Goal: Task Accomplishment & Management: Complete application form

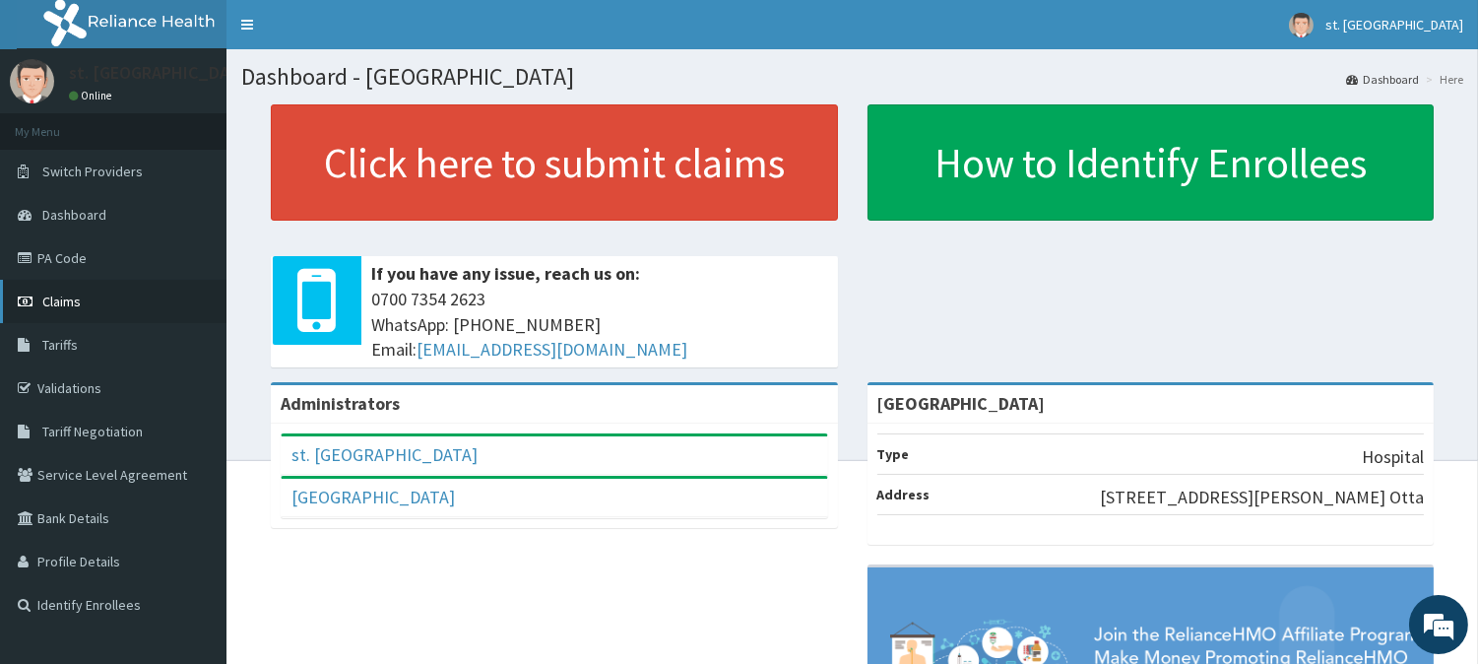
click at [63, 303] on span "Claims" at bounding box center [61, 301] width 38 height 18
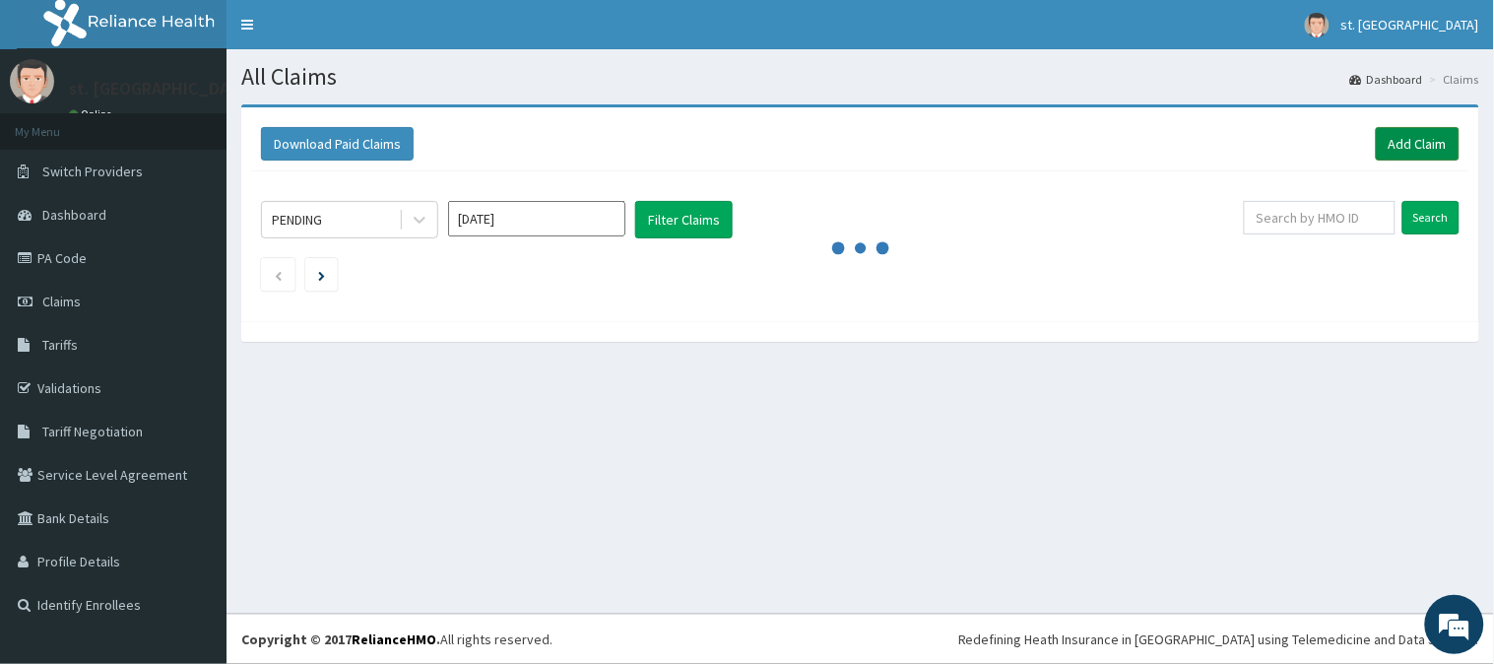
click at [1425, 148] on link "Add Claim" at bounding box center [1418, 143] width 84 height 33
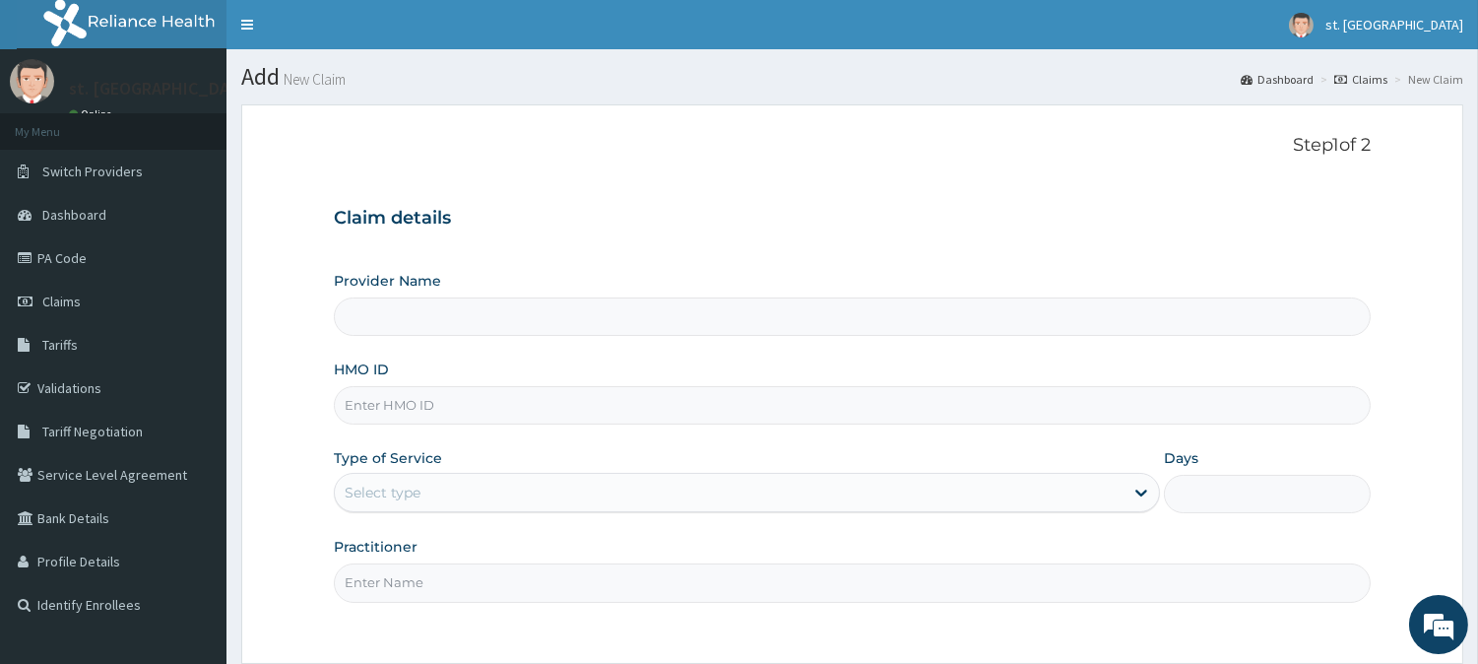
type input "[GEOGRAPHIC_DATA]"
click at [598, 398] on input "HMO ID" at bounding box center [852, 405] width 1037 height 38
paste input "Olb/10152/a"
type input "Olb/10152/a"
click at [540, 503] on div "Select type" at bounding box center [729, 493] width 789 height 32
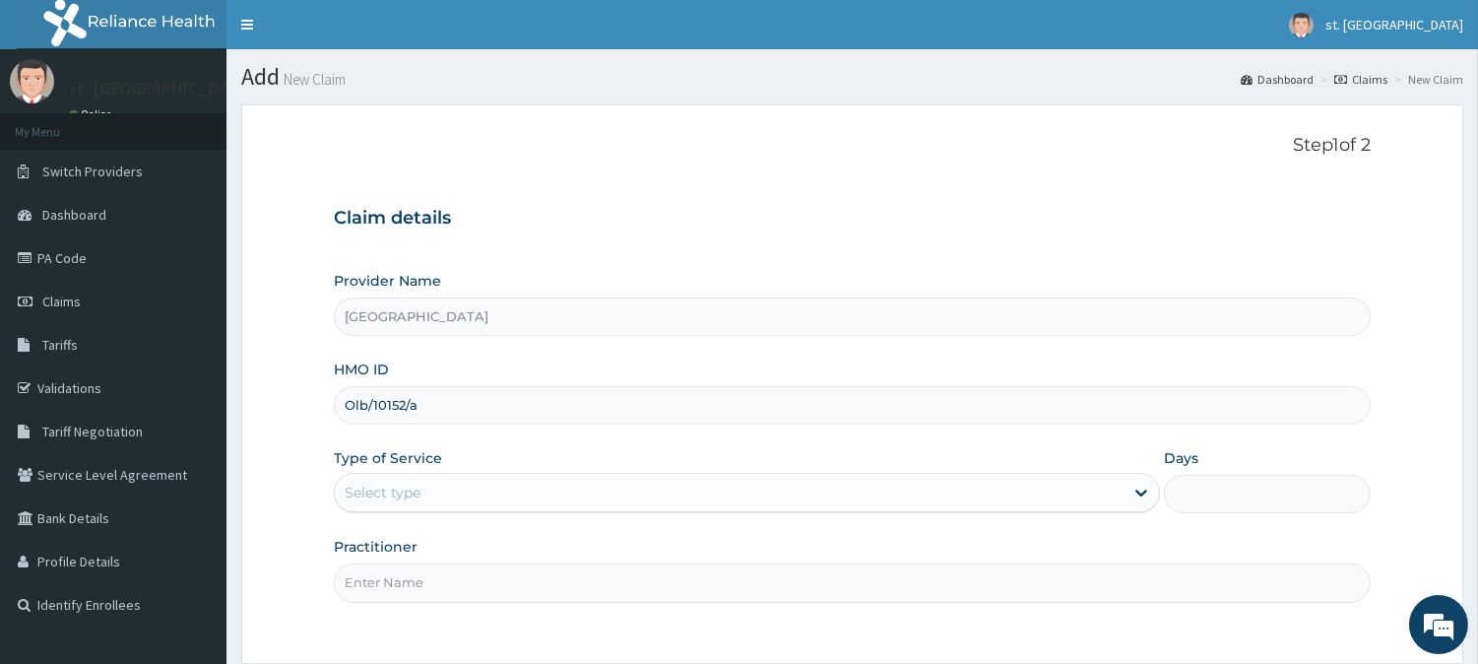
click at [527, 500] on div "Select type" at bounding box center [729, 493] width 789 height 32
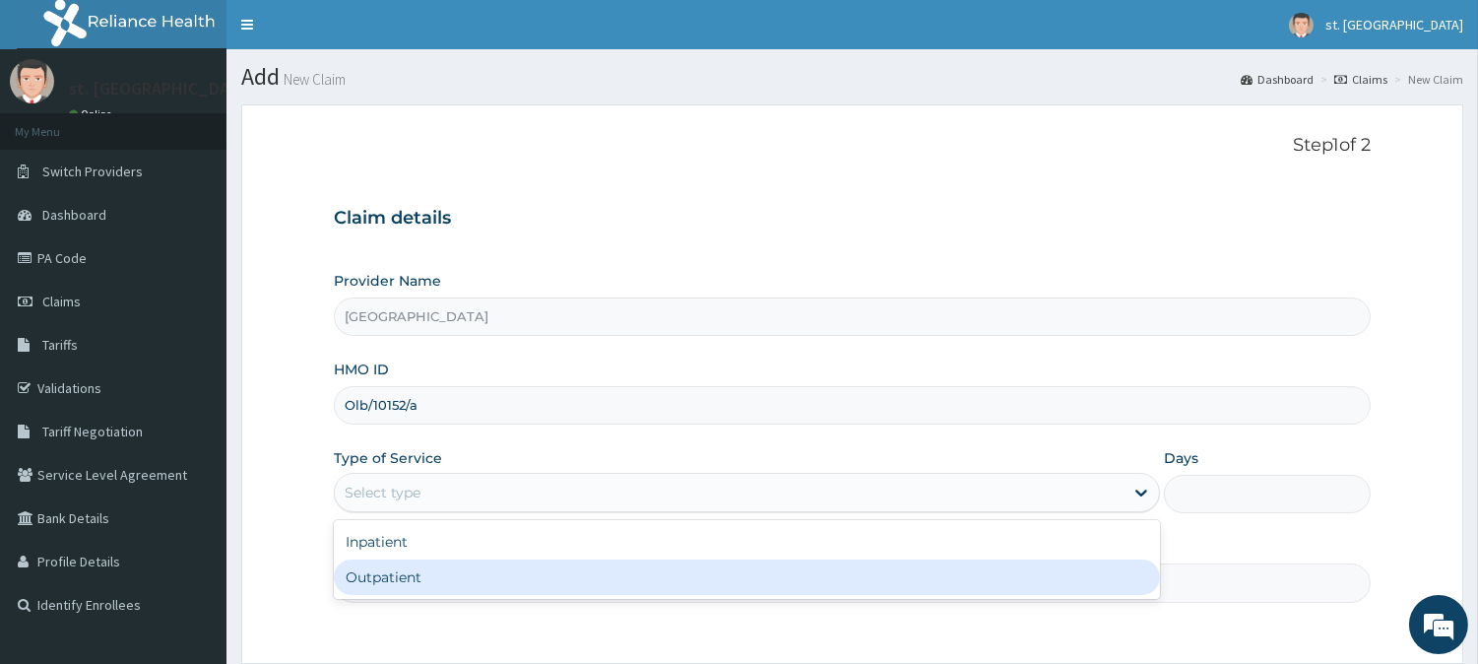
click at [445, 577] on div "Outpatient" at bounding box center [747, 576] width 826 height 35
type input "1"
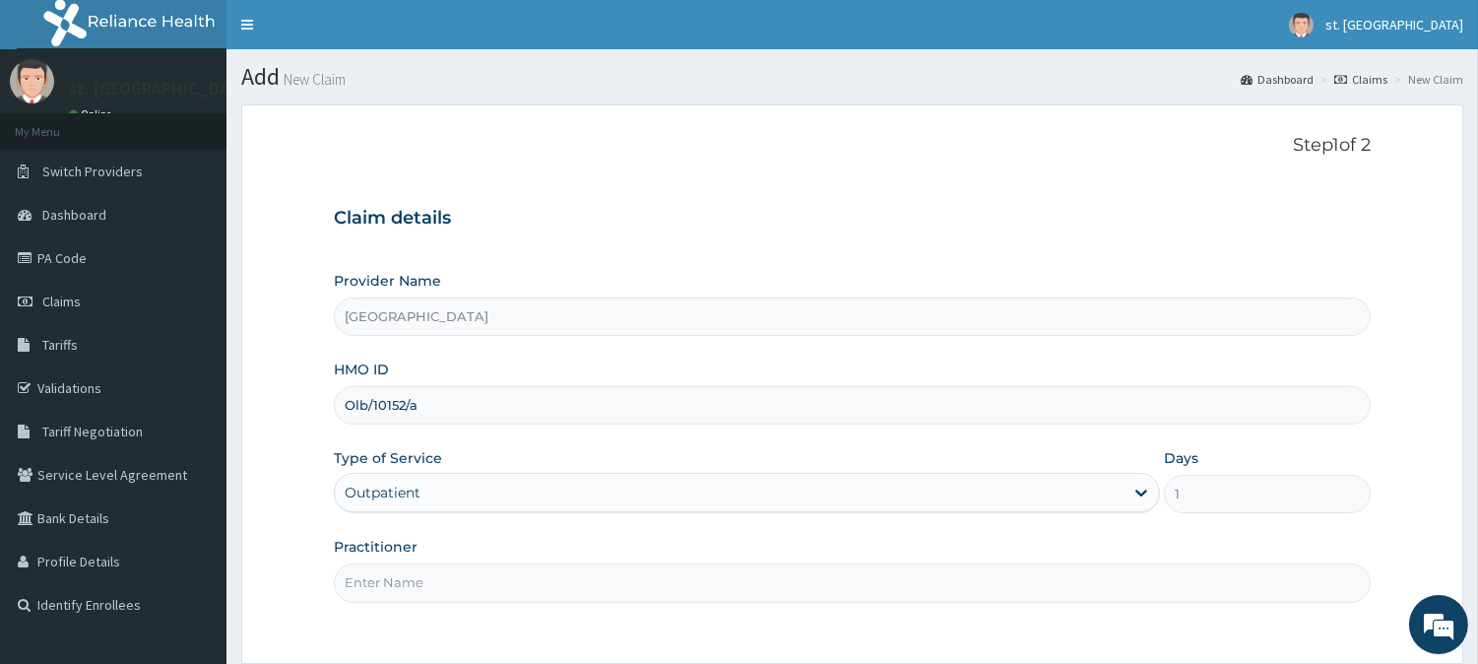
click at [445, 577] on input "Practitioner" at bounding box center [852, 582] width 1037 height 38
type input "DR [PERSON_NAME]"
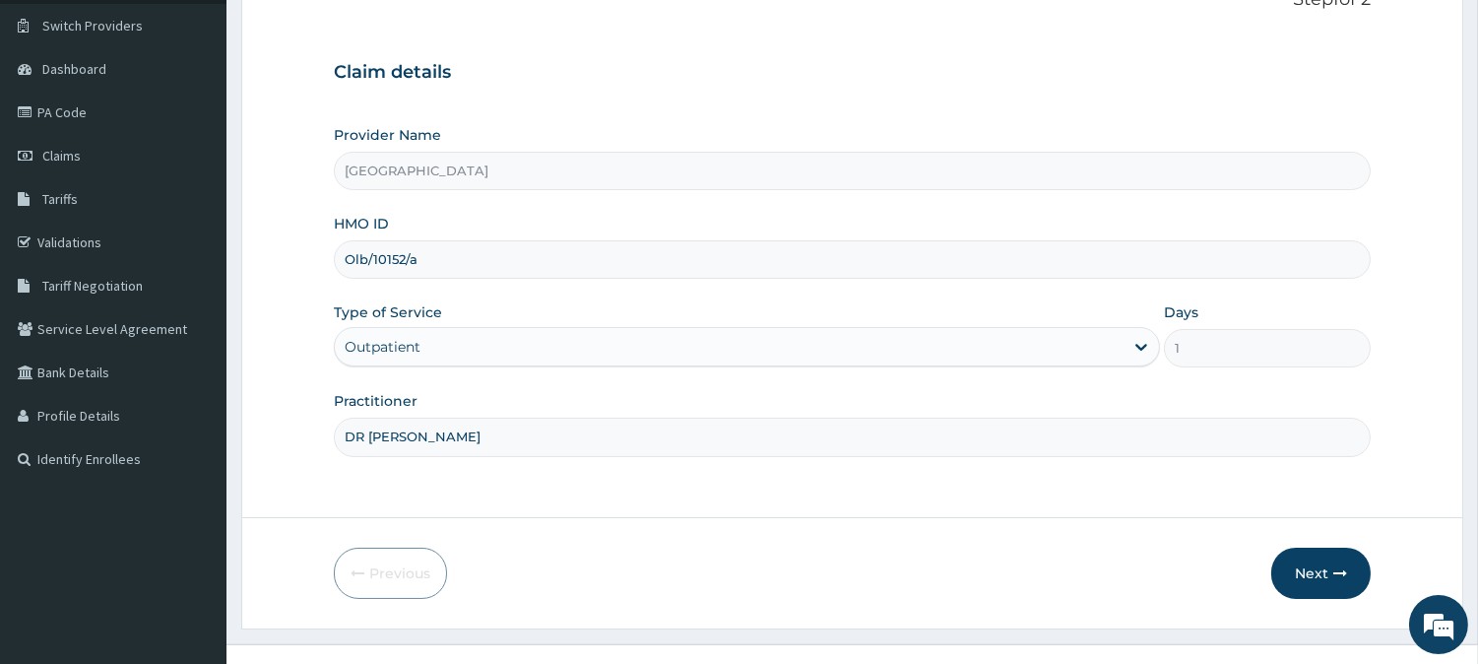
scroll to position [175, 0]
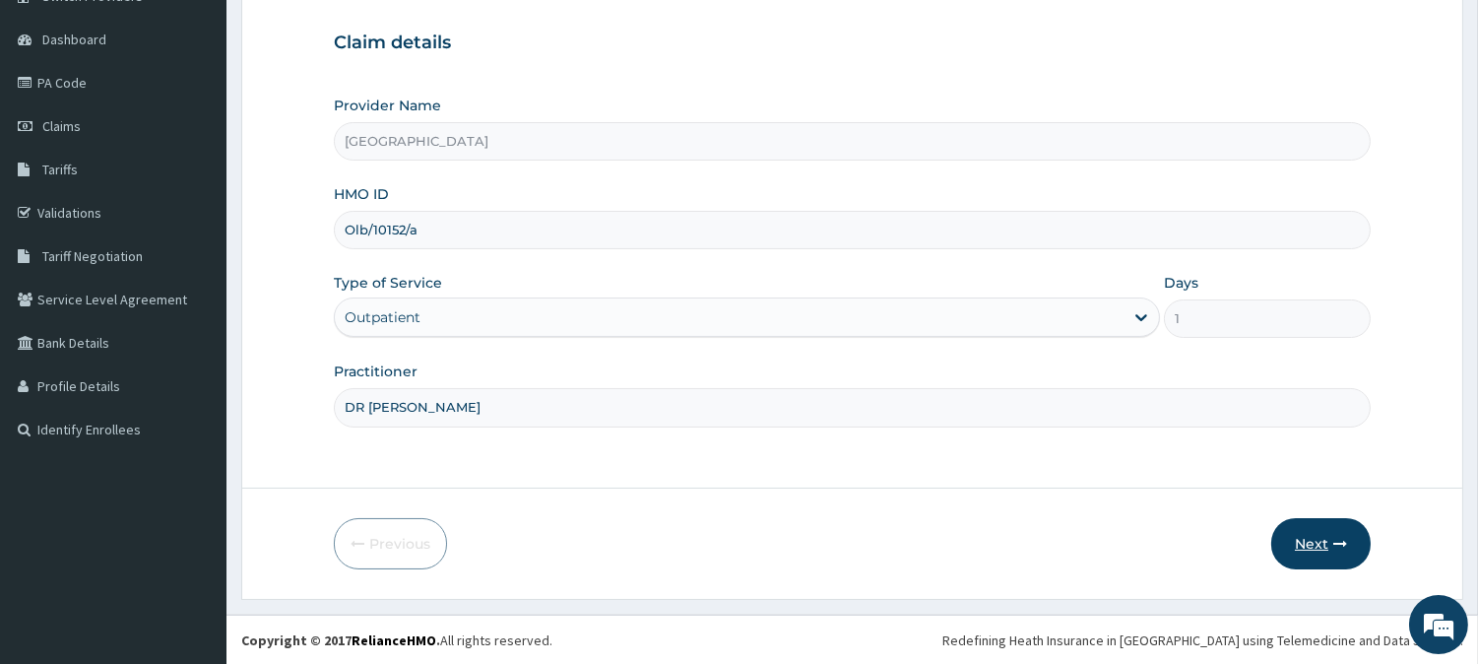
click at [1294, 545] on button "Next" at bounding box center [1320, 543] width 99 height 51
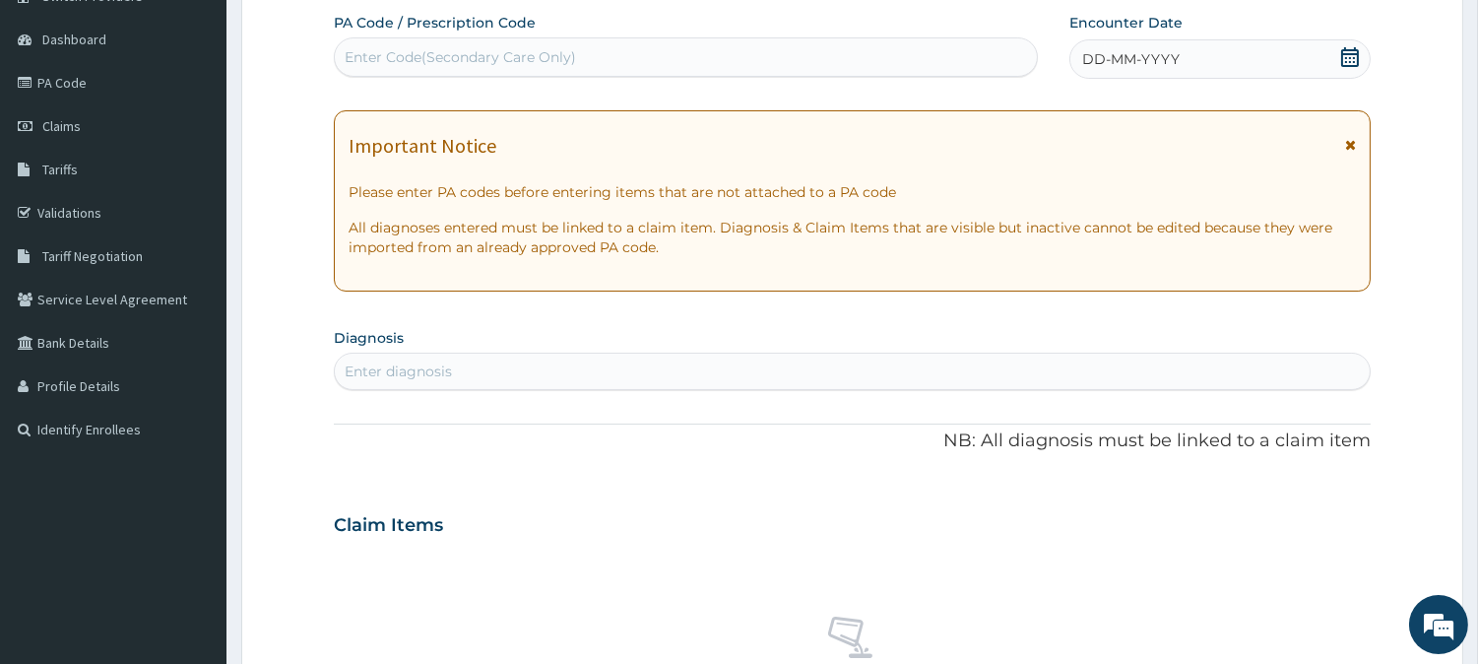
click at [1345, 50] on icon at bounding box center [1350, 57] width 20 height 20
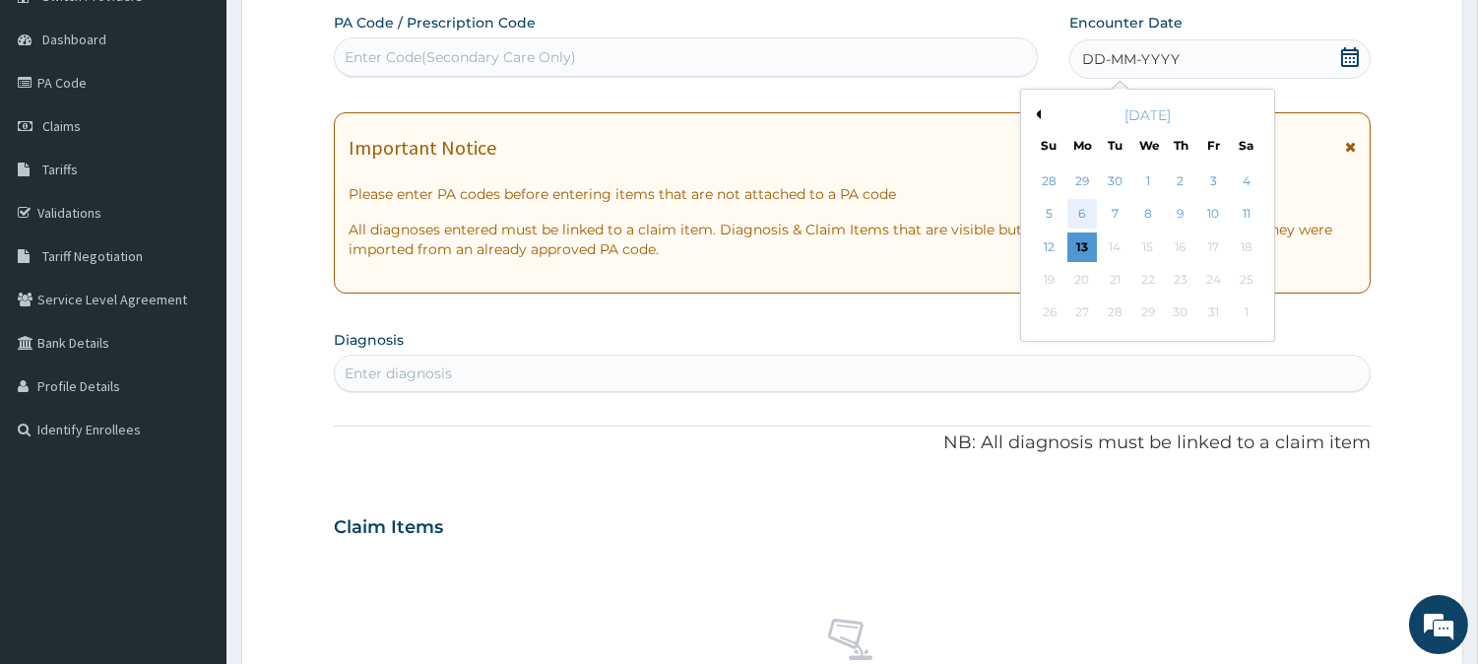
click at [1083, 210] on div "6" at bounding box center [1082, 215] width 30 height 30
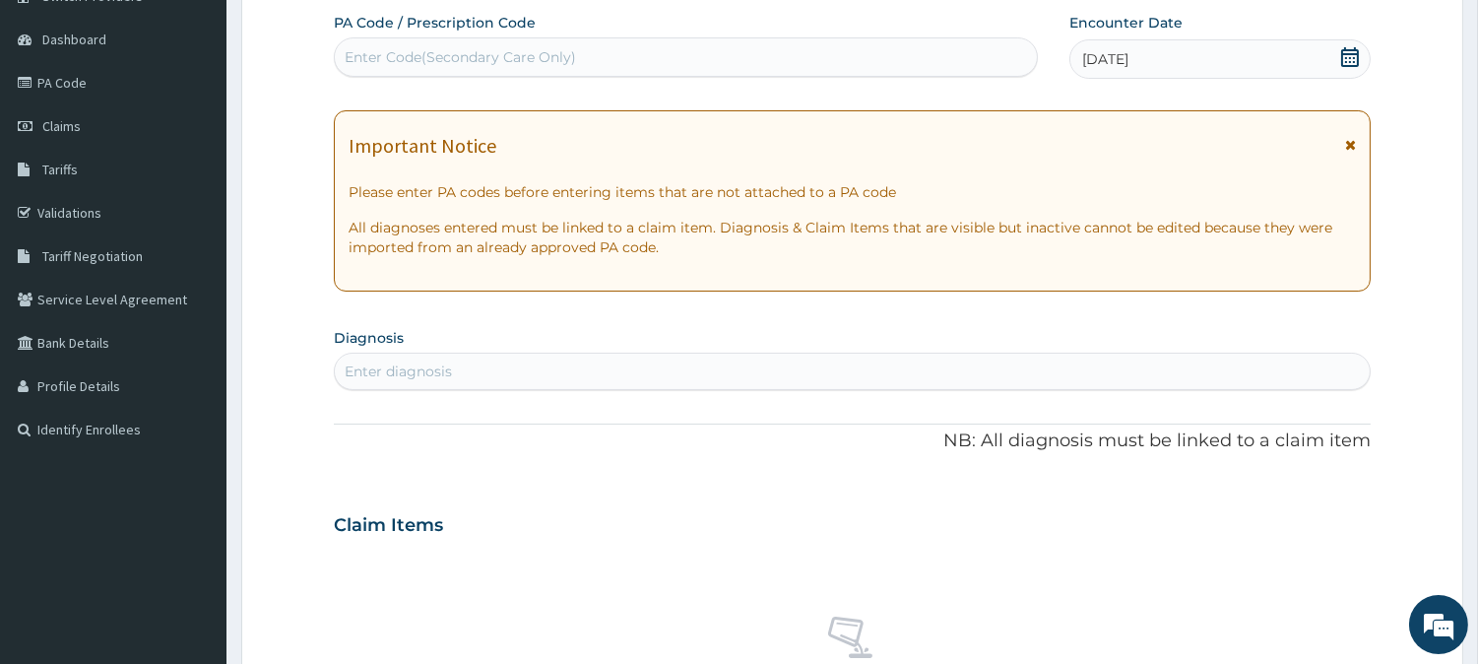
click at [475, 44] on div "Enter Code(Secondary Care Only)" at bounding box center [686, 57] width 702 height 32
paste input "PA/281A76"
type input "PA/281A76"
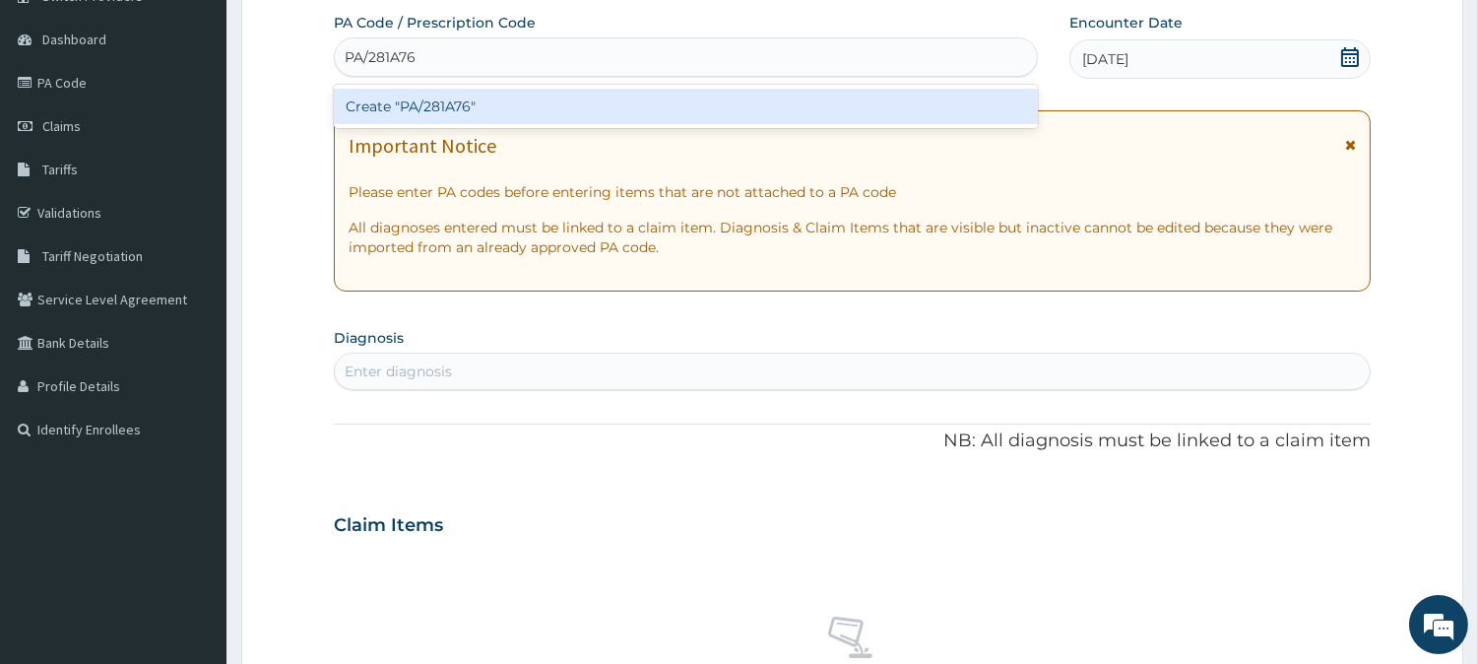
click at [434, 99] on div "Create "PA/281A76"" at bounding box center [686, 106] width 704 height 35
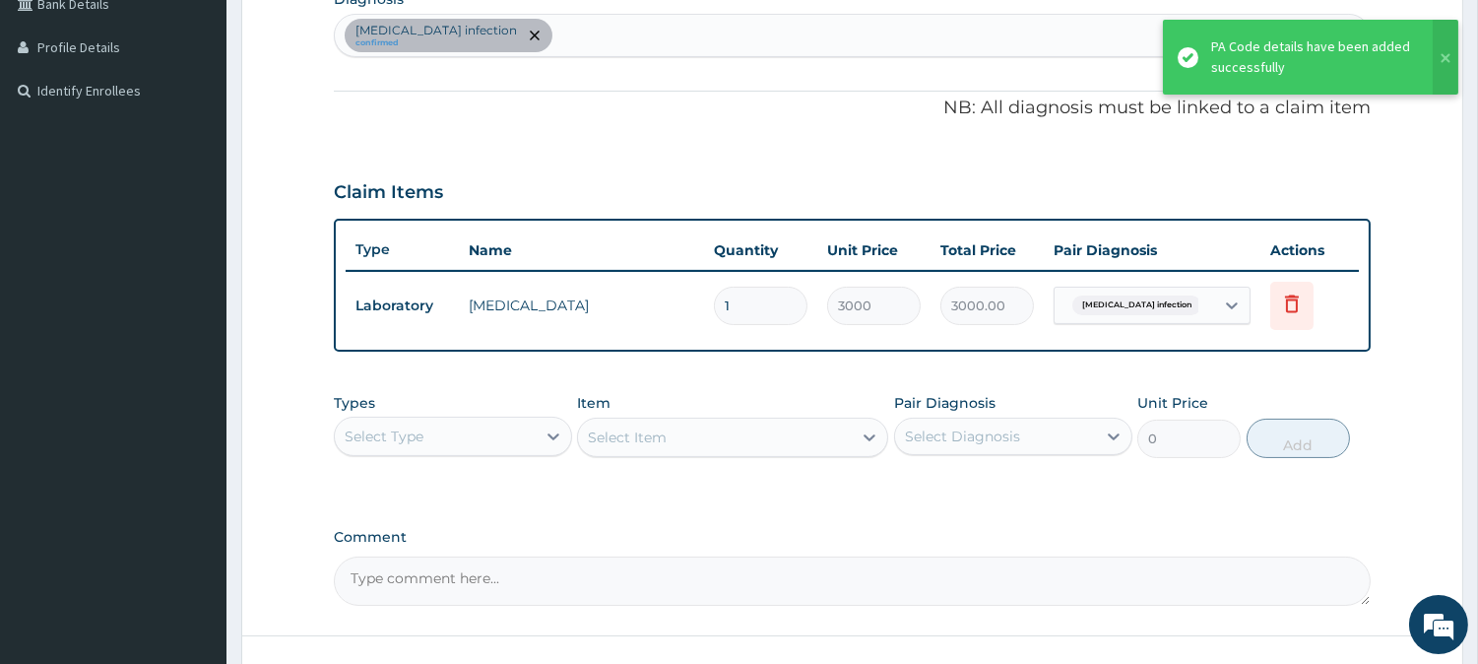
scroll to position [517, 0]
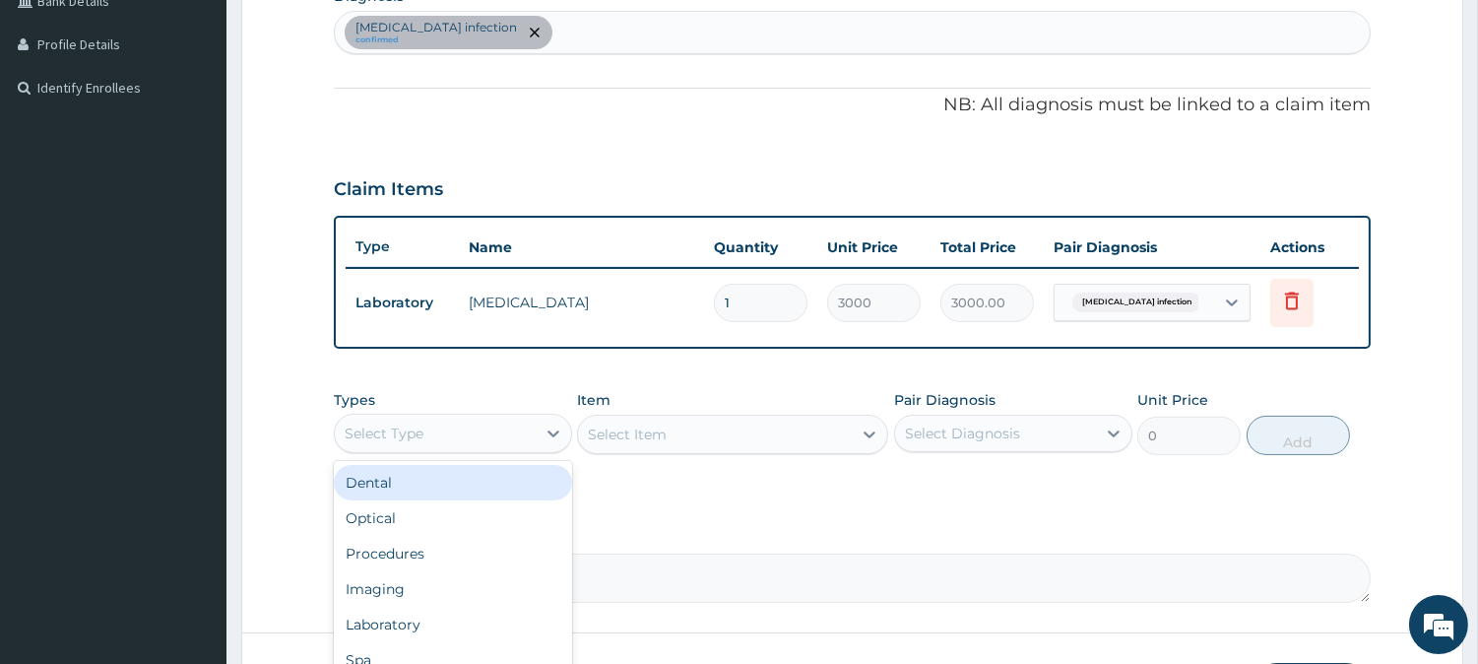
click at [534, 430] on div "Select Type" at bounding box center [435, 434] width 201 height 32
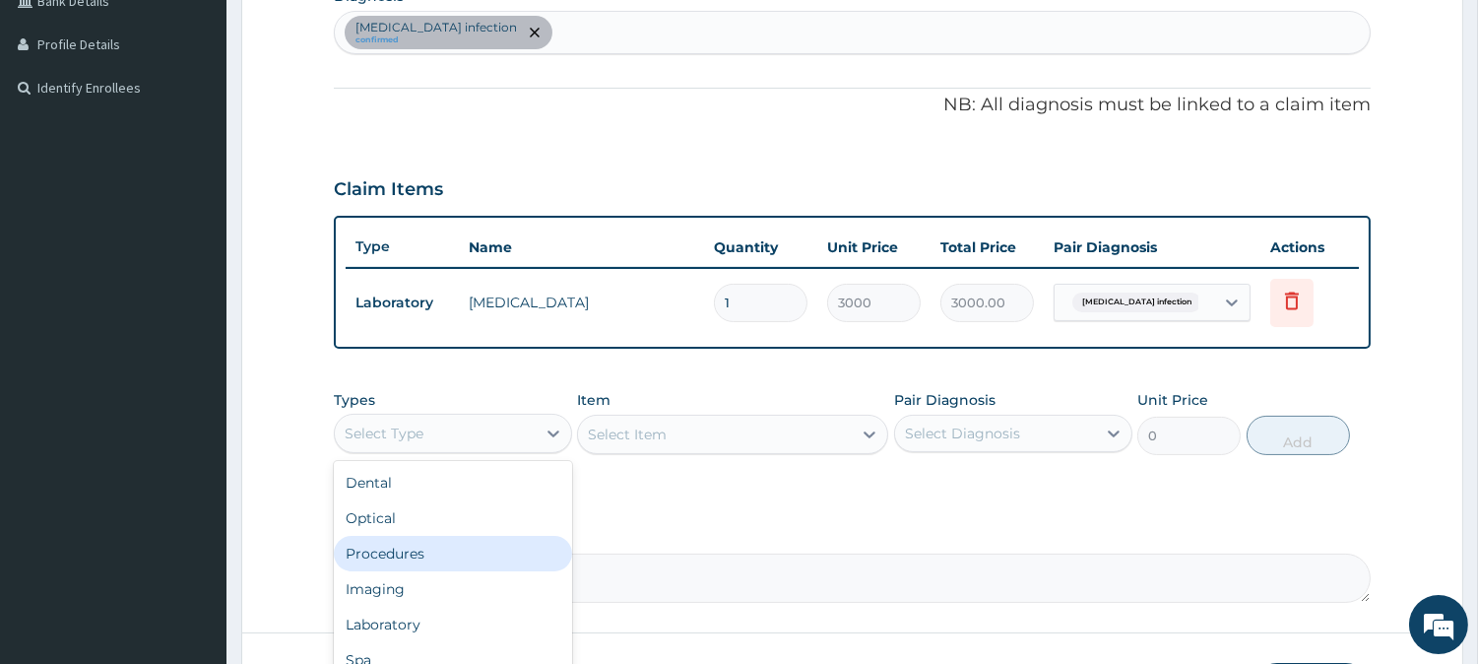
click at [423, 549] on div "Procedures" at bounding box center [453, 553] width 238 height 35
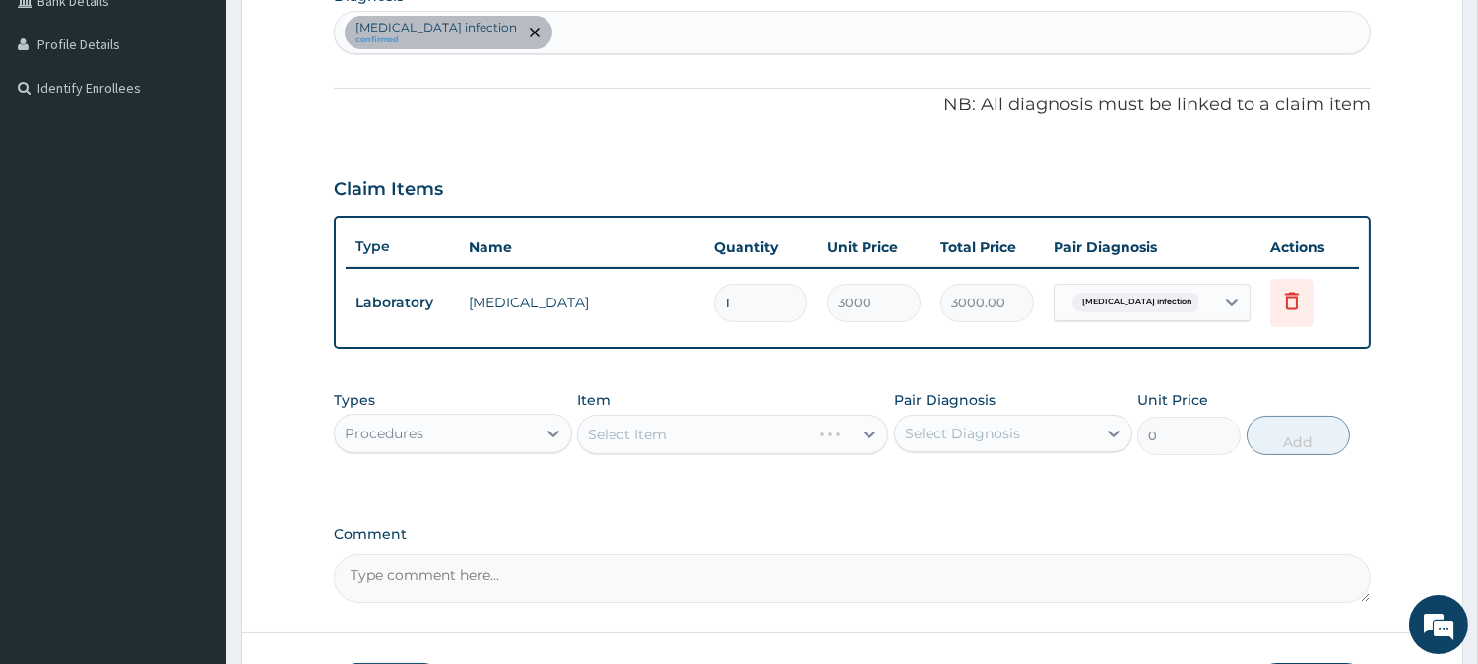
scroll to position [661, 0]
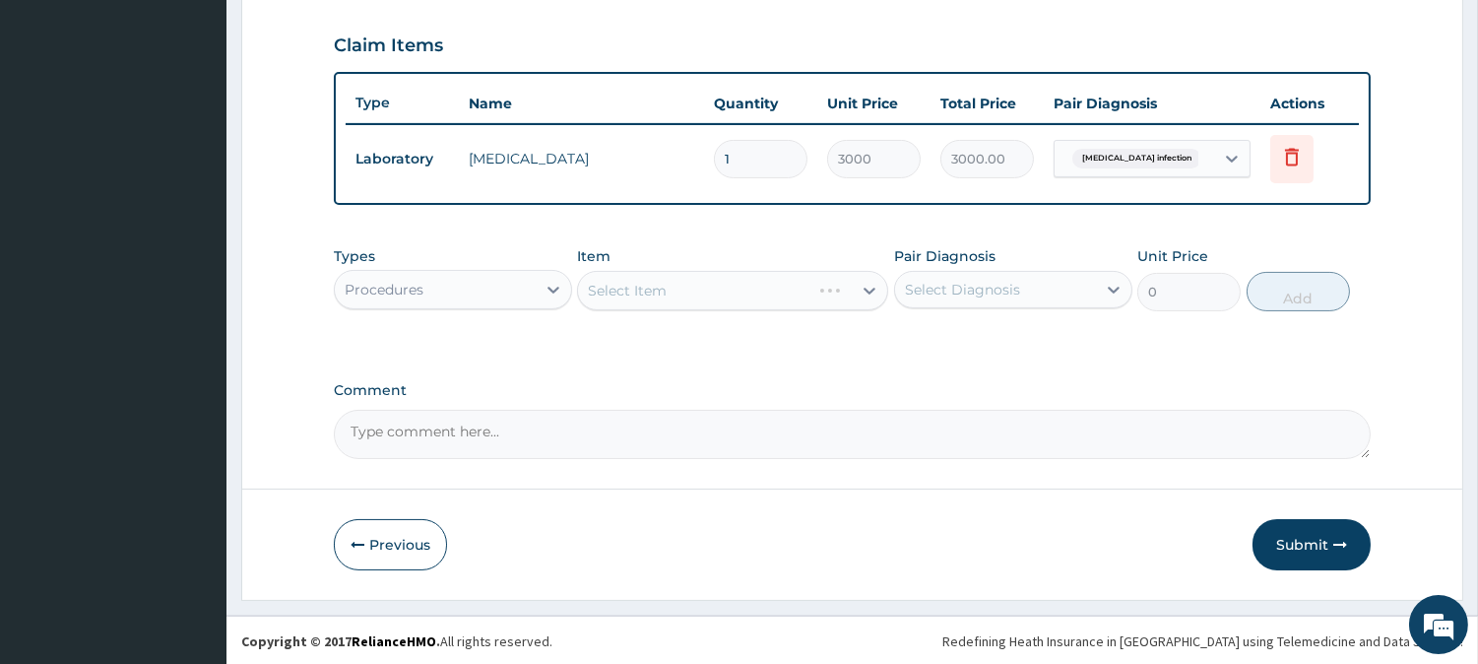
click at [853, 288] on div "Select Item" at bounding box center [732, 290] width 311 height 39
click at [868, 295] on icon at bounding box center [870, 291] width 20 height 20
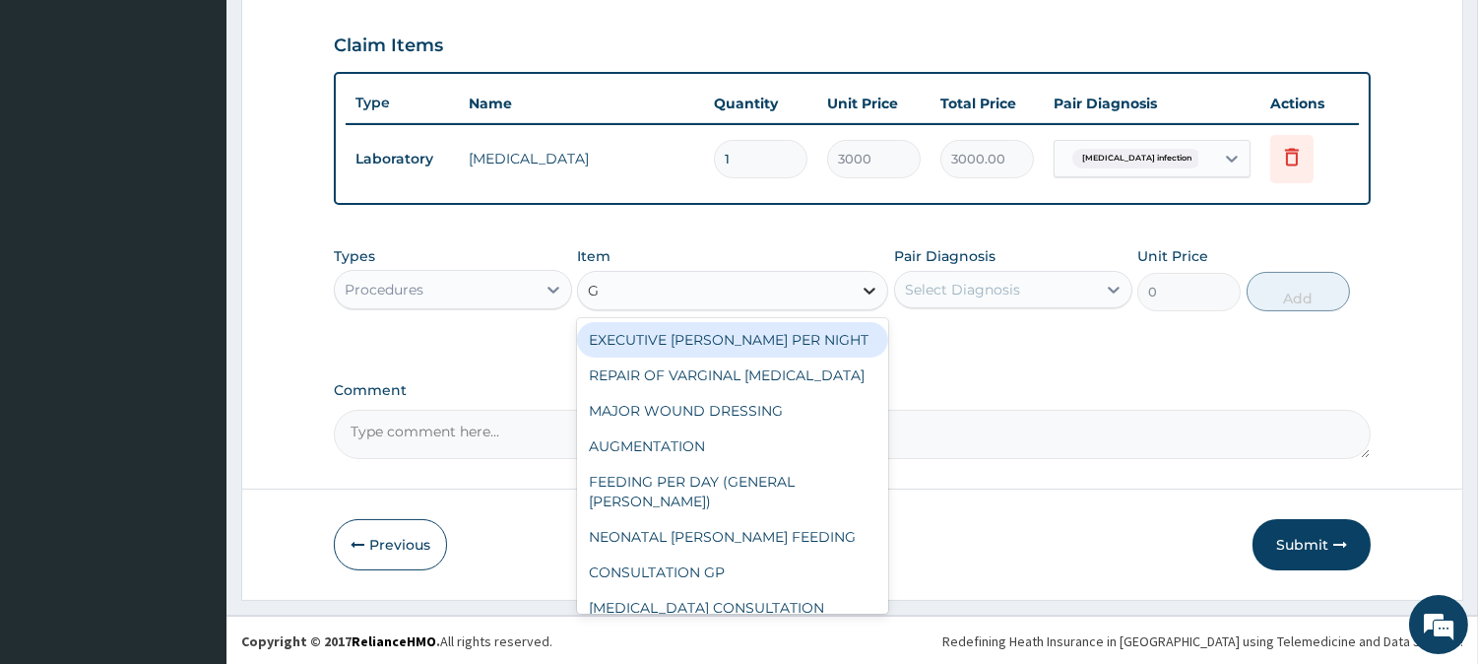
type input "GP"
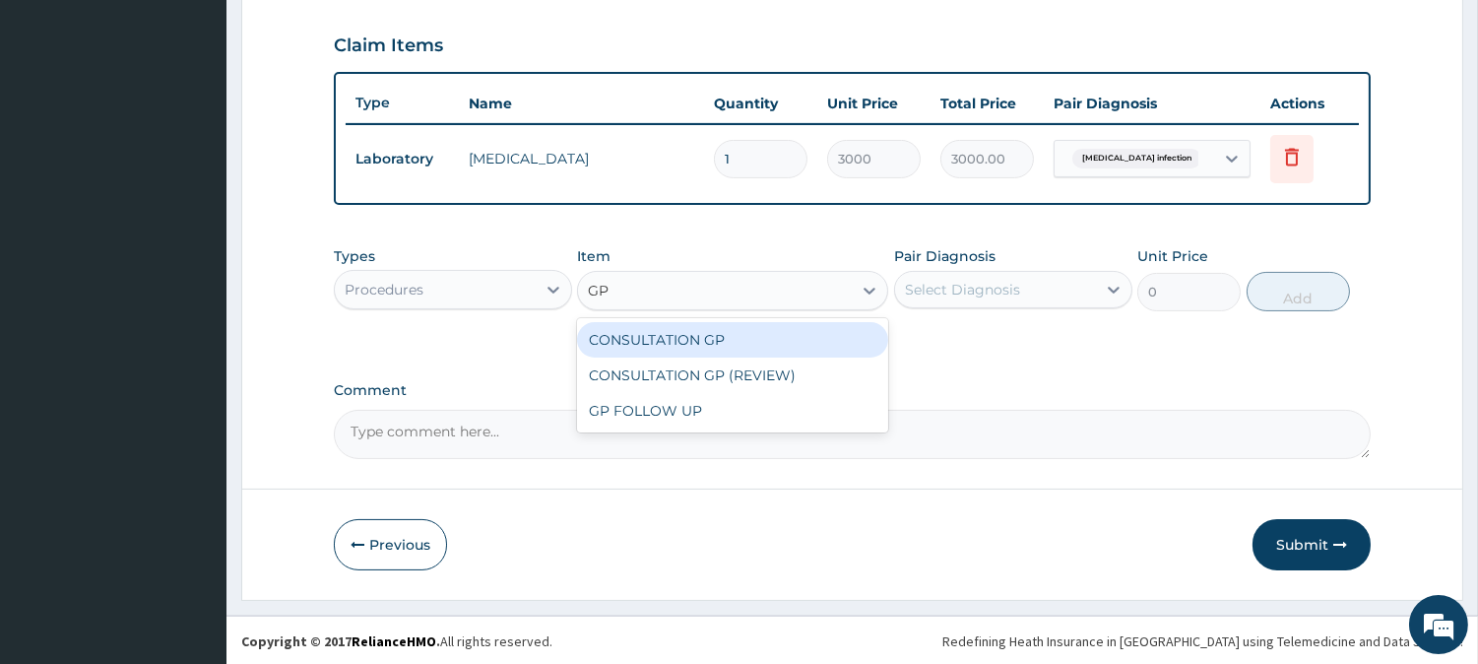
click at [689, 338] on div "CONSULTATION GP" at bounding box center [732, 339] width 311 height 35
type input "2500"
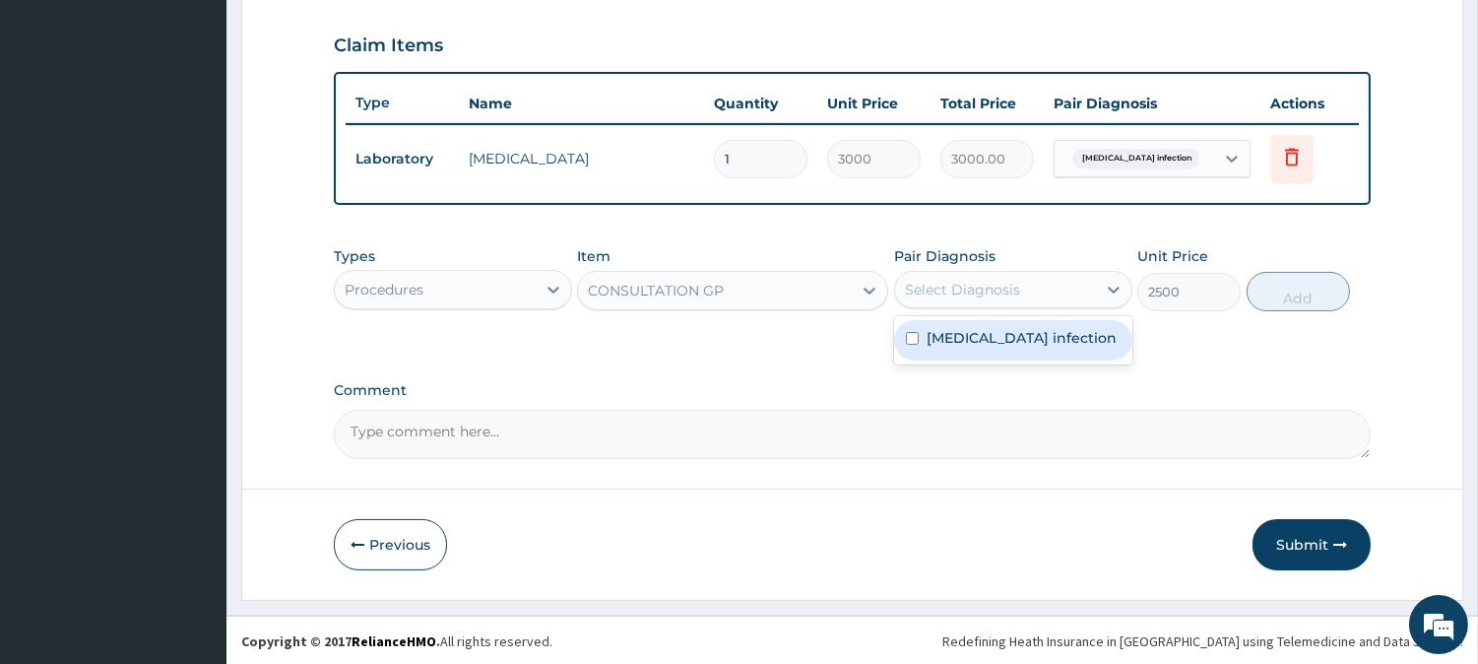
click at [1091, 290] on div "Select Diagnosis" at bounding box center [995, 290] width 201 height 32
click at [1036, 331] on label "Salmonella infection" at bounding box center [1022, 338] width 190 height 20
checkbox input "true"
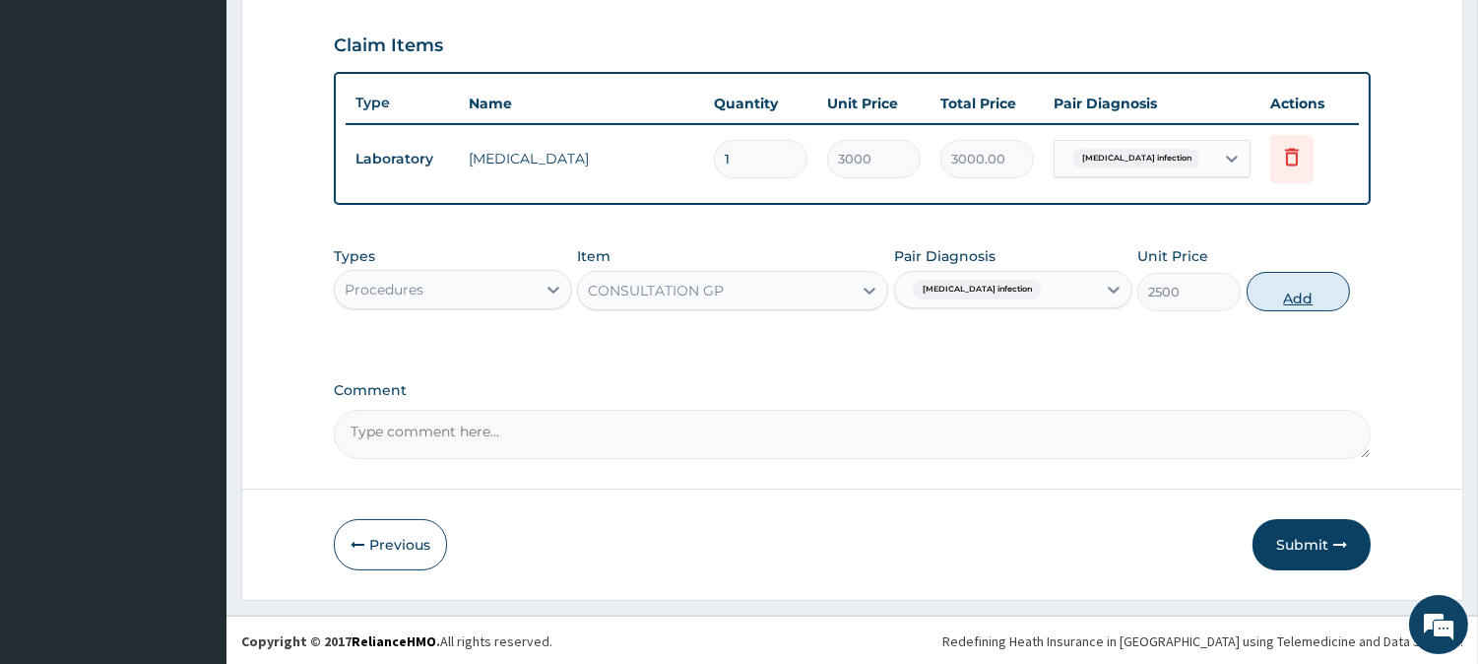
click at [1321, 279] on button "Add" at bounding box center [1298, 291] width 103 height 39
type input "0"
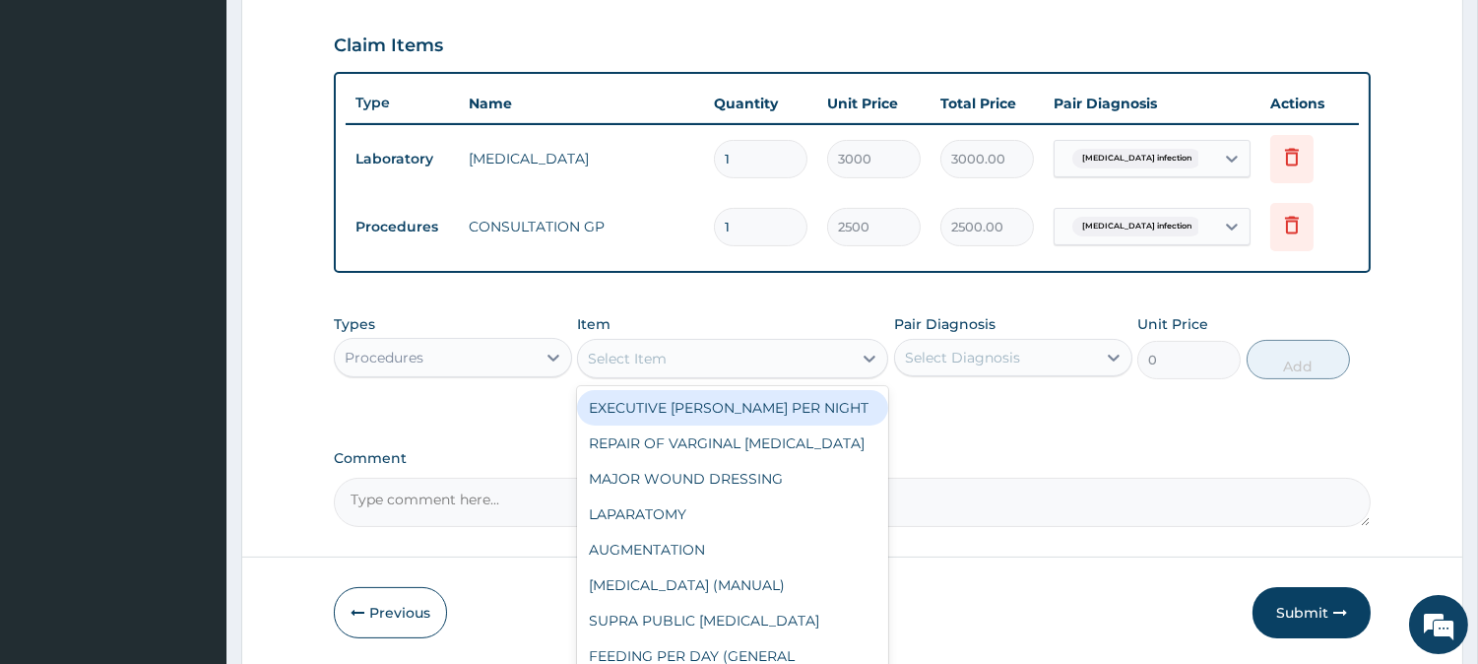
click at [838, 361] on div "Select Item" at bounding box center [715, 359] width 274 height 32
type input "A"
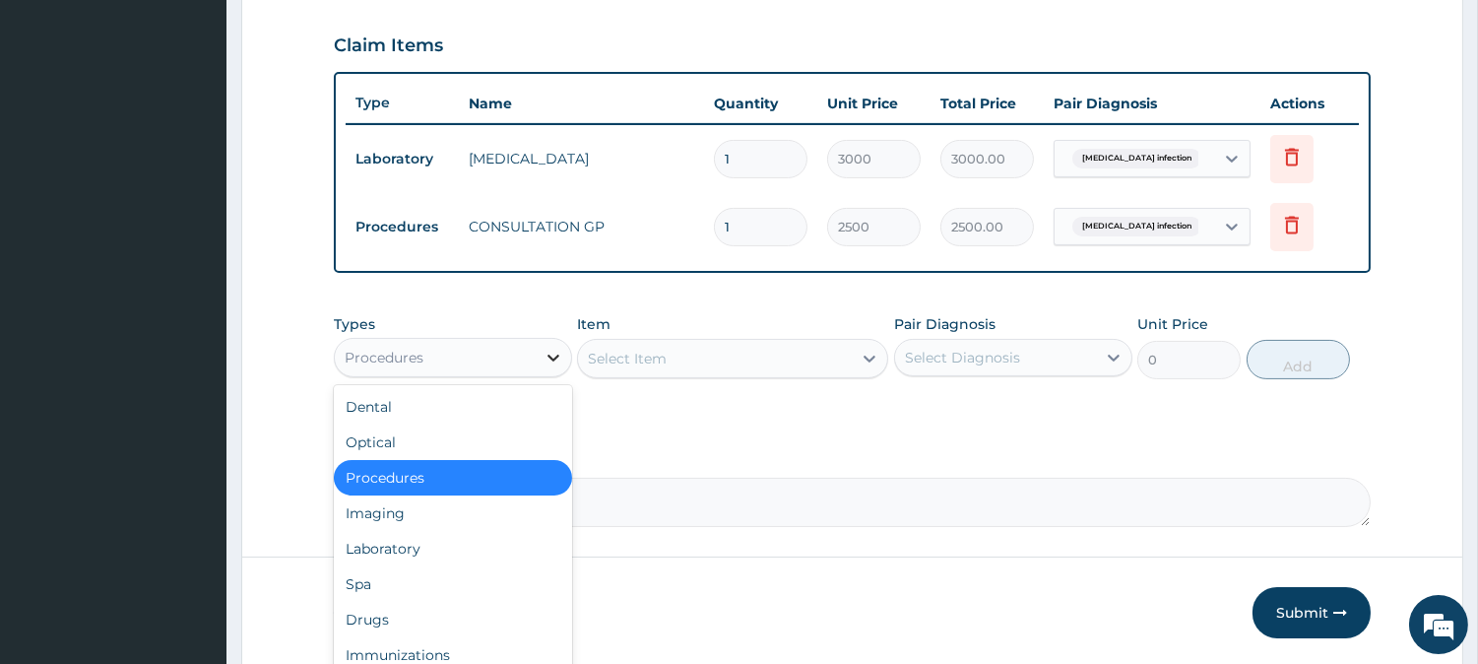
click at [545, 362] on icon at bounding box center [554, 358] width 20 height 20
click at [484, 616] on div "Drugs" at bounding box center [453, 619] width 238 height 35
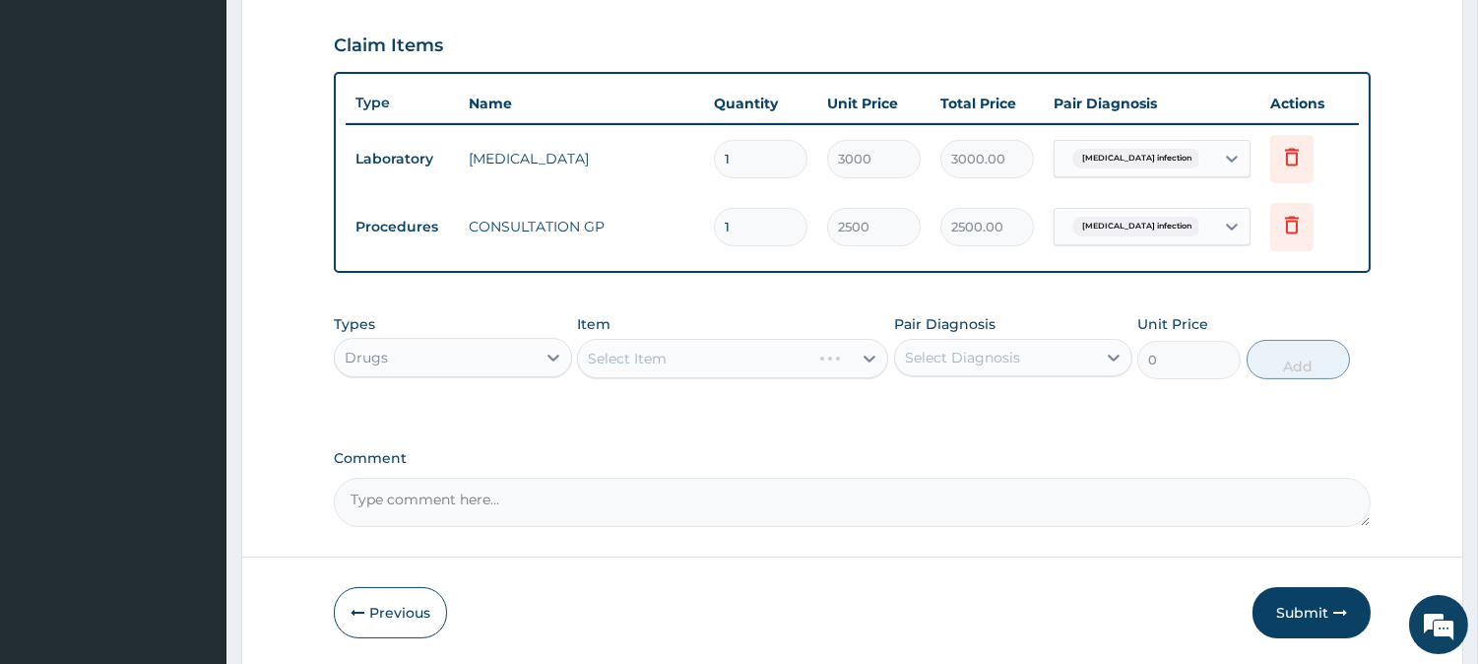
click at [849, 355] on div "Select Item" at bounding box center [732, 358] width 311 height 39
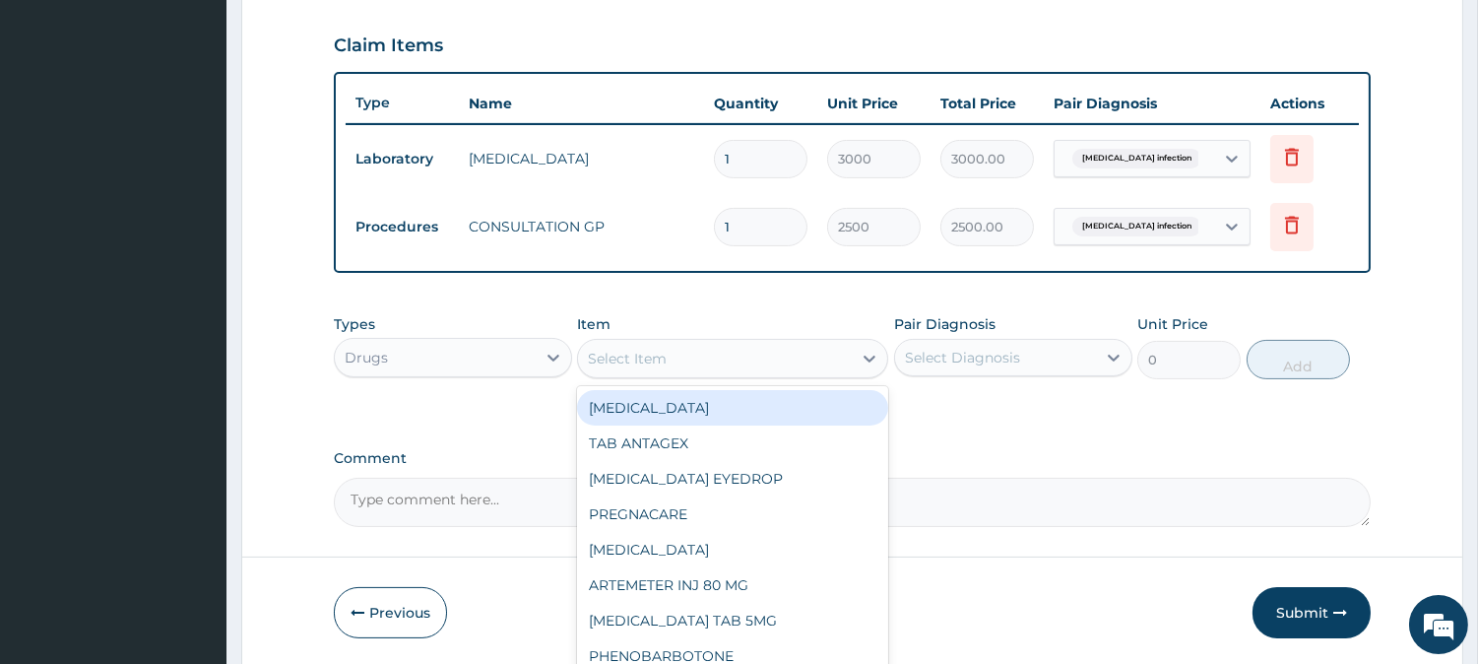
click at [849, 355] on div "Select Item" at bounding box center [715, 359] width 274 height 32
type input "AMOXI"
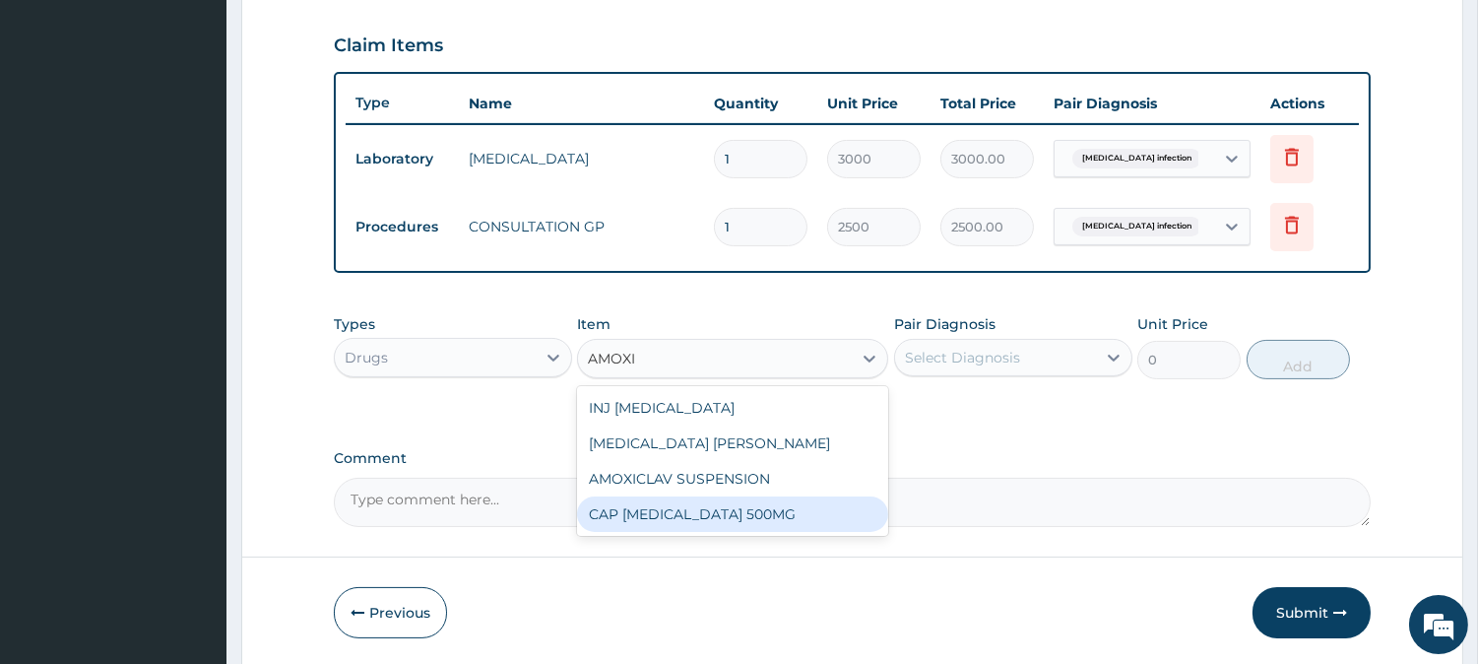
click at [732, 508] on div "CAP AMOXIL 500MG" at bounding box center [732, 513] width 311 height 35
type input "70"
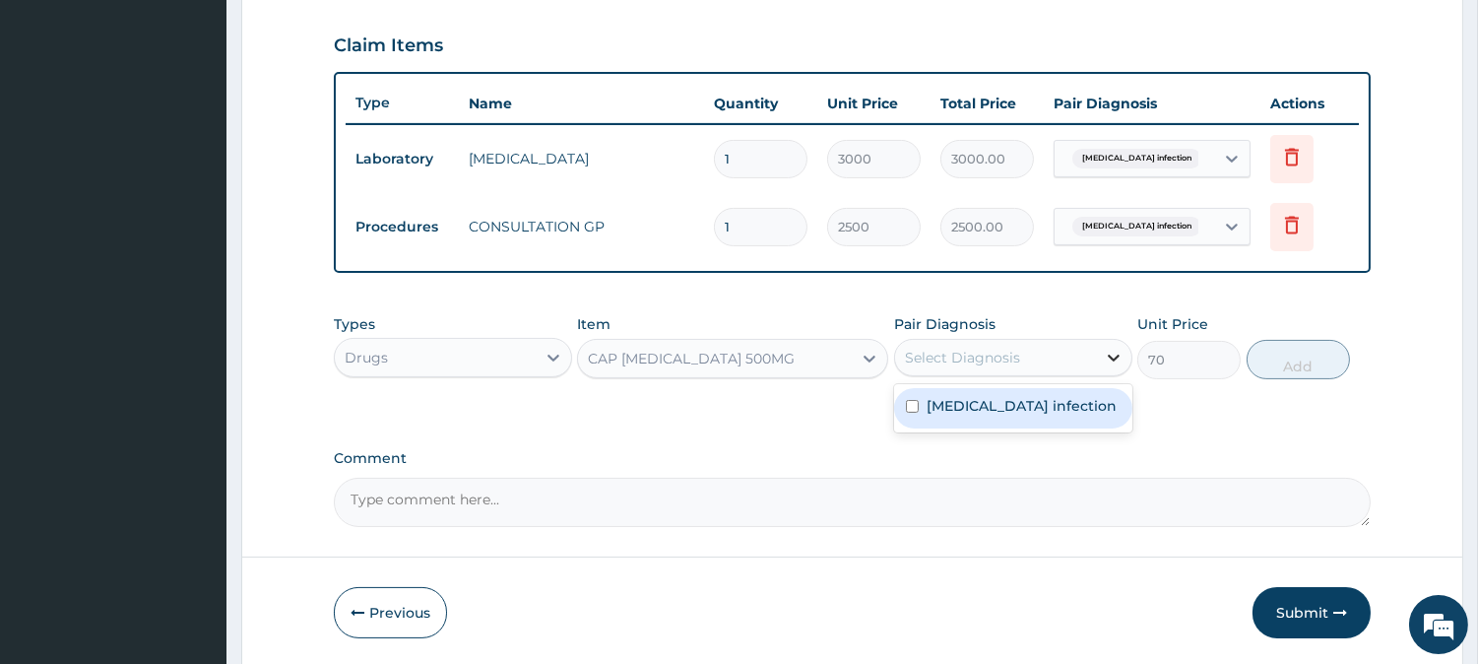
click at [1114, 357] on icon at bounding box center [1114, 357] width 12 height 7
click at [1050, 426] on div "Salmonella infection" at bounding box center [1013, 408] width 238 height 40
checkbox input "true"
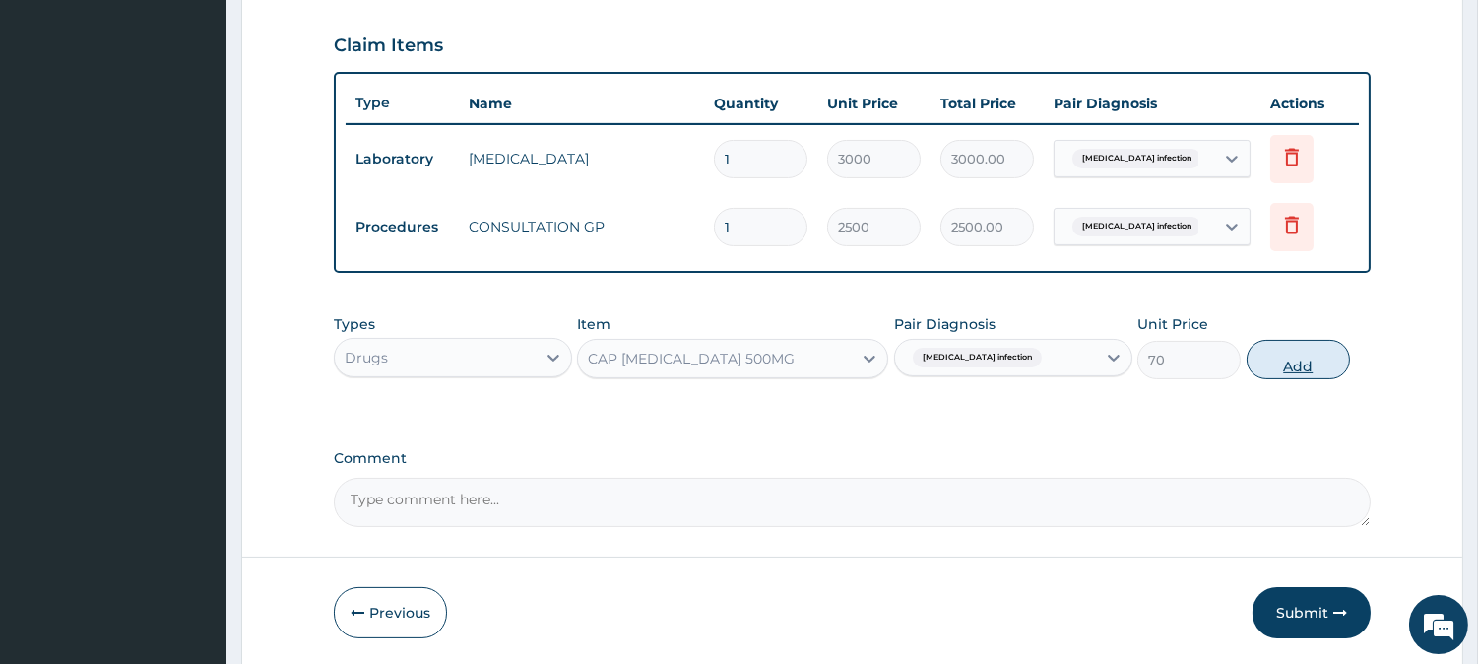
click at [1323, 352] on button "Add" at bounding box center [1298, 359] width 103 height 39
type input "0"
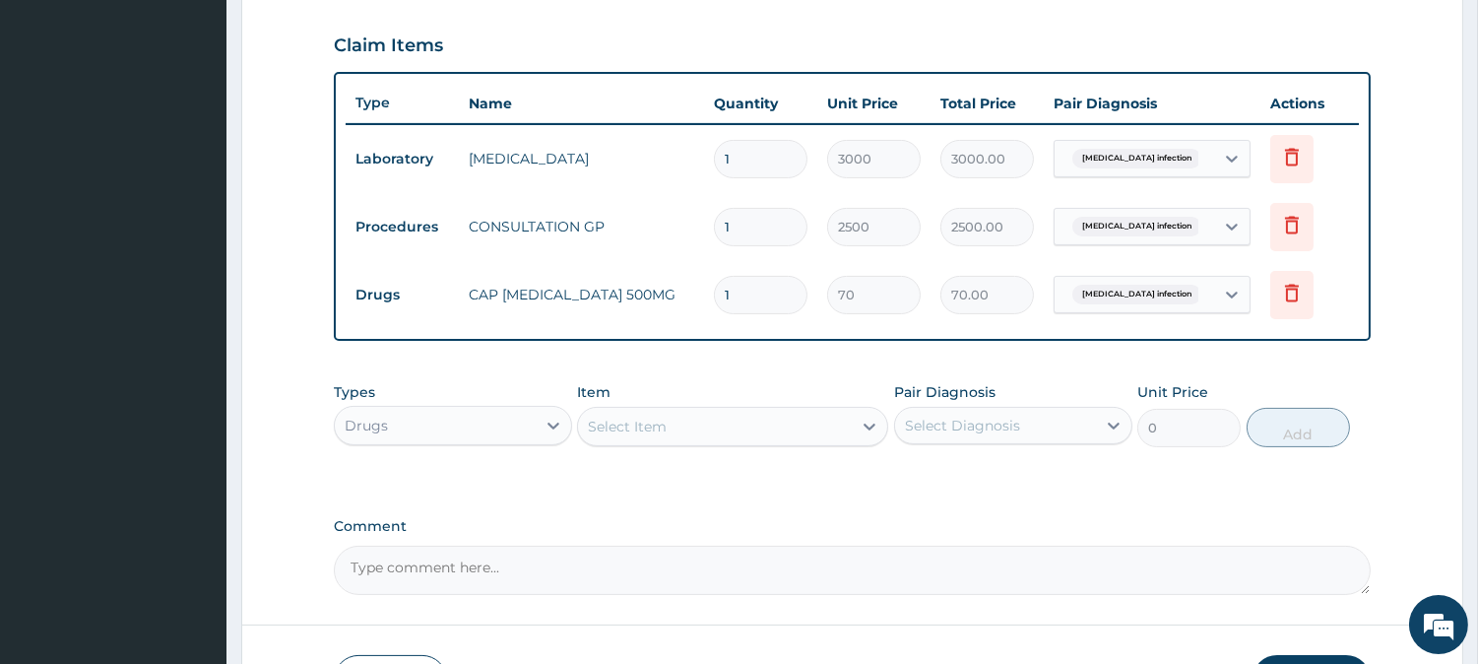
type input "15"
type input "1050.00"
type input "15"
click at [721, 378] on div "Types Drugs Item Select Item Pair Diagnosis Select Diagnosis Unit Price 0 Add" at bounding box center [852, 414] width 1037 height 85
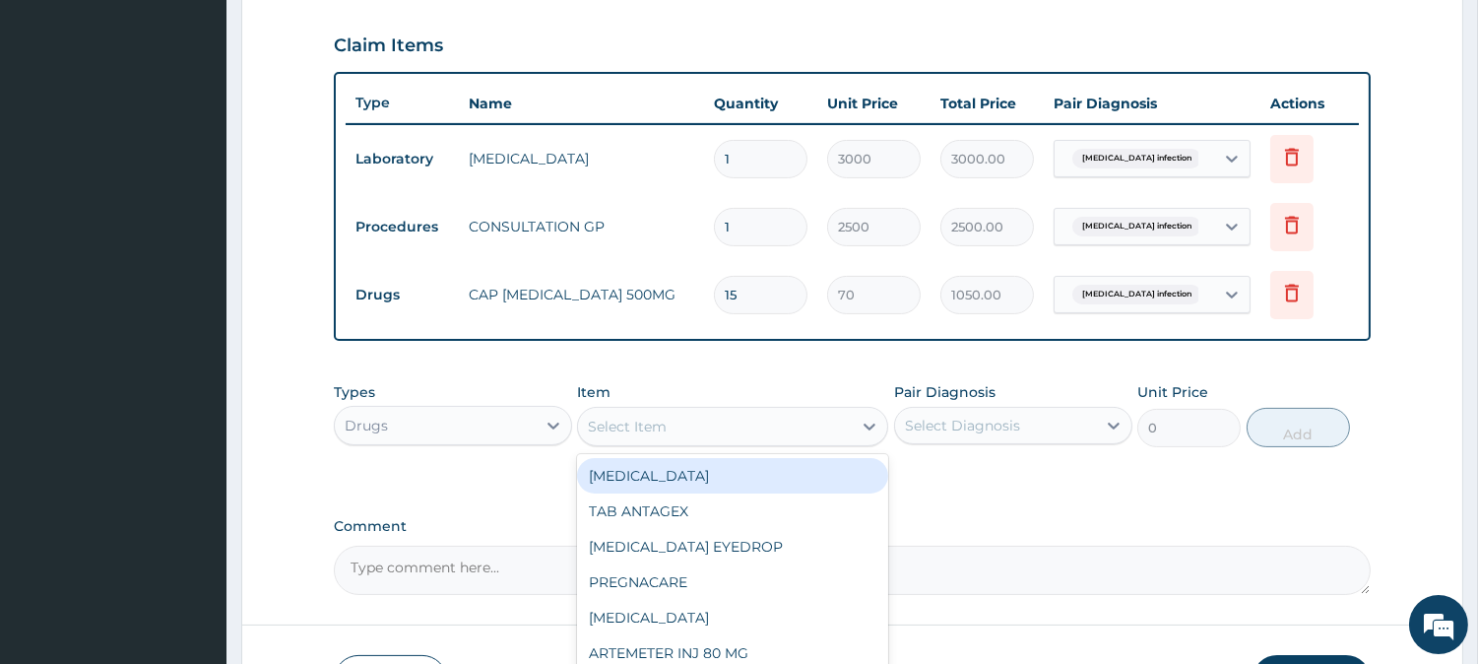
click at [818, 418] on div "Select Item" at bounding box center [715, 427] width 274 height 32
type input "PARA"
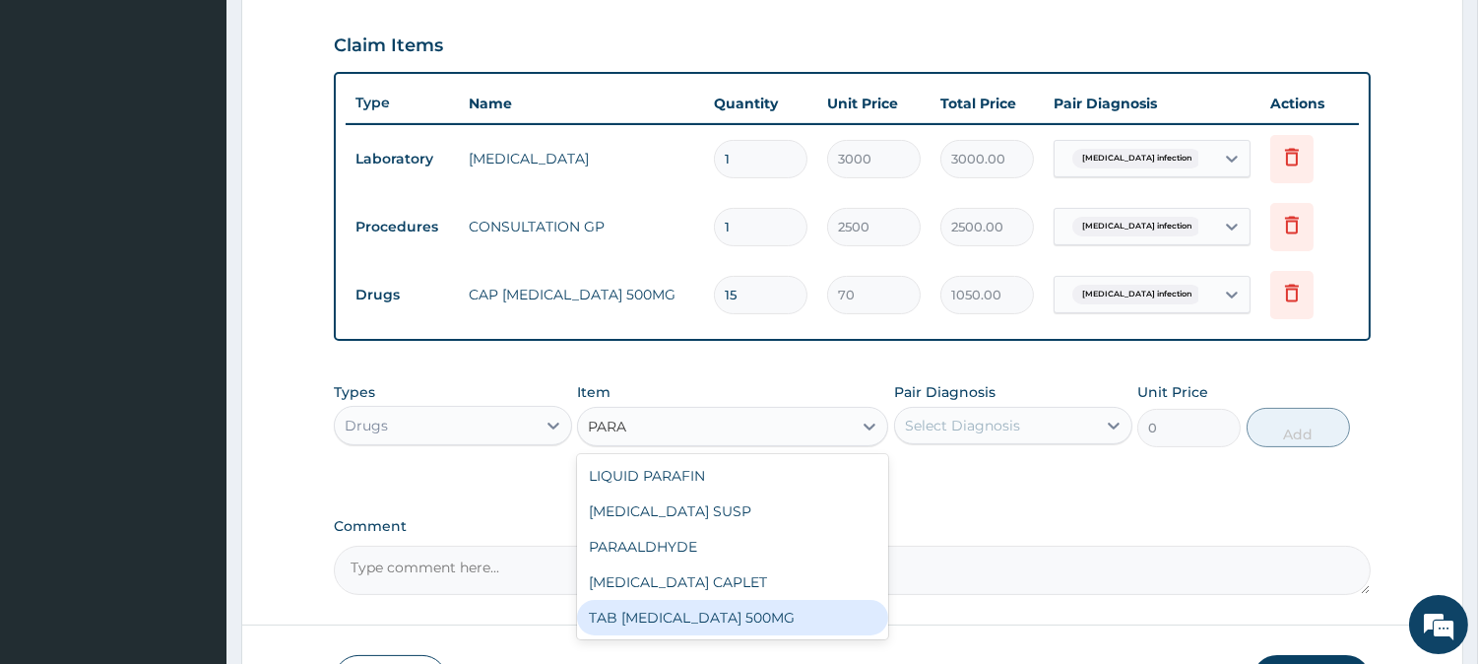
click at [722, 620] on div "TAB PARACETAMOL 500MG" at bounding box center [732, 617] width 311 height 35
type input "30"
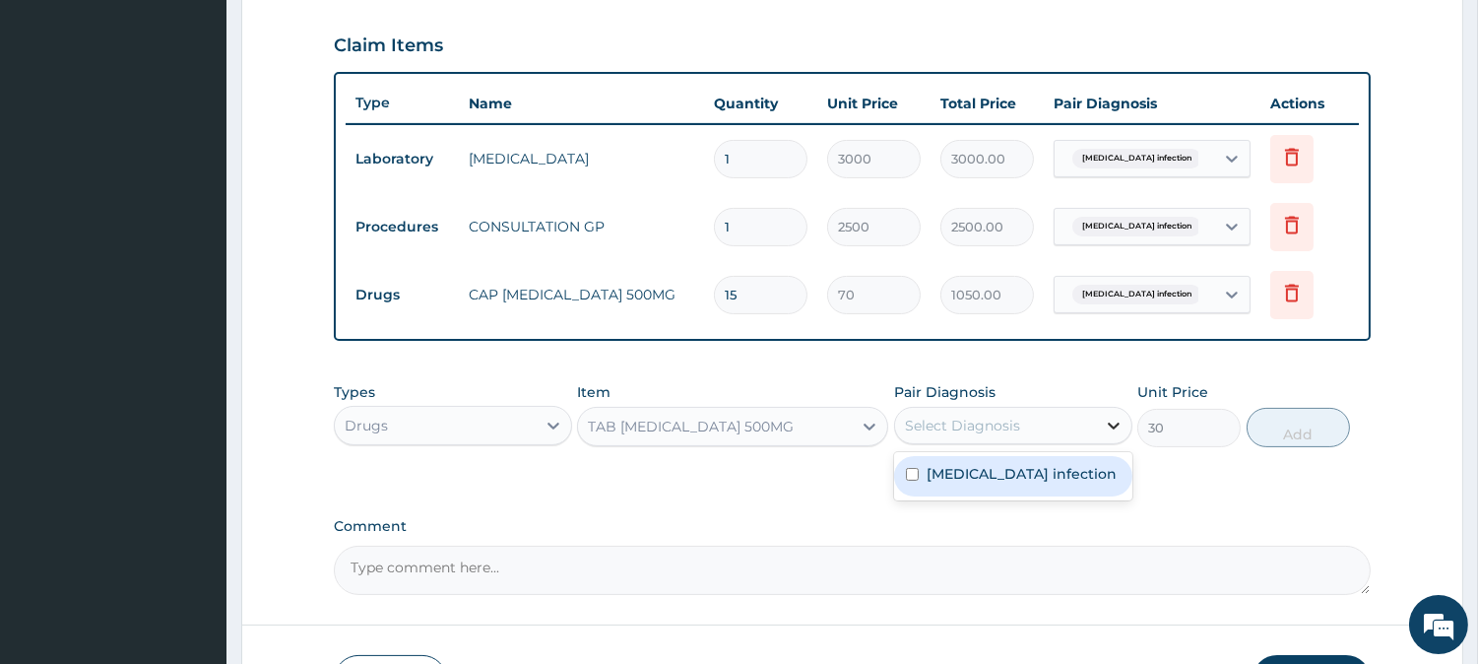
click at [1098, 426] on div at bounding box center [1113, 425] width 35 height 35
click at [1036, 470] on label "Salmonella infection" at bounding box center [1022, 474] width 190 height 20
checkbox input "true"
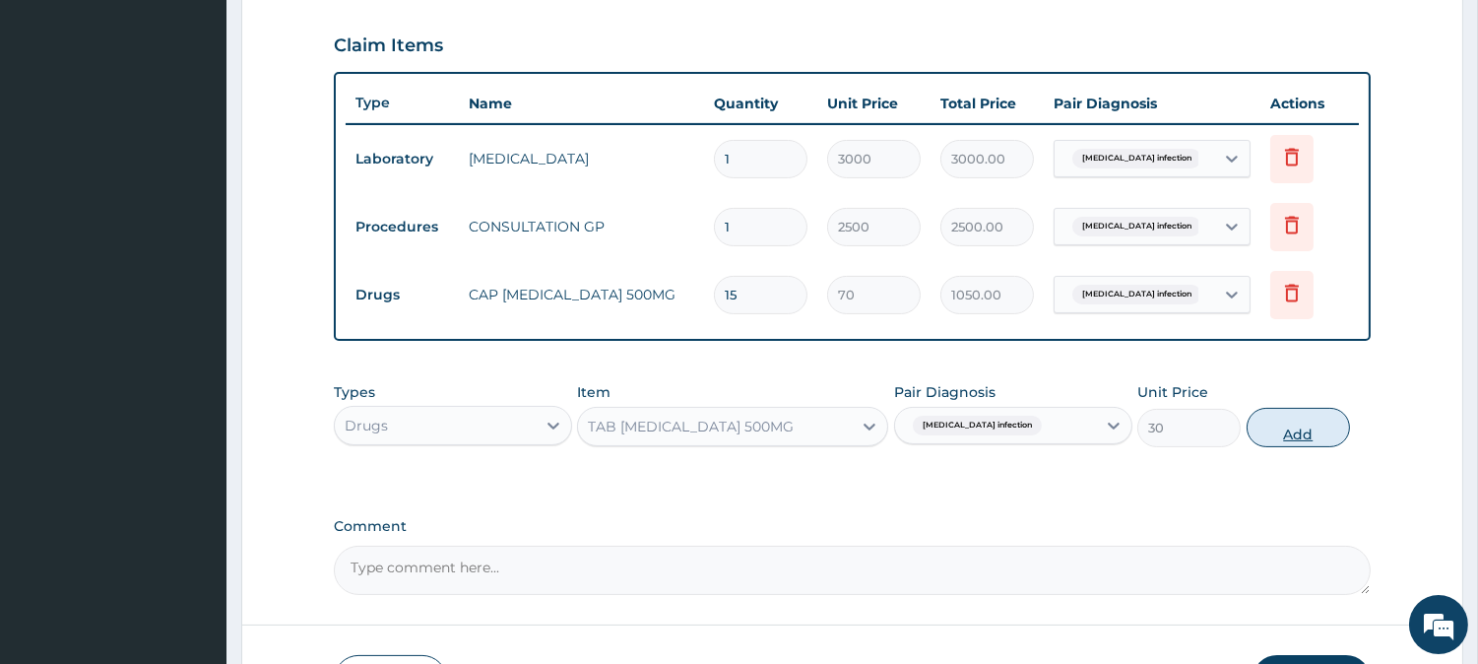
click at [1285, 423] on button "Add" at bounding box center [1298, 427] width 103 height 39
type input "0"
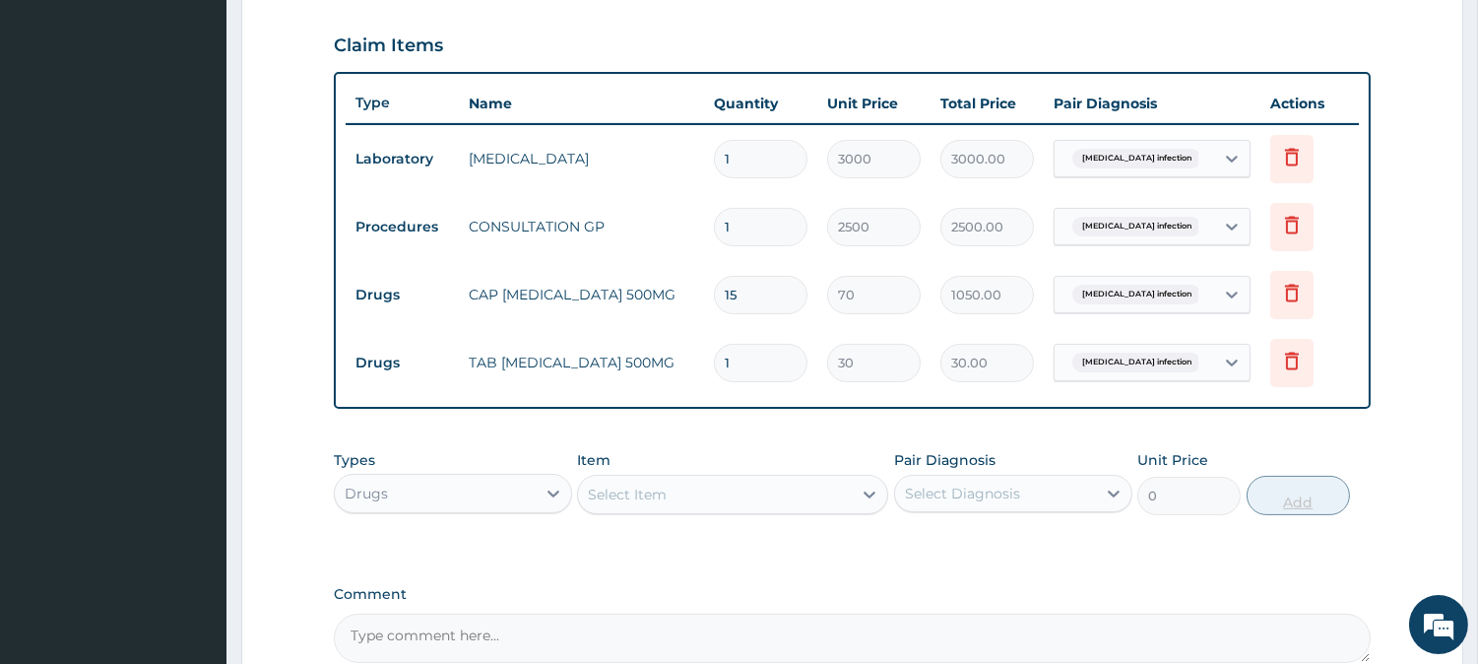
type input "18"
type input "540.00"
type input "18"
click at [731, 450] on div "Item Select Item" at bounding box center [732, 482] width 311 height 65
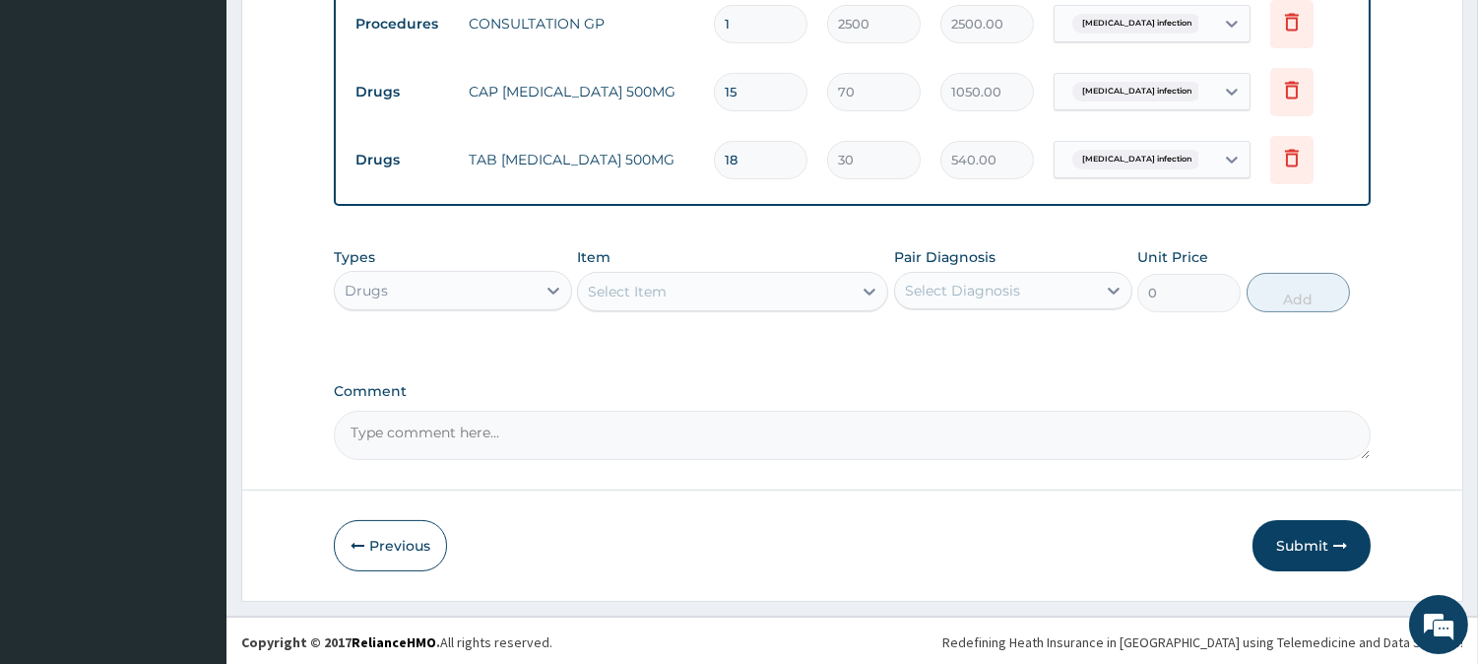
scroll to position [867, 0]
click at [1312, 529] on button "Submit" at bounding box center [1312, 542] width 118 height 51
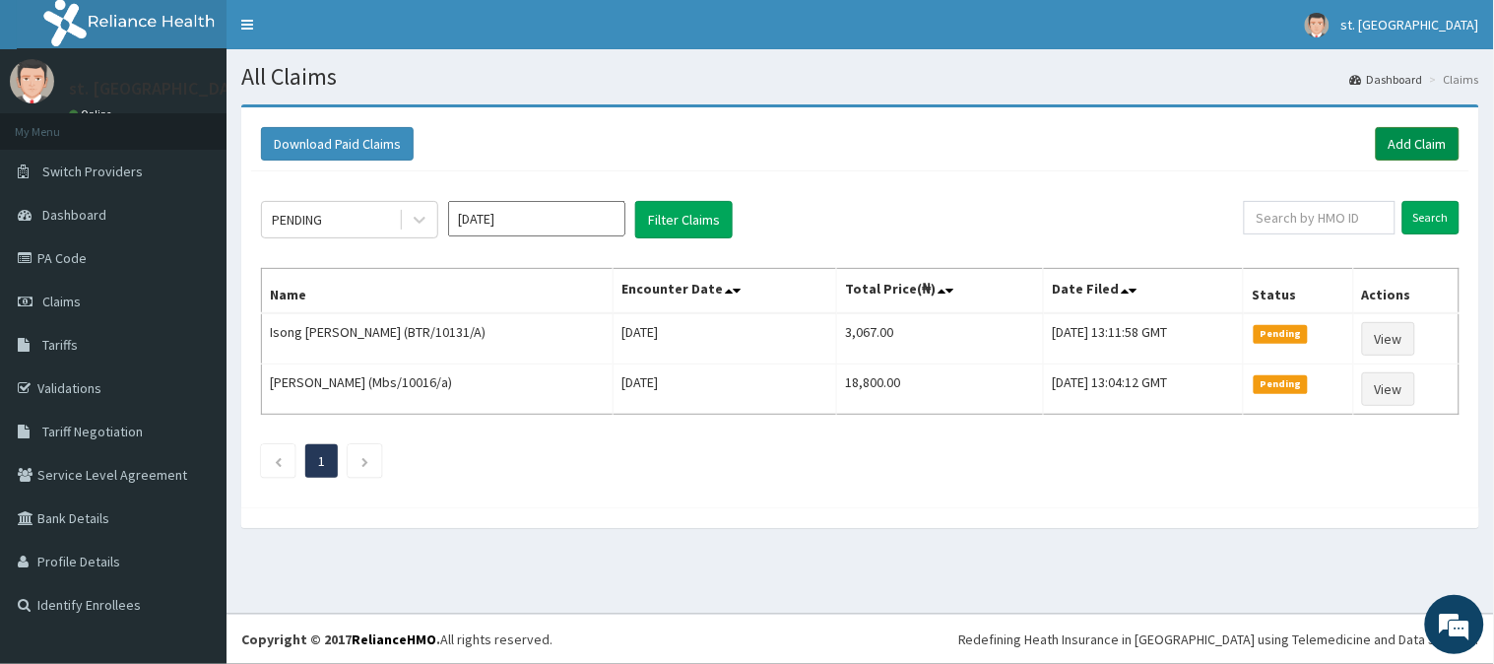
click at [1425, 138] on link "Add Claim" at bounding box center [1418, 143] width 84 height 33
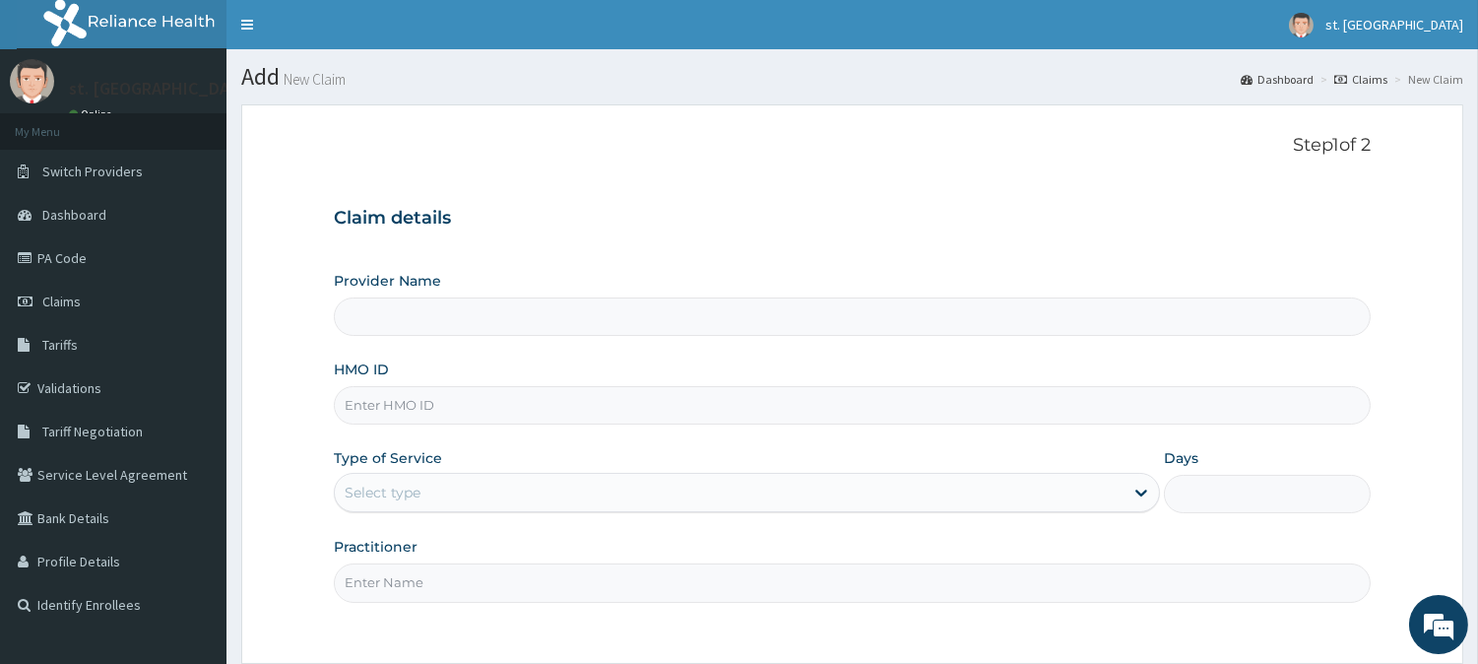
click at [591, 401] on input "HMO ID" at bounding box center [852, 405] width 1037 height 38
type input "St. Shiloh Medical Centre"
paste input "EIS/11948/B"
type input "EIS/11948/B"
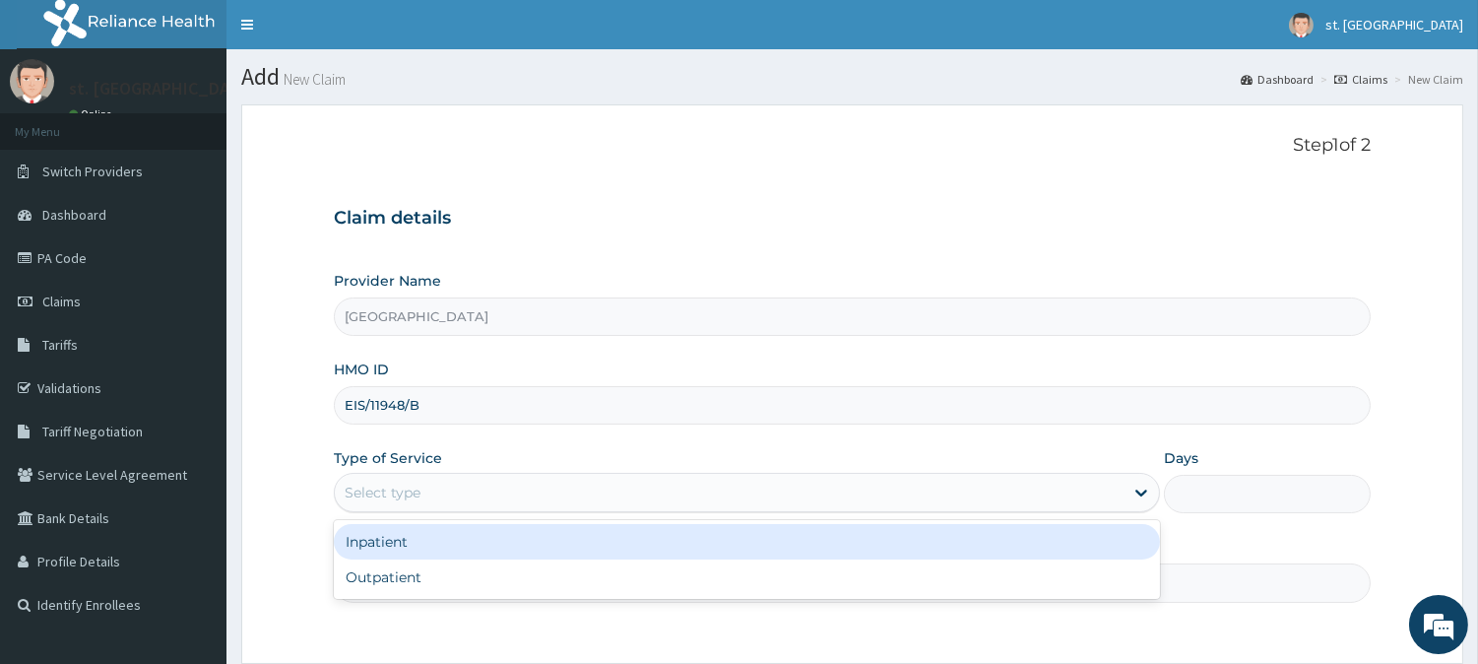
click at [522, 493] on div "Select type" at bounding box center [729, 493] width 789 height 32
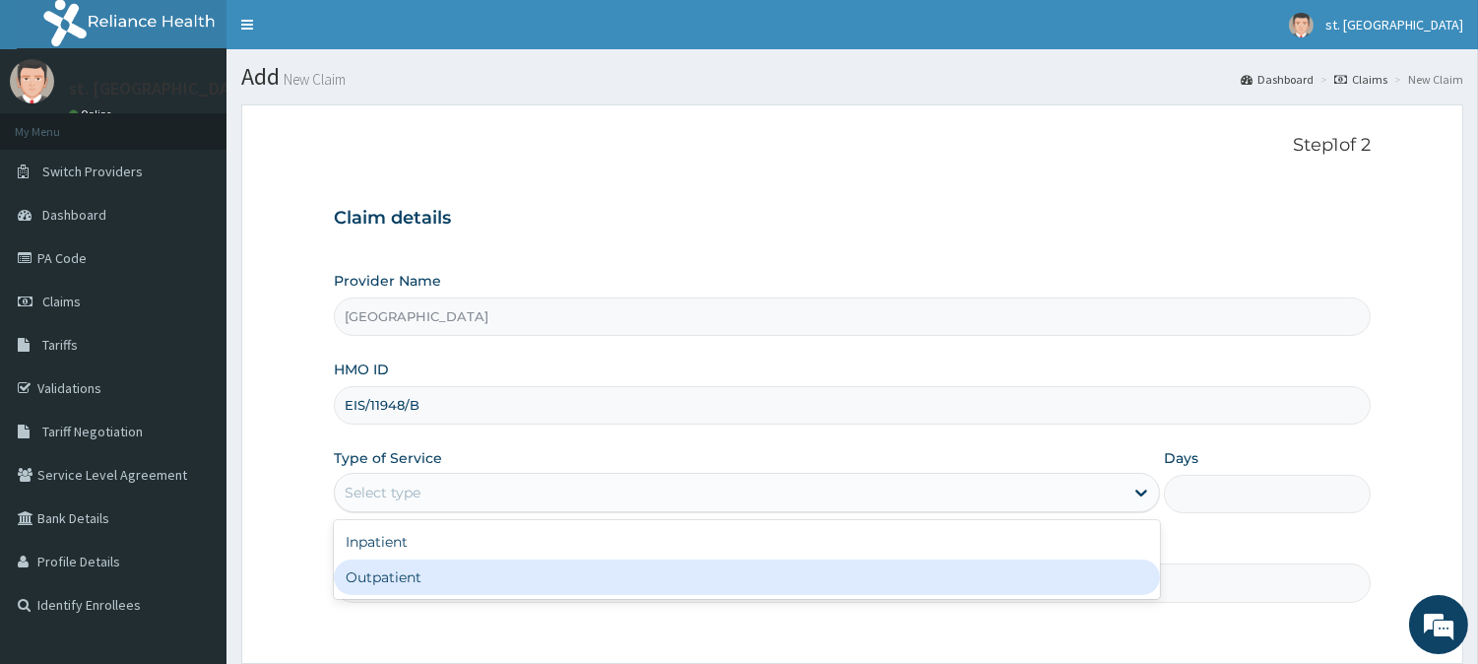
click at [430, 576] on div "Outpatient" at bounding box center [747, 576] width 826 height 35
type input "1"
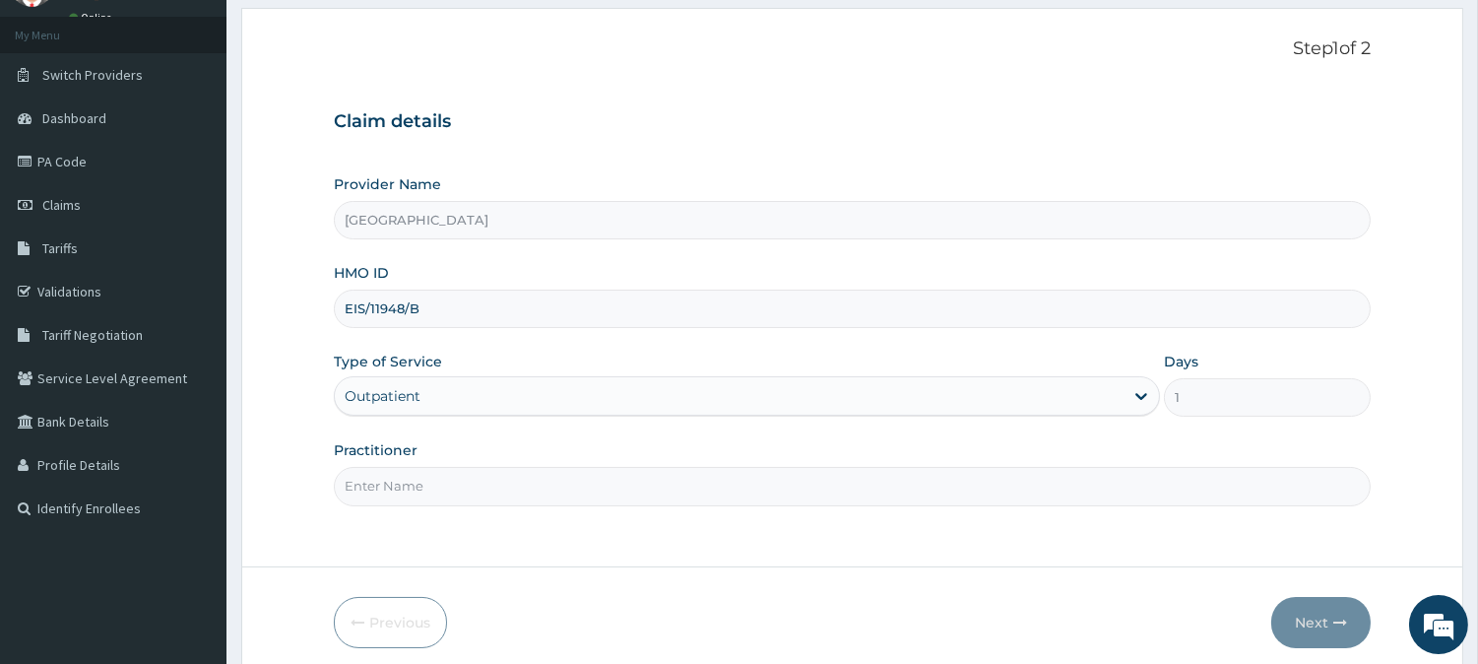
scroll to position [162, 0]
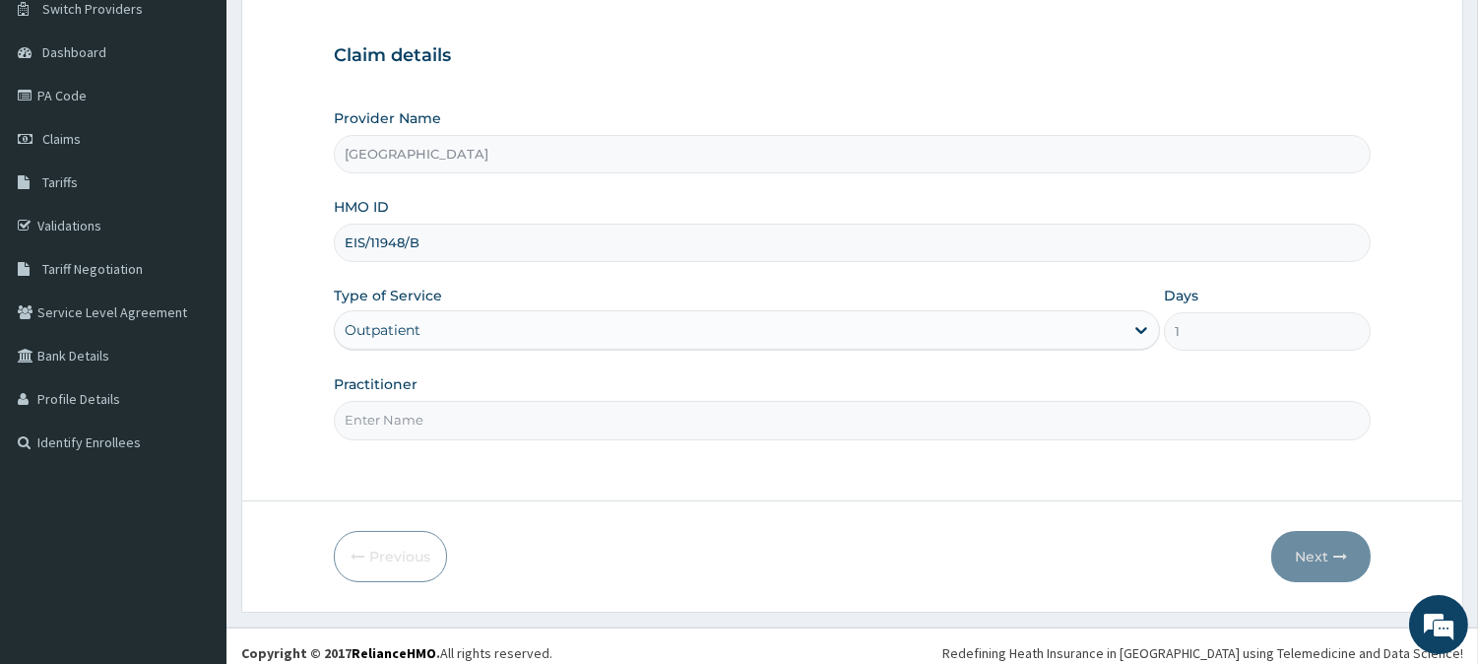
click at [650, 434] on input "Practitioner" at bounding box center [852, 420] width 1037 height 38
type input "DR [PERSON_NAME]"
click at [1308, 547] on button "Next" at bounding box center [1320, 556] width 99 height 51
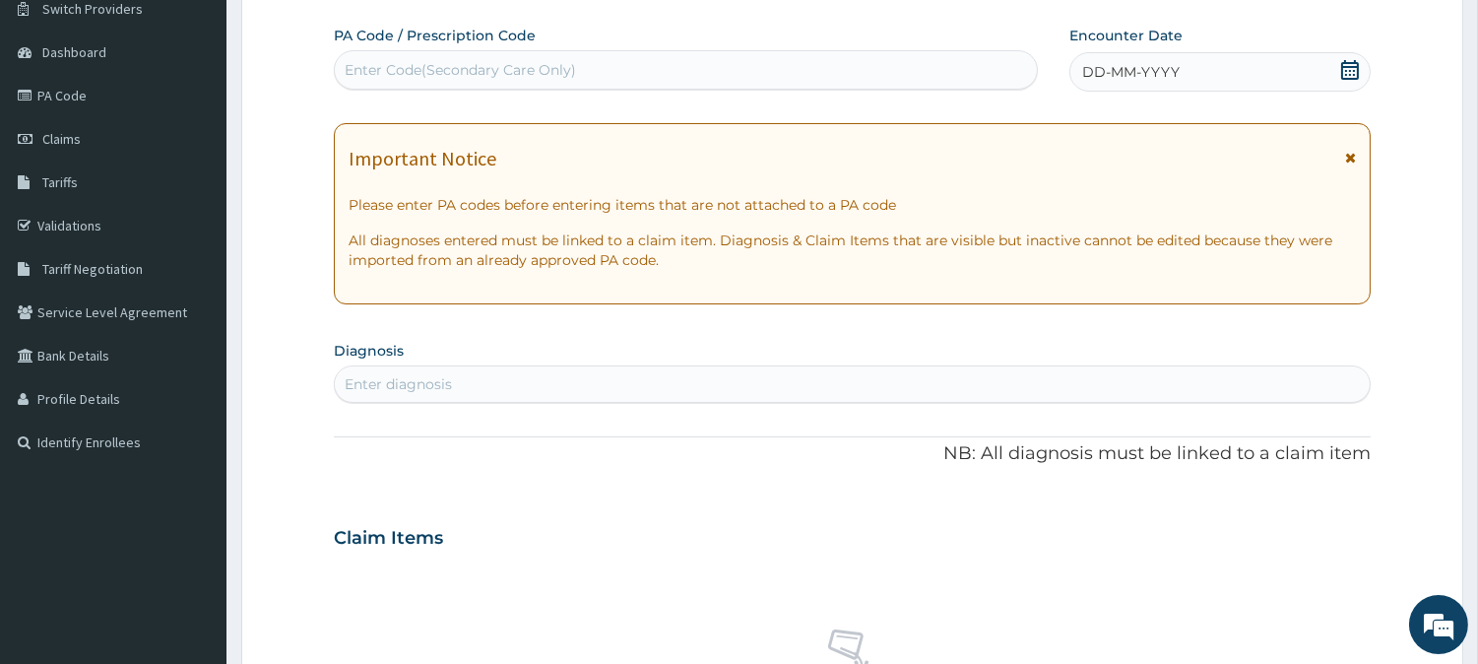
click at [1349, 60] on icon at bounding box center [1350, 70] width 20 height 20
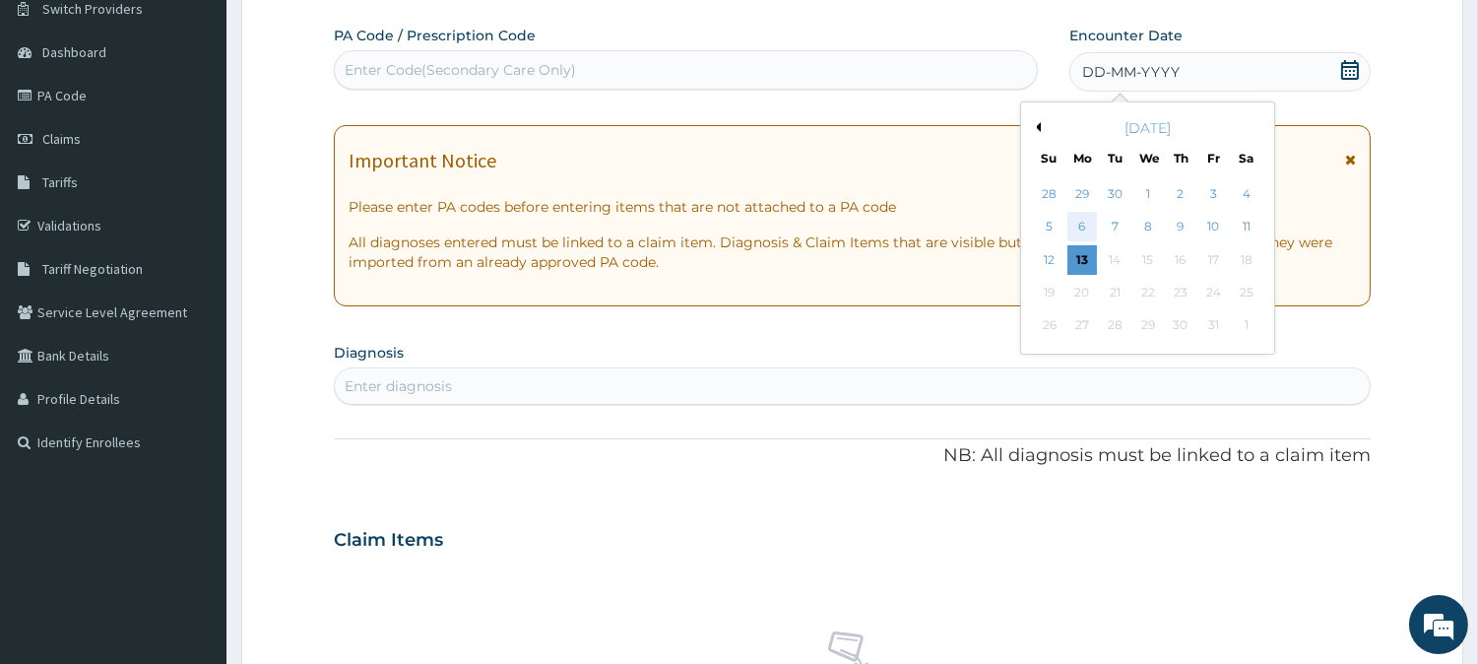
click at [1087, 215] on div "6" at bounding box center [1082, 228] width 30 height 30
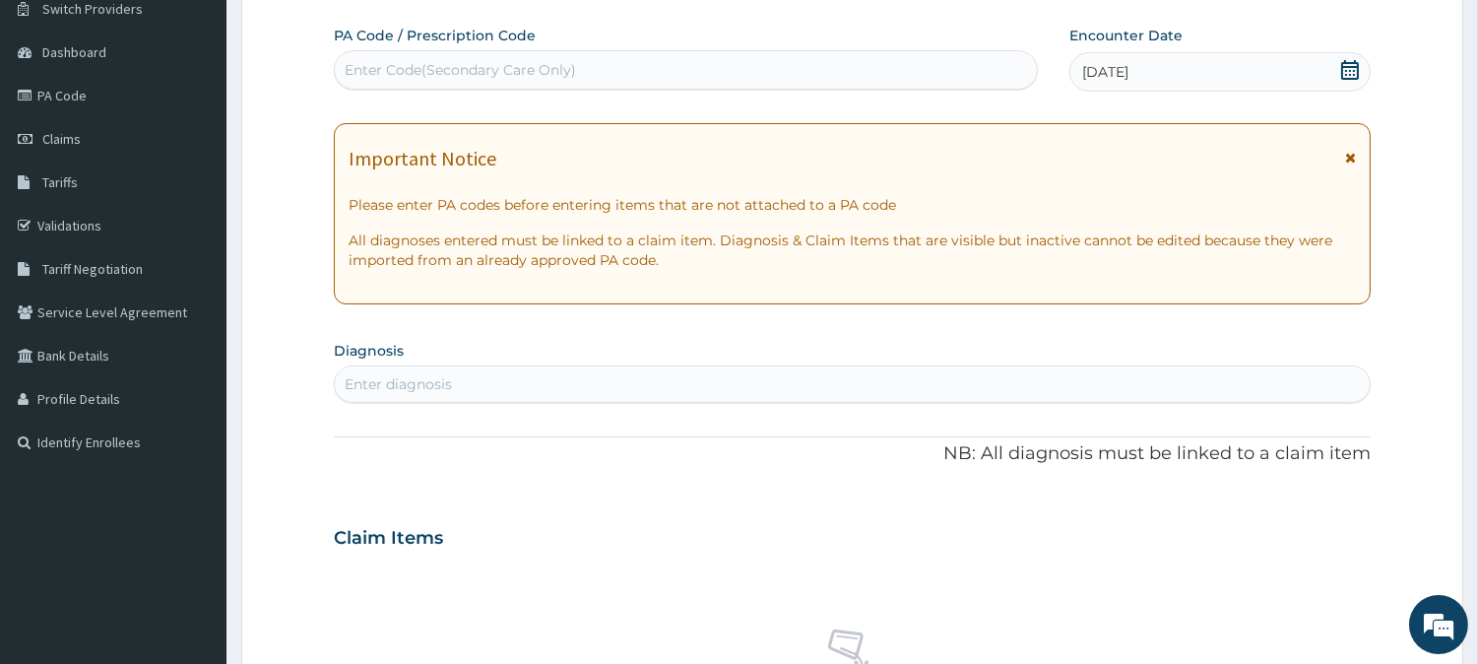
click at [543, 381] on div "Enter diagnosis" at bounding box center [852, 384] width 1035 height 32
type input "H"
type input "J"
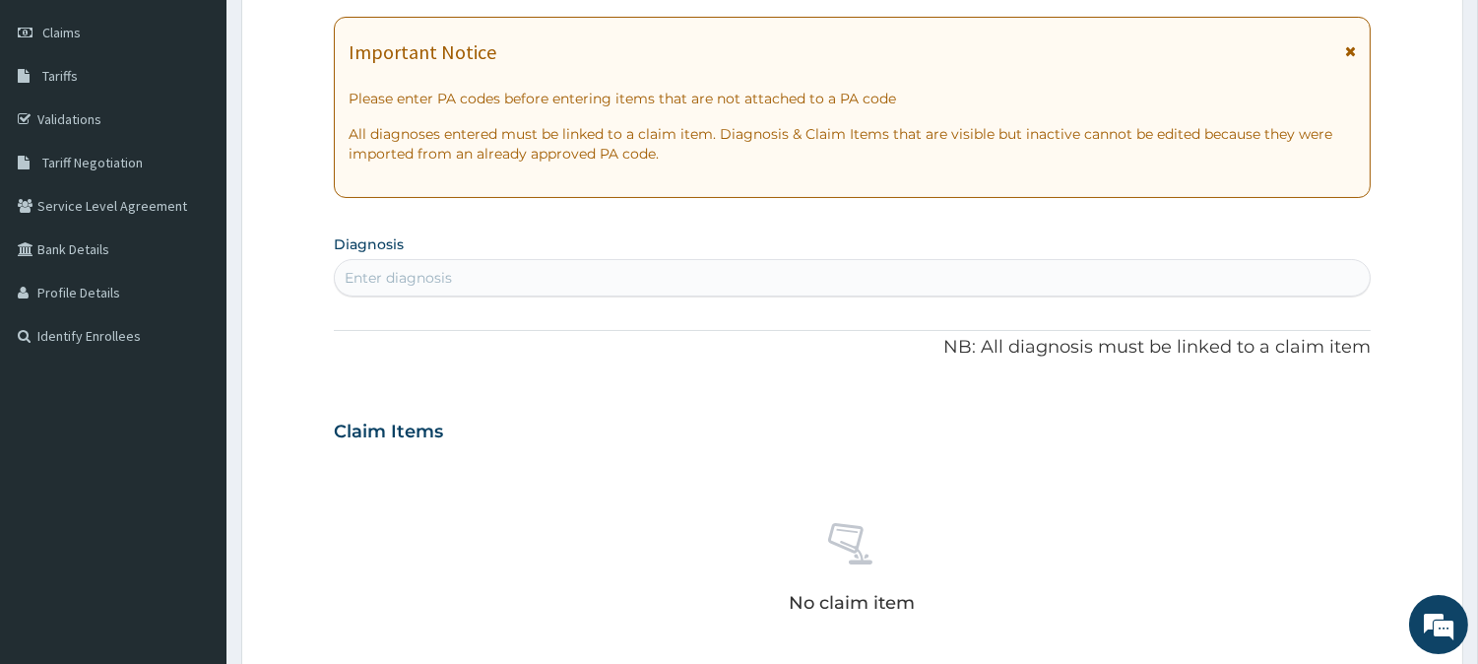
scroll to position [277, 0]
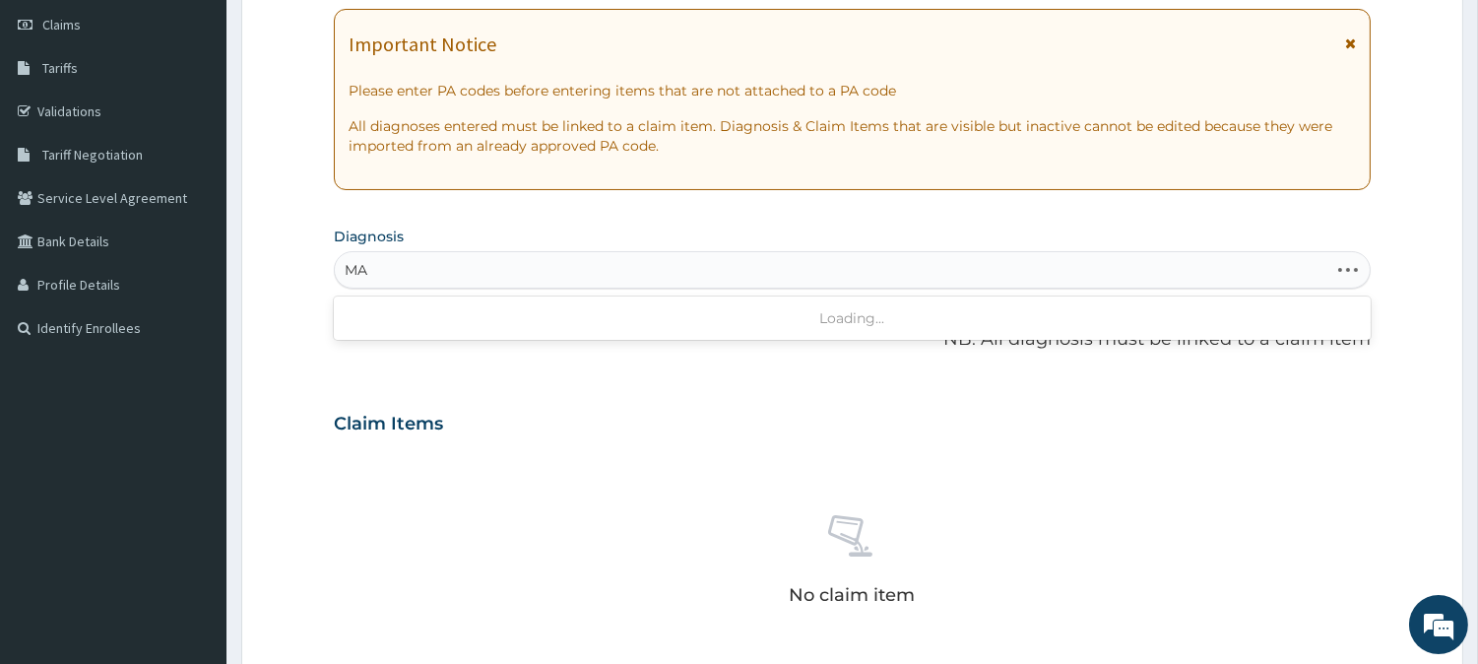
type input "M"
type input "D"
type input "S"
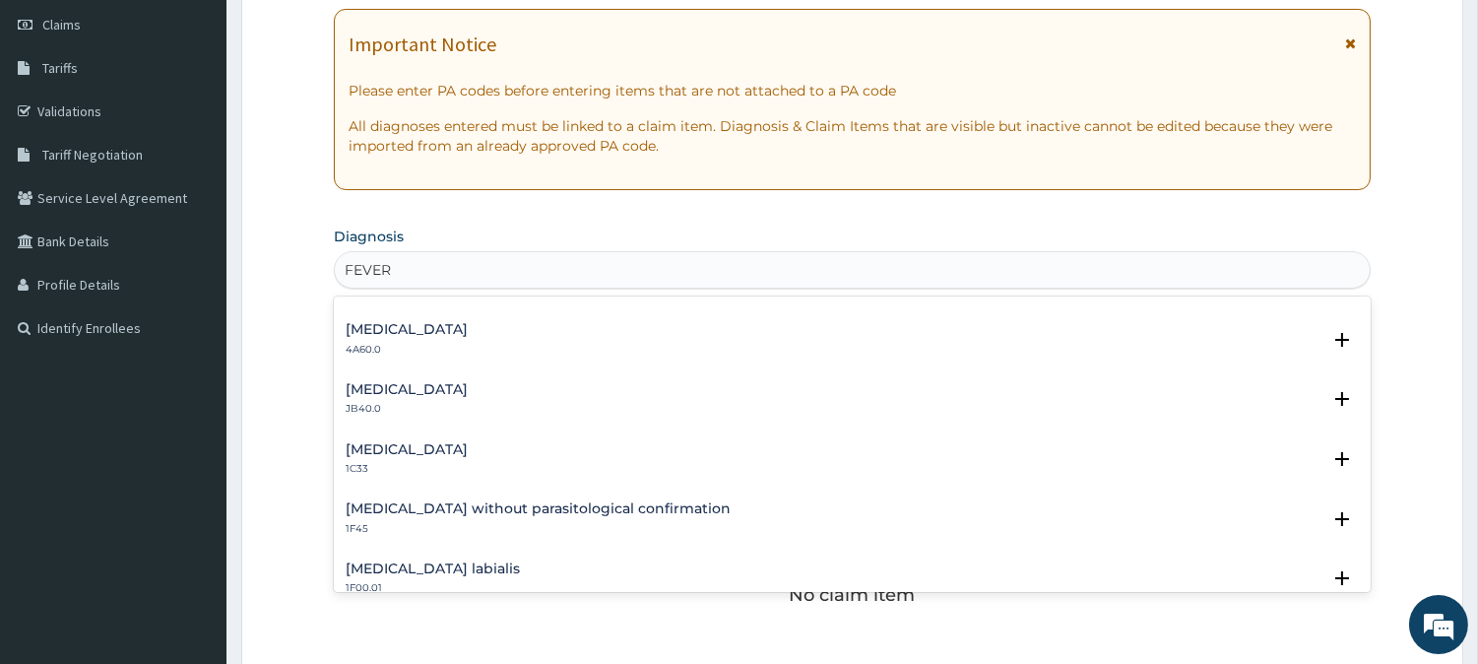
scroll to position [0, 0]
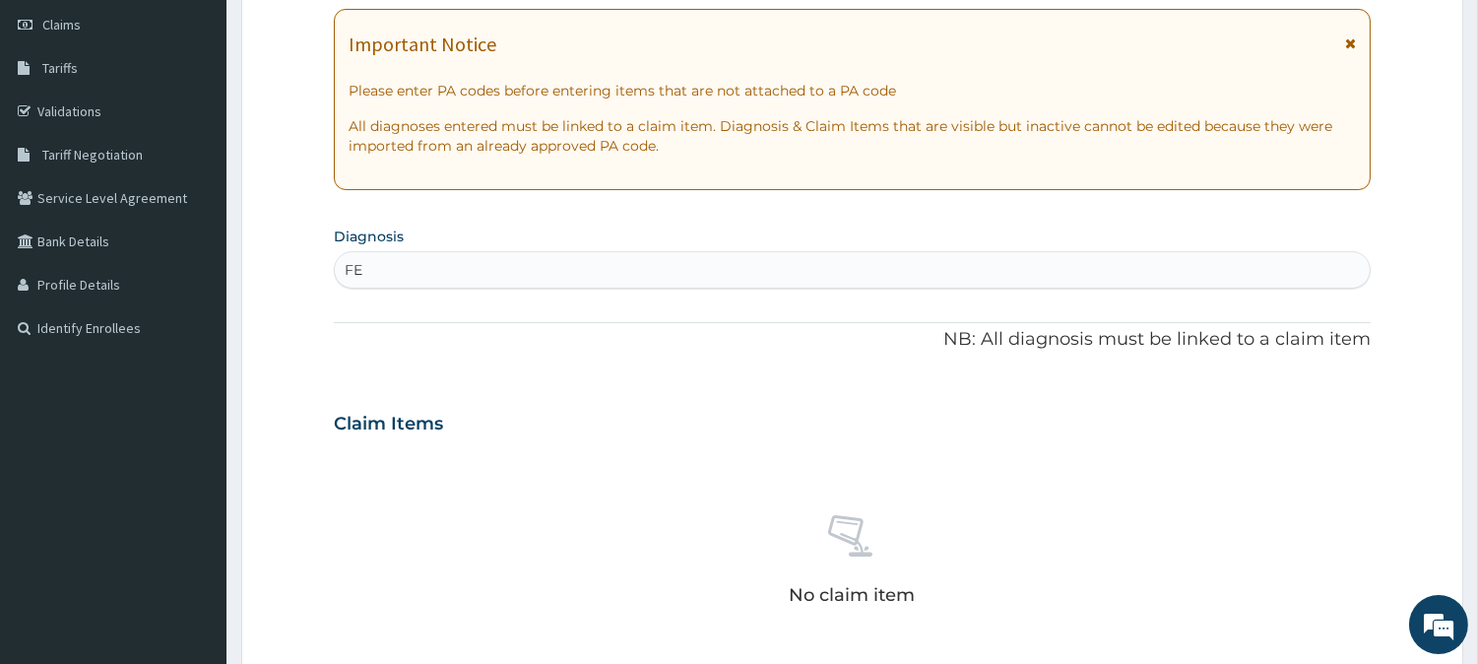
type input "F"
type input "H"
type input "F"
type input "A"
click at [464, 263] on div "Enter diagnosis" at bounding box center [852, 270] width 1035 height 32
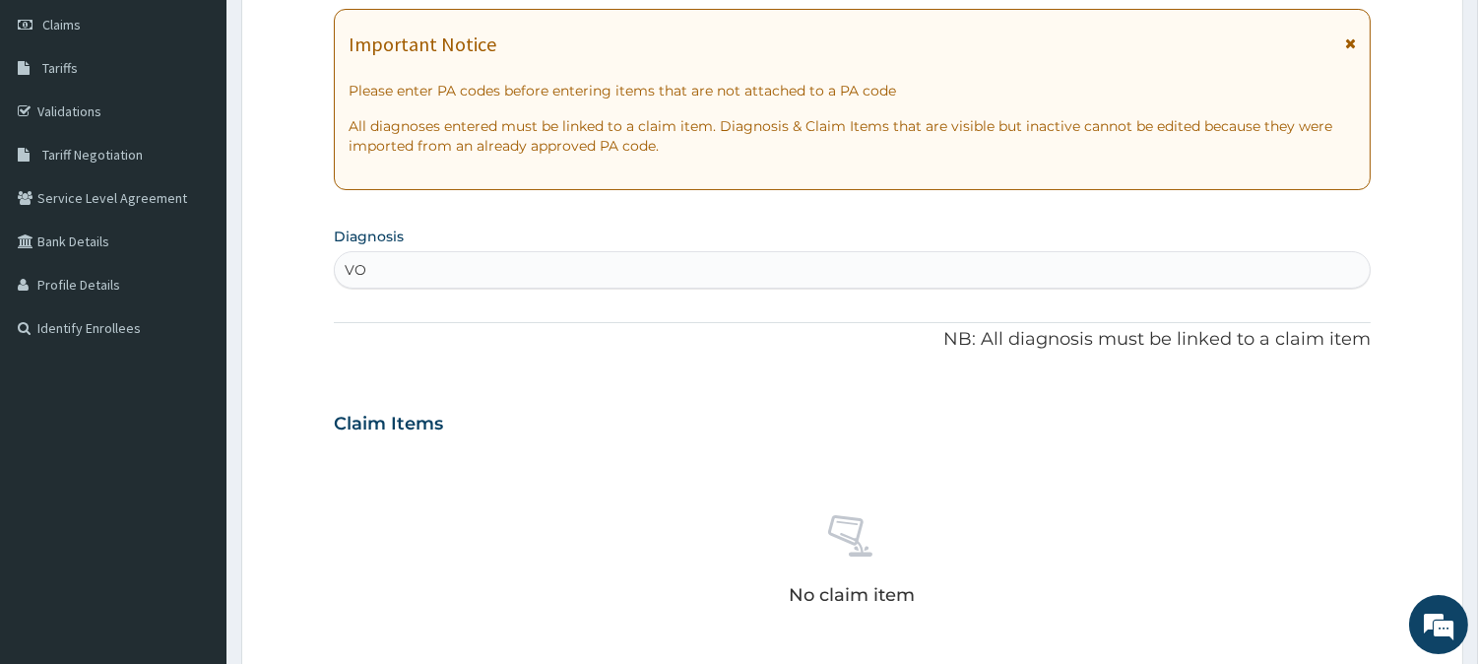
type input "V"
type input "G"
type input "H"
type input "S"
type input "H"
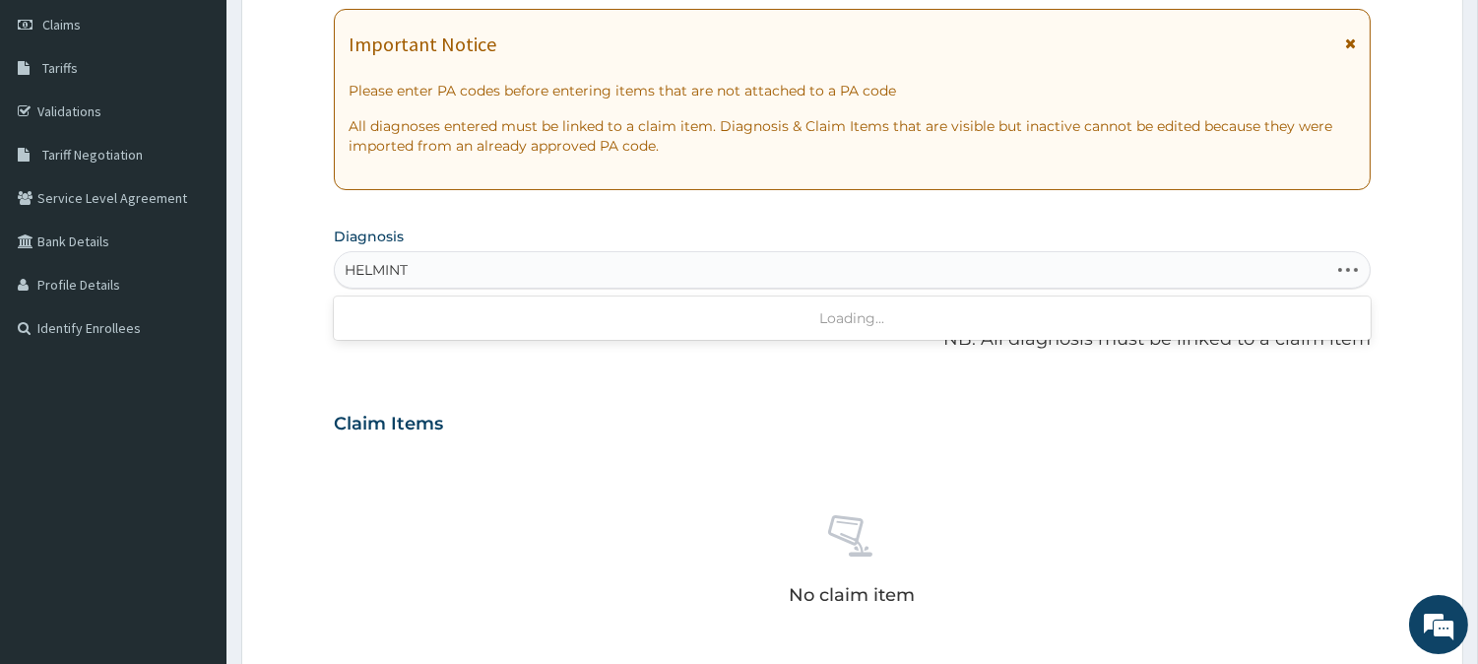
type input "HELMINTH"
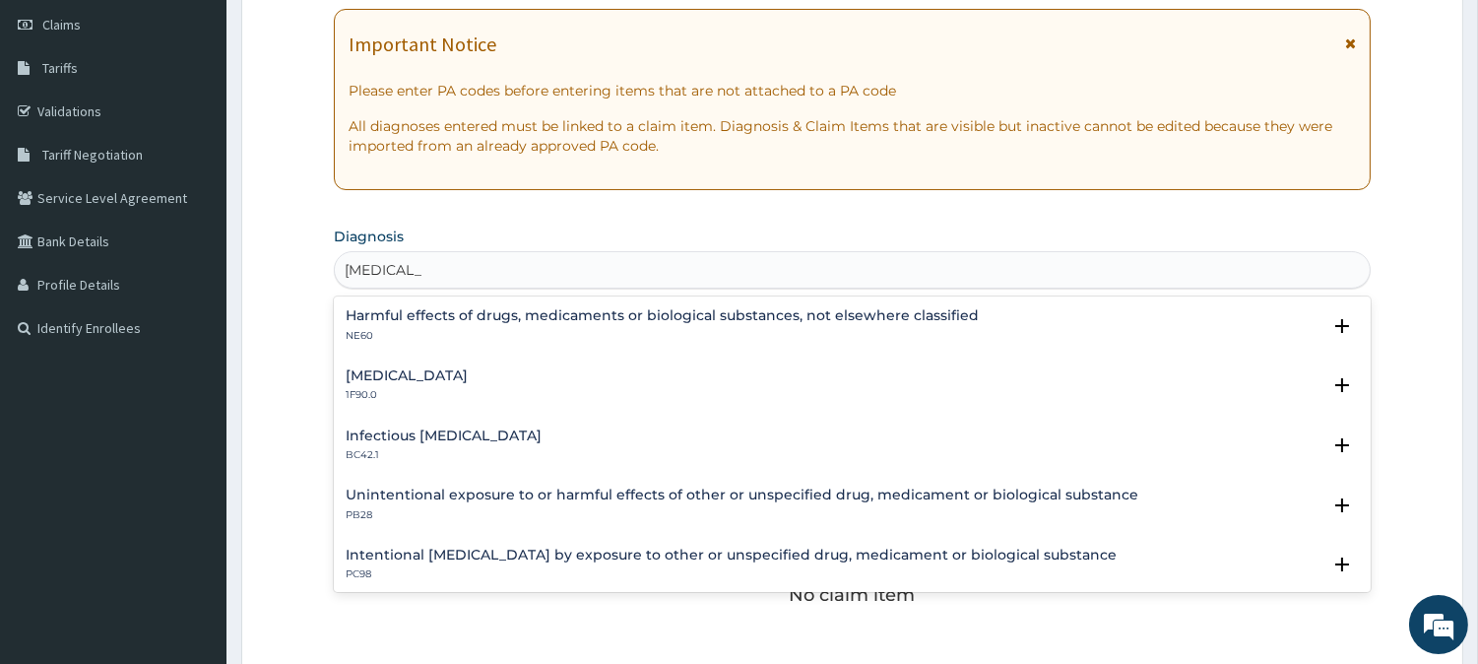
click at [468, 379] on h4 "Mixed intestinal helminthiases" at bounding box center [407, 375] width 122 height 15
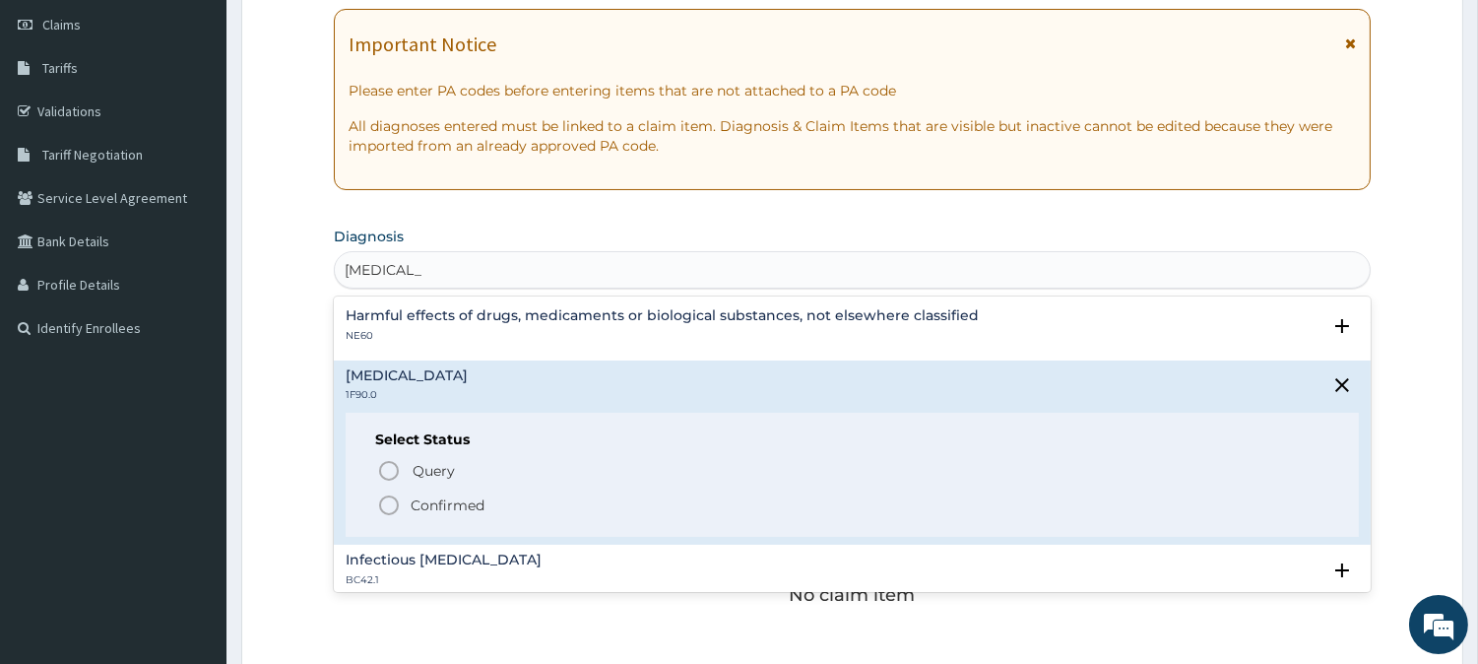
click at [389, 510] on icon "status option filled" at bounding box center [389, 505] width 24 height 24
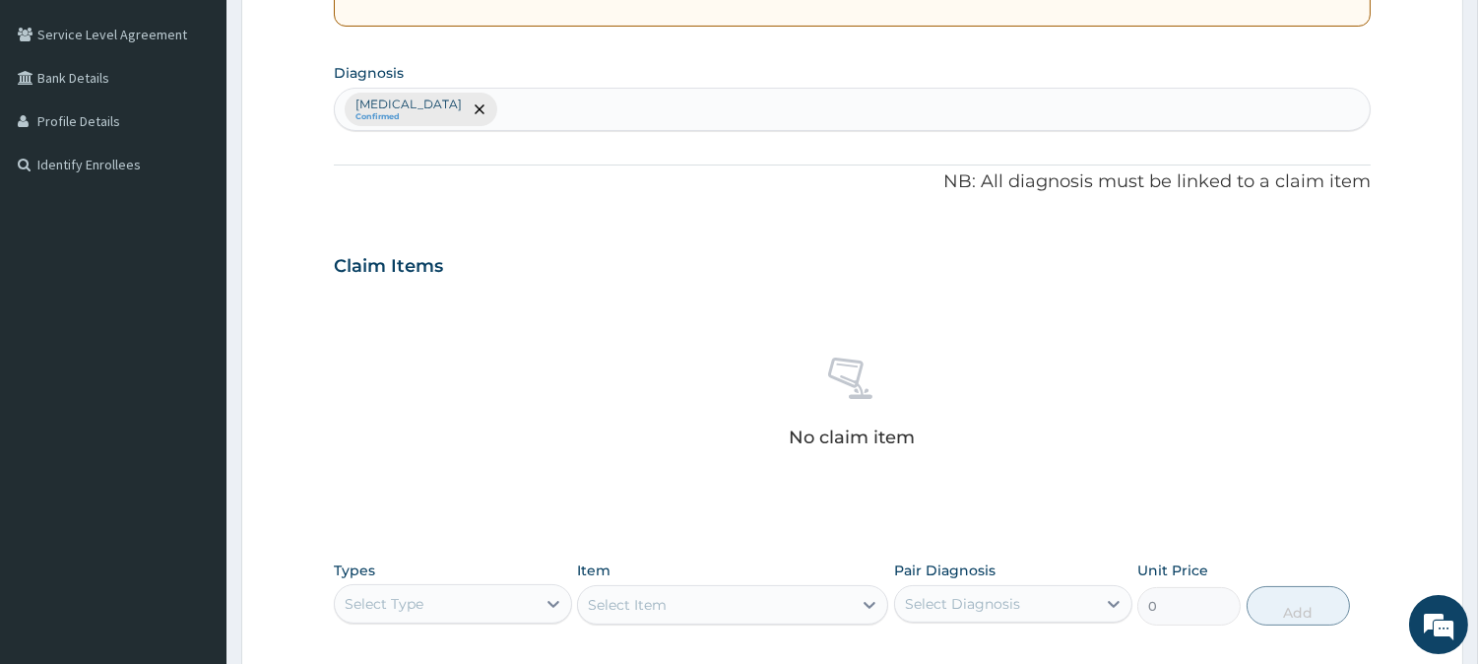
scroll to position [503, 0]
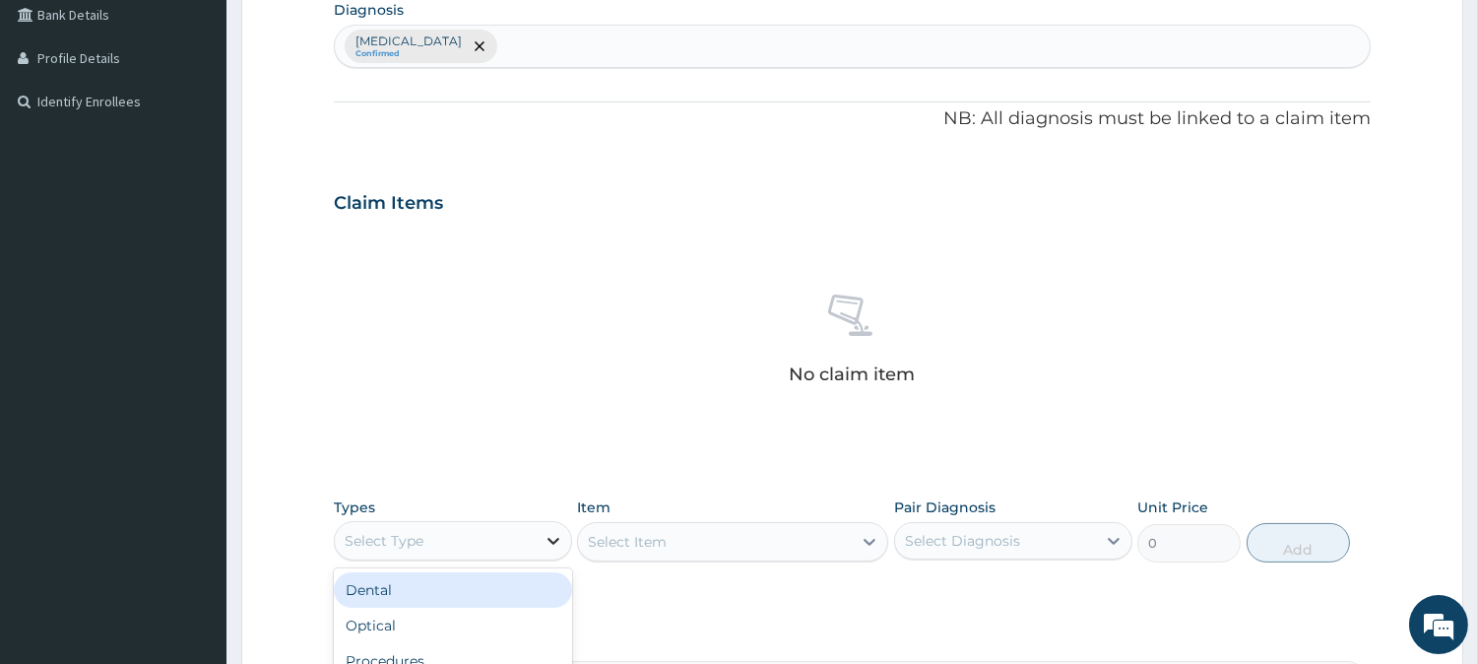
click at [540, 537] on div at bounding box center [553, 540] width 35 height 35
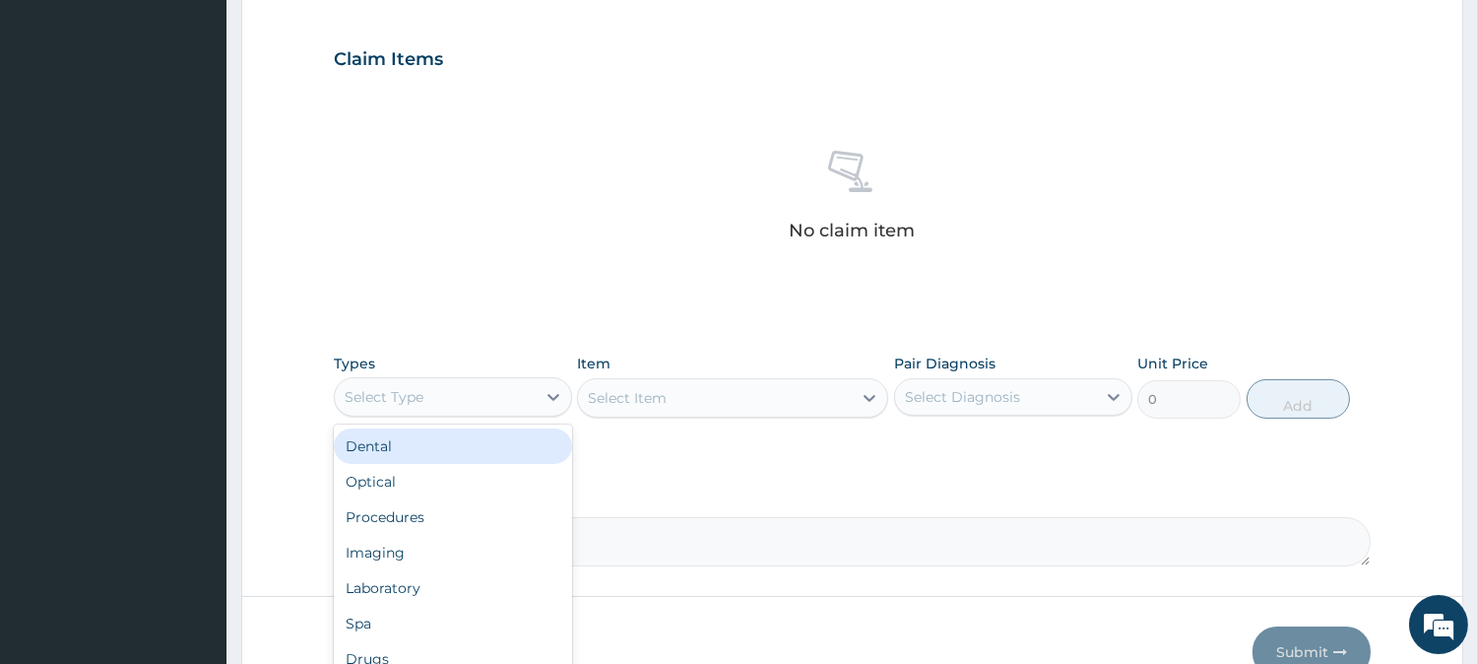
scroll to position [741, 0]
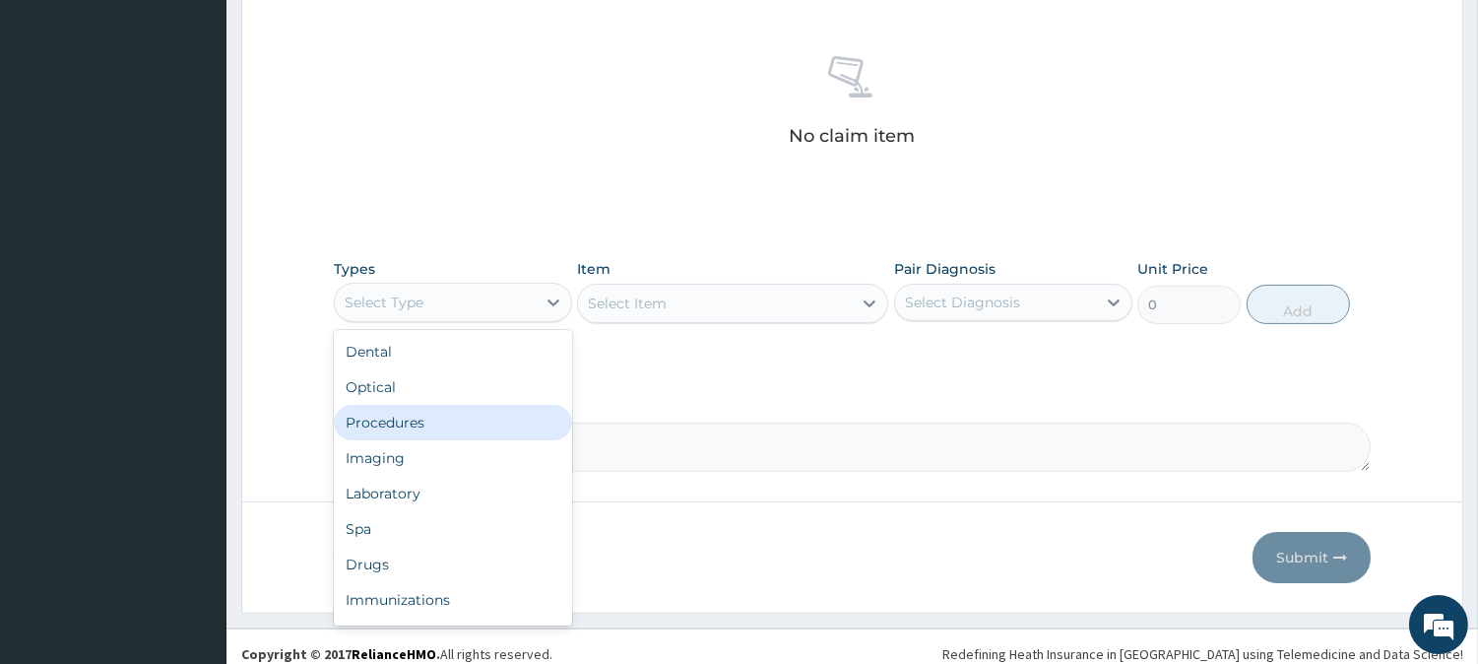
click at [394, 410] on div "Procedures" at bounding box center [453, 422] width 238 height 35
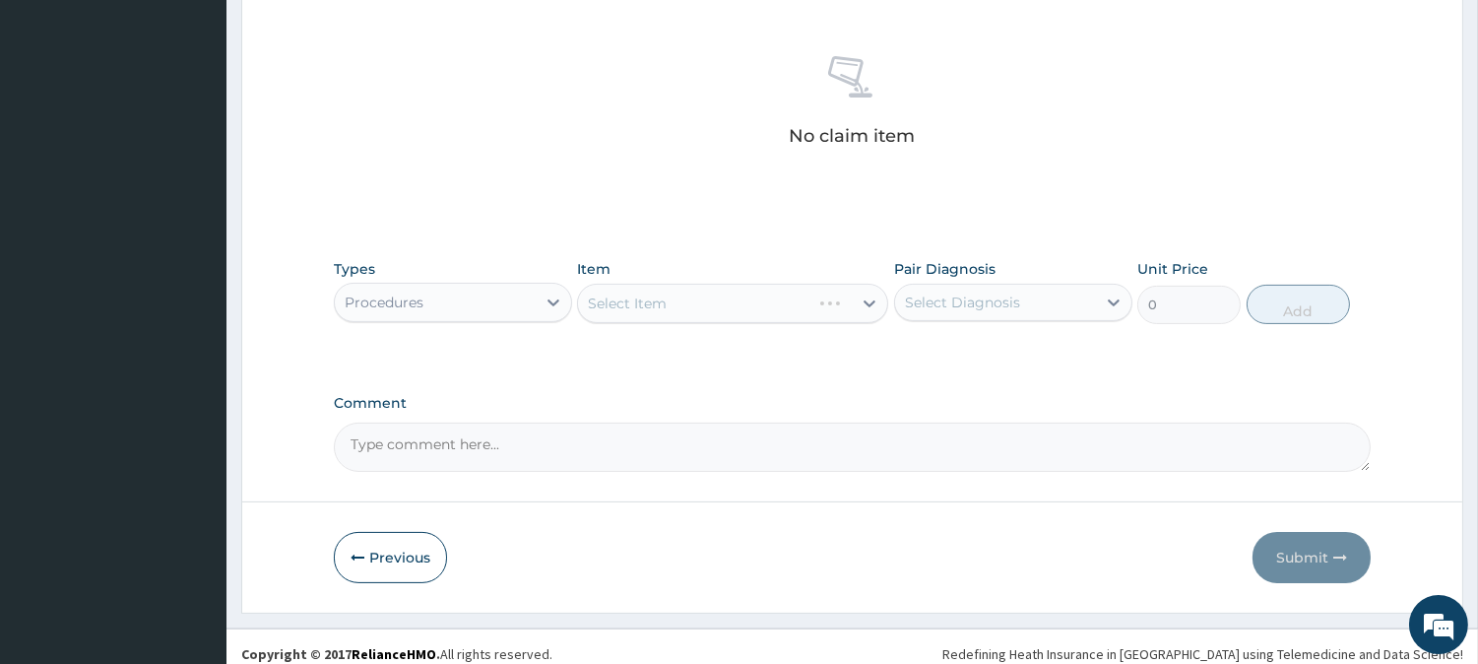
click at [845, 300] on div "Select Item" at bounding box center [732, 303] width 311 height 39
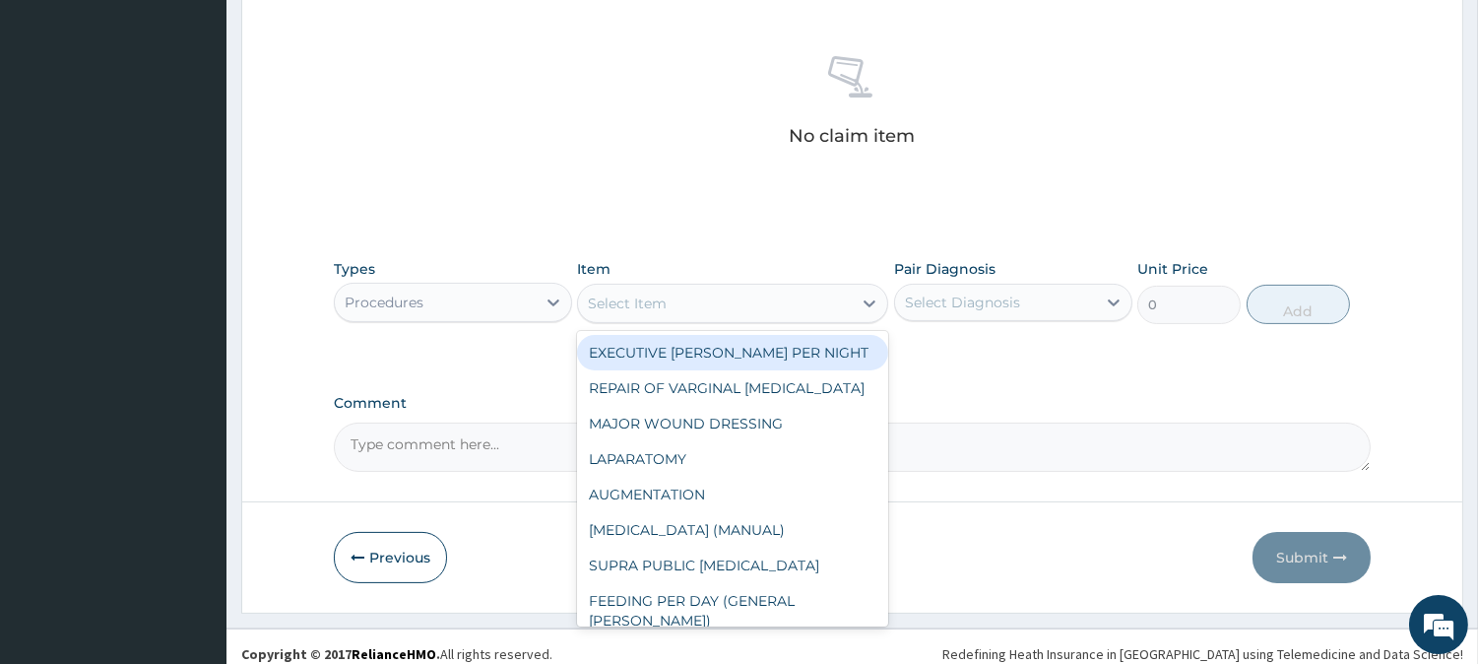
click at [845, 300] on div "Select Item" at bounding box center [715, 304] width 274 height 32
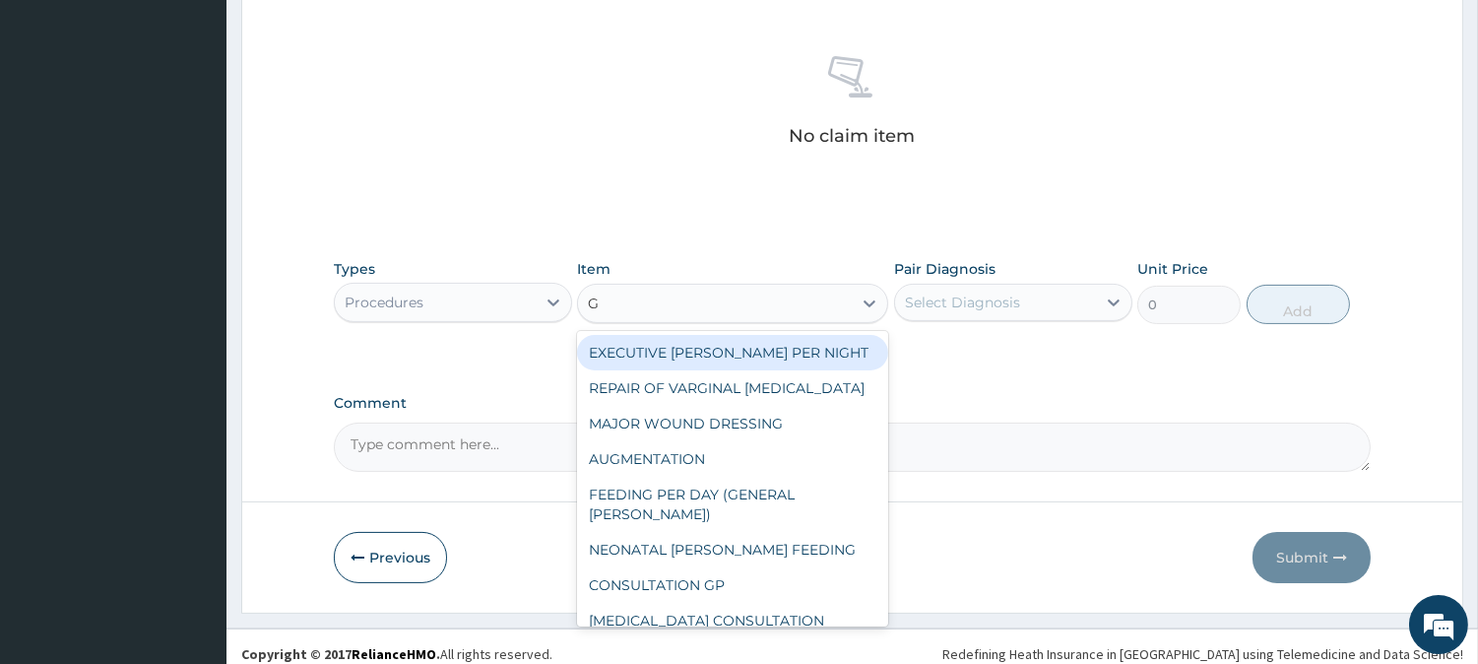
type input "GP"
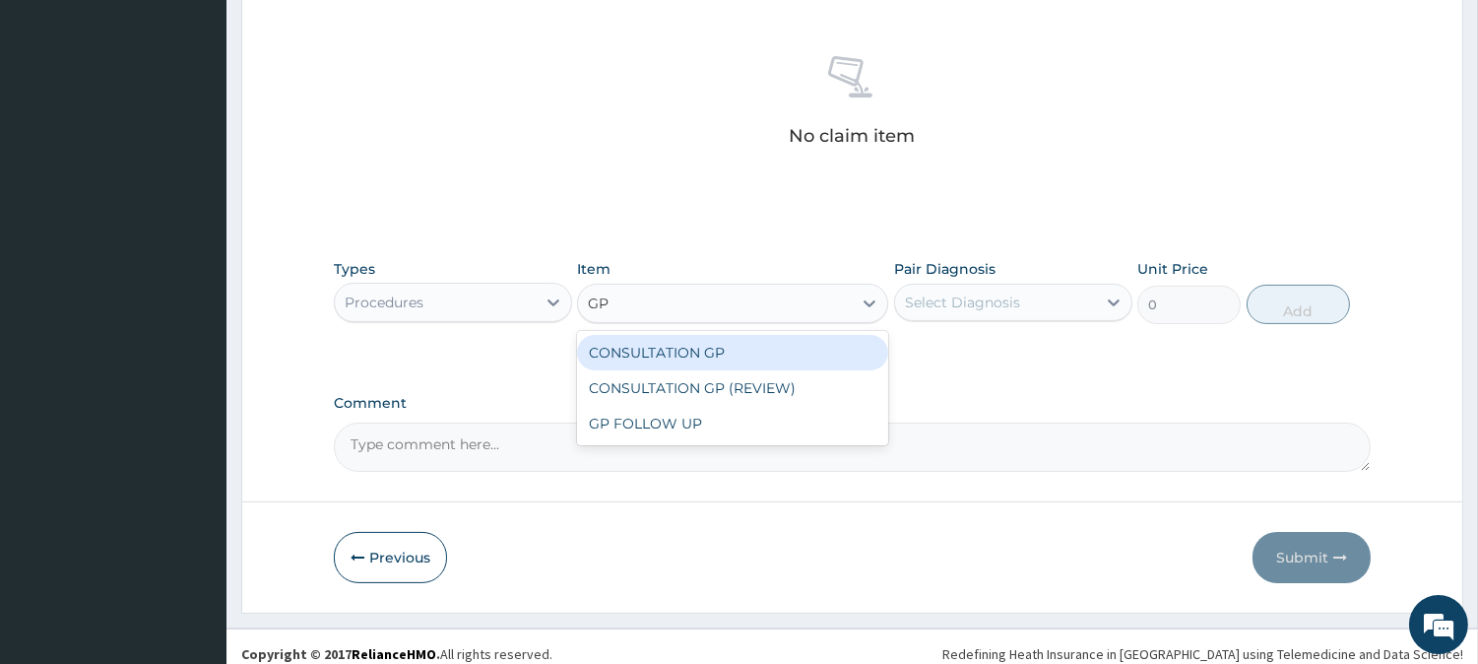
click at [711, 355] on div "CONSULTATION GP" at bounding box center [732, 352] width 311 height 35
type input "2500"
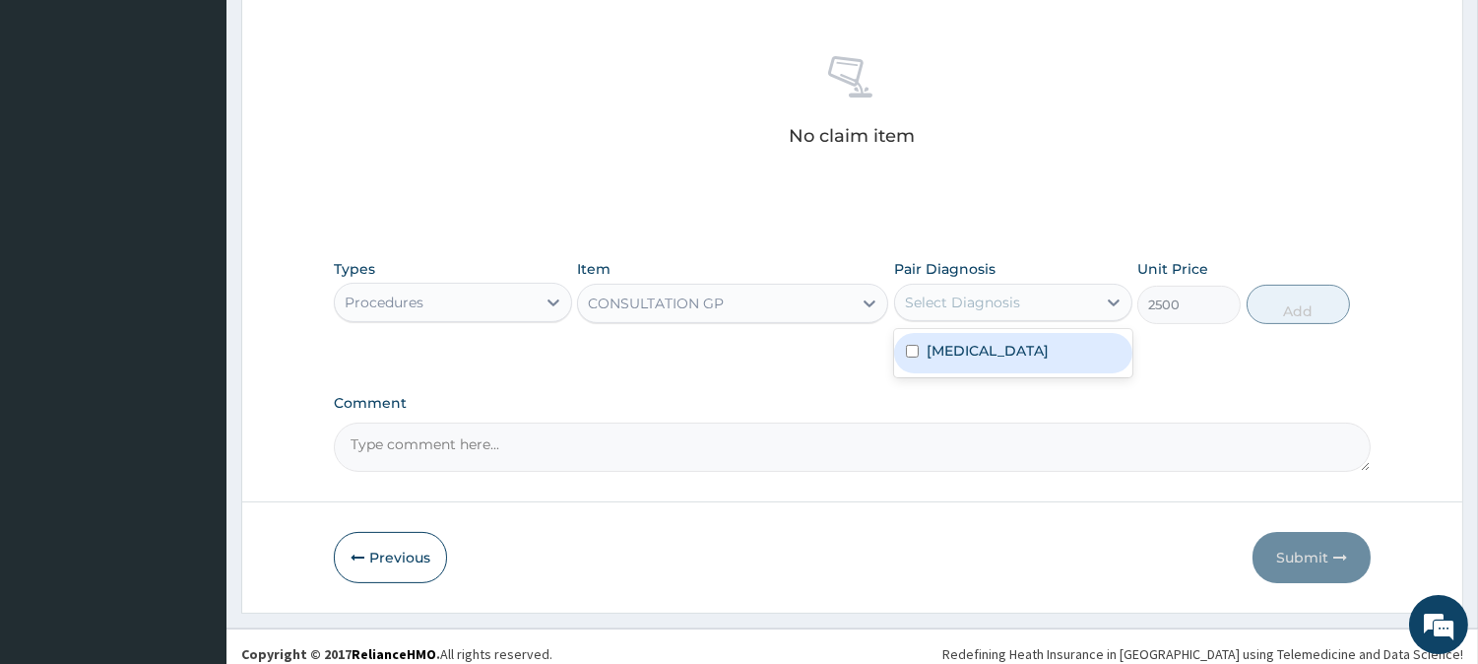
click at [1075, 300] on div "Select Diagnosis" at bounding box center [995, 303] width 201 height 32
click at [1024, 356] on label "Mixed intestinal helminthiases" at bounding box center [988, 351] width 122 height 20
checkbox input "true"
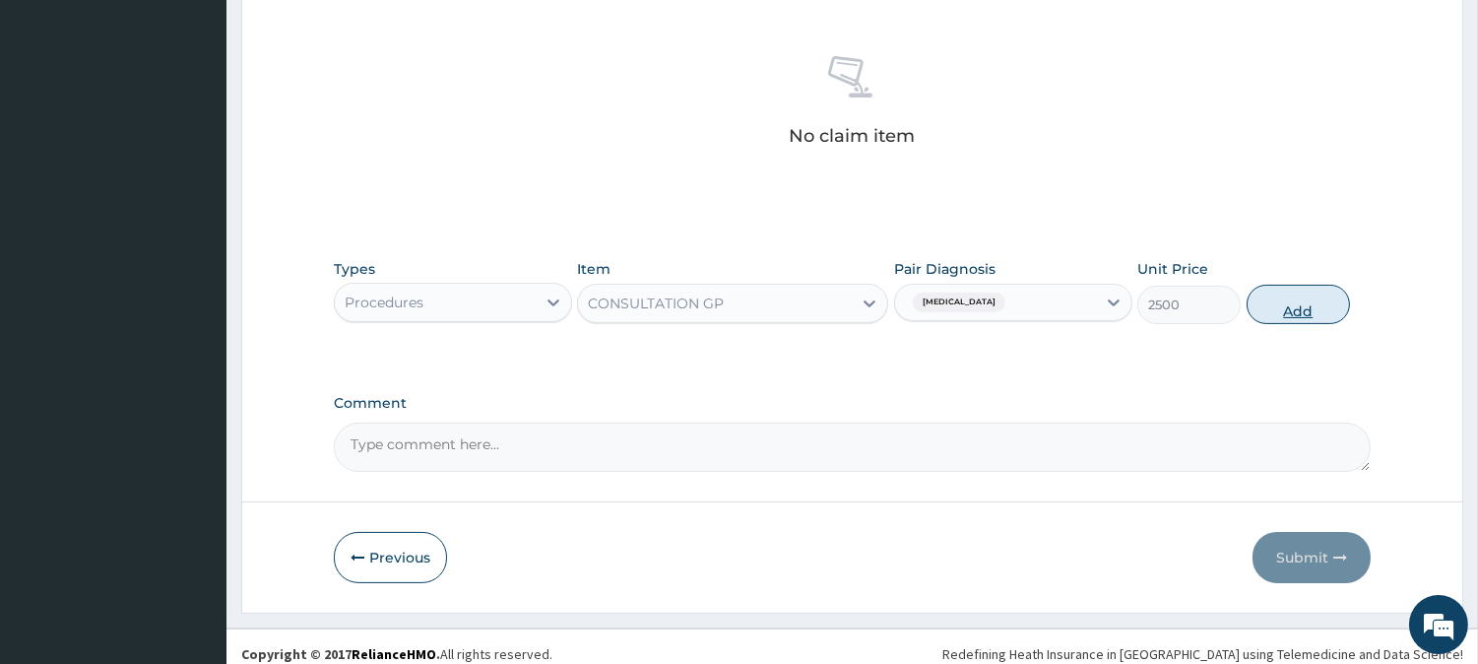
click at [1307, 310] on button "Add" at bounding box center [1298, 304] width 103 height 39
type input "0"
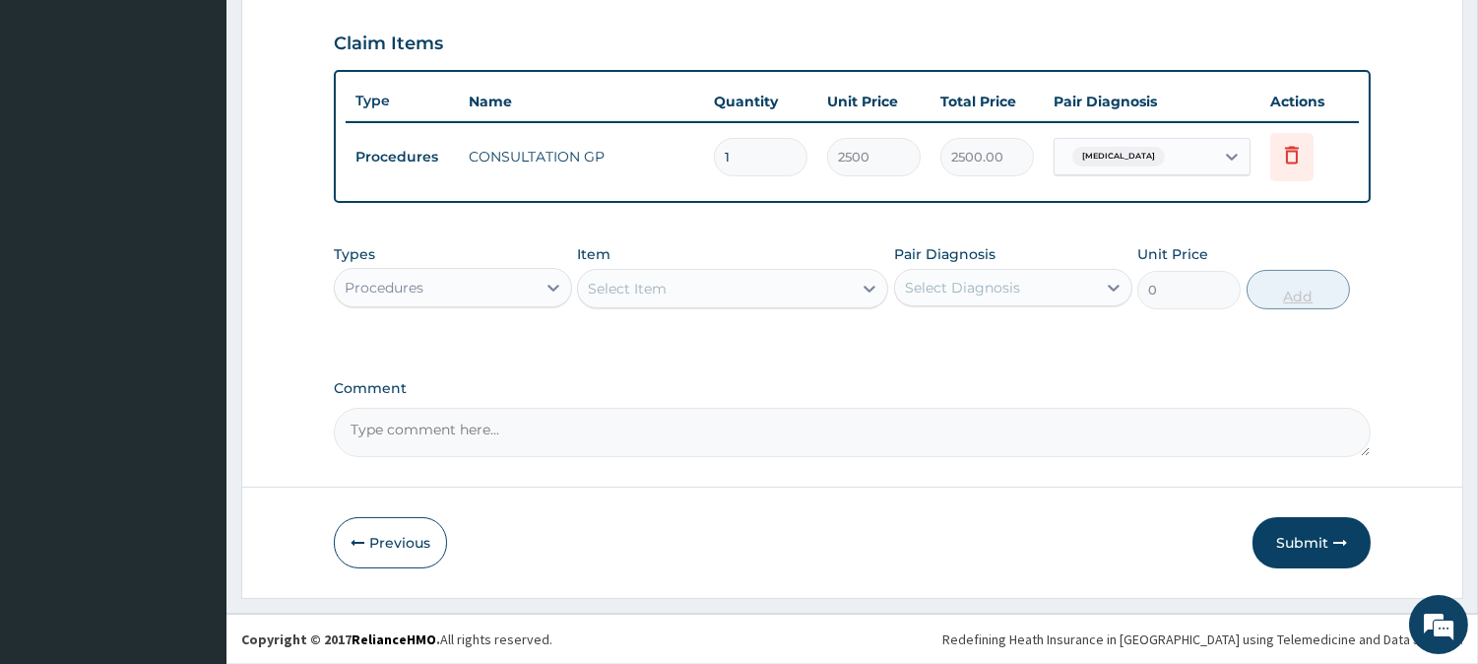
scroll to position [661, 0]
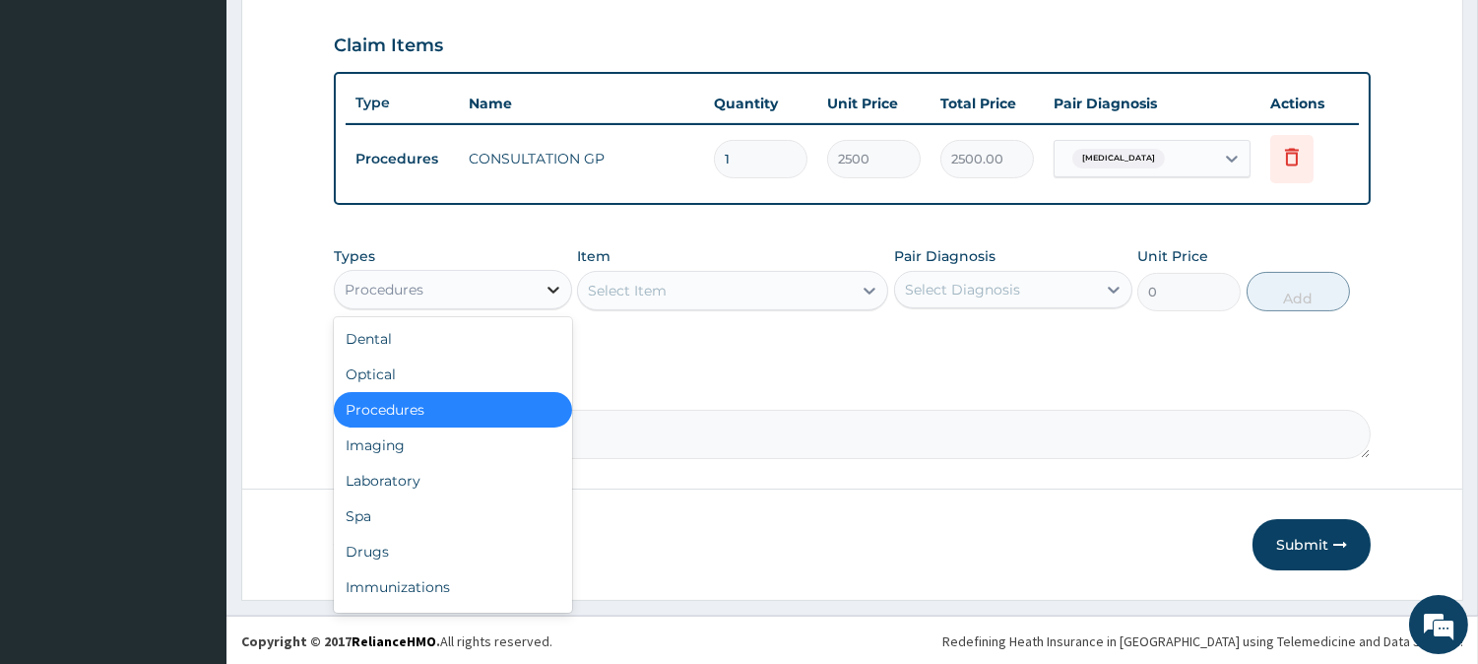
click at [551, 283] on icon at bounding box center [554, 290] width 20 height 20
click at [377, 556] on div "Drugs" at bounding box center [453, 551] width 238 height 35
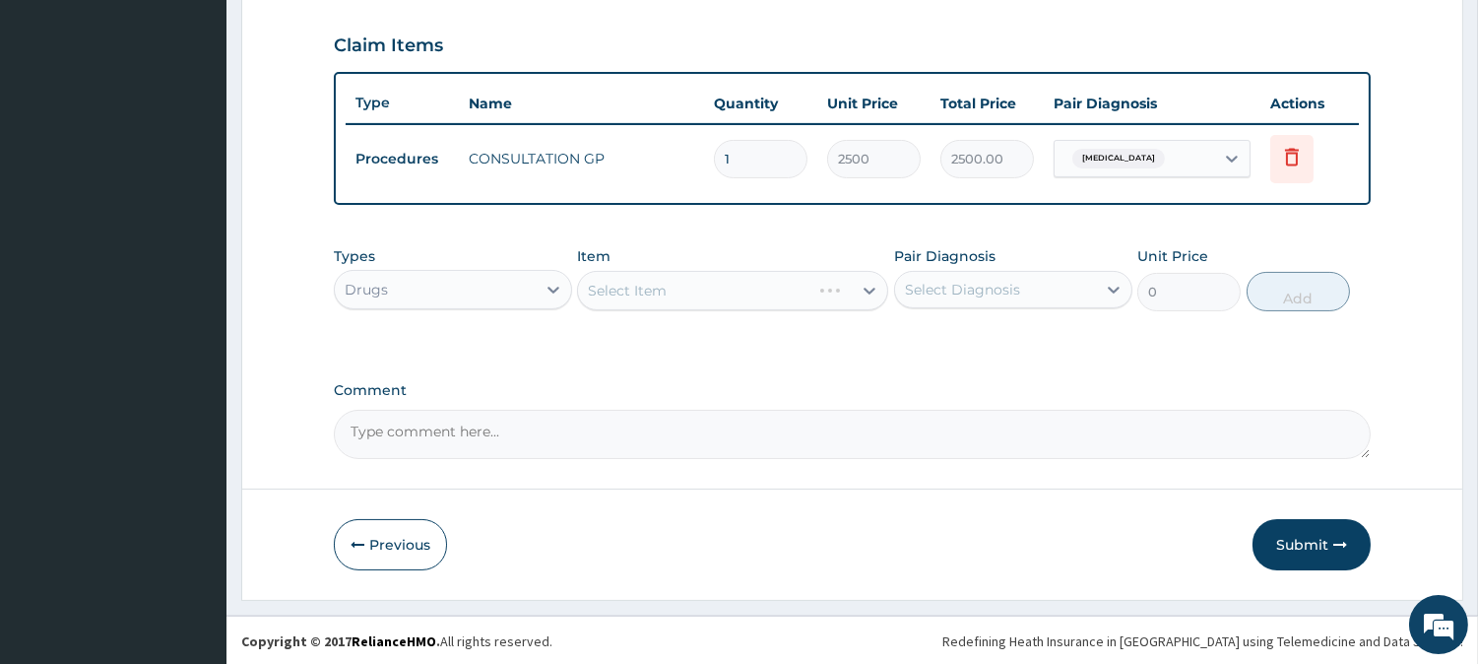
click at [861, 283] on div "Select Item" at bounding box center [732, 290] width 311 height 39
click at [861, 289] on div "Select Item" at bounding box center [732, 290] width 311 height 39
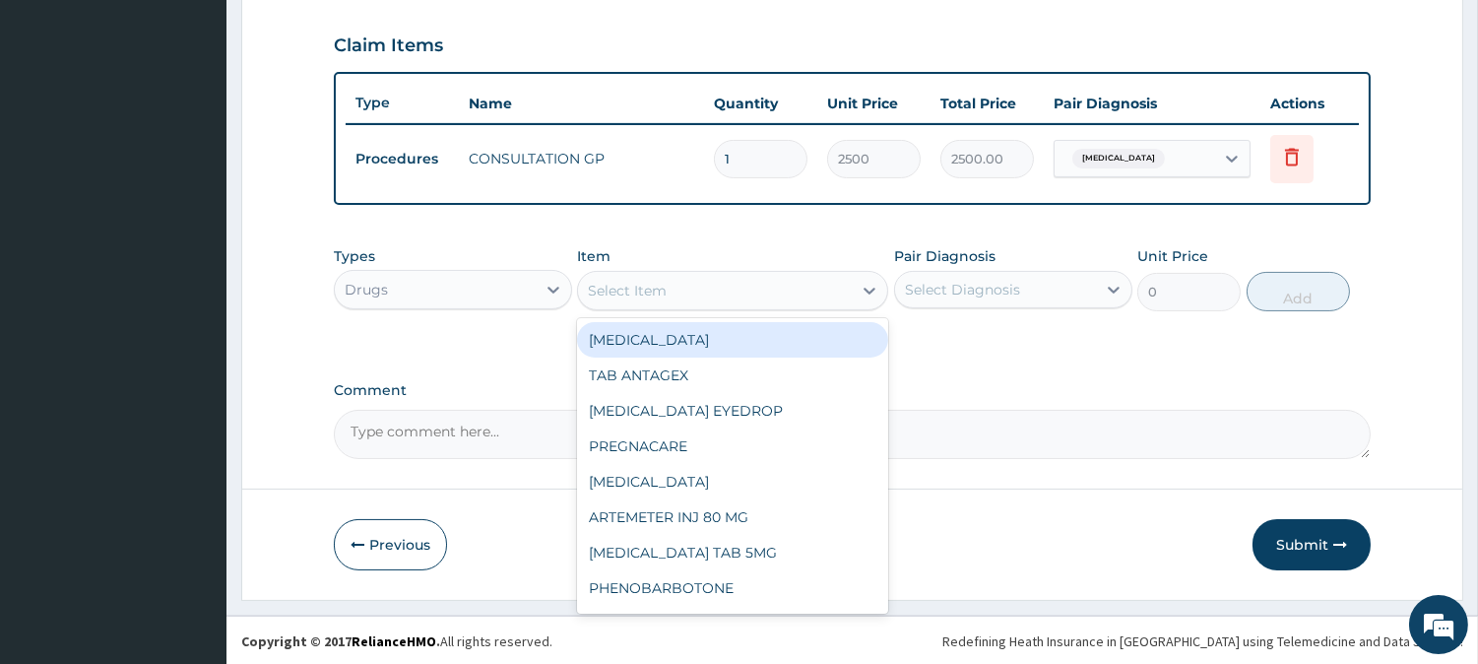
click at [855, 284] on div at bounding box center [869, 290] width 35 height 35
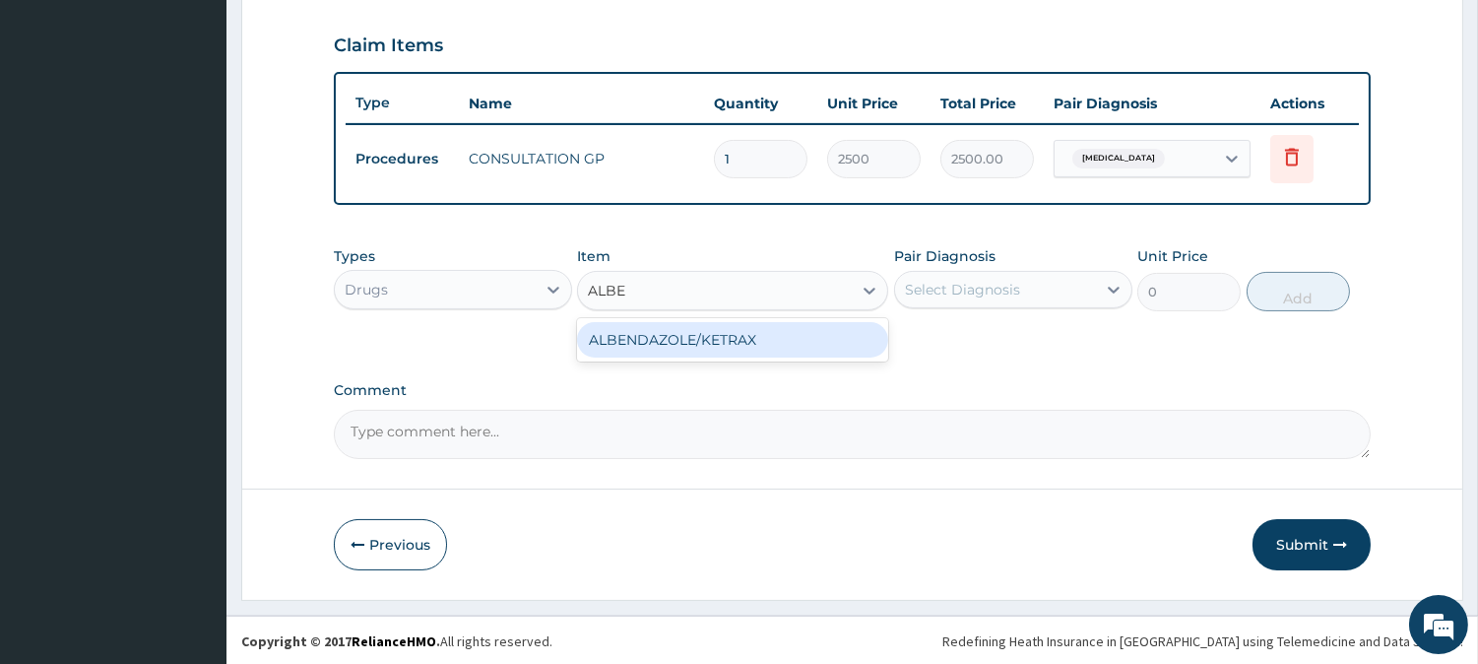
type input "ALBEN"
click at [739, 333] on div "ALBENDAZOLE/KETRAX" at bounding box center [732, 339] width 311 height 35
type input "28.32999992370605"
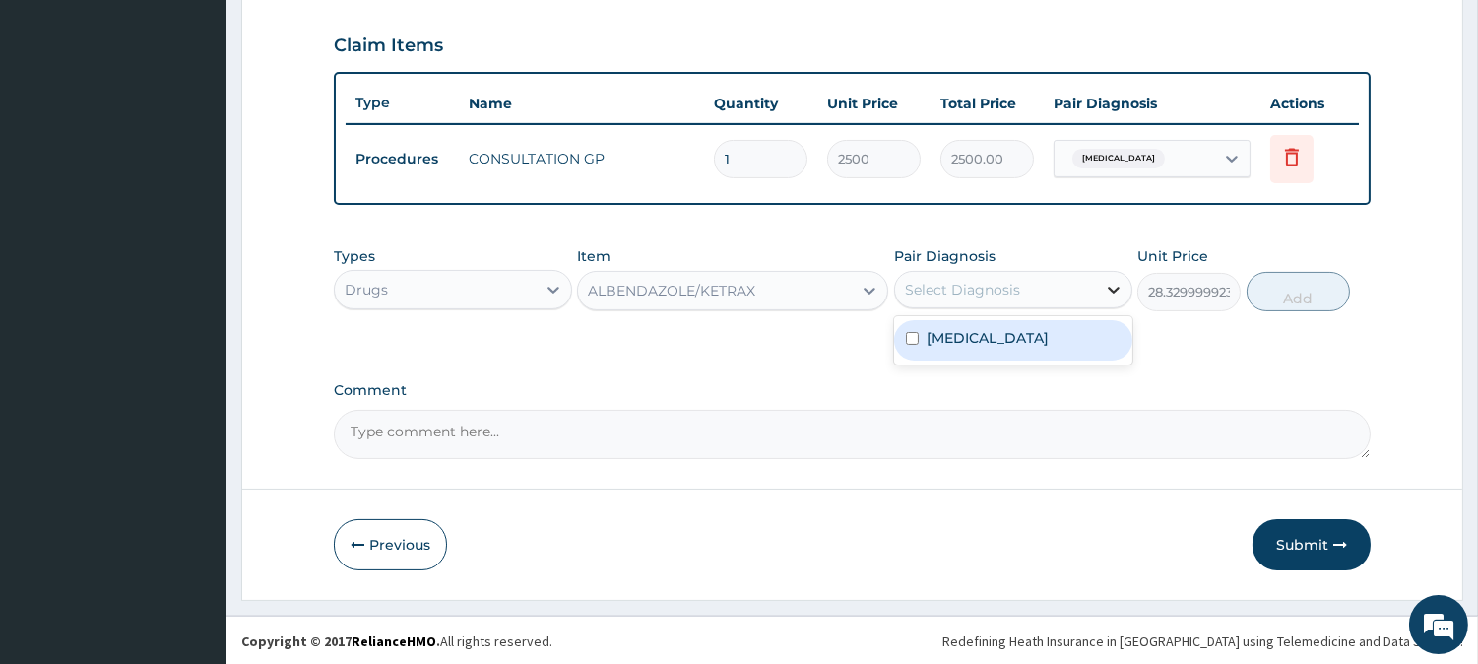
click at [1106, 286] on icon at bounding box center [1114, 290] width 20 height 20
click at [1101, 284] on div at bounding box center [1113, 289] width 35 height 35
click at [970, 347] on label "Mixed intestinal helminthiases" at bounding box center [988, 338] width 122 height 20
checkbox input "true"
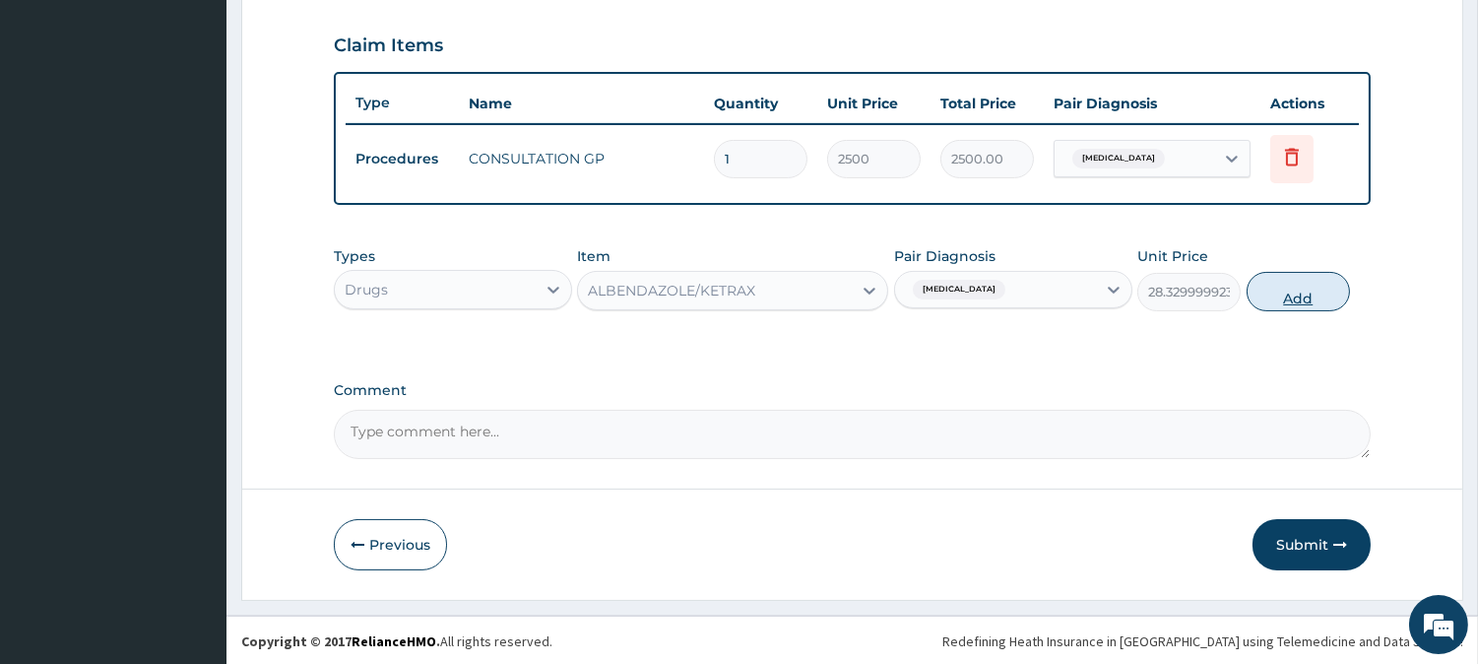
click at [1276, 297] on button "Add" at bounding box center [1298, 291] width 103 height 39
type input "0"
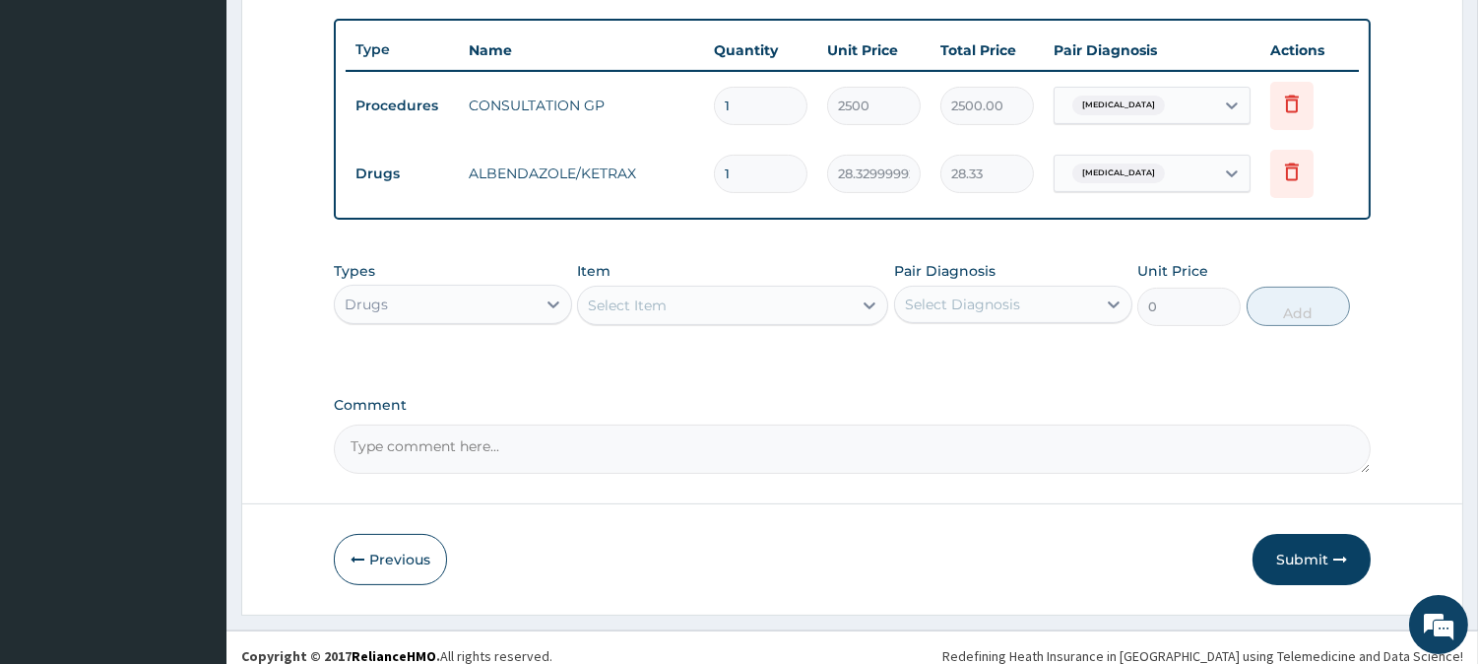
scroll to position [722, 0]
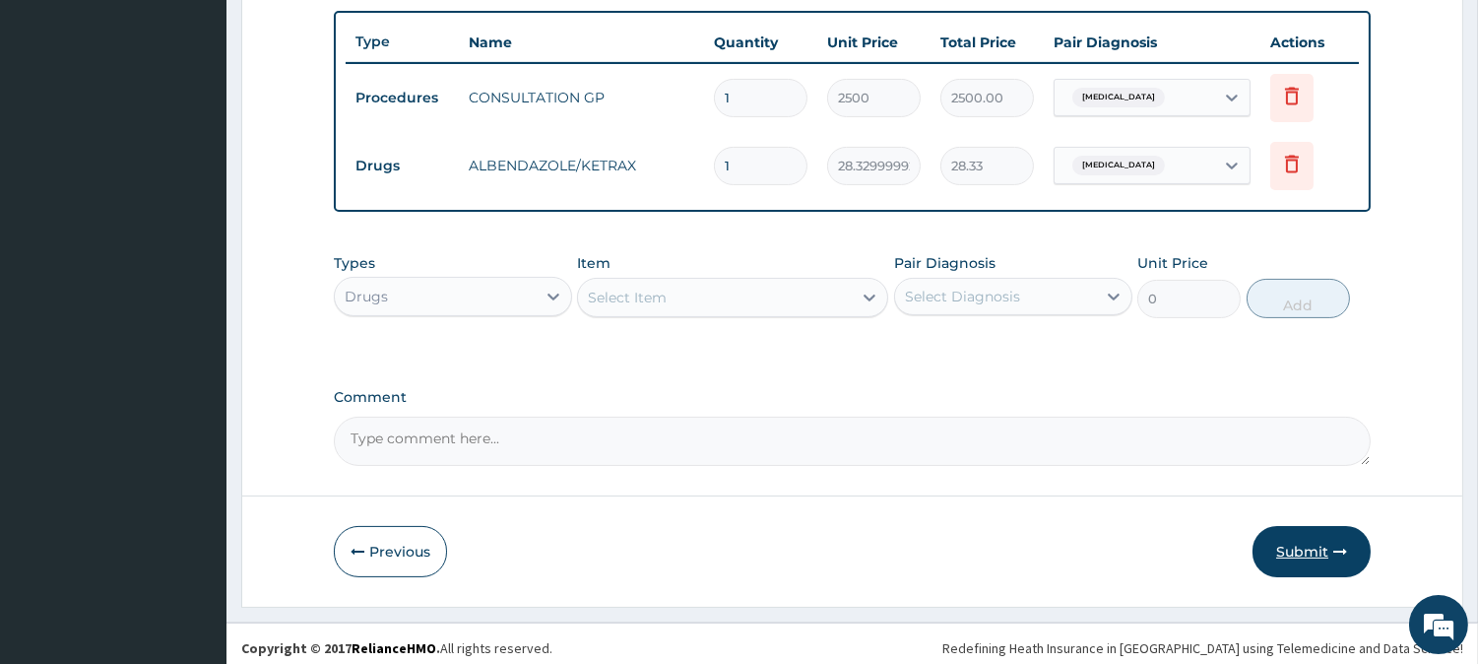
click at [1287, 543] on button "Submit" at bounding box center [1312, 551] width 118 height 51
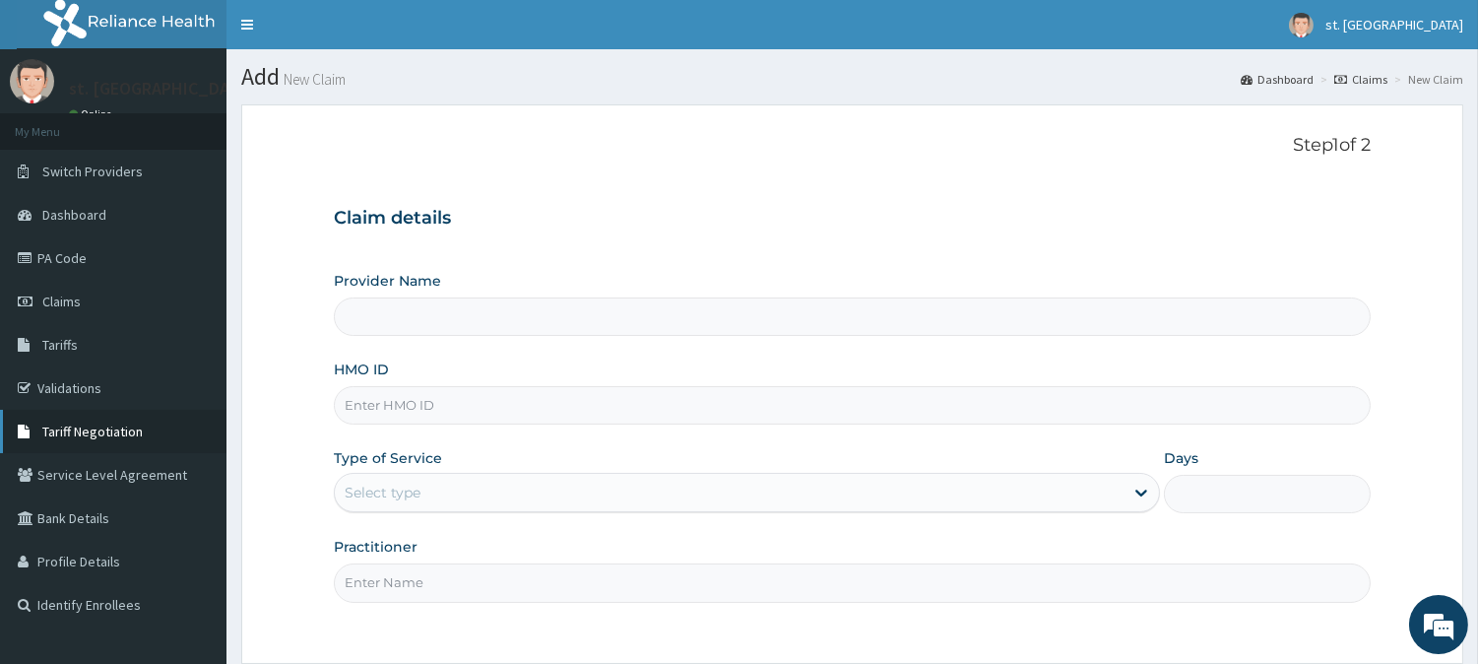
scroll to position [175, 0]
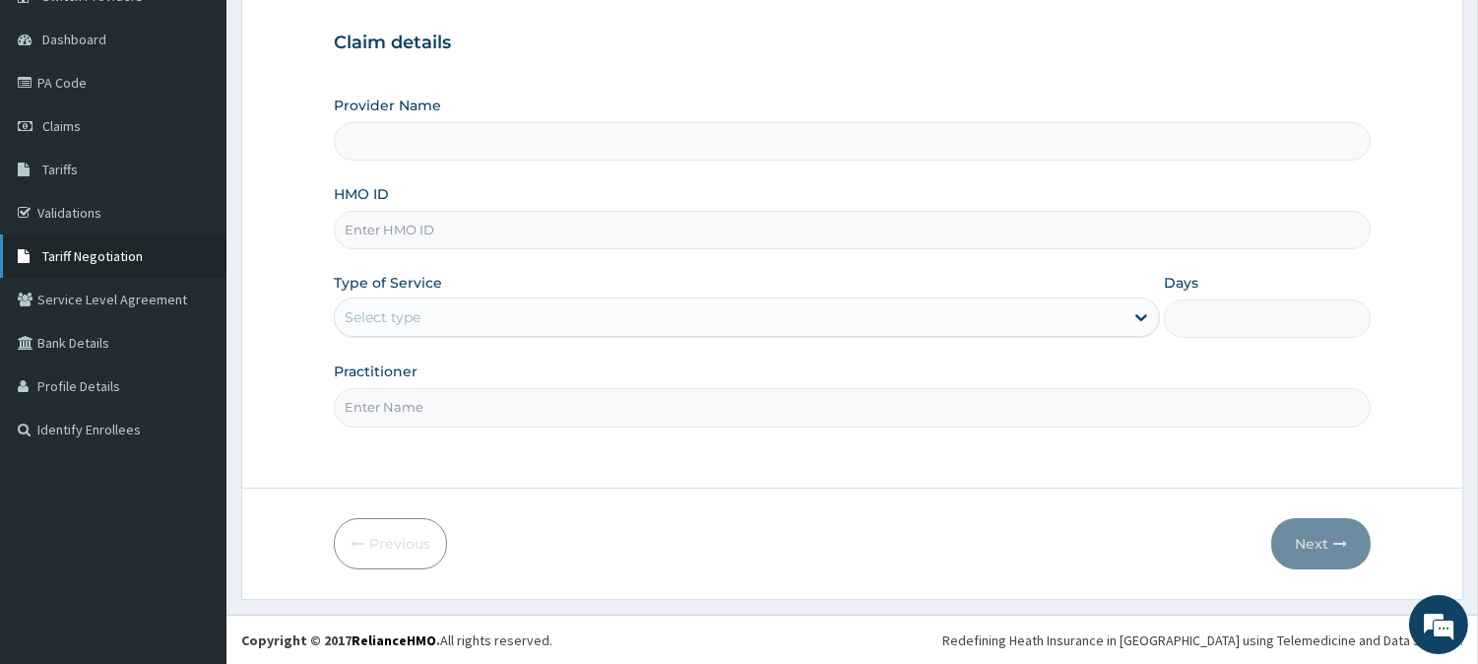
type input "[GEOGRAPHIC_DATA]"
click at [67, 71] on link "PA Code" at bounding box center [113, 82] width 226 height 43
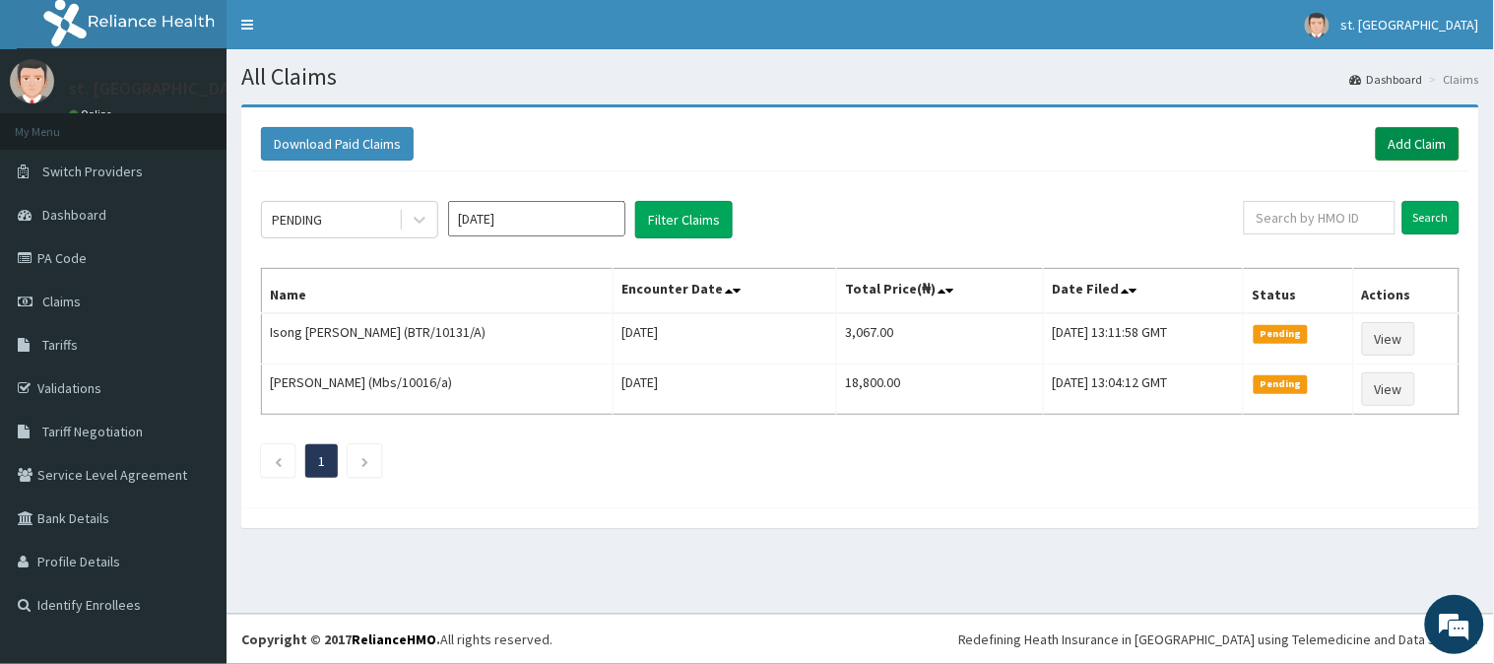
click at [1393, 138] on link "Add Claim" at bounding box center [1418, 143] width 84 height 33
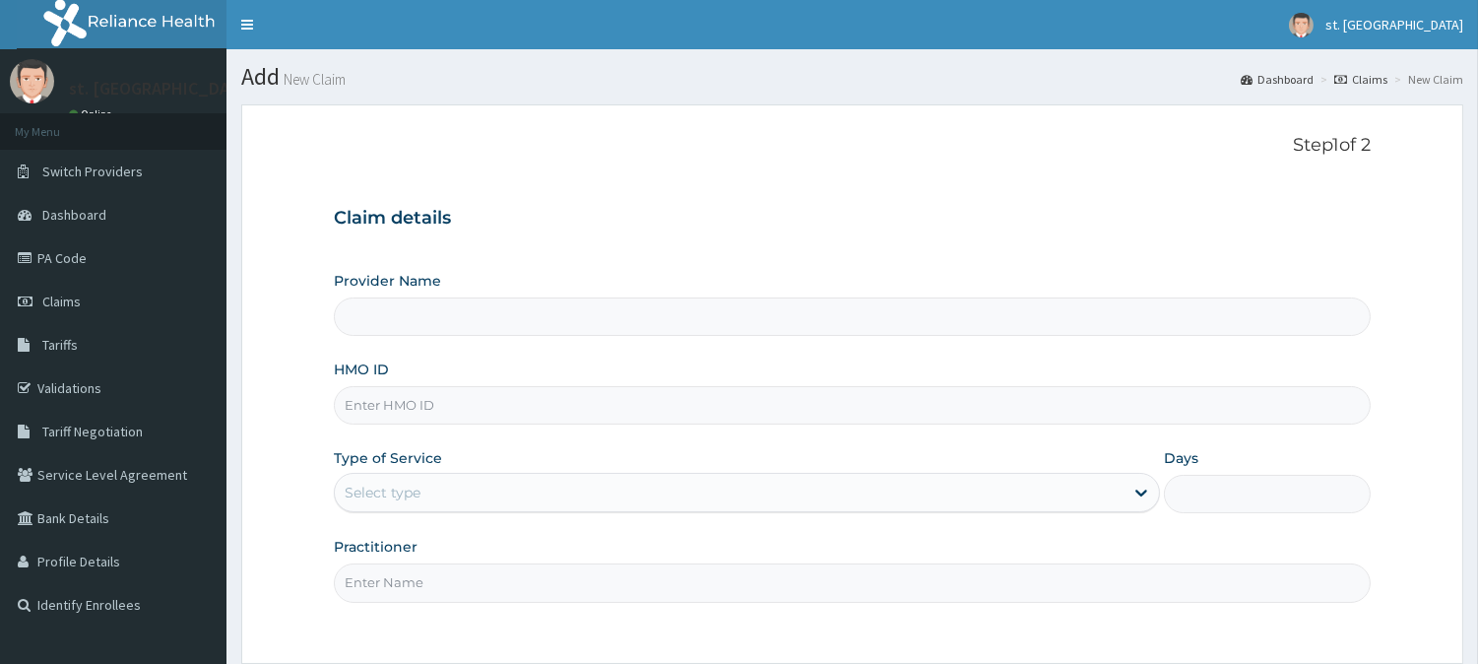
click at [483, 408] on input "HMO ID" at bounding box center [852, 405] width 1037 height 38
type input "[GEOGRAPHIC_DATA]"
paste input "EIS/11948/D"
type input "EIS/11948/D"
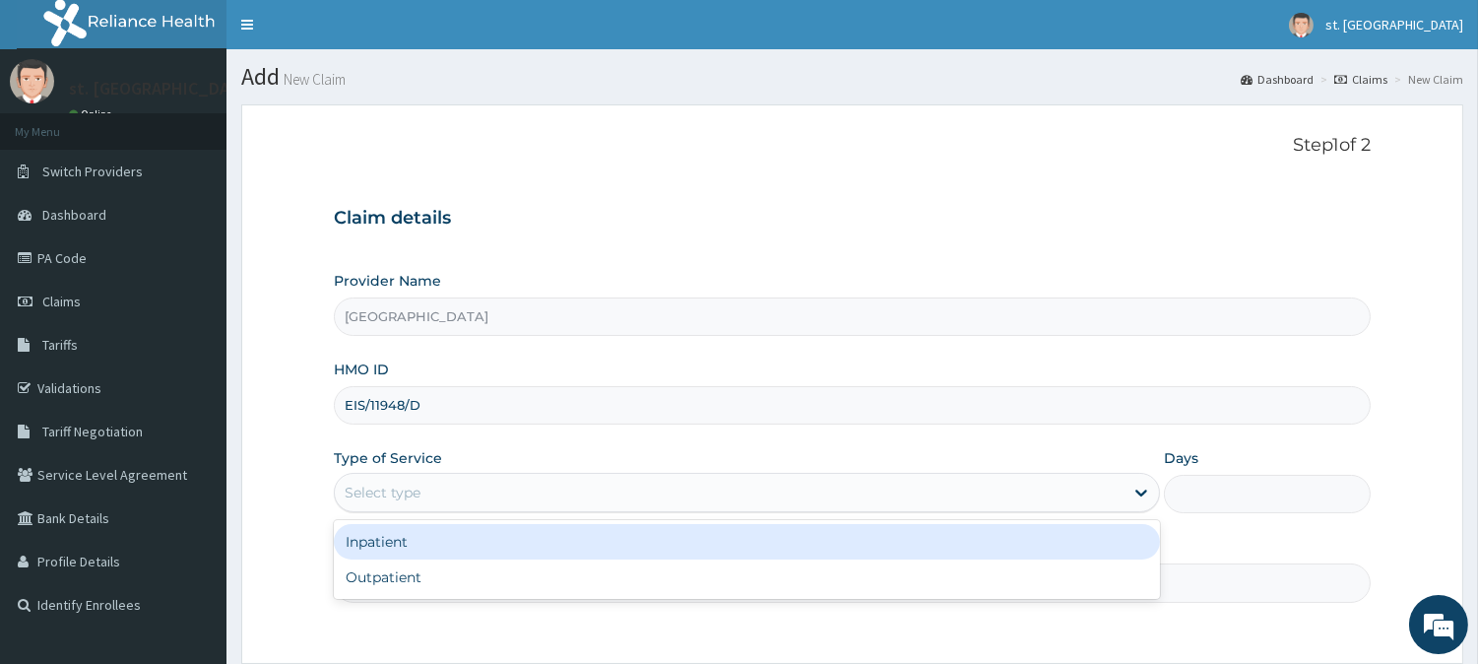
click at [471, 476] on div "Select type" at bounding box center [747, 492] width 826 height 39
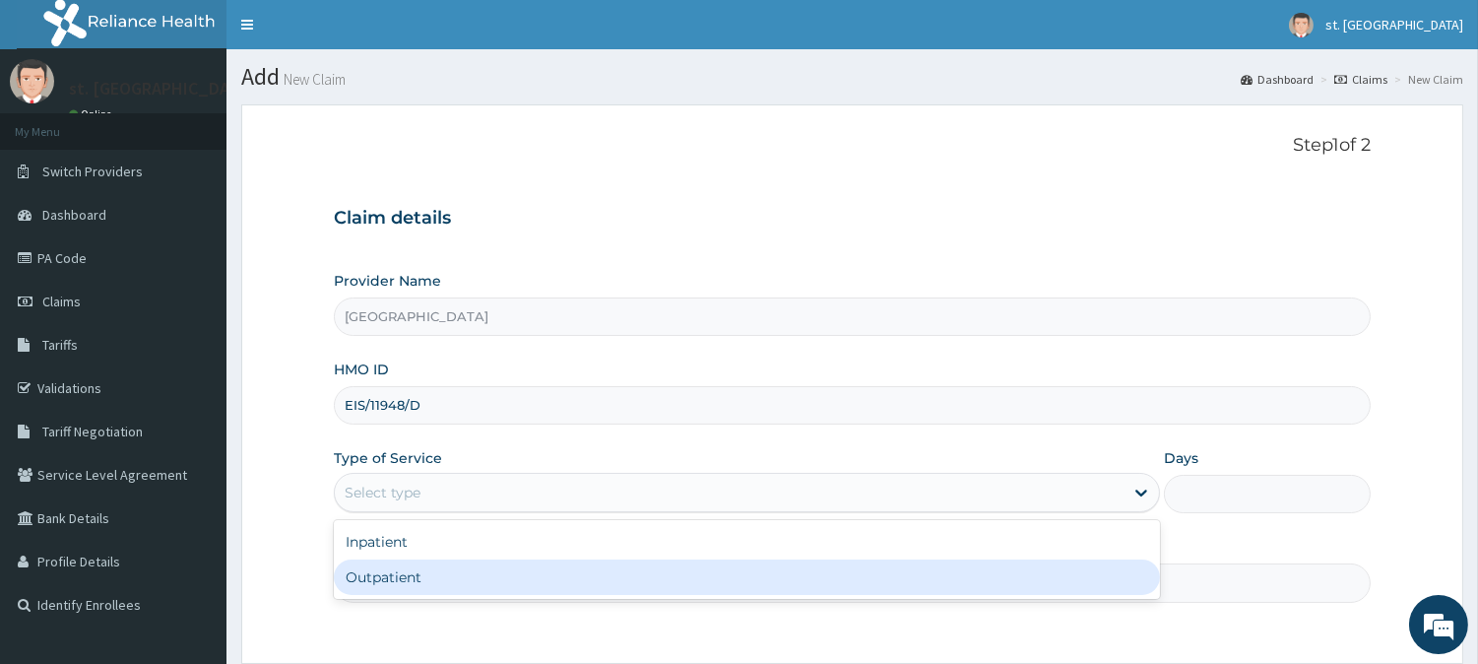
click at [405, 578] on div "Outpatient" at bounding box center [747, 576] width 826 height 35
type input "1"
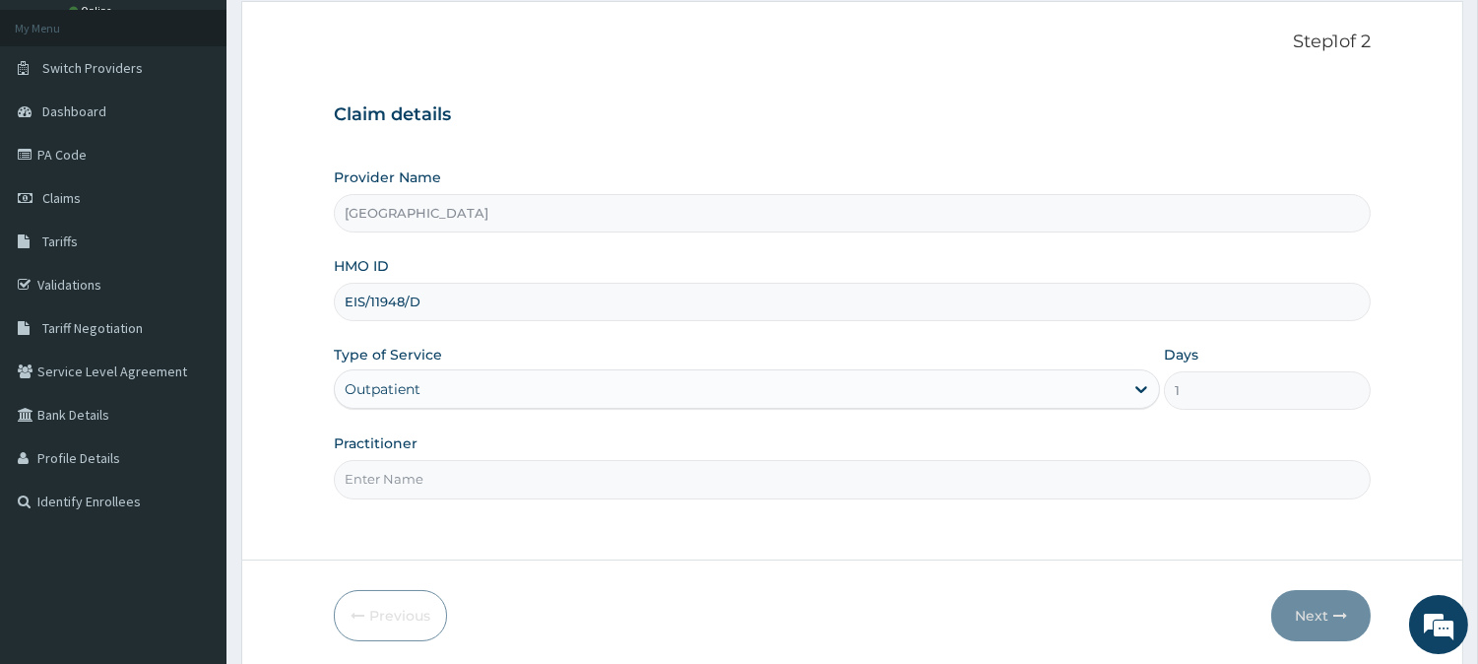
scroll to position [116, 0]
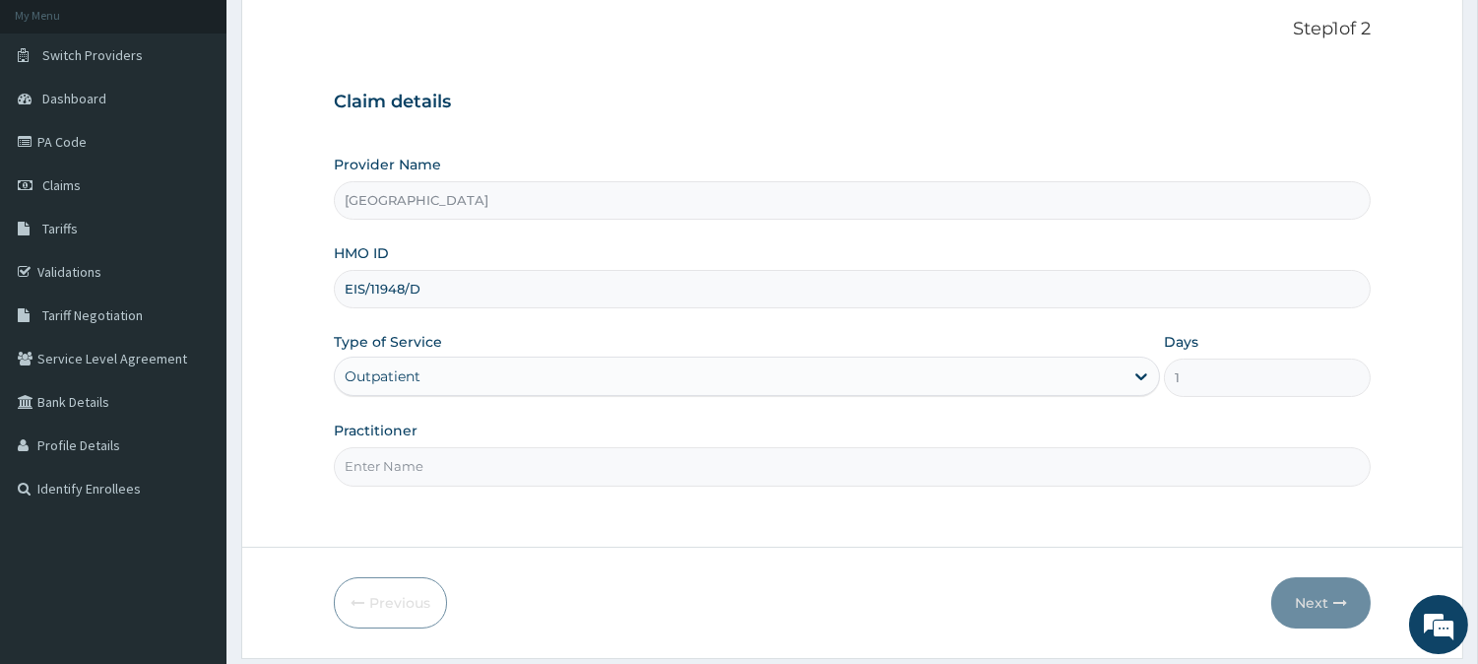
click at [782, 461] on input "Practitioner" at bounding box center [852, 466] width 1037 height 38
type input "DR OLUFUNSO"
click at [1313, 596] on button "Next" at bounding box center [1320, 602] width 99 height 51
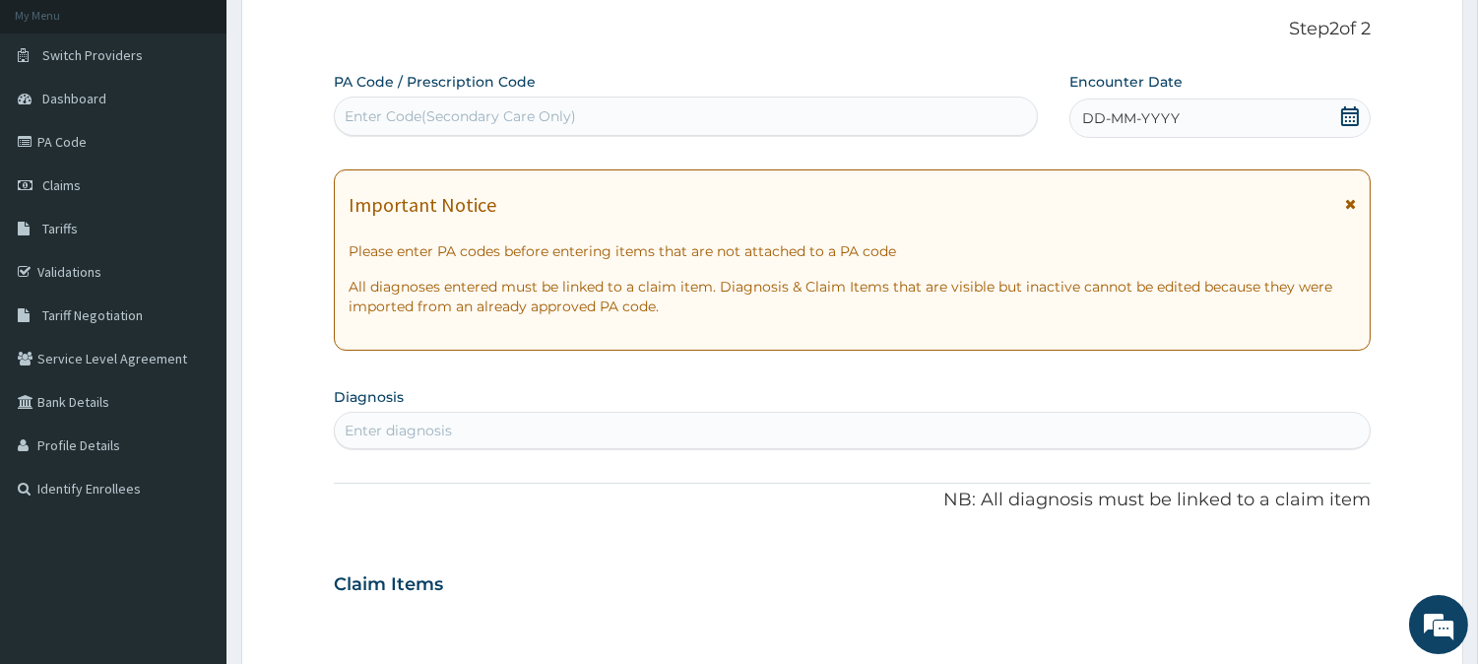
click at [1353, 112] on icon at bounding box center [1350, 116] width 18 height 20
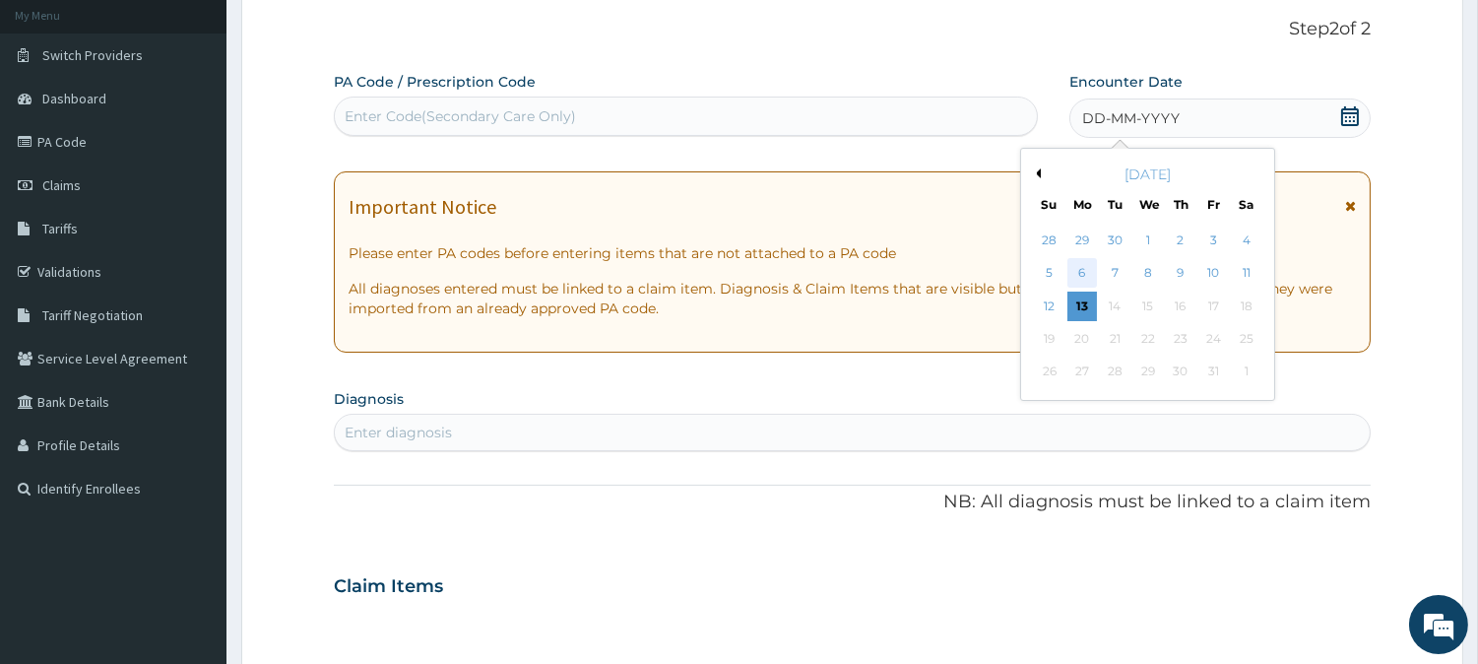
click at [1086, 268] on div "6" at bounding box center [1082, 274] width 30 height 30
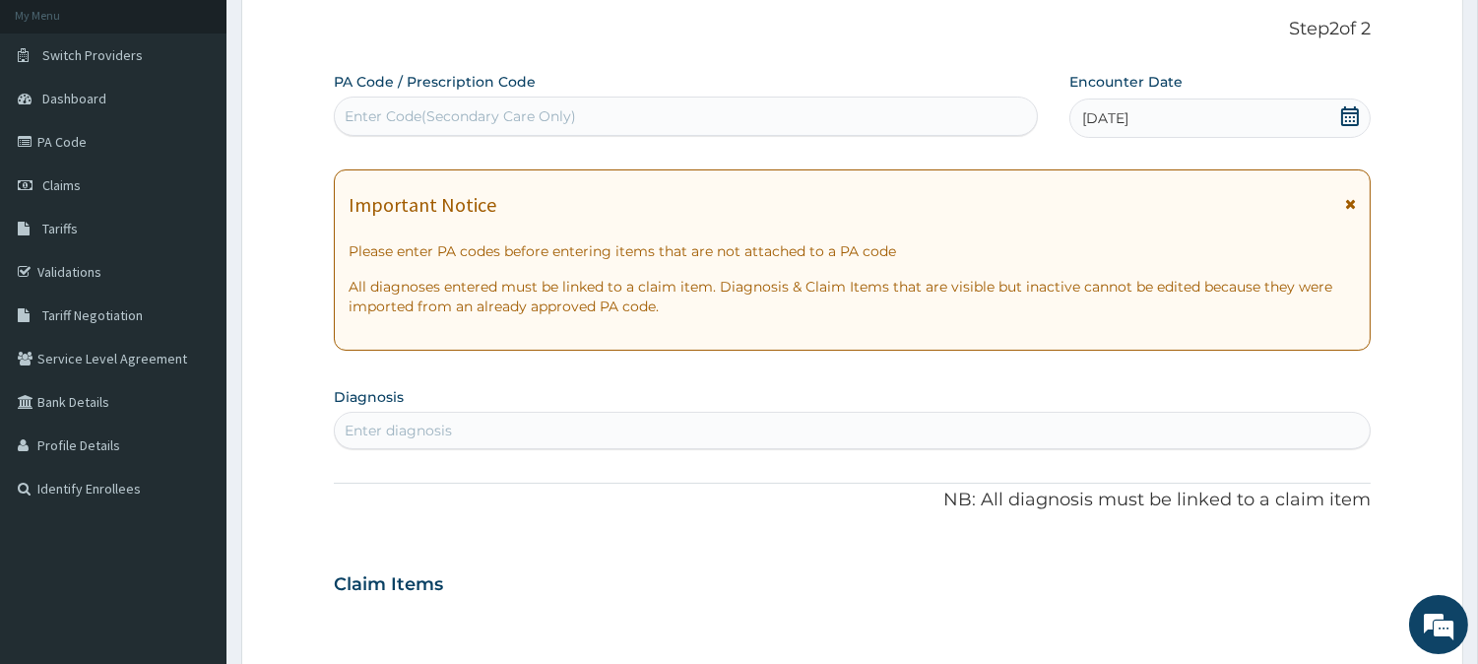
click at [544, 428] on div "Enter diagnosis" at bounding box center [852, 431] width 1035 height 32
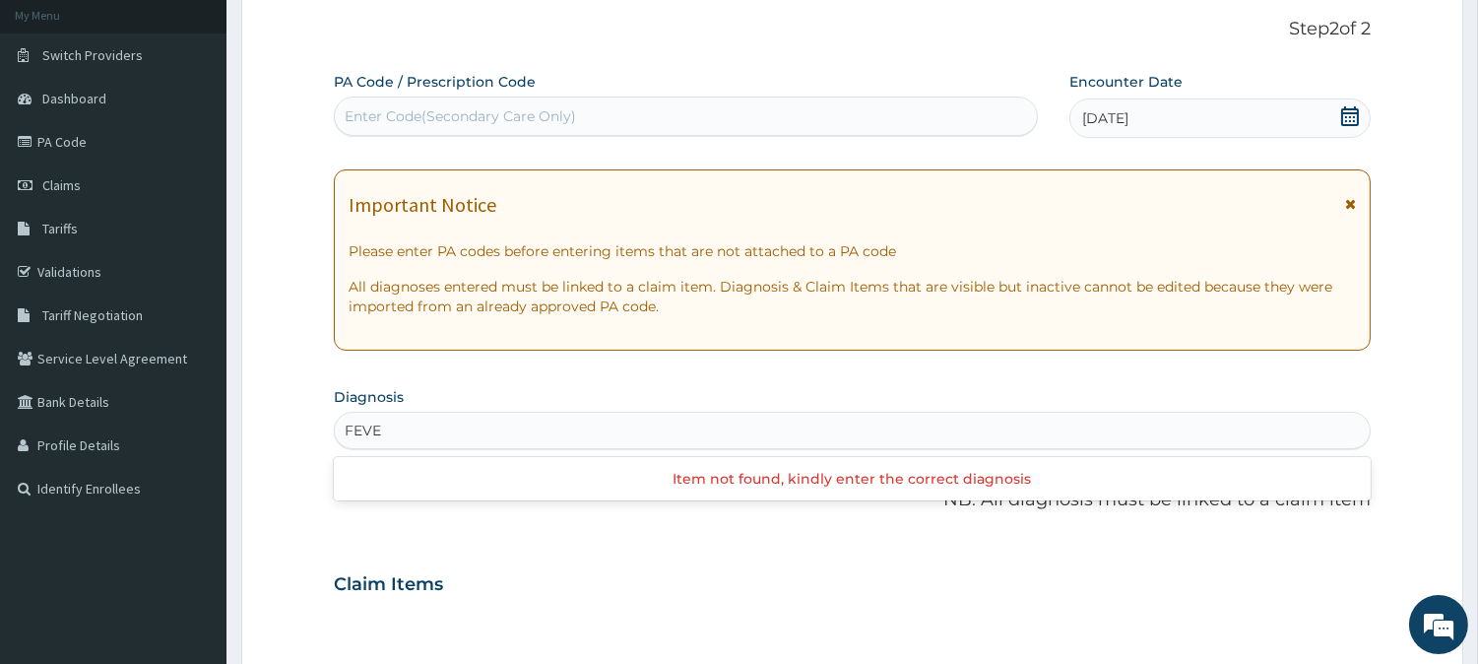
type input "FEVER"
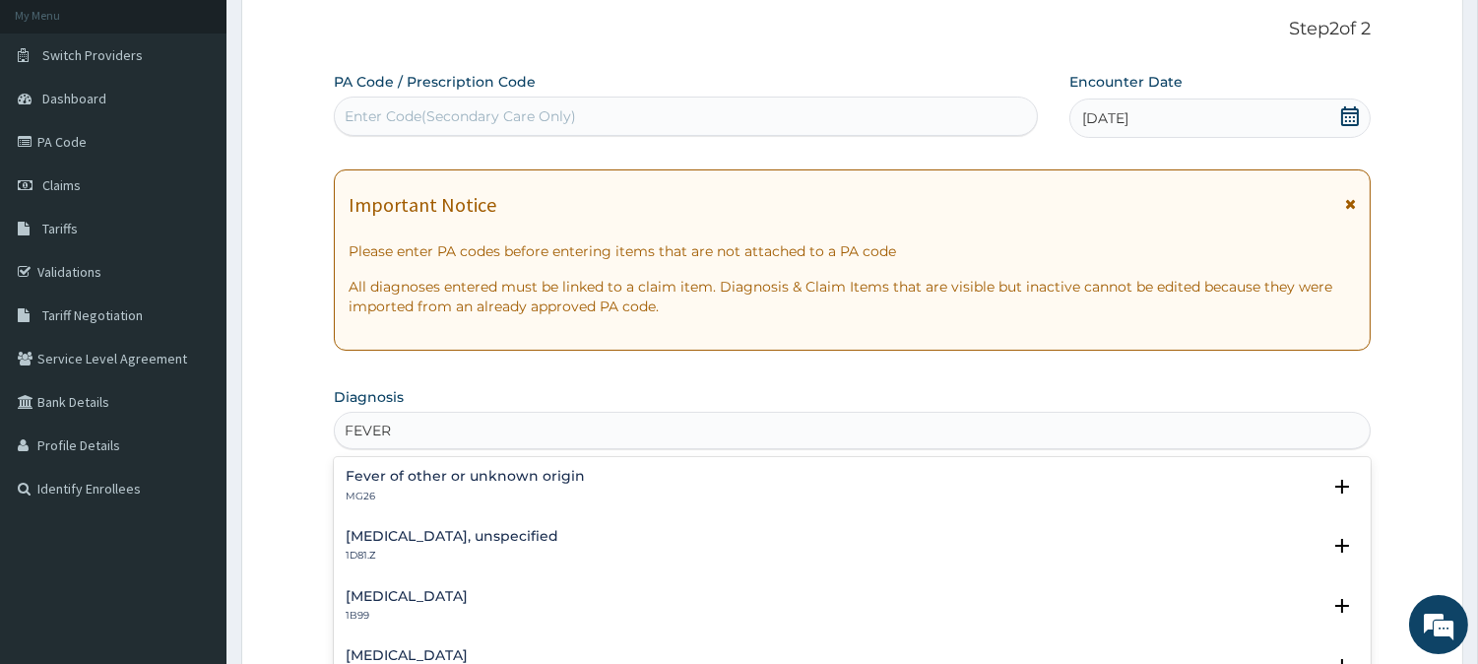
click at [476, 474] on h4 "Fever of other or unknown origin" at bounding box center [465, 476] width 239 height 15
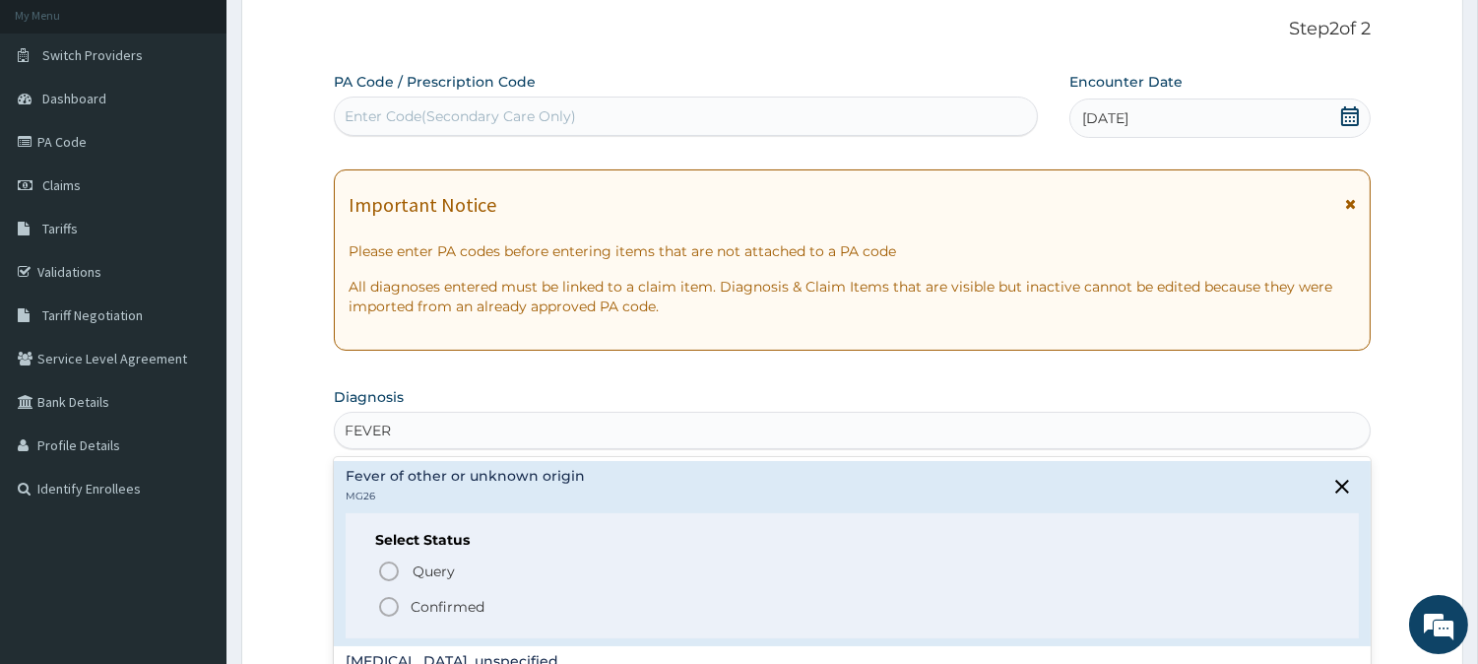
click at [396, 602] on circle "status option filled" at bounding box center [389, 607] width 18 height 18
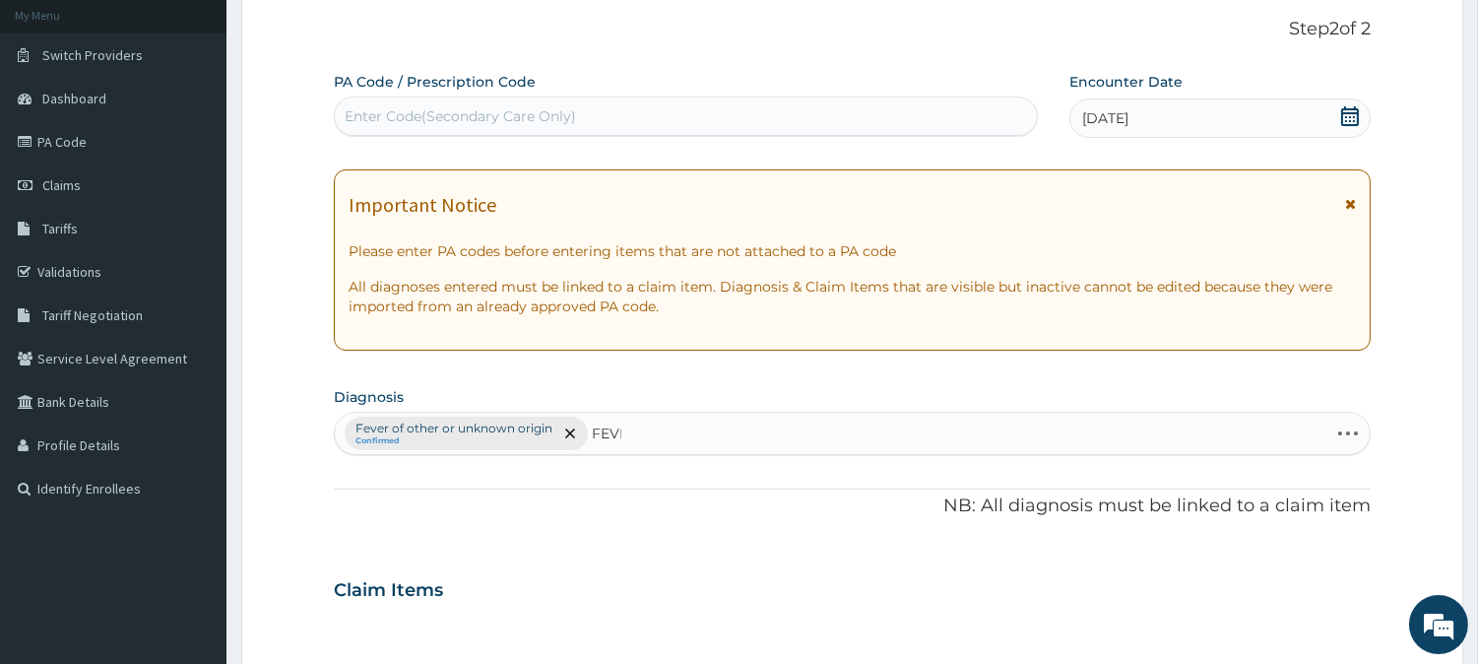
type input "FEVER"
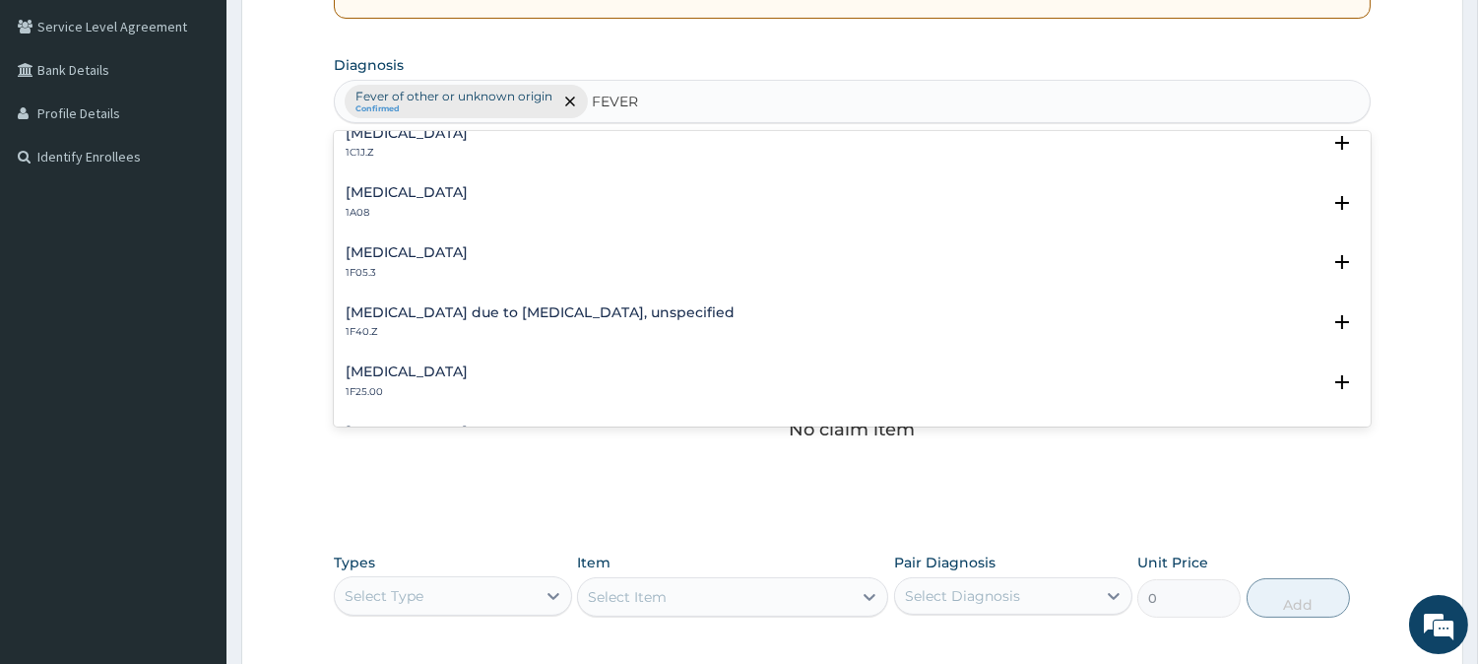
scroll to position [627, 0]
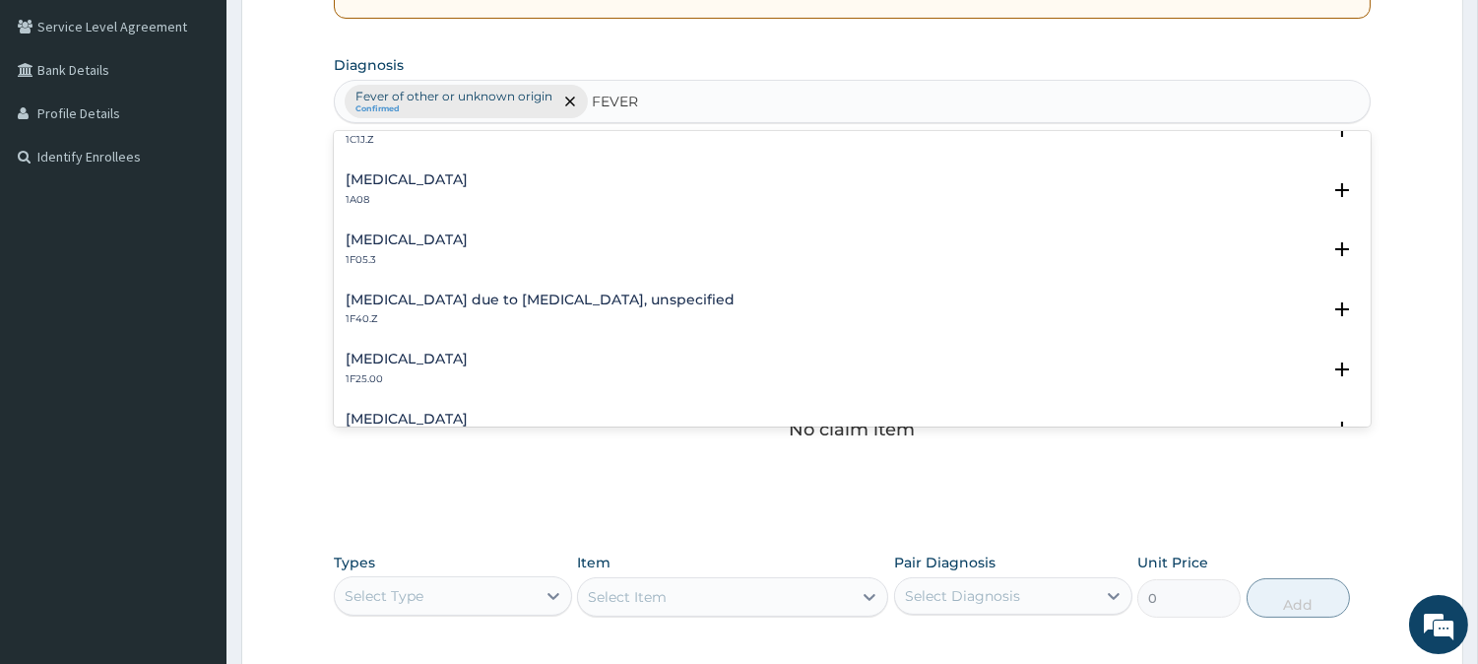
click at [675, 301] on h4 "Malaria due to Plasmodium falciparum, unspecified" at bounding box center [540, 299] width 389 height 15
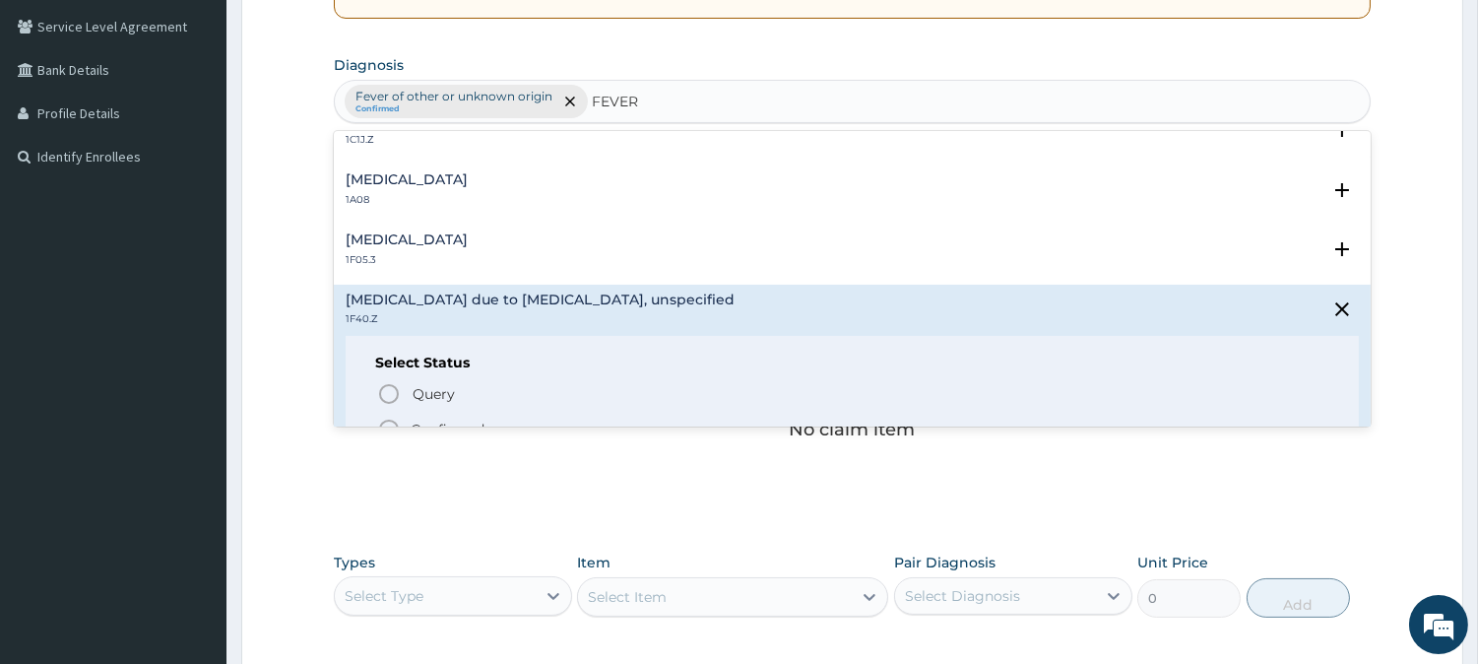
click at [389, 421] on icon "status option filled" at bounding box center [389, 430] width 24 height 24
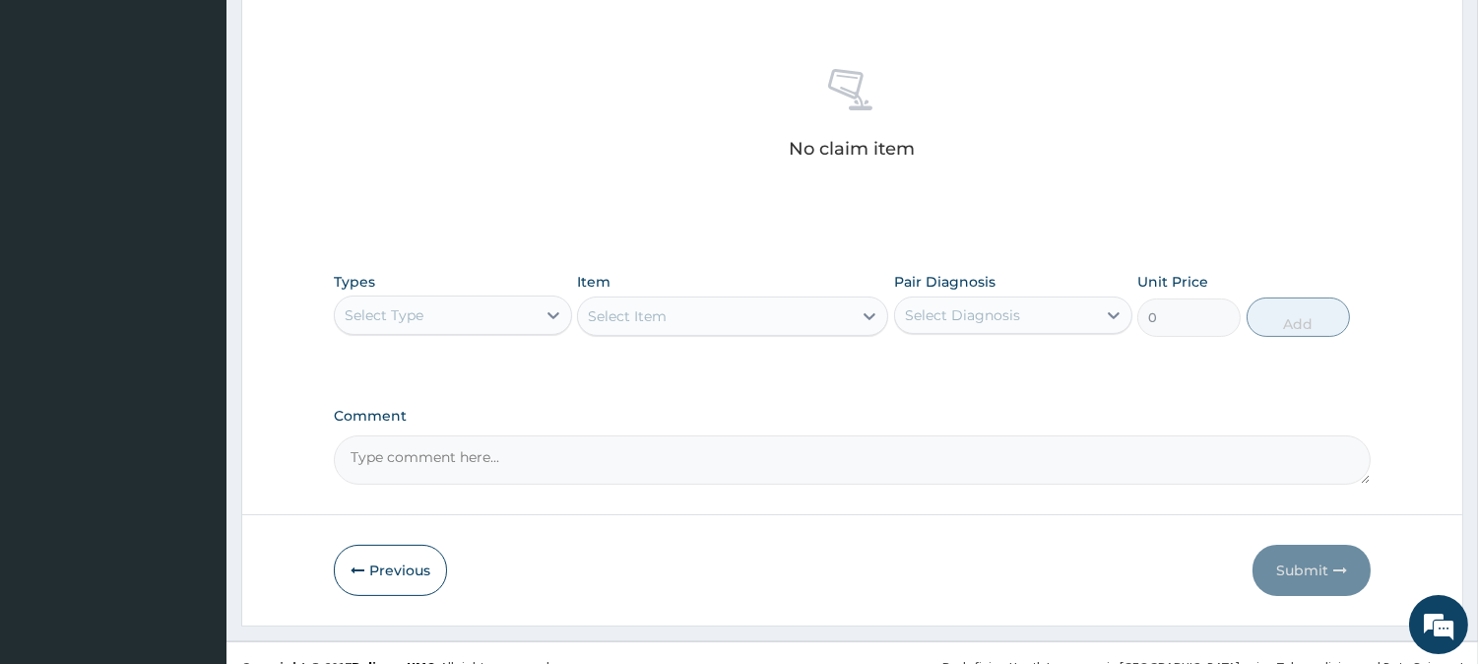
scroll to position [755, 0]
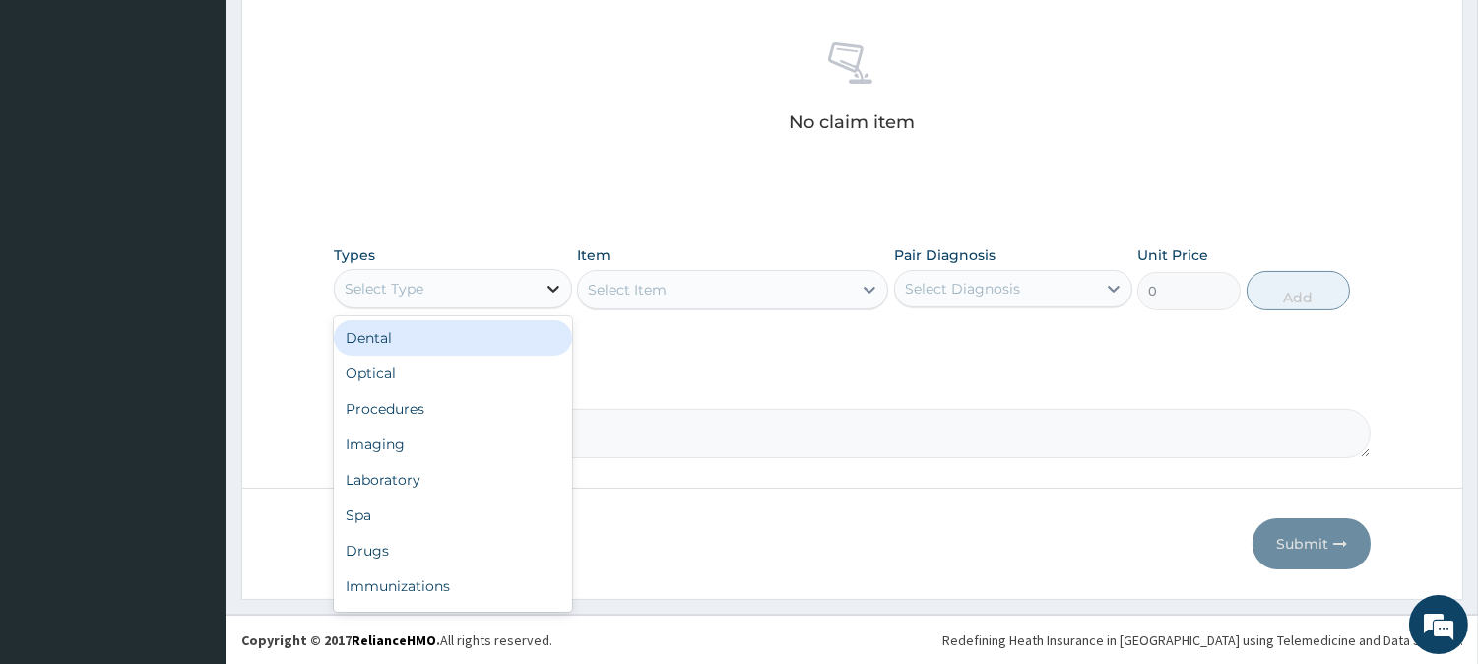
click at [548, 291] on icon at bounding box center [554, 289] width 20 height 20
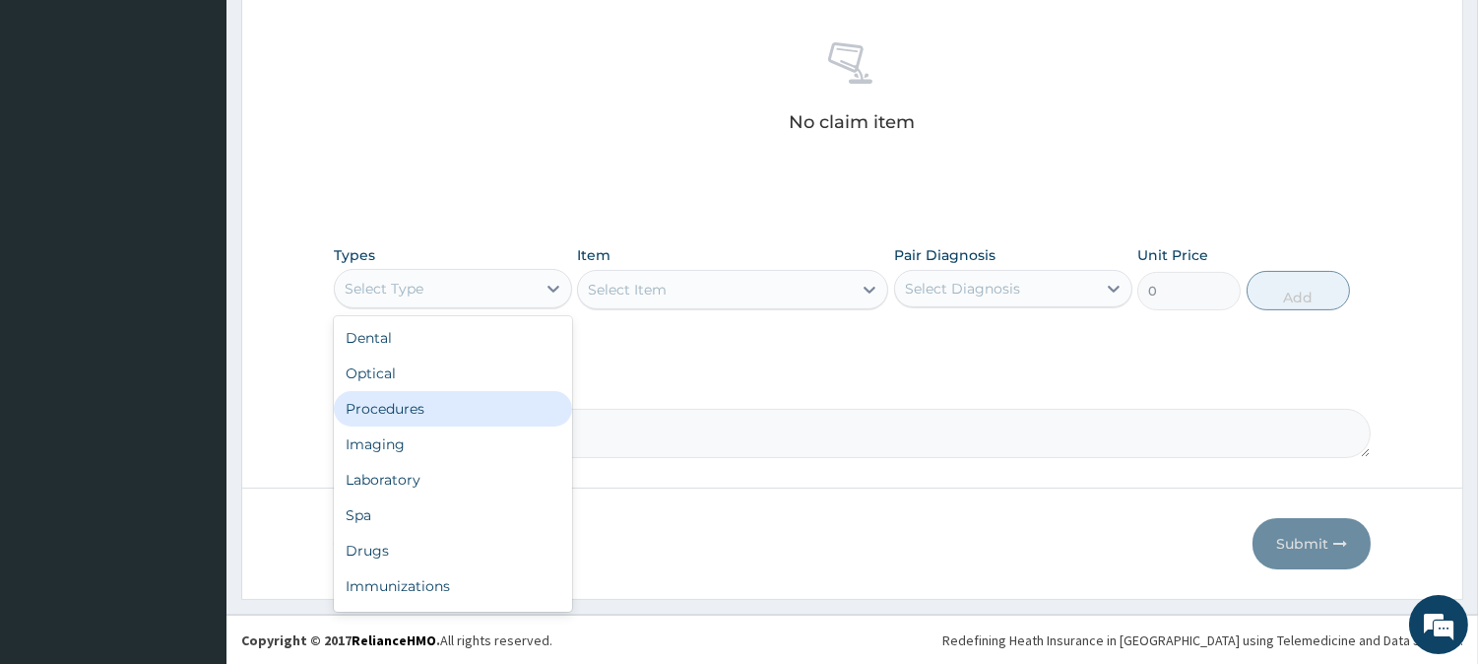
click at [395, 399] on div "Procedures" at bounding box center [453, 408] width 238 height 35
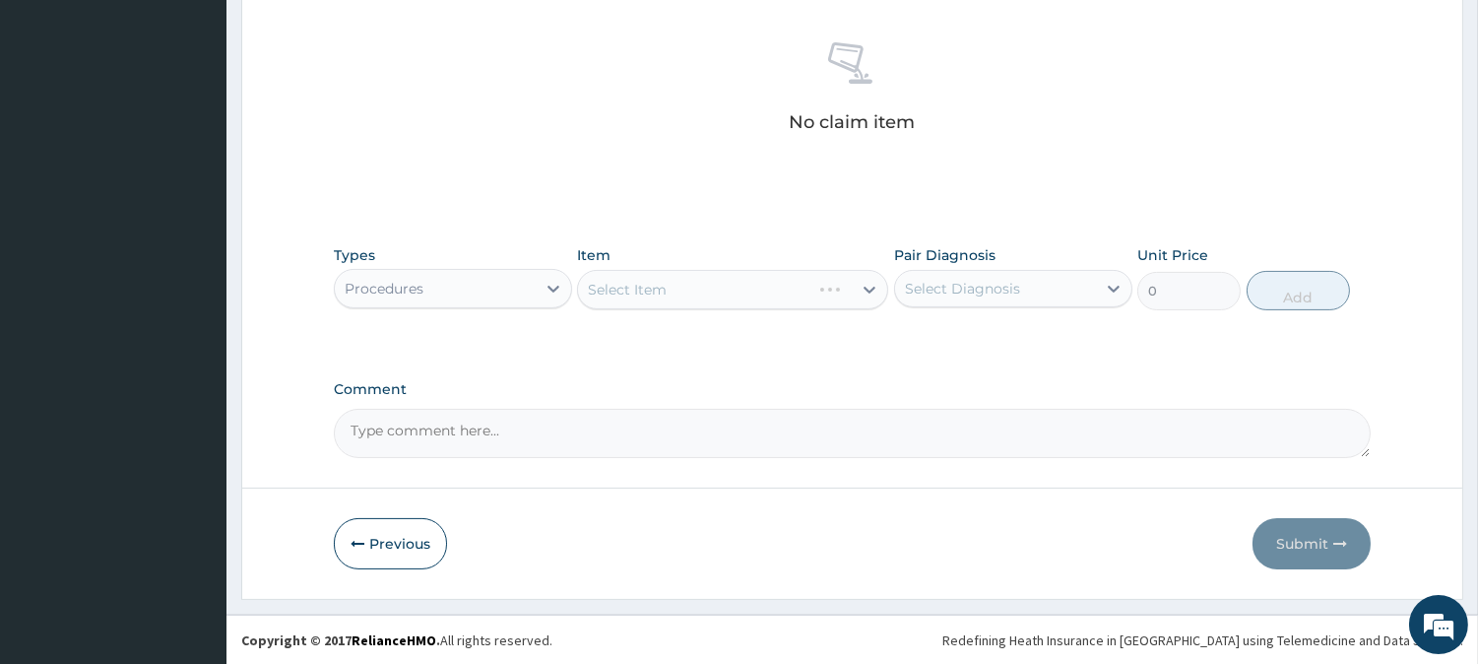
click at [853, 291] on div "Select Item" at bounding box center [732, 289] width 311 height 39
click at [859, 290] on div "Select Item" at bounding box center [732, 289] width 311 height 39
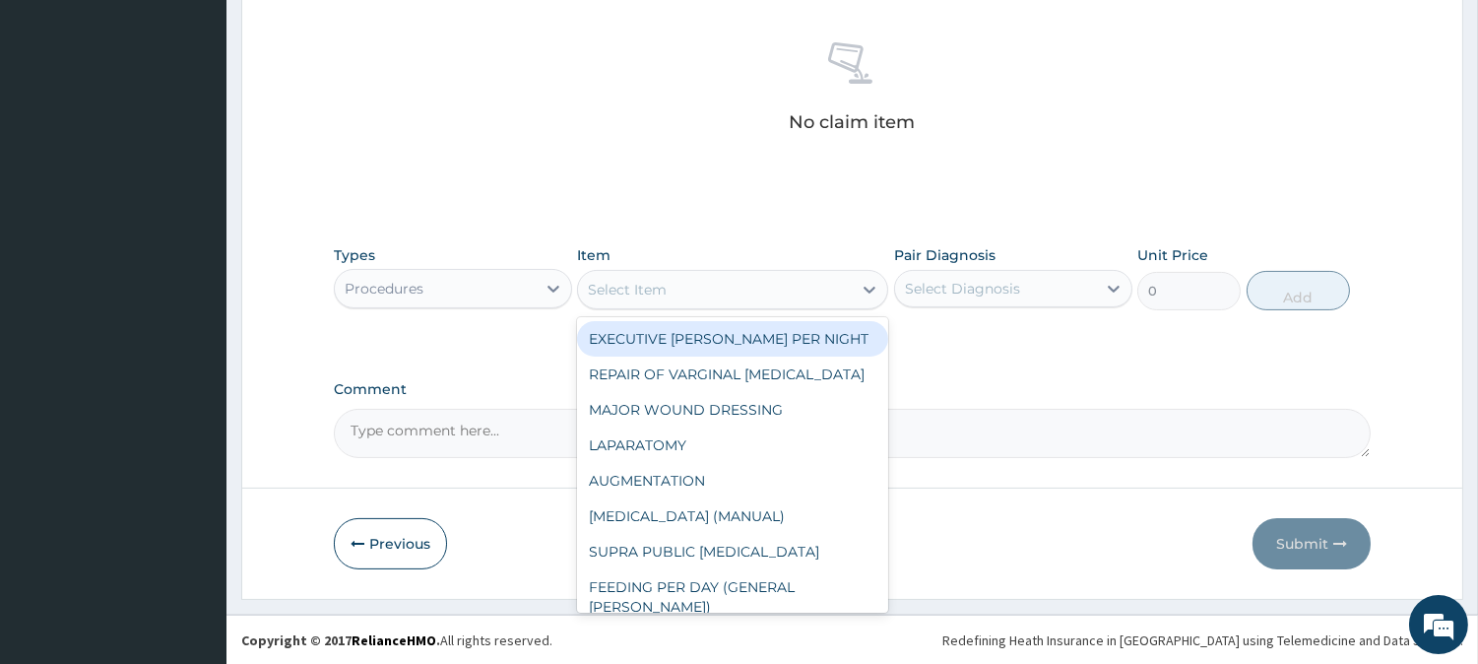
click at [851, 288] on div "Select Item" at bounding box center [715, 290] width 274 height 32
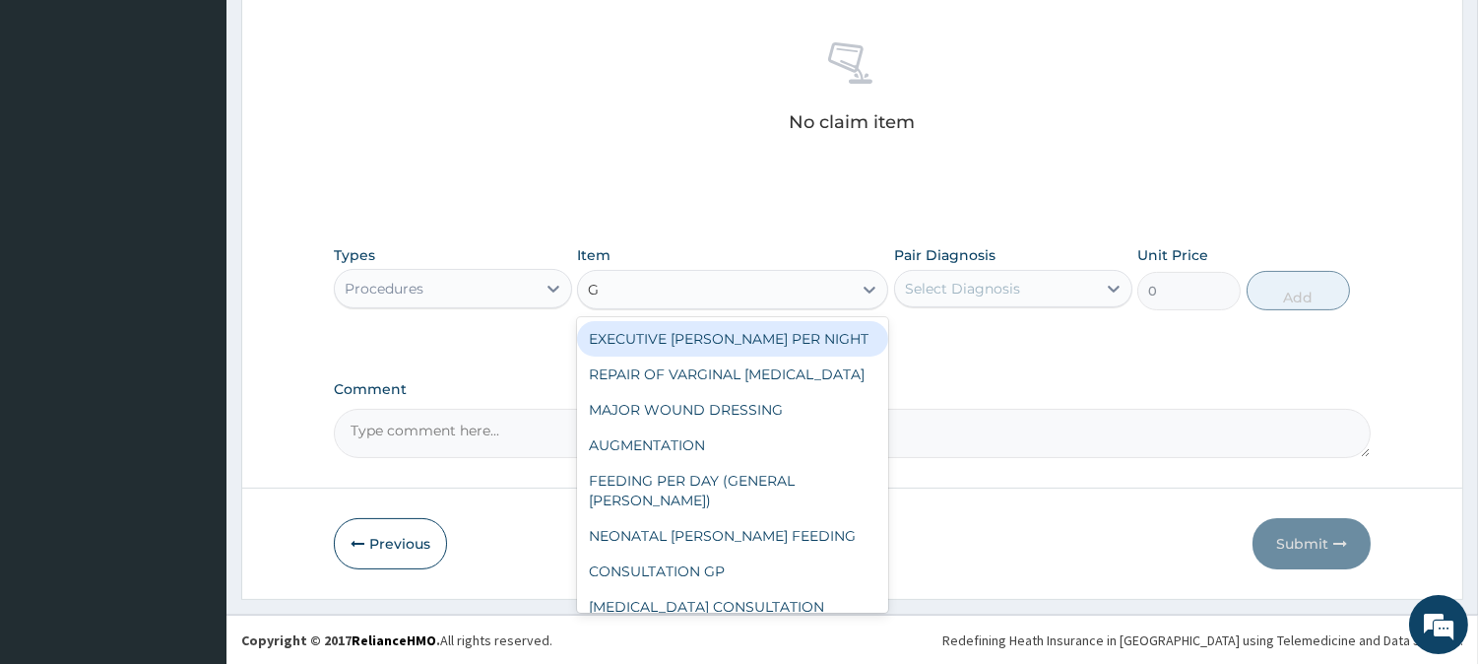
type input "GP"
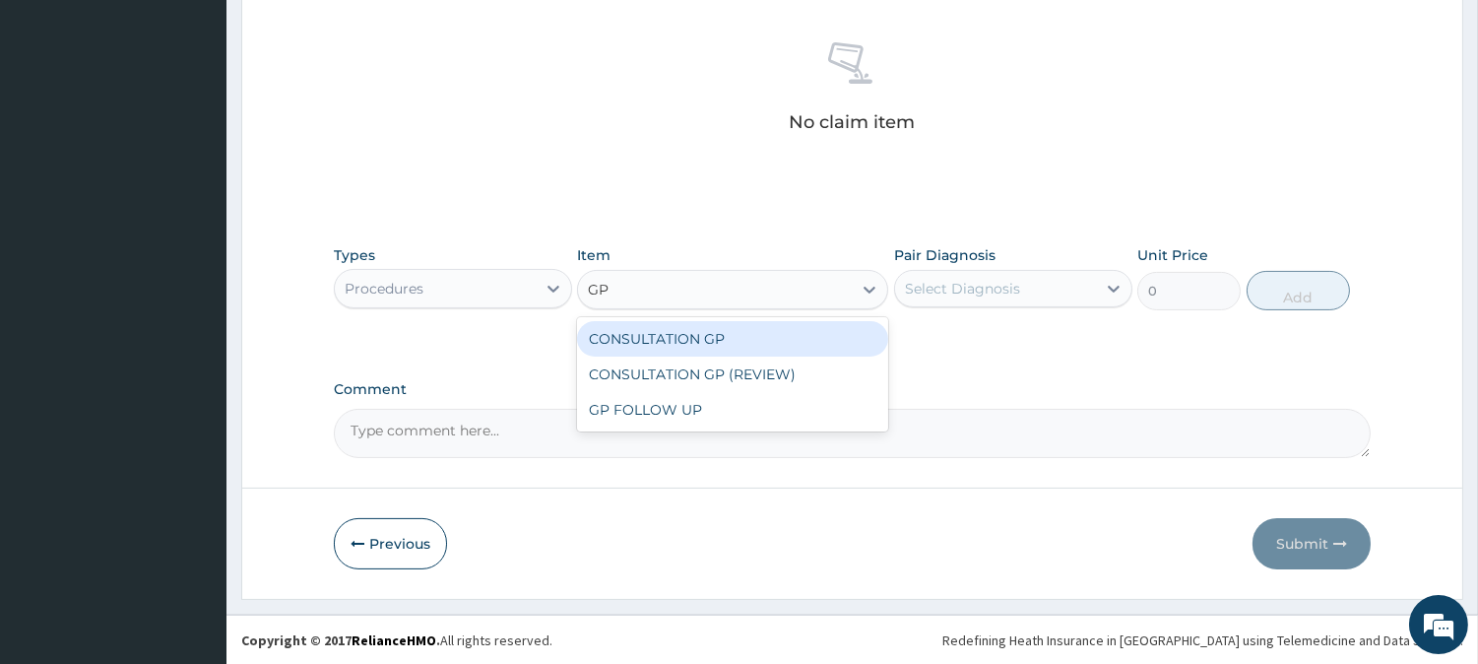
click at [682, 336] on div "CONSULTATION GP" at bounding box center [732, 338] width 311 height 35
type input "2500"
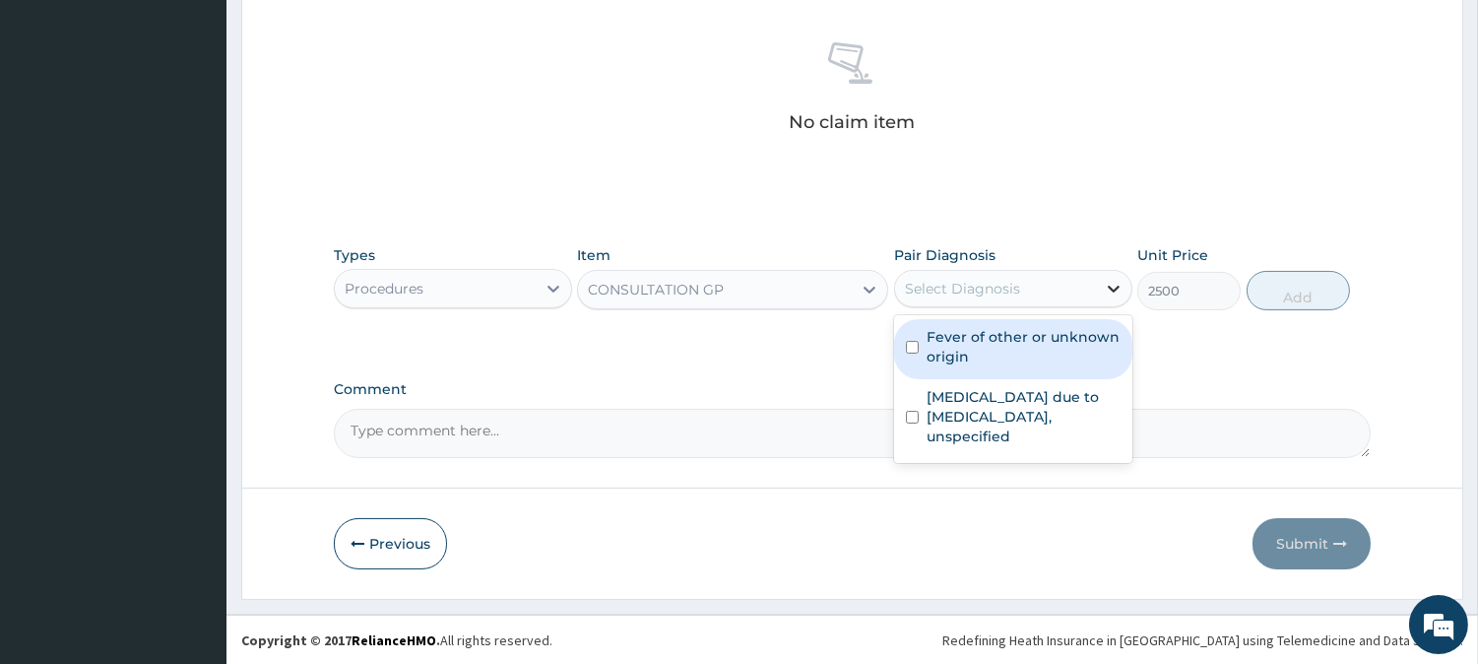
click at [1104, 284] on icon at bounding box center [1114, 289] width 20 height 20
click at [956, 346] on label "Fever of other or unknown origin" at bounding box center [1024, 346] width 194 height 39
checkbox input "true"
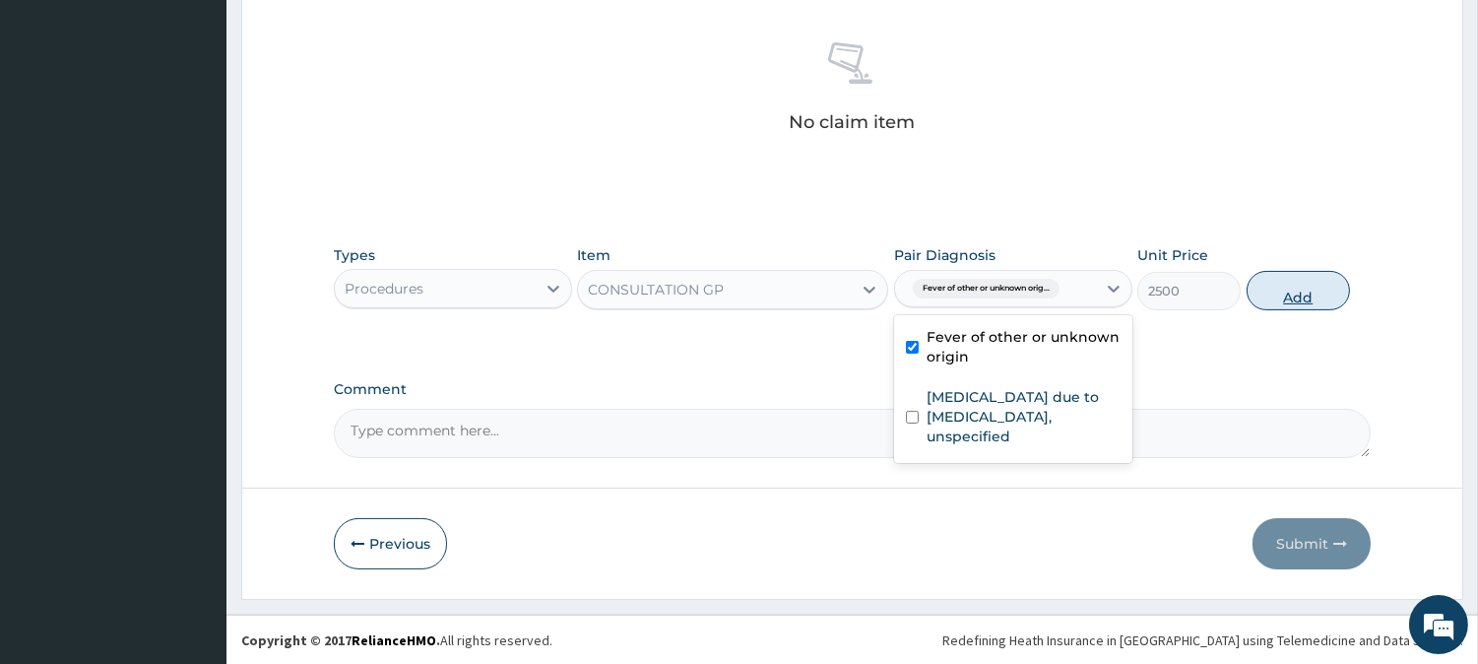
click at [1285, 288] on button "Add" at bounding box center [1298, 290] width 103 height 39
type input "0"
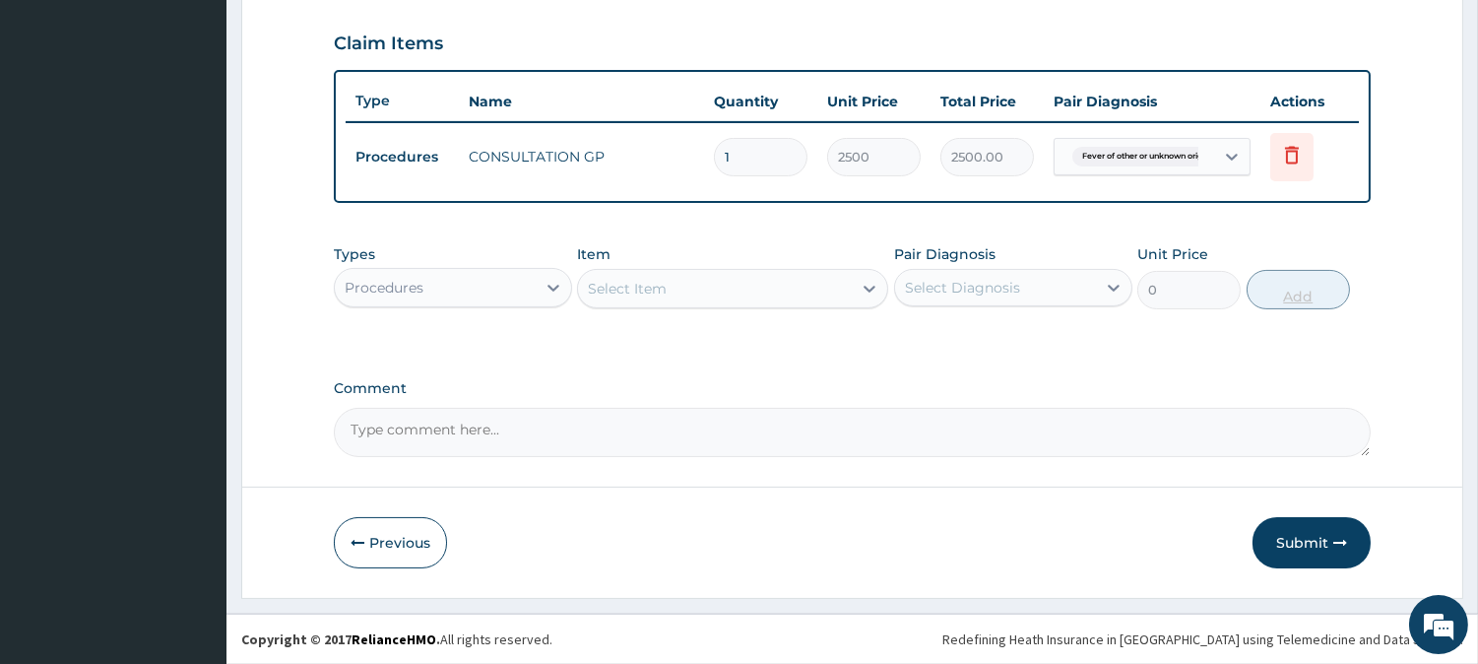
scroll to position [661, 0]
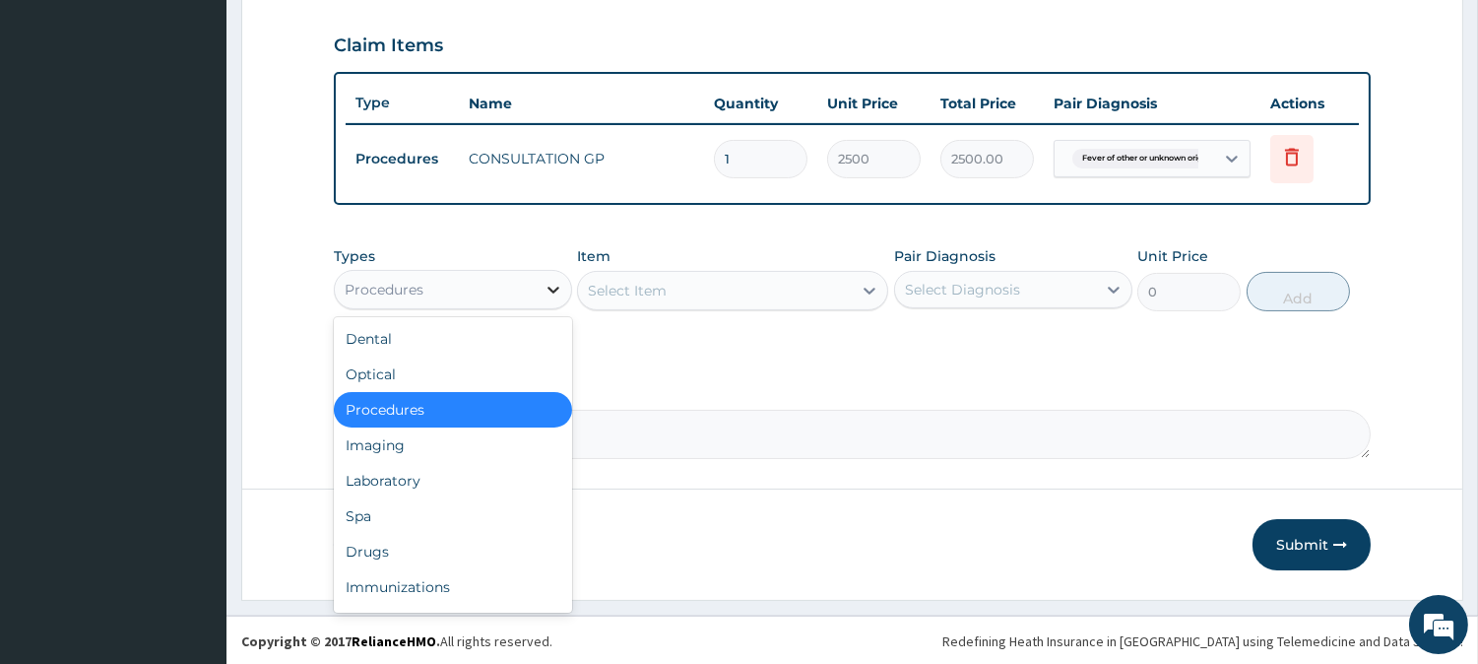
click at [542, 284] on div at bounding box center [553, 289] width 35 height 35
click at [397, 477] on div "Laboratory" at bounding box center [453, 480] width 238 height 35
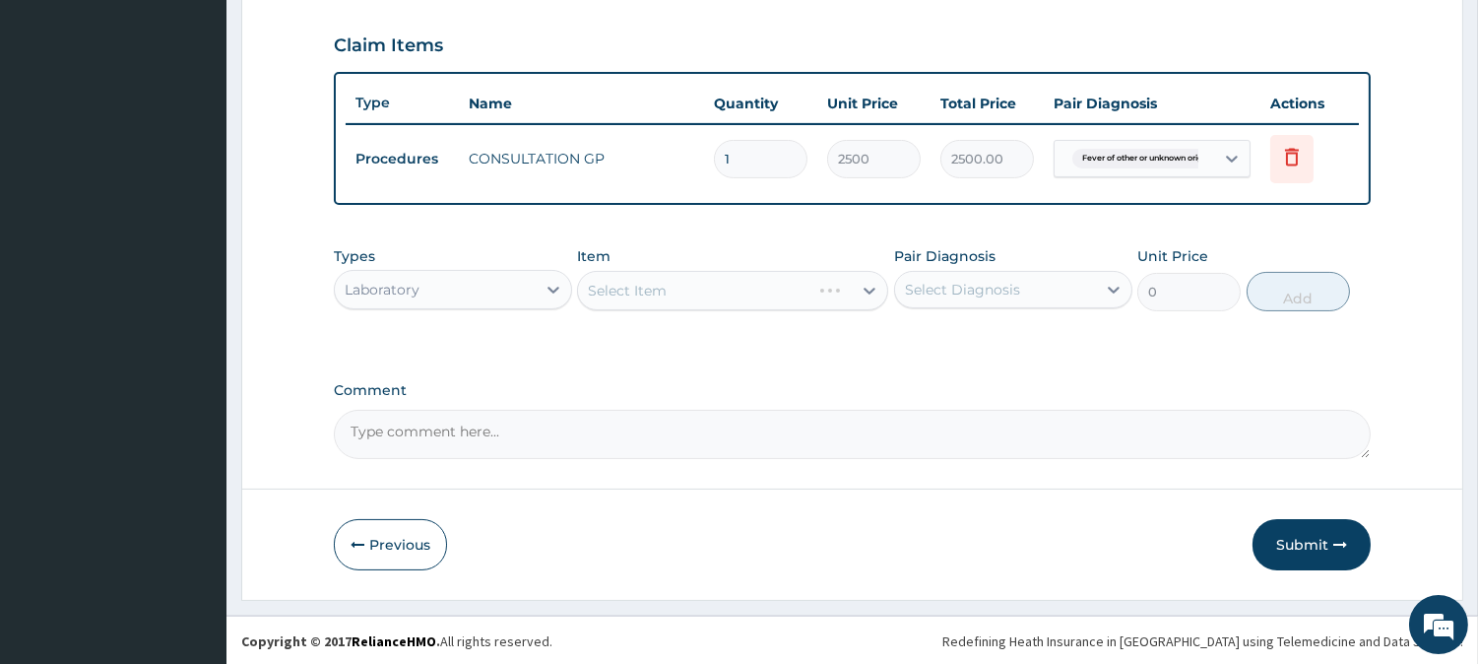
click at [825, 292] on div "Select Item" at bounding box center [732, 290] width 311 height 39
click at [859, 287] on div "Select Item" at bounding box center [732, 290] width 311 height 39
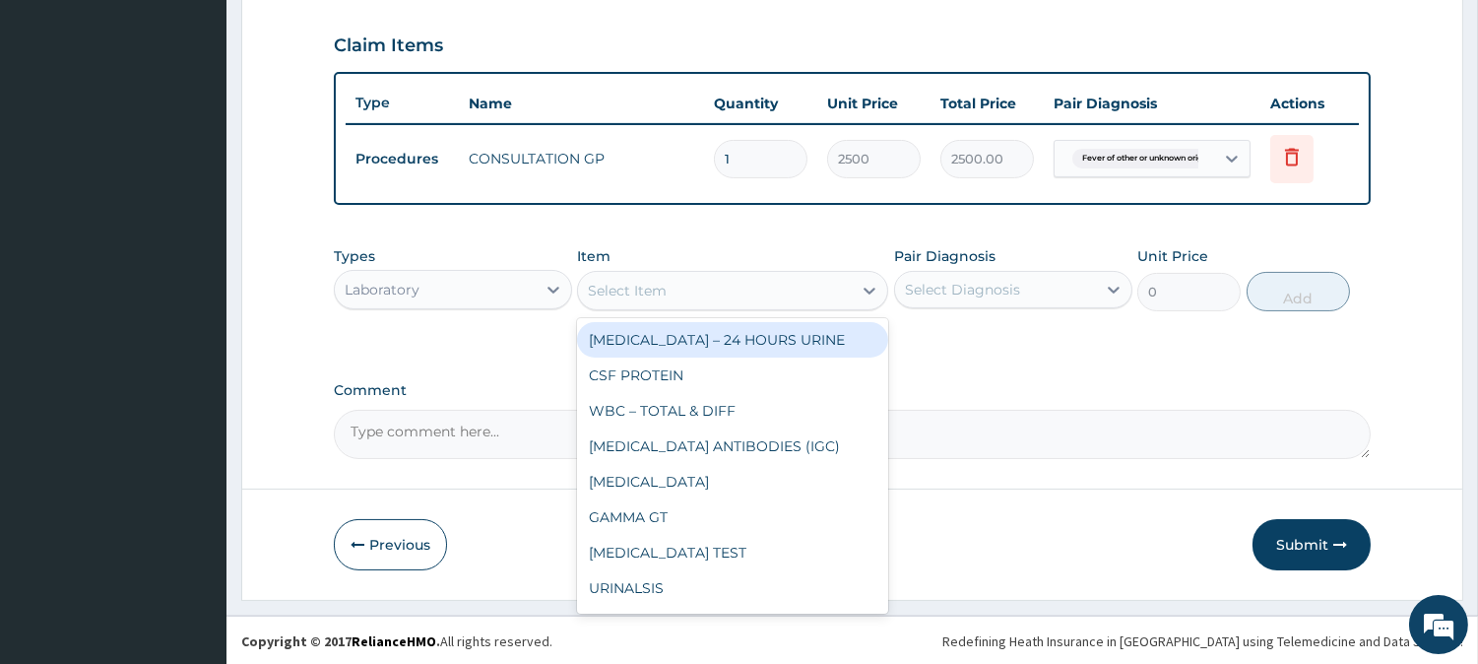
click at [860, 287] on icon at bounding box center [870, 291] width 20 height 20
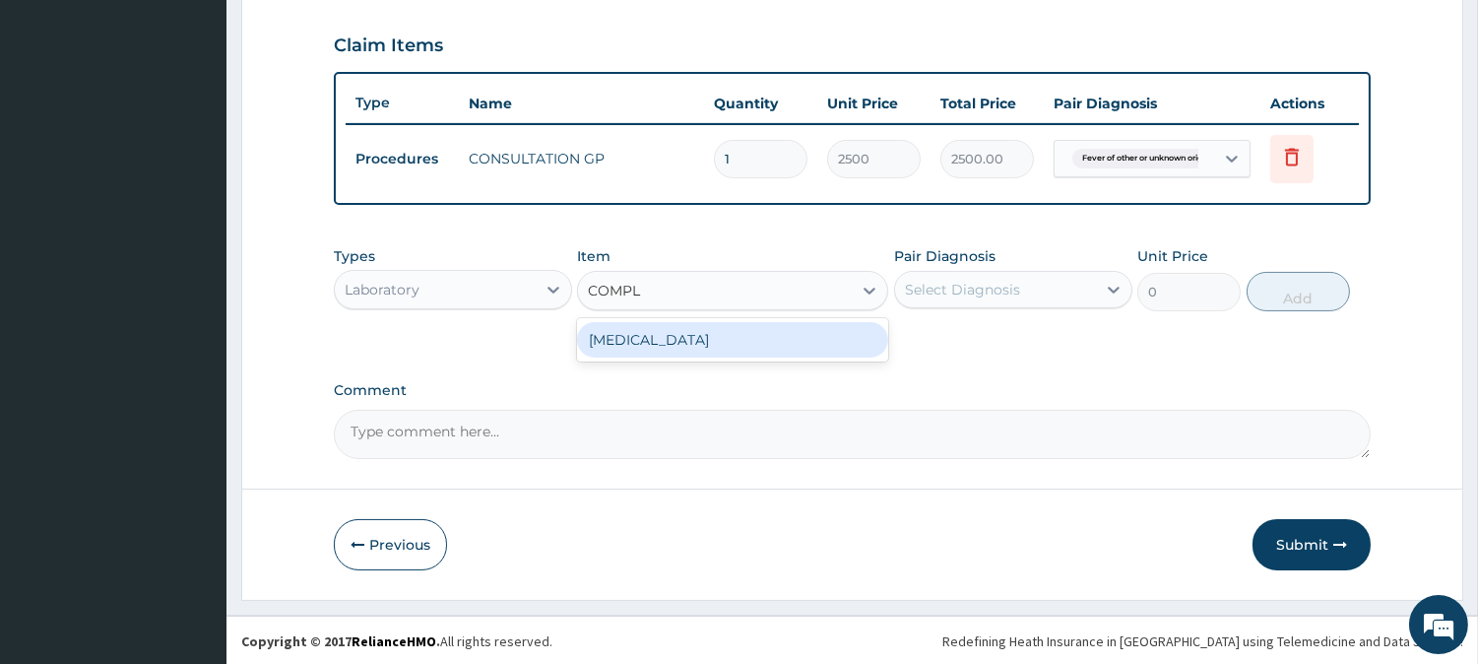
type input "COMPLE"
click at [734, 333] on div "COMPLETE BLOOD COUNT" at bounding box center [732, 339] width 311 height 35
type input "3000"
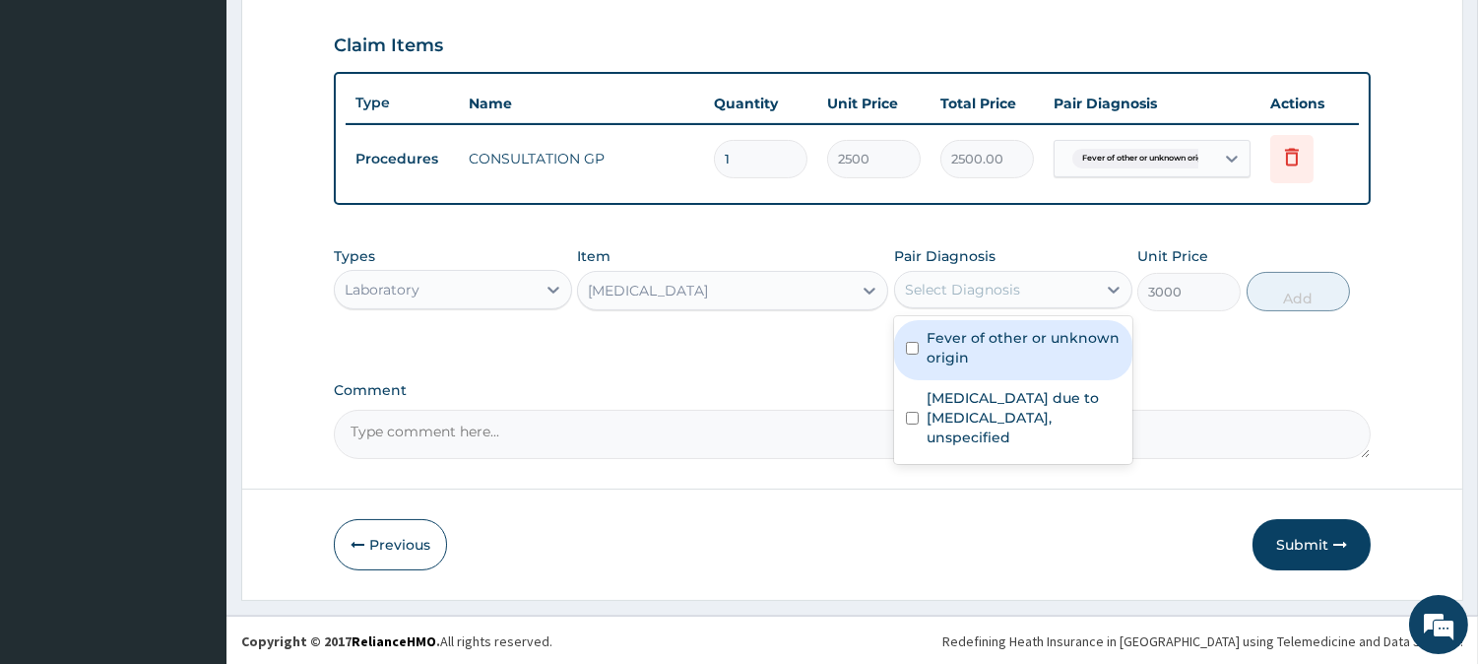
click at [1073, 290] on div "Select Diagnosis" at bounding box center [995, 290] width 201 height 32
click at [998, 351] on label "Fever of other or unknown origin" at bounding box center [1024, 347] width 194 height 39
checkbox input "true"
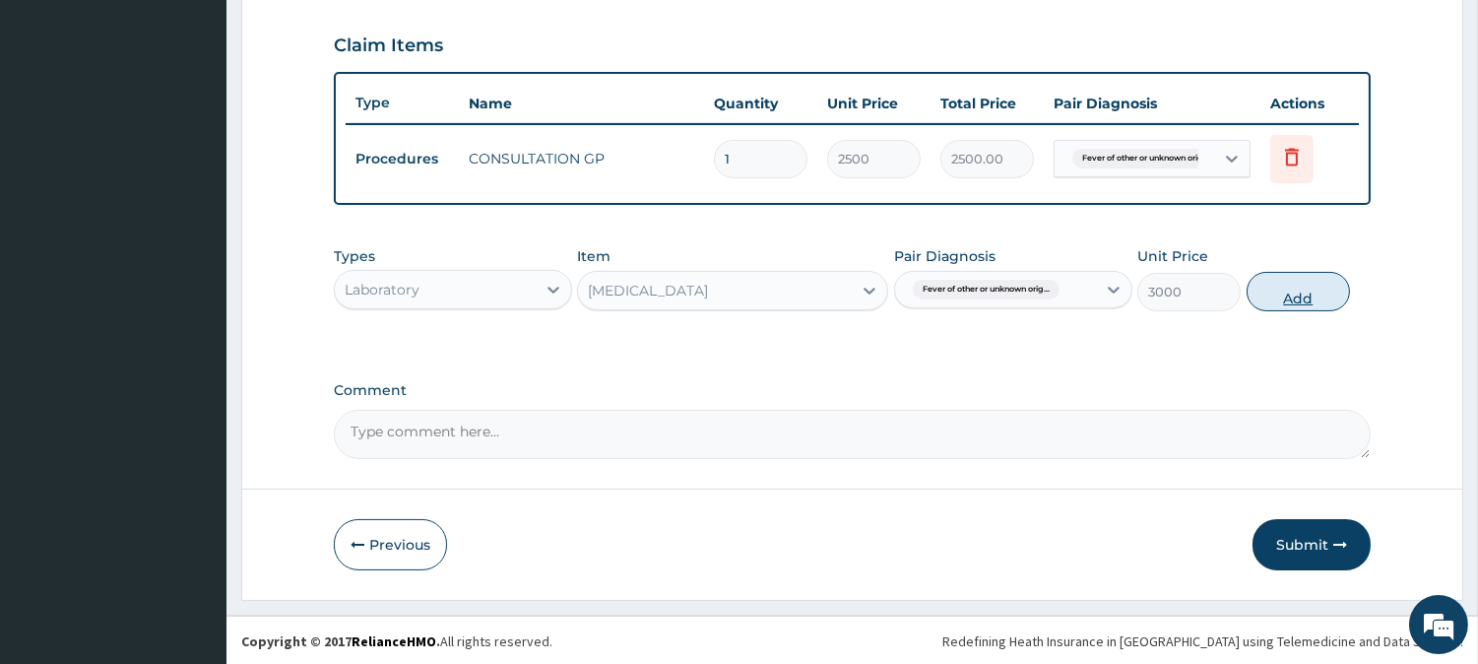
click at [1320, 283] on button "Add" at bounding box center [1298, 291] width 103 height 39
type input "0"
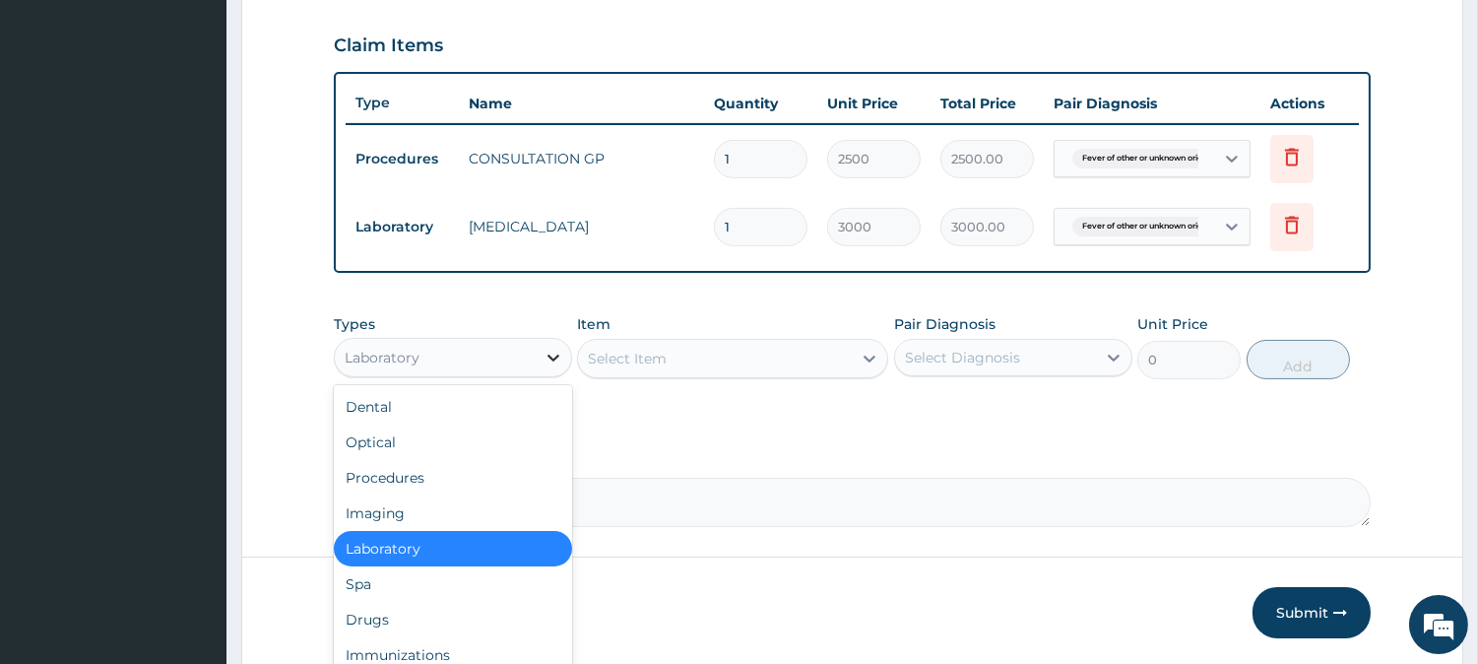
click at [551, 359] on icon at bounding box center [554, 358] width 20 height 20
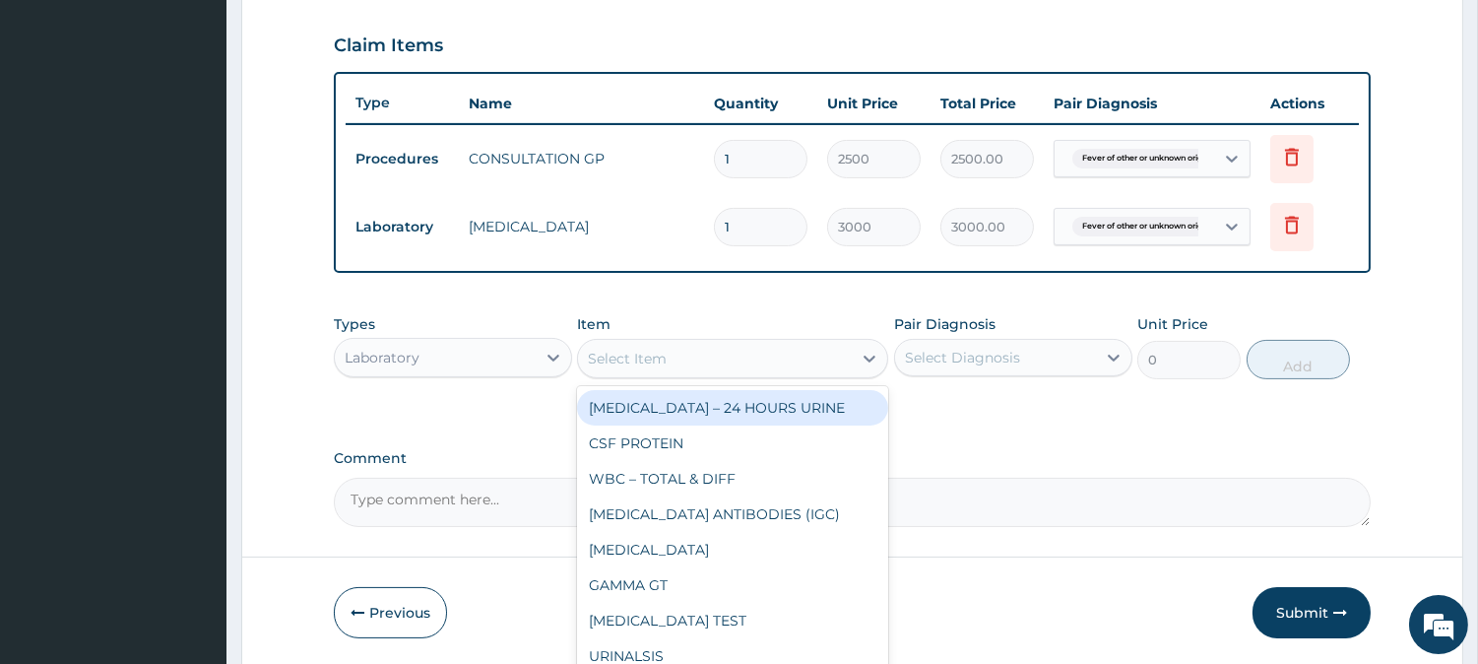
click at [837, 357] on div "Select Item" at bounding box center [715, 359] width 274 height 32
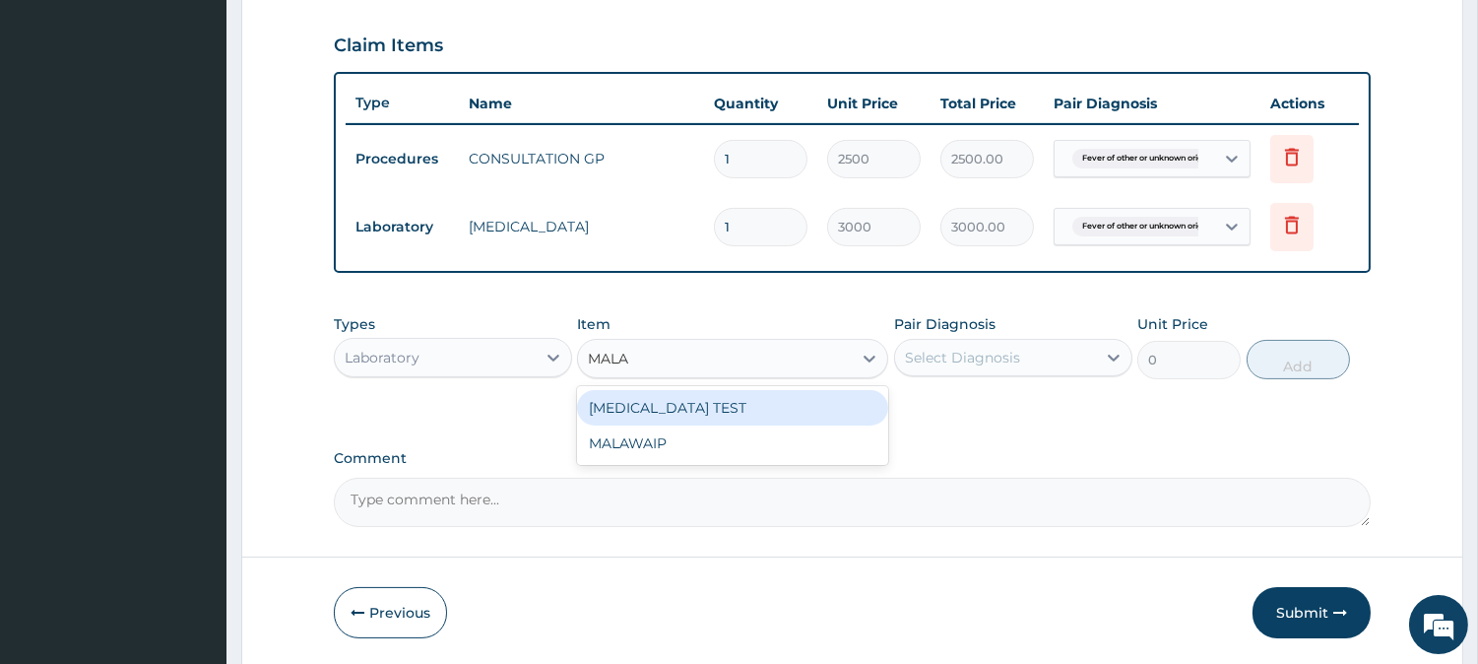
type input "MALAR"
click at [695, 411] on div "MALARIA TEST" at bounding box center [732, 407] width 311 height 35
type input "700"
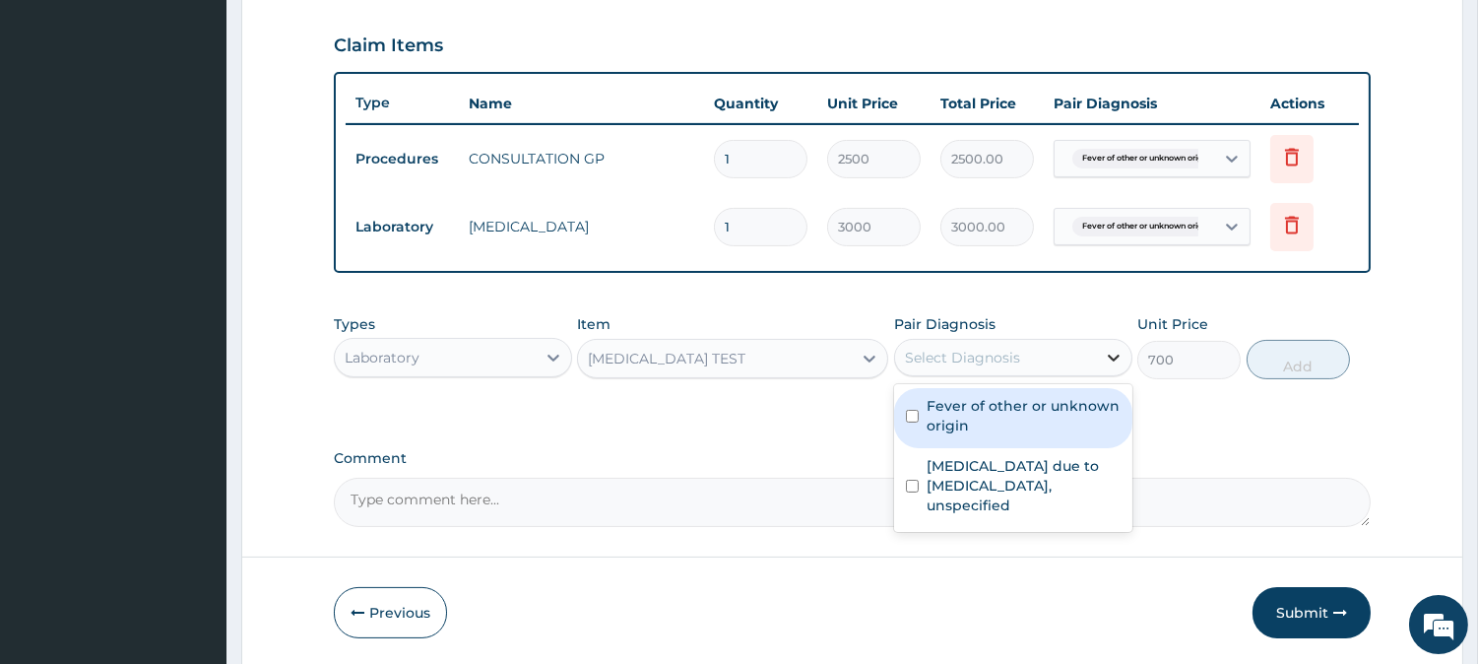
click at [1105, 352] on icon at bounding box center [1114, 358] width 20 height 20
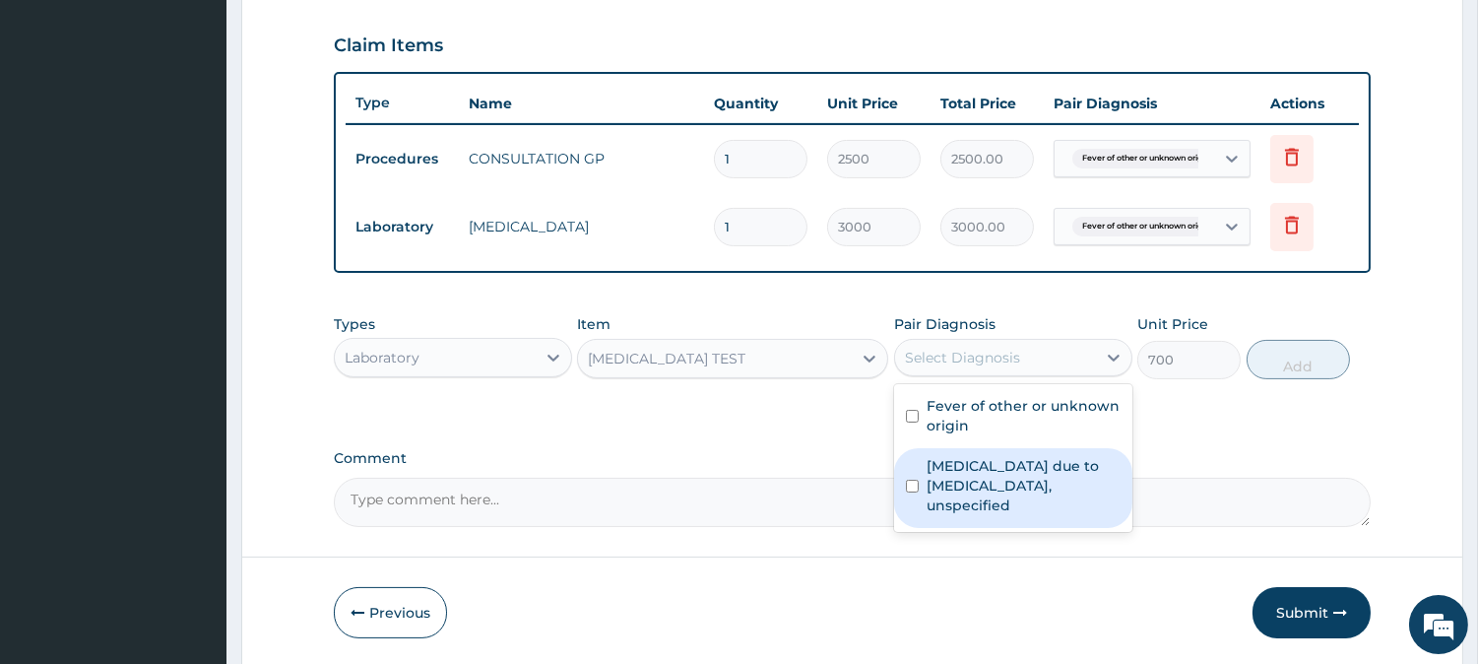
click at [976, 468] on label "Malaria due to Plasmodium falciparum, unspecified" at bounding box center [1024, 485] width 194 height 59
checkbox input "true"
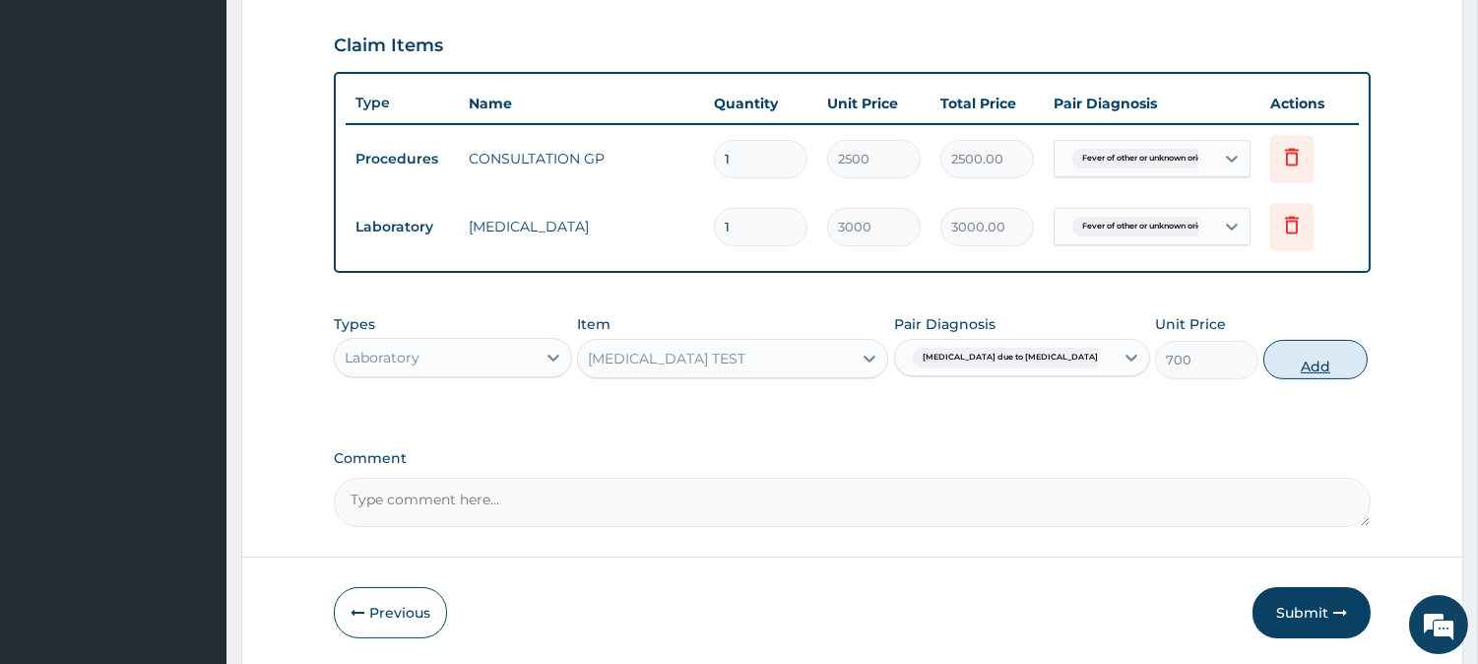
click at [1303, 354] on button "Add" at bounding box center [1314, 359] width 103 height 39
type input "0"
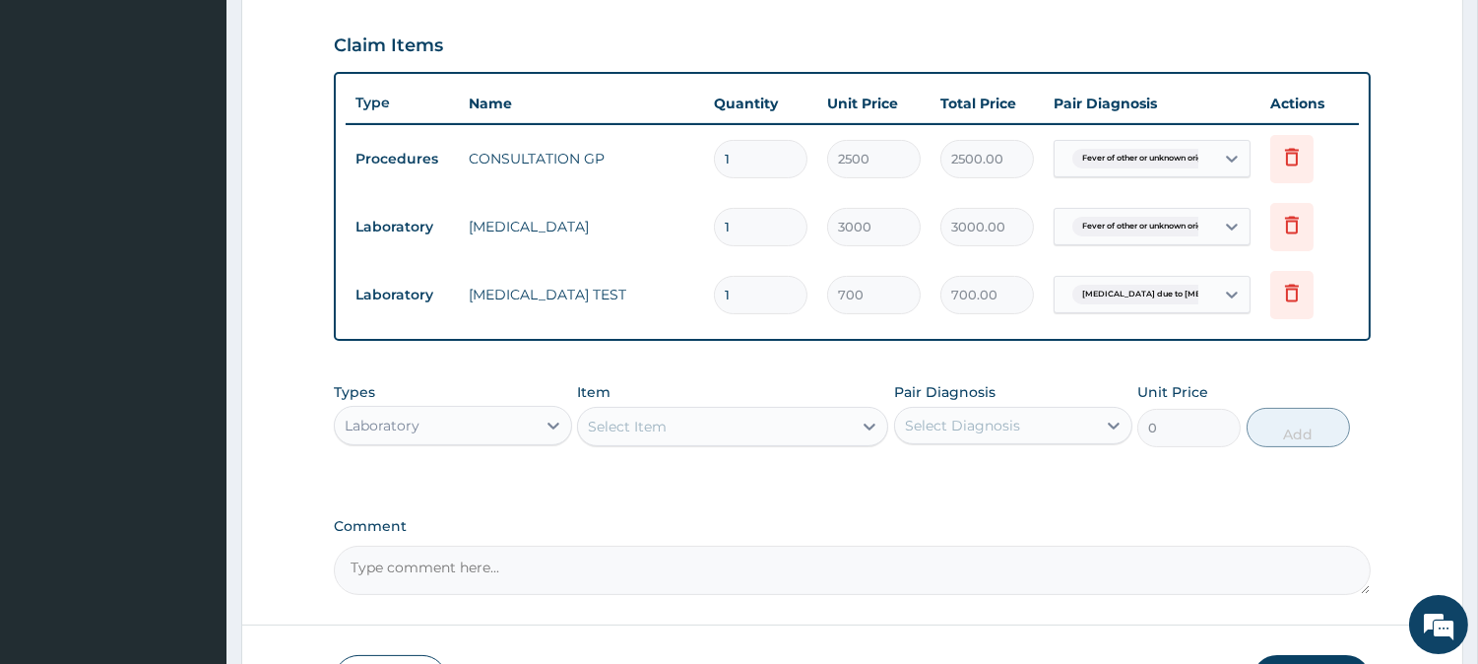
click at [829, 434] on div "Select Item" at bounding box center [715, 427] width 274 height 32
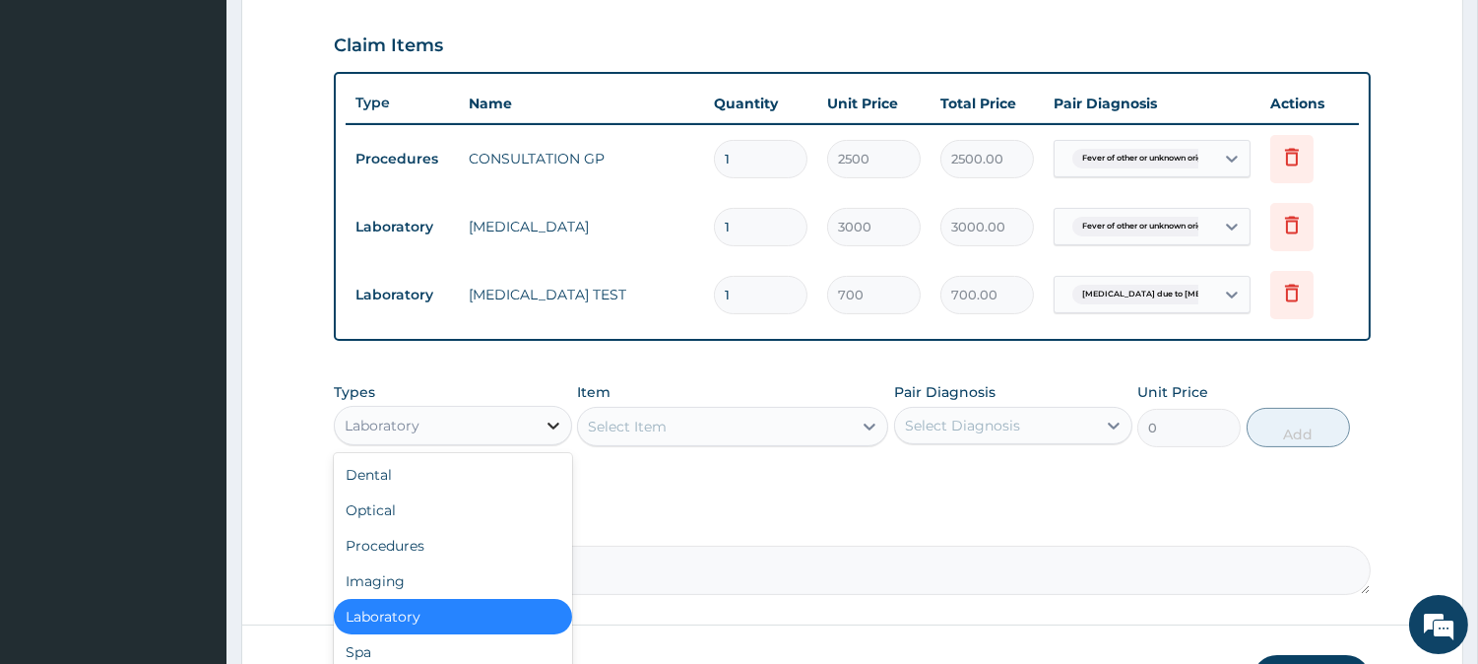
click at [546, 416] on icon at bounding box center [554, 426] width 20 height 20
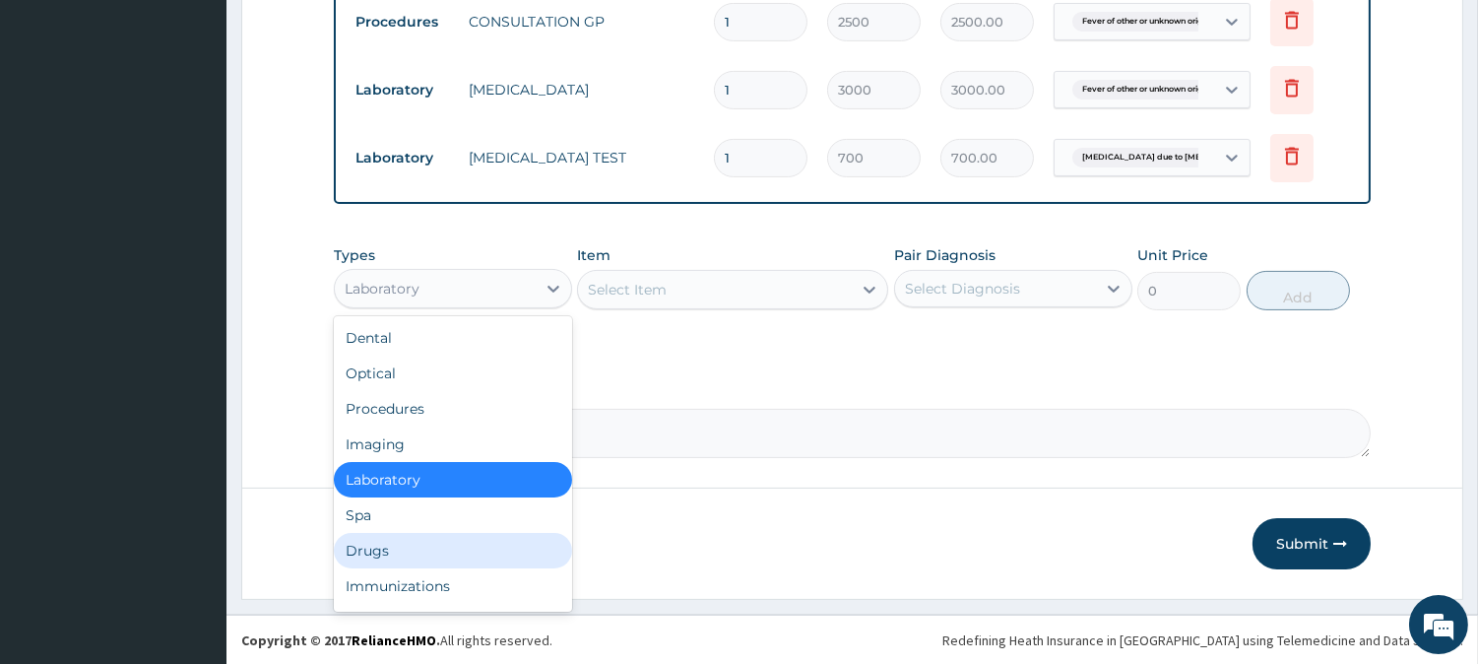
click at [443, 546] on div "Drugs" at bounding box center [453, 550] width 238 height 35
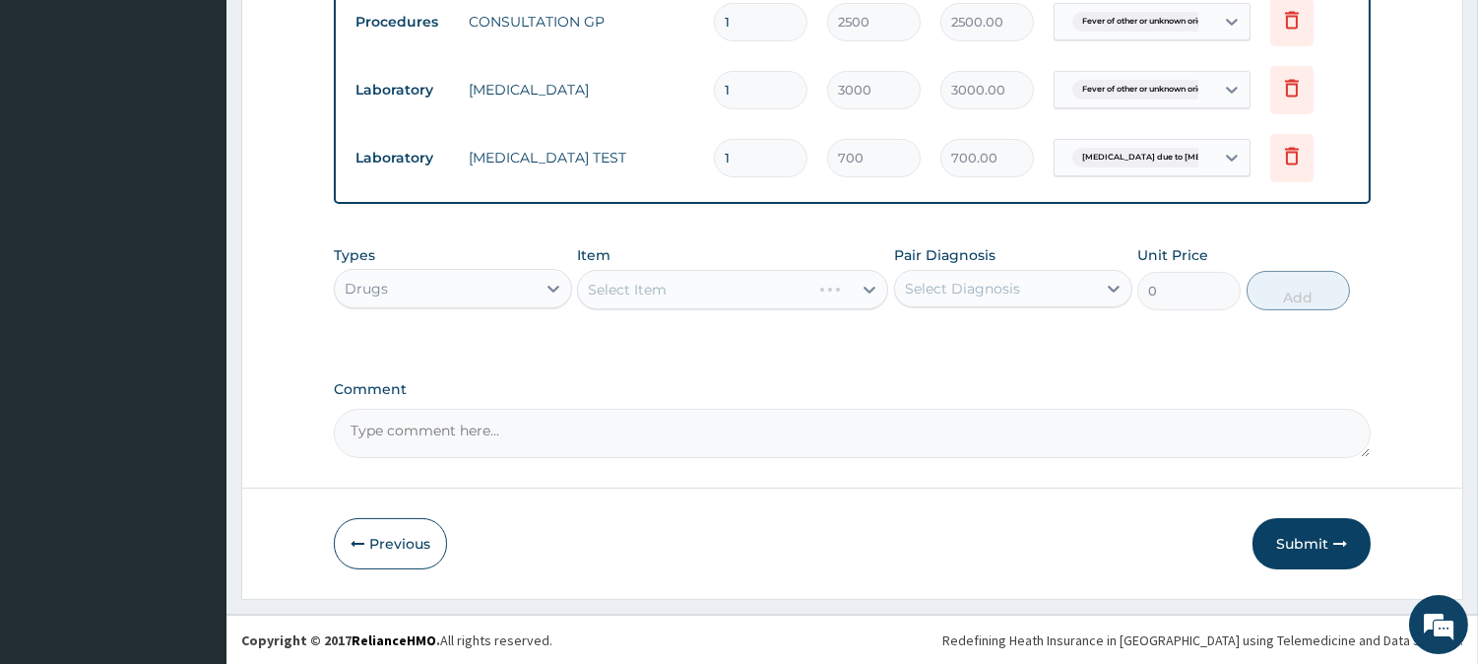
click at [857, 288] on div "Select Item" at bounding box center [732, 289] width 311 height 39
click at [842, 287] on div "Select Item" at bounding box center [732, 289] width 311 height 39
click at [863, 286] on div "Select Item" at bounding box center [732, 289] width 311 height 39
click at [859, 289] on div "Select Item" at bounding box center [732, 289] width 311 height 39
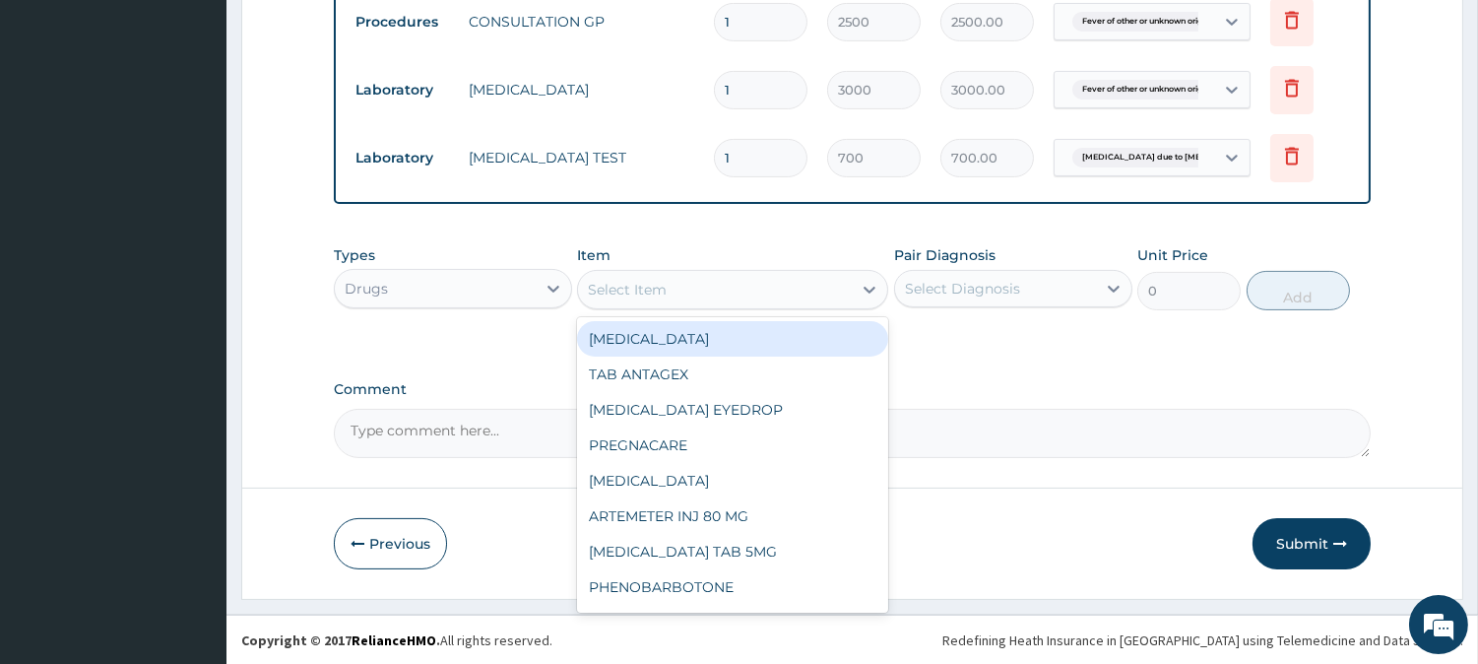
click at [860, 289] on icon at bounding box center [870, 290] width 20 height 20
type input "ARTE"
click at [732, 336] on div "ARTEMETER INJ 80 MG" at bounding box center [732, 338] width 311 height 35
type input "300"
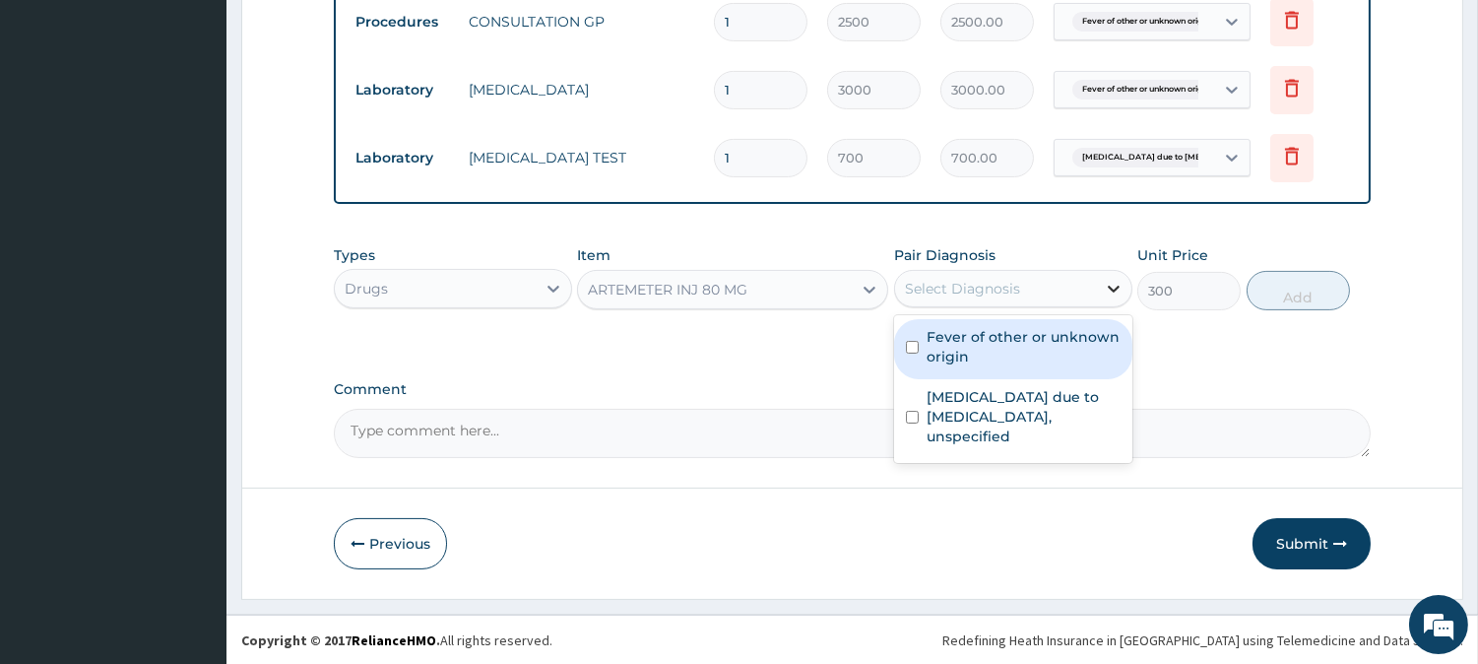
click at [1104, 288] on icon at bounding box center [1114, 289] width 20 height 20
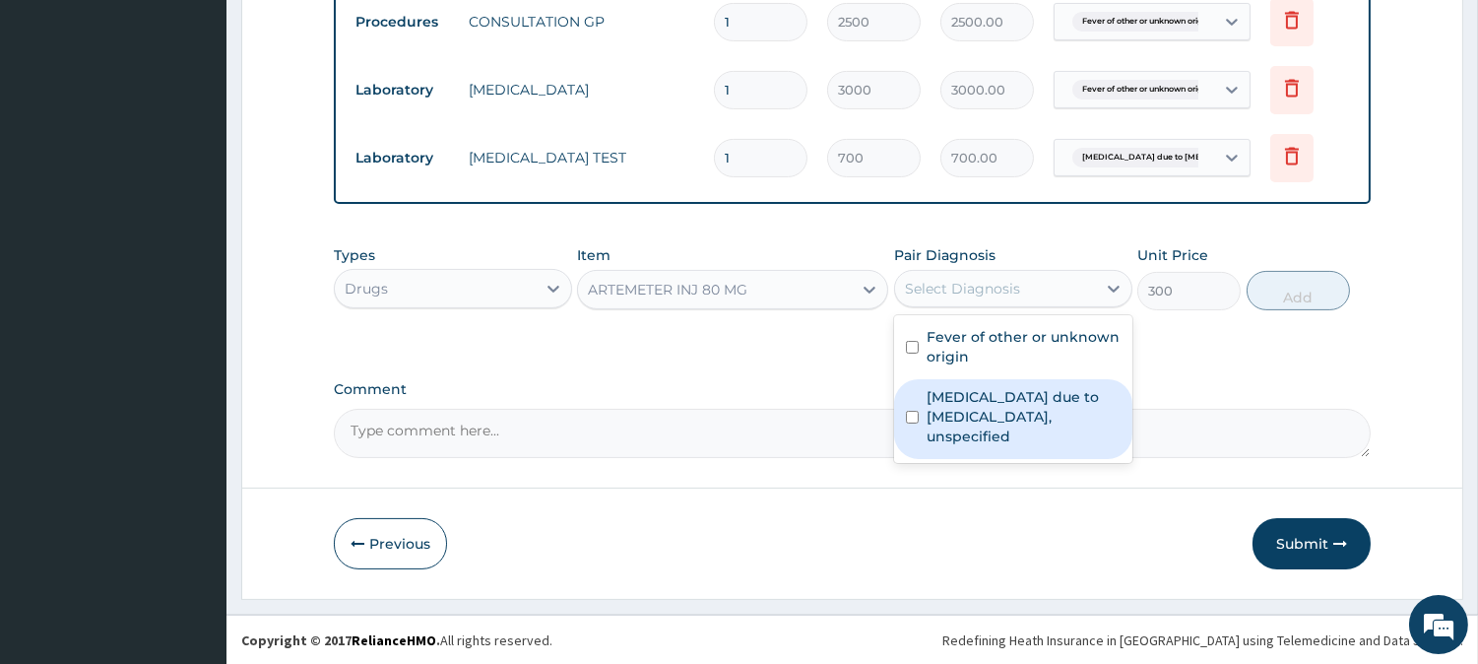
click at [969, 405] on label "Malaria due to Plasmodium falciparum, unspecified" at bounding box center [1024, 416] width 194 height 59
checkbox input "true"
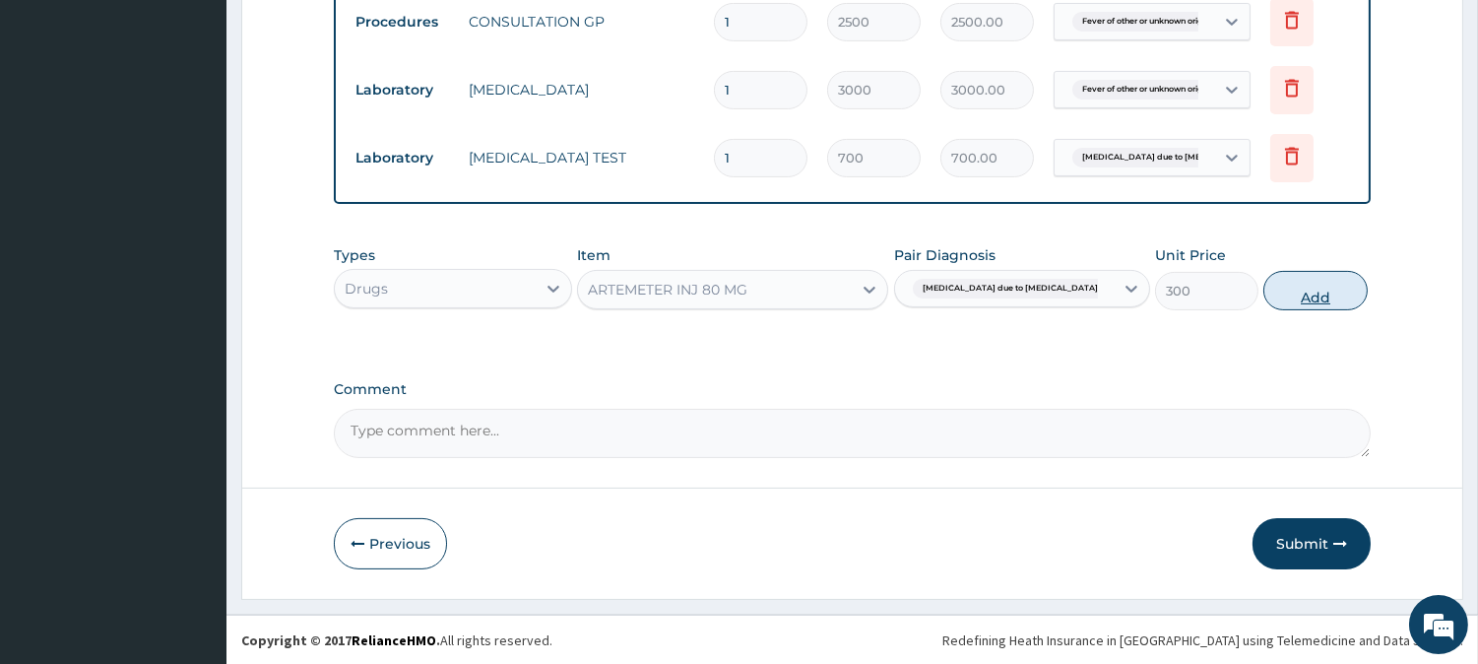
click at [1283, 290] on button "Add" at bounding box center [1314, 290] width 103 height 39
type input "0"
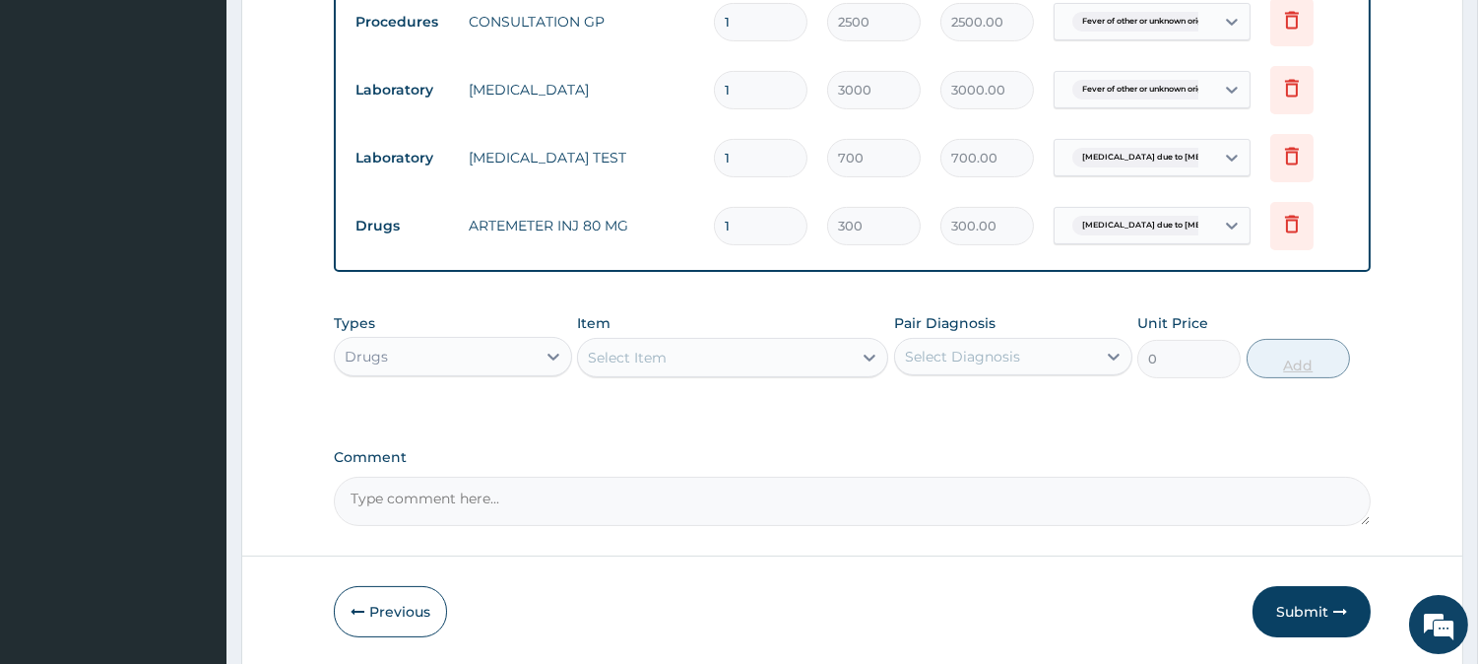
type input "0.00"
type input "3"
type input "900.00"
type input "3"
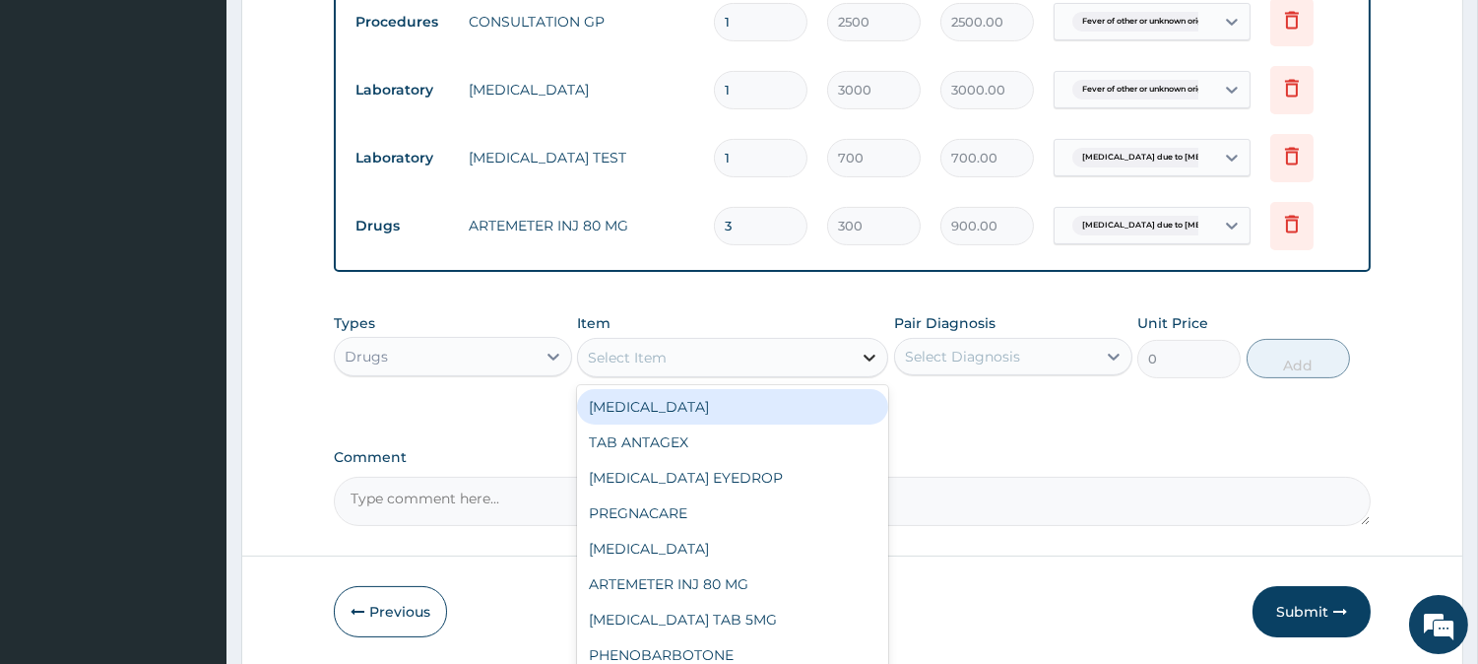
click at [858, 350] on div at bounding box center [869, 357] width 35 height 35
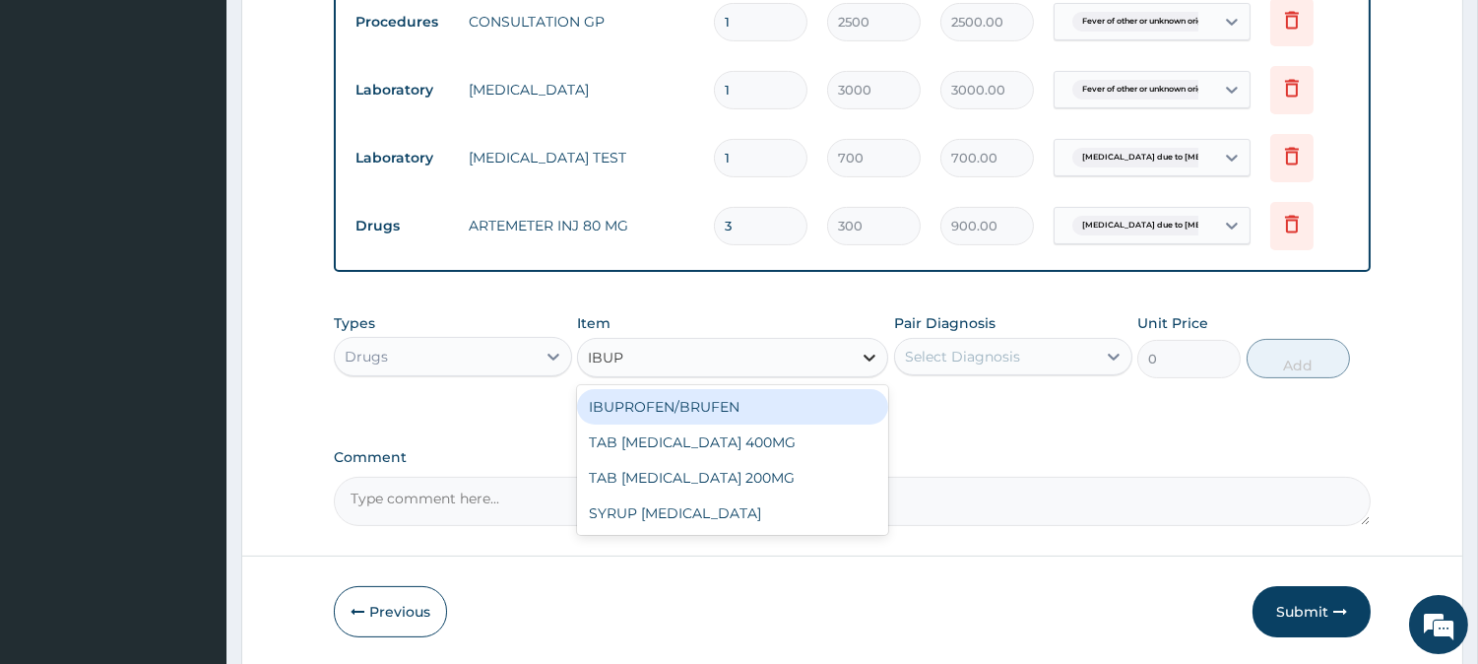
type input "IBUPR"
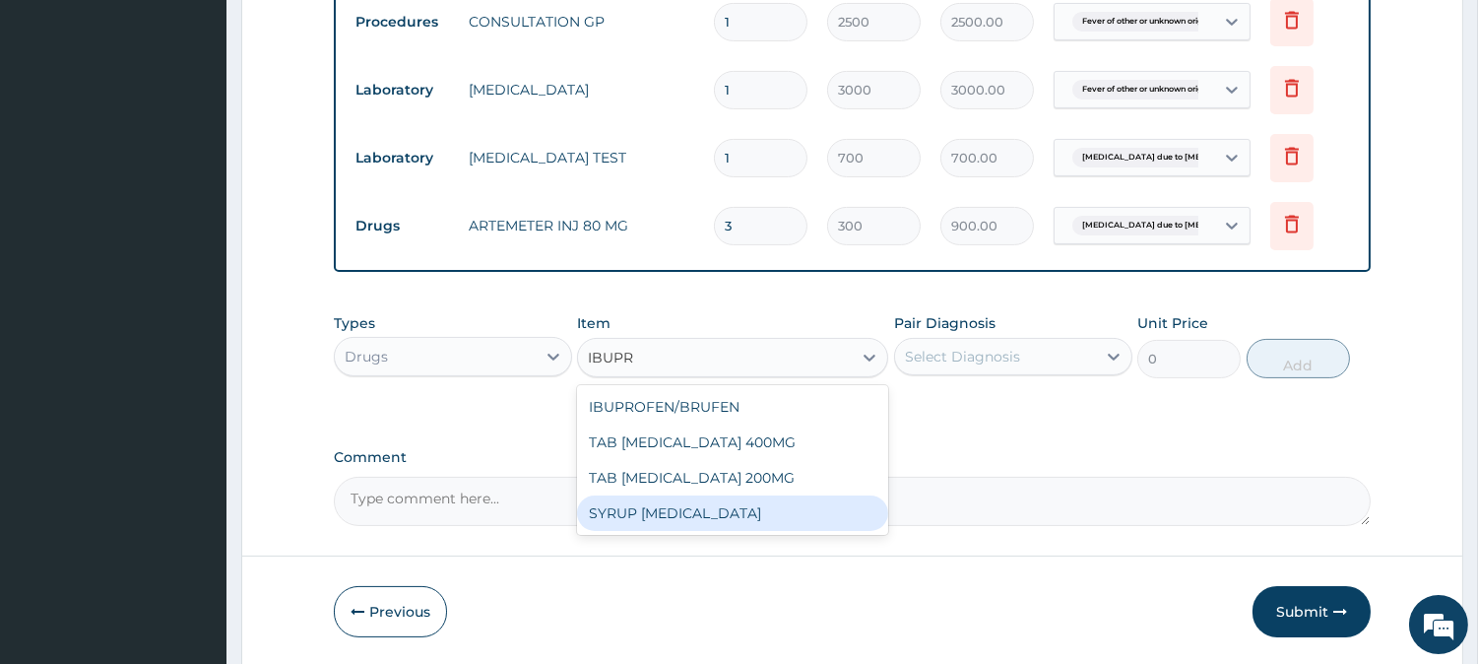
click at [668, 520] on div "SYRUP IBUPROFEN" at bounding box center [732, 512] width 311 height 35
type input "400"
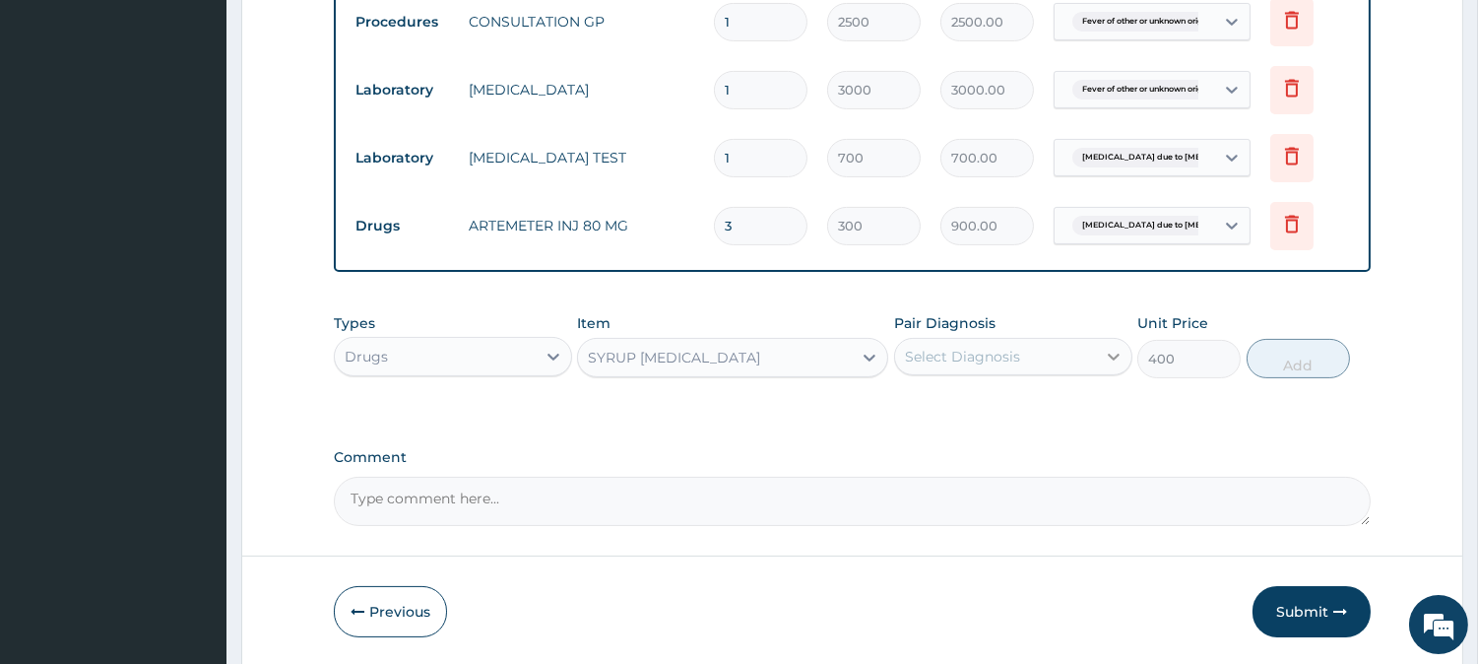
click at [1105, 354] on icon at bounding box center [1114, 357] width 20 height 20
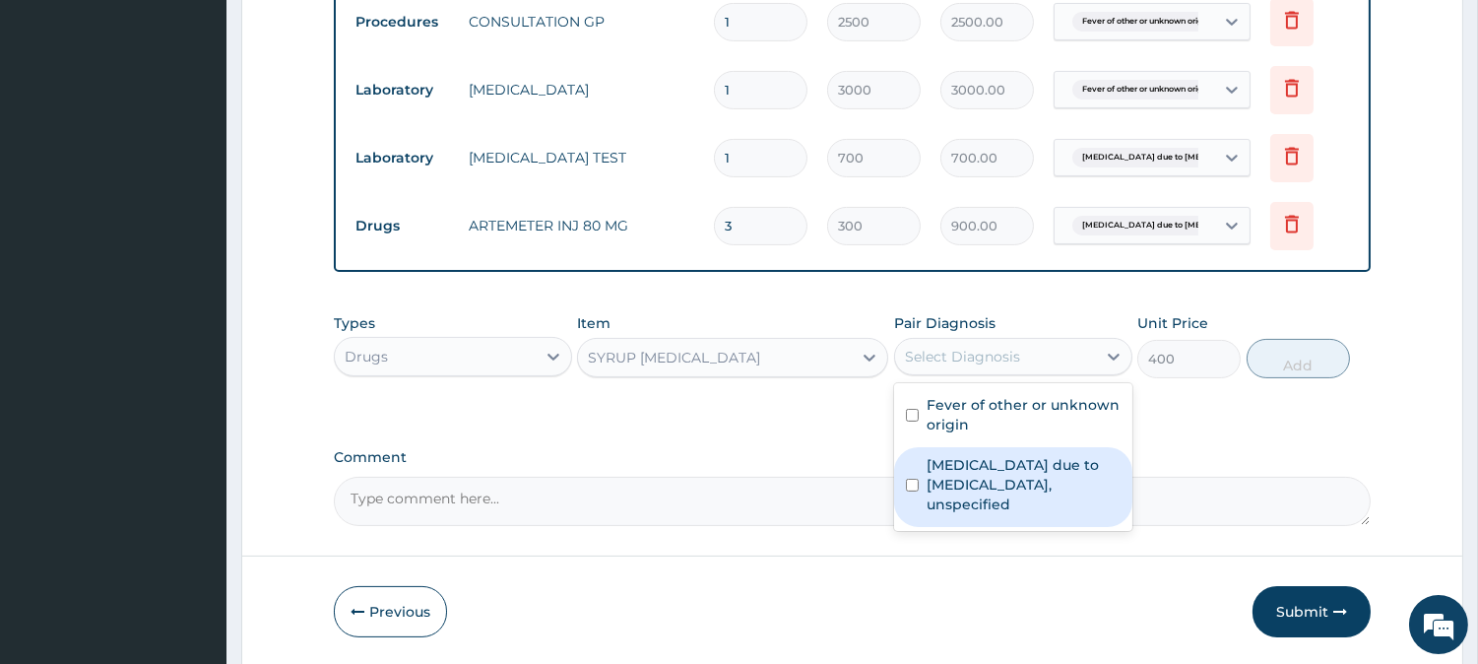
click at [987, 468] on label "Malaria due to Plasmodium falciparum, unspecified" at bounding box center [1024, 484] width 194 height 59
checkbox input "true"
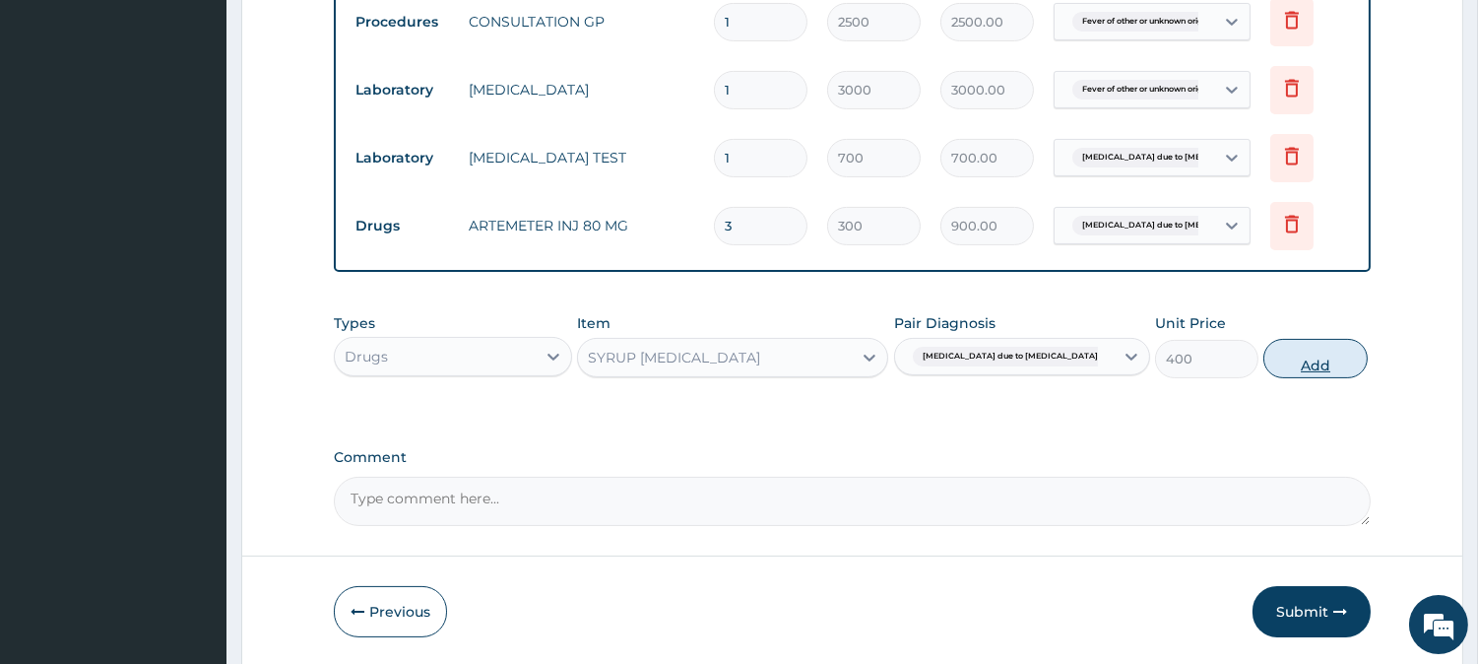
click at [1263, 347] on button "Add" at bounding box center [1314, 358] width 103 height 39
type input "0"
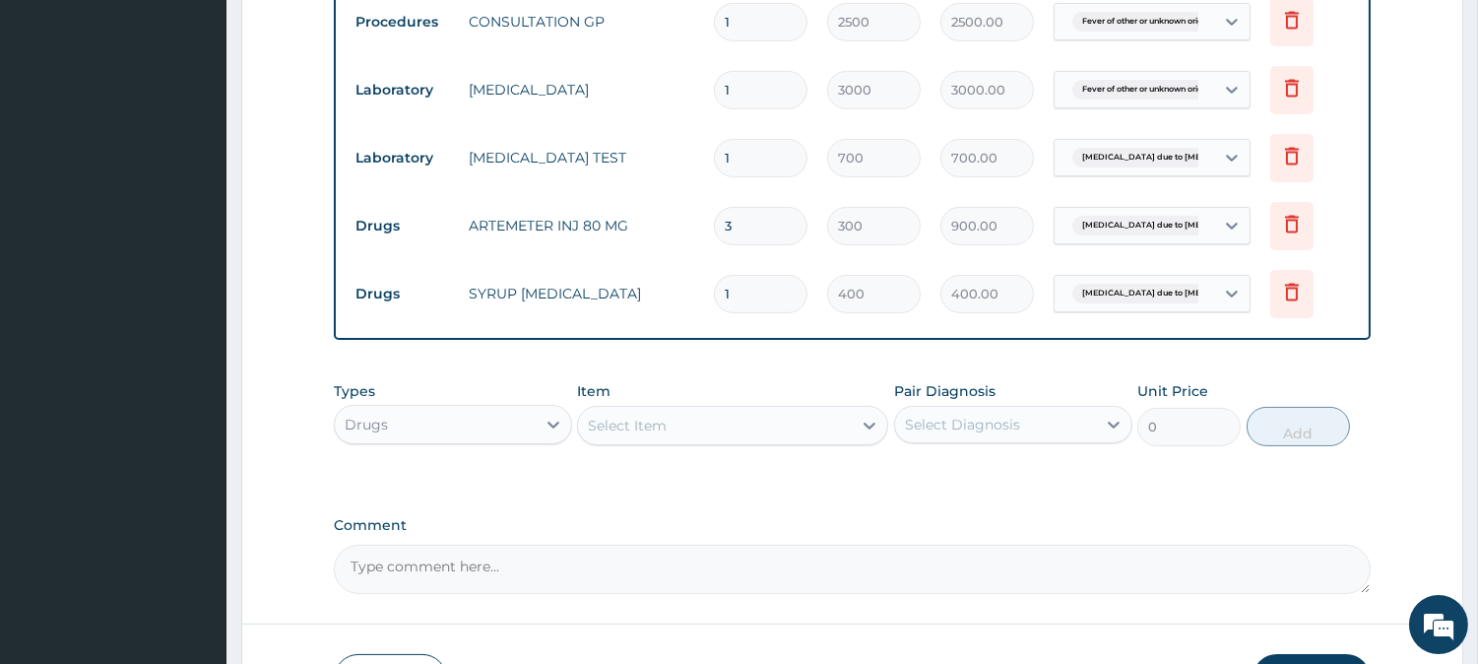
click at [848, 415] on div "Select Item" at bounding box center [715, 426] width 274 height 32
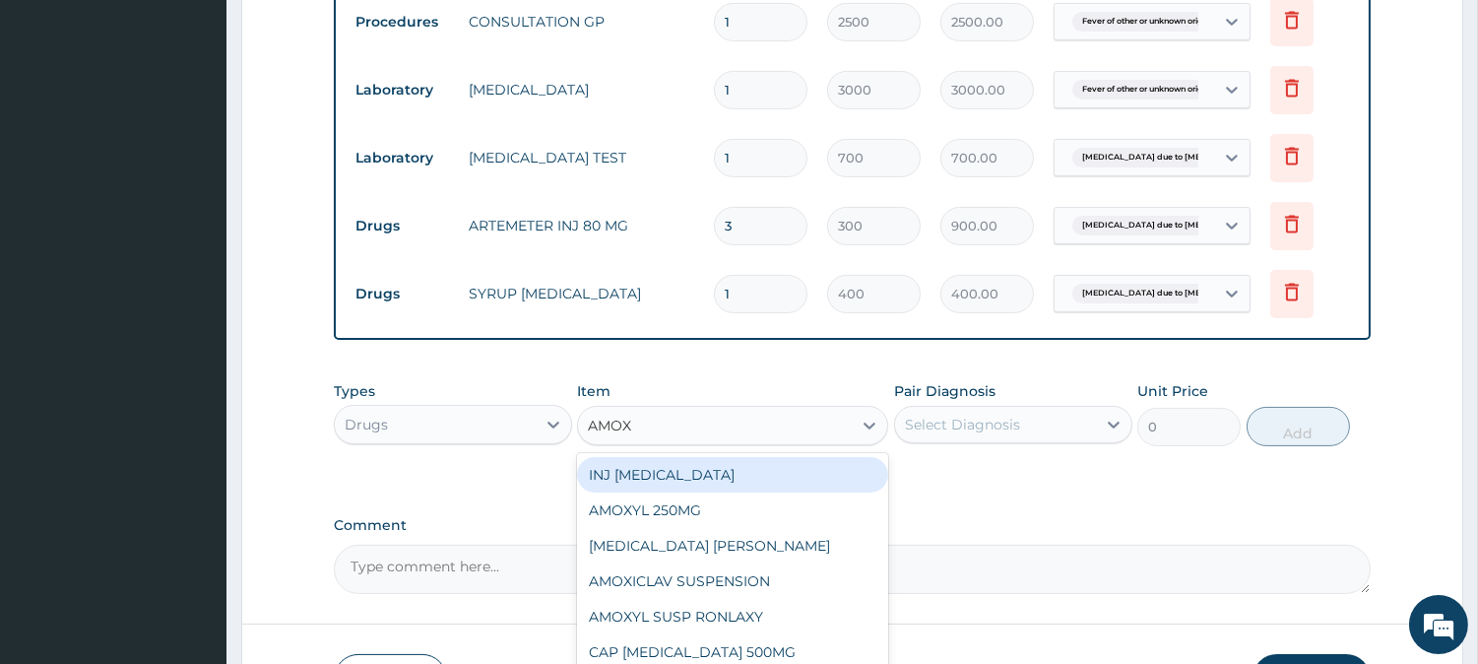
type input "AMOXY"
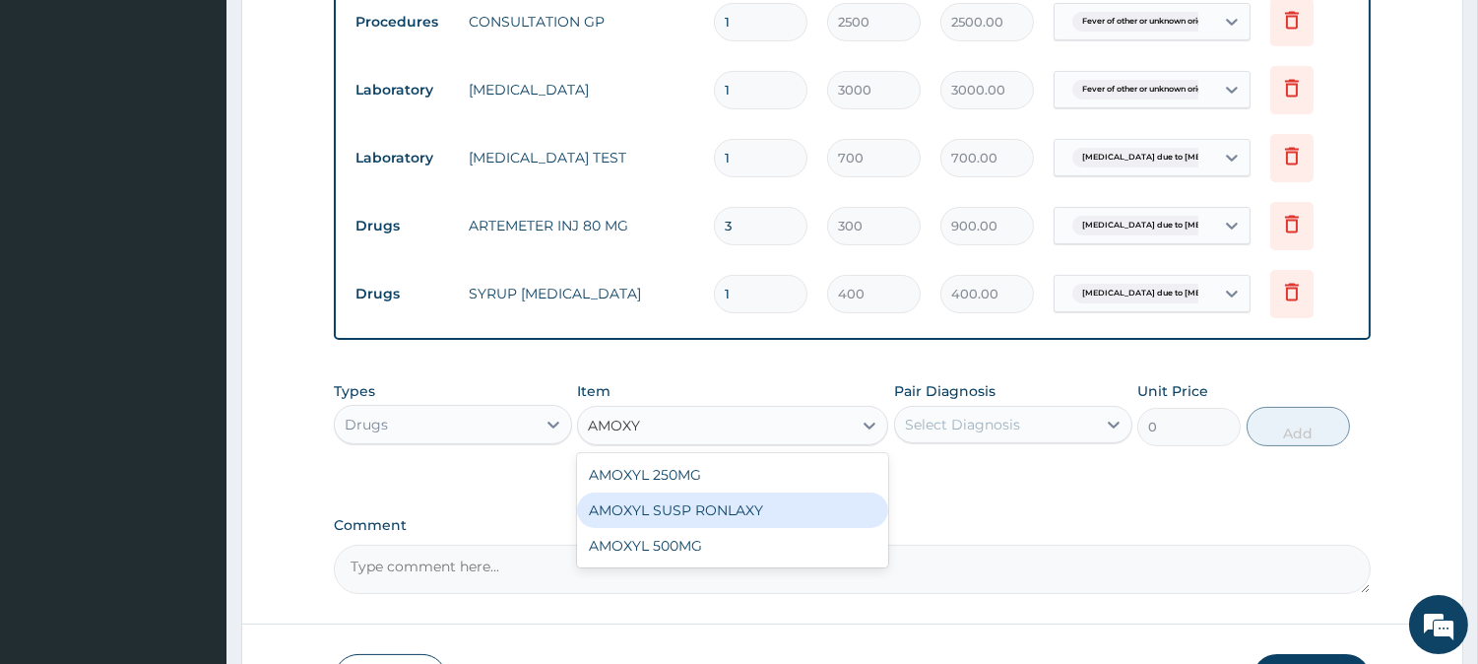
click at [703, 514] on div "AMOXYL SUSP RONLAXY" at bounding box center [732, 509] width 311 height 35
type input "360"
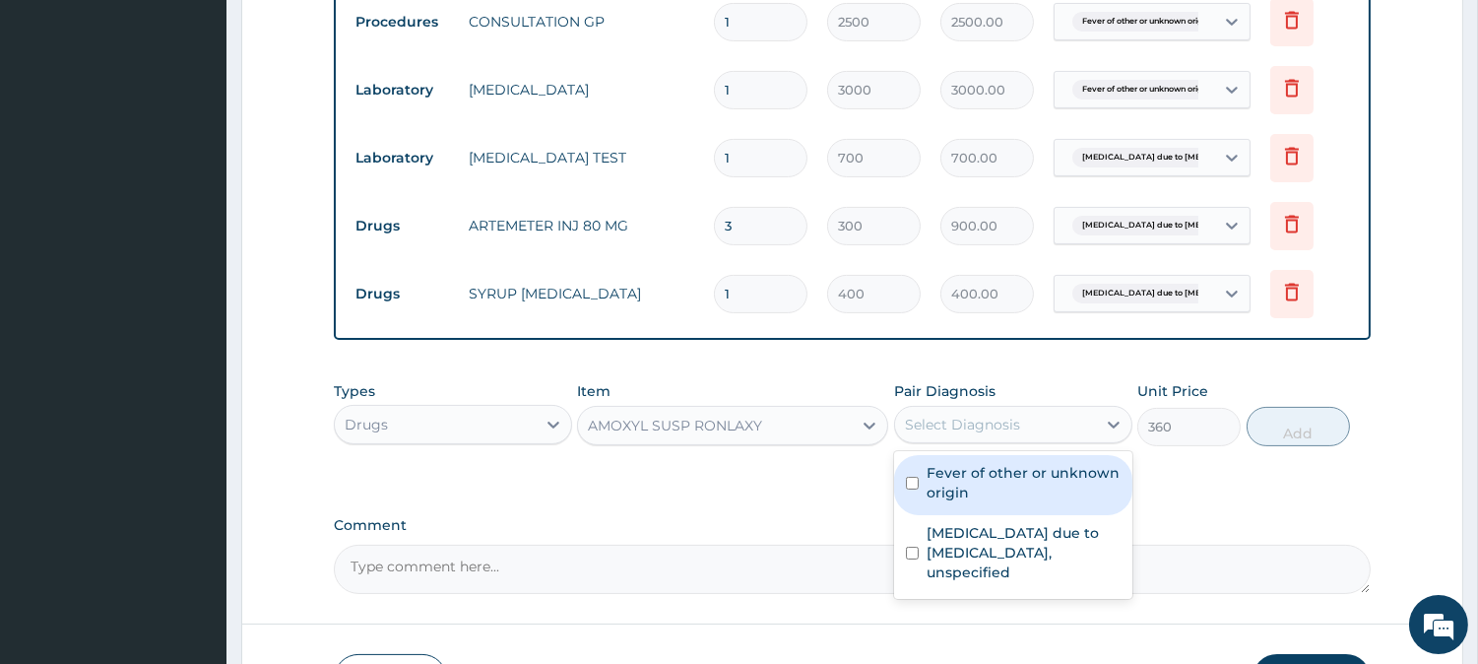
click at [1067, 419] on div "Select Diagnosis" at bounding box center [995, 425] width 201 height 32
click at [981, 474] on label "Fever of other or unknown origin" at bounding box center [1024, 482] width 194 height 39
checkbox input "true"
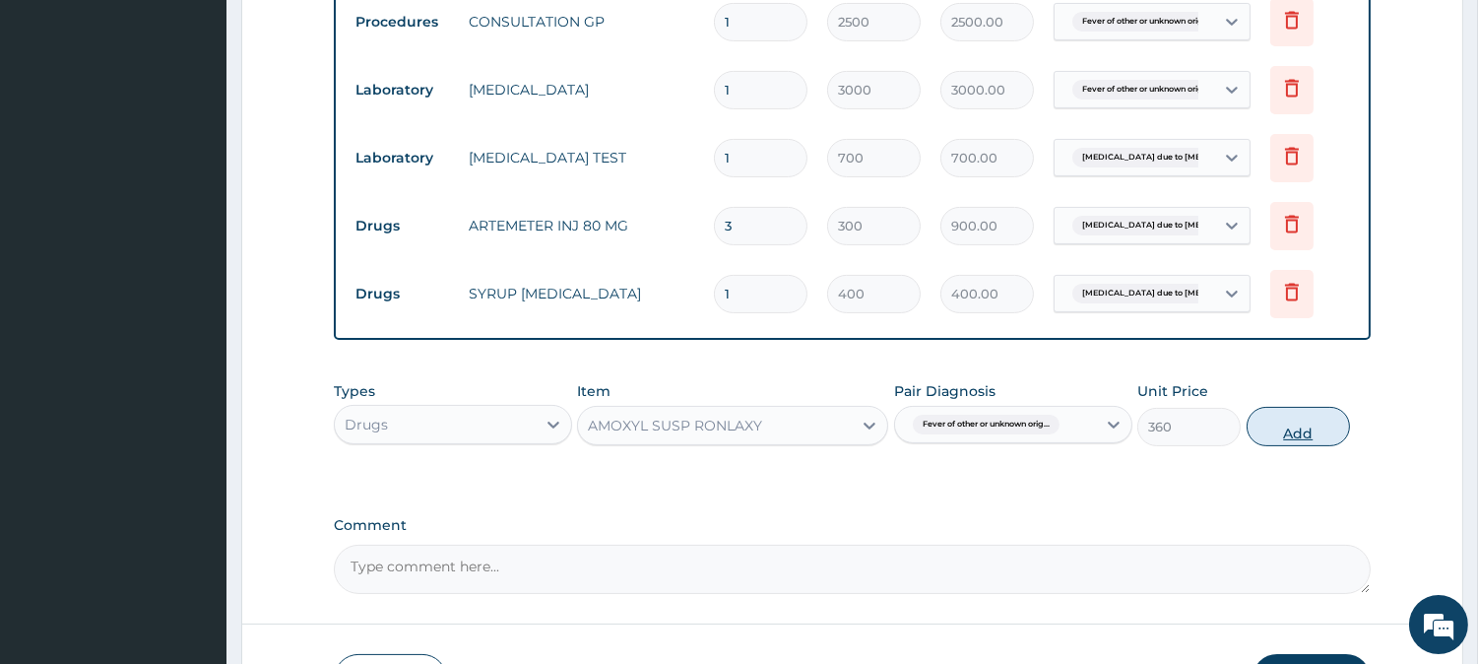
click at [1327, 420] on button "Add" at bounding box center [1298, 426] width 103 height 39
type input "0"
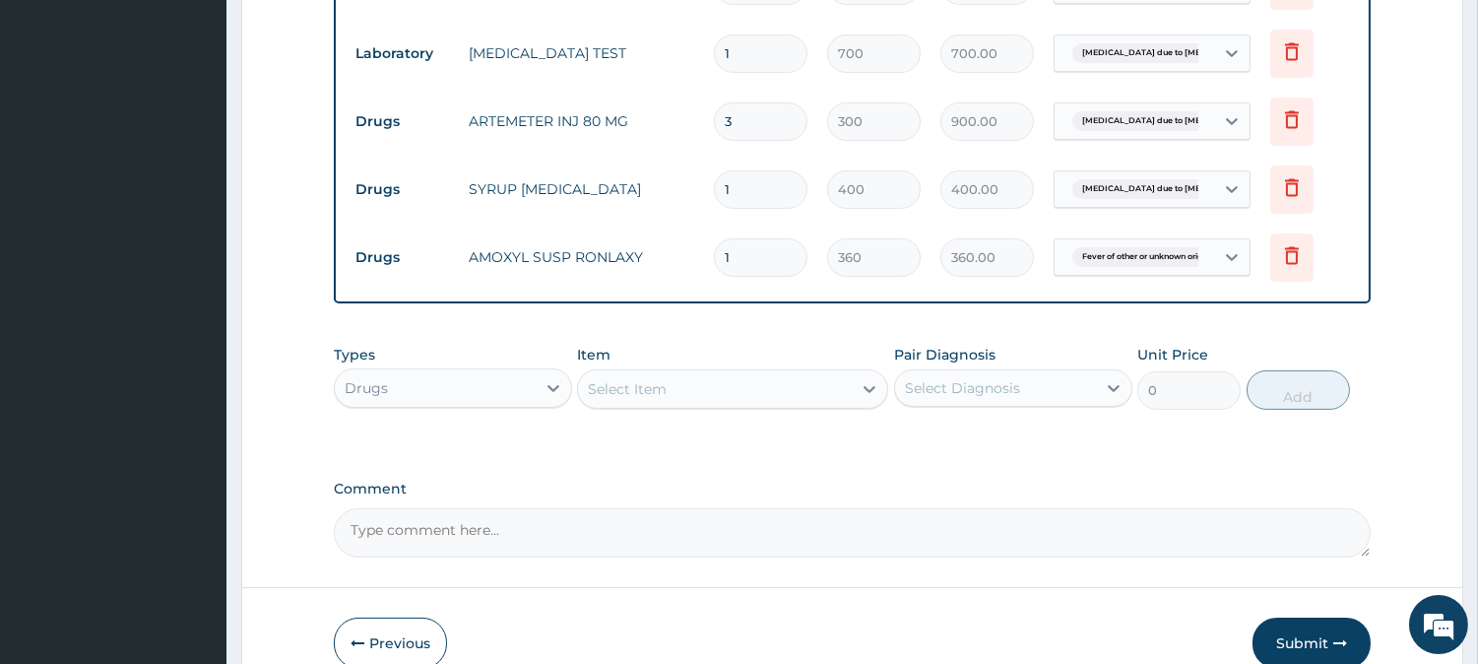
scroll to position [1002, 0]
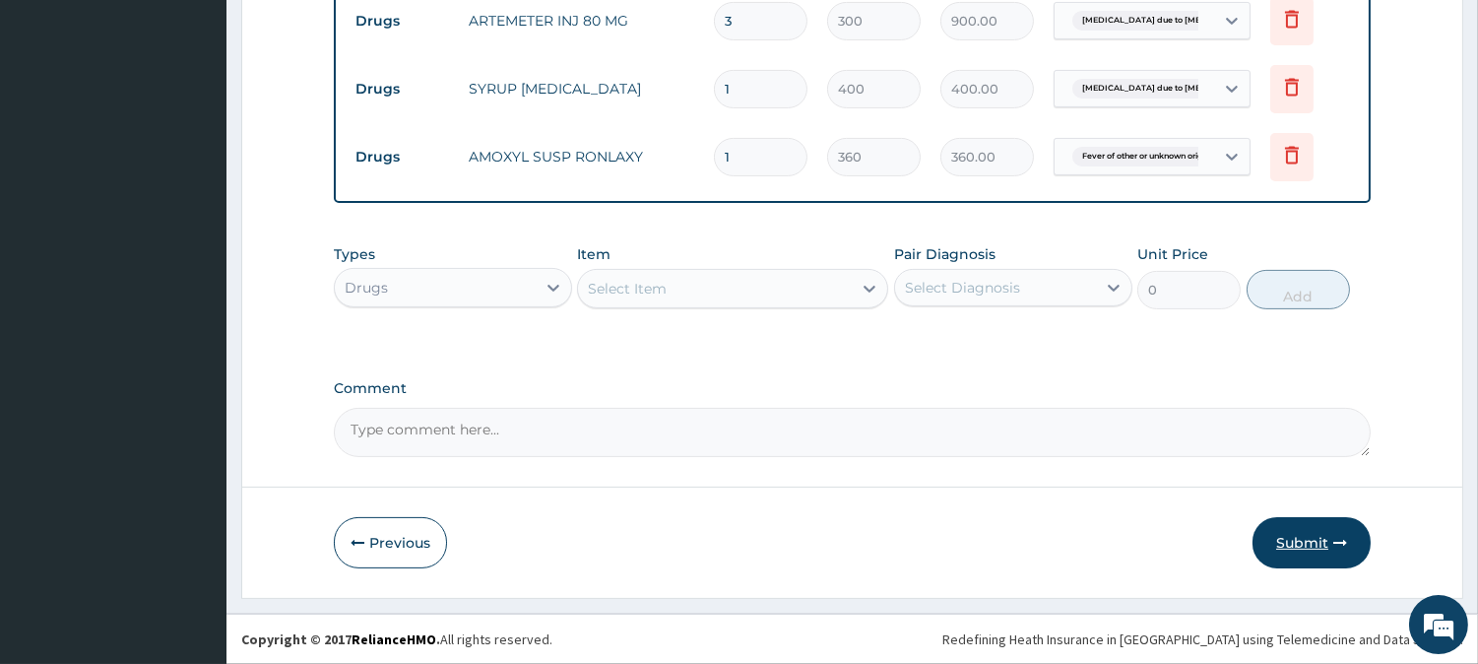
click at [1284, 547] on button "Submit" at bounding box center [1312, 542] width 118 height 51
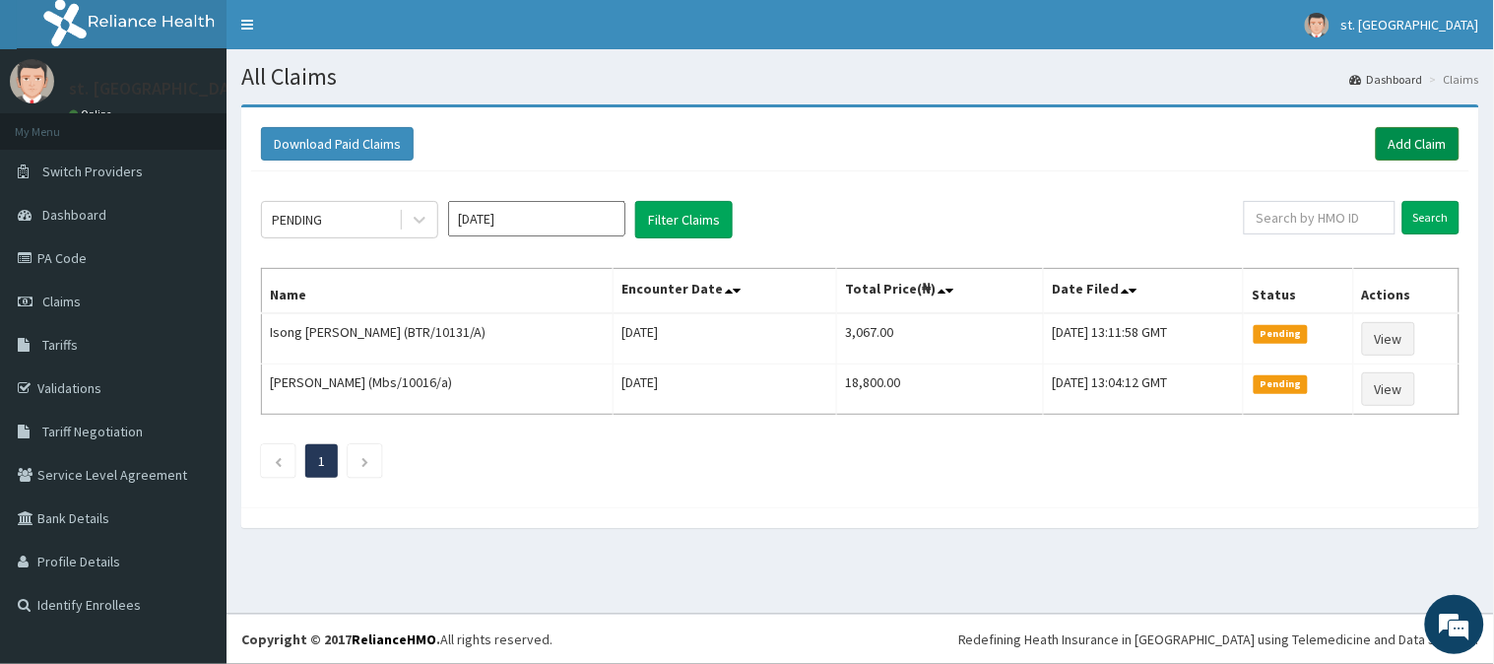
click at [1441, 148] on link "Add Claim" at bounding box center [1418, 143] width 84 height 33
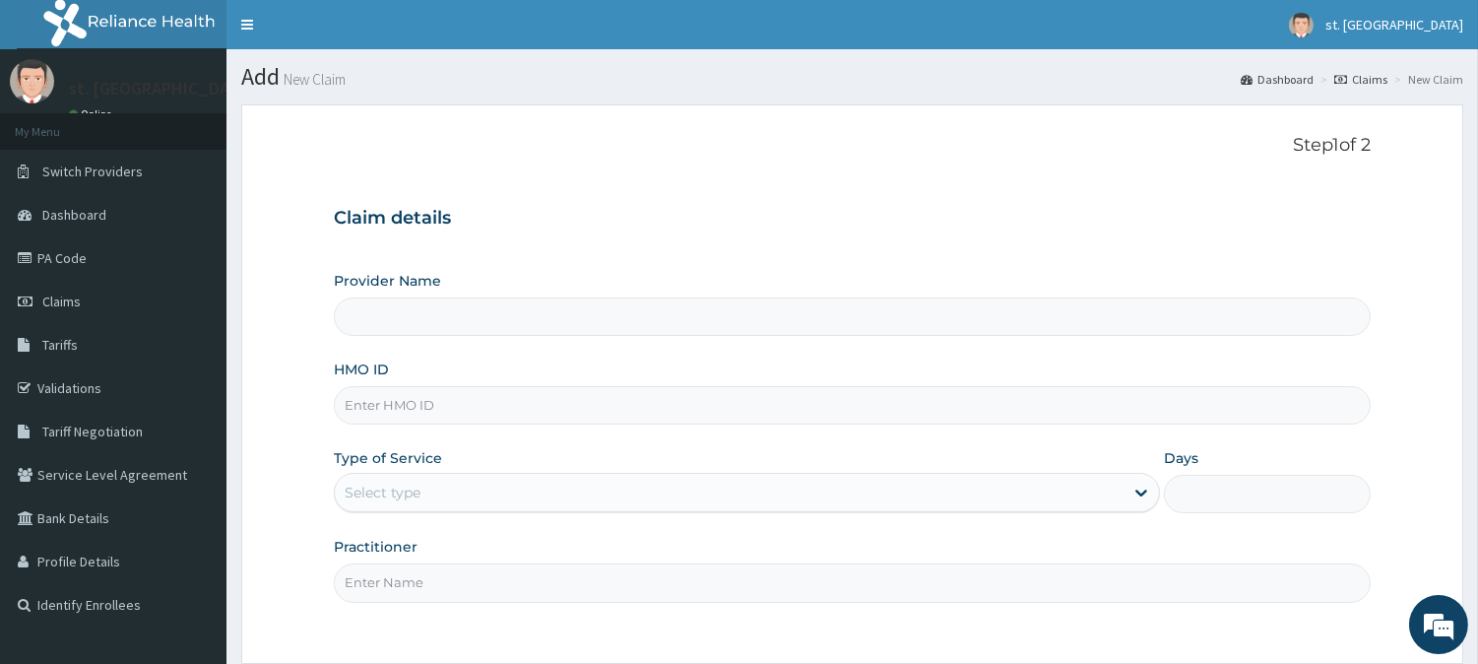
click at [602, 415] on input "HMO ID" at bounding box center [852, 405] width 1037 height 38
type input "[GEOGRAPHIC_DATA]"
paste input "Btr/10798/a"
type input "Btr/10798/a"
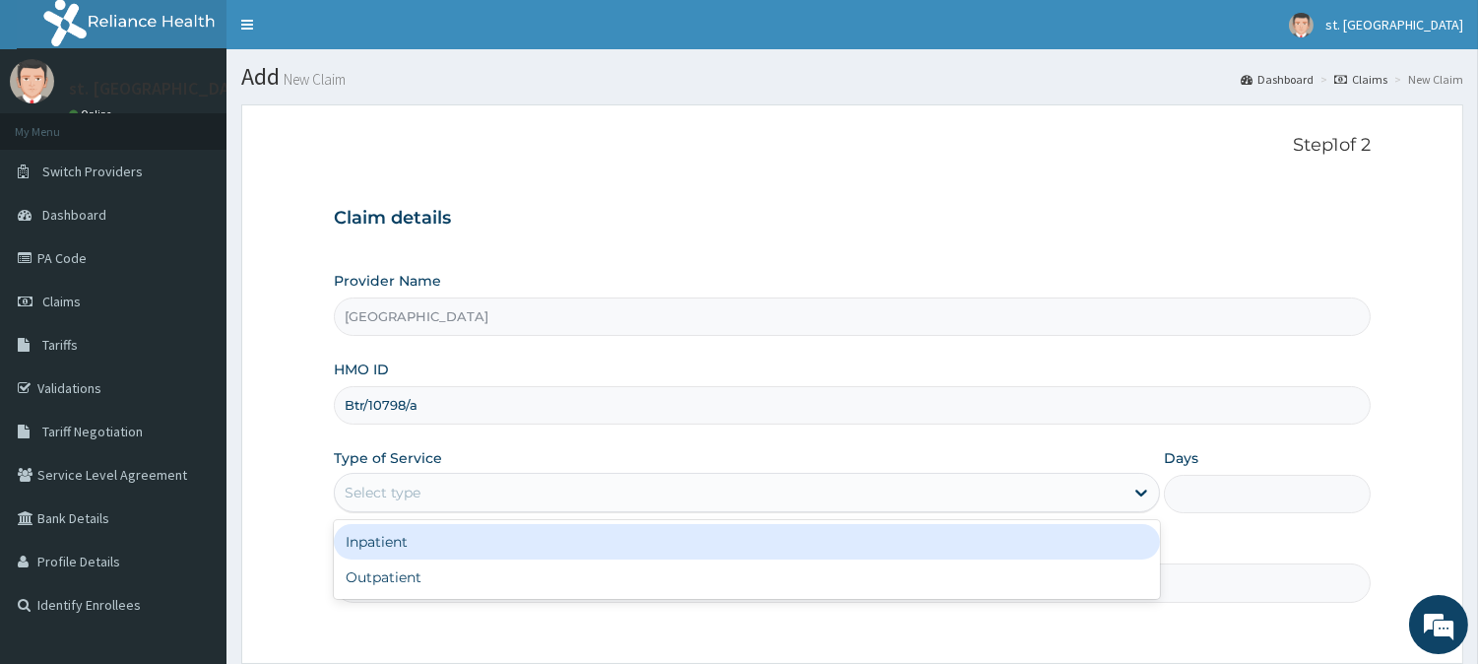
click at [542, 498] on div "Select type" at bounding box center [729, 493] width 789 height 32
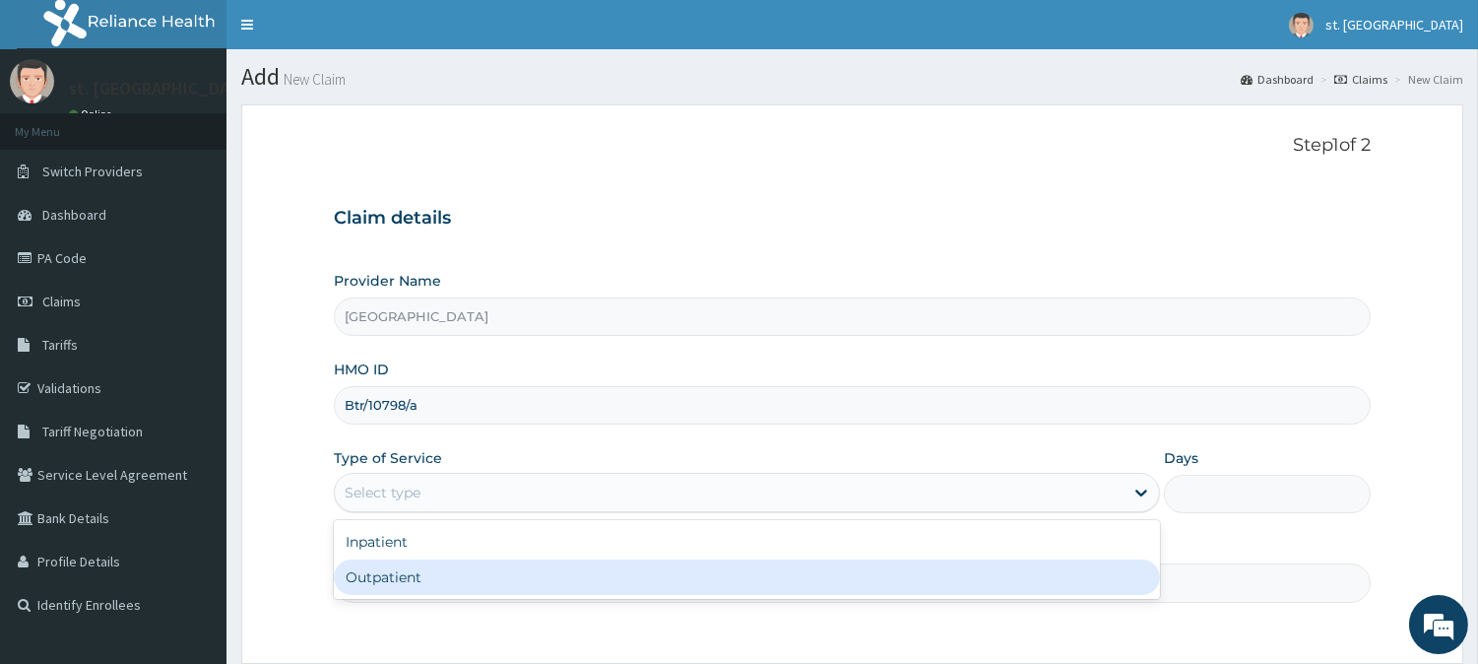
click at [428, 571] on div "Outpatient" at bounding box center [747, 576] width 826 height 35
type input "1"
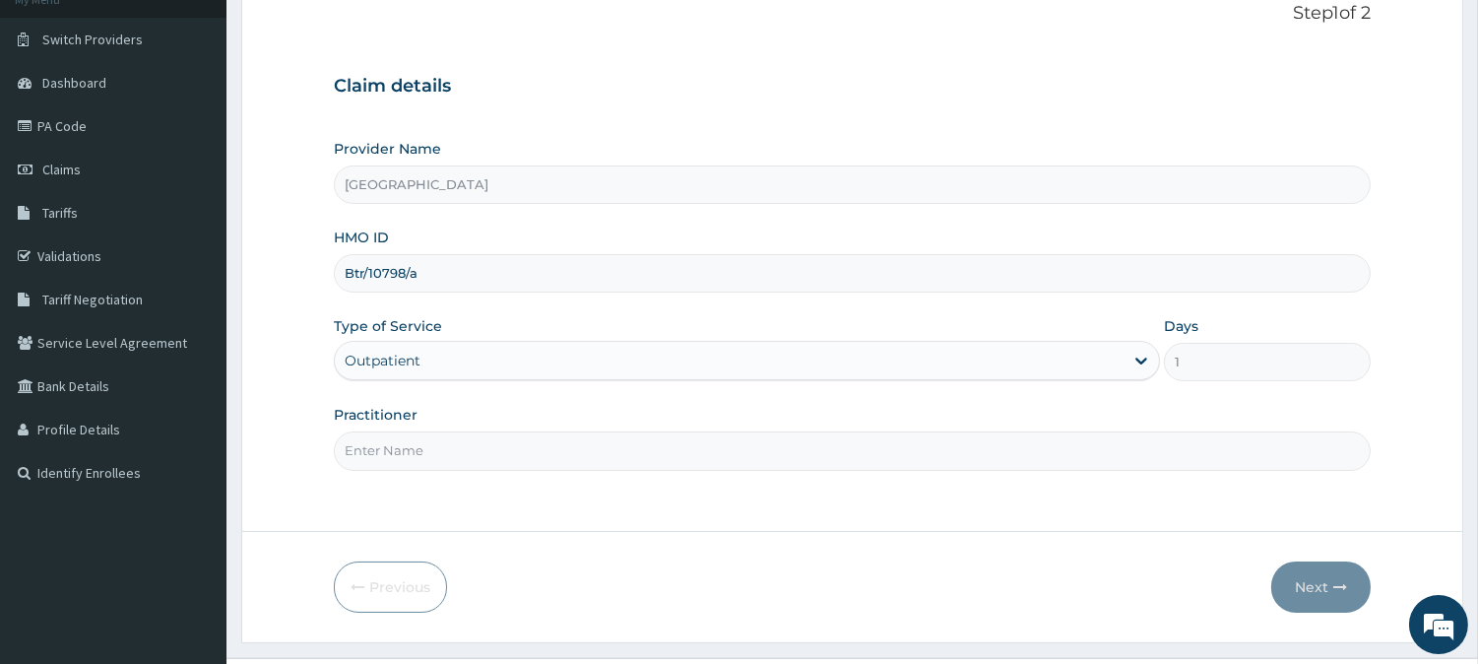
scroll to position [175, 0]
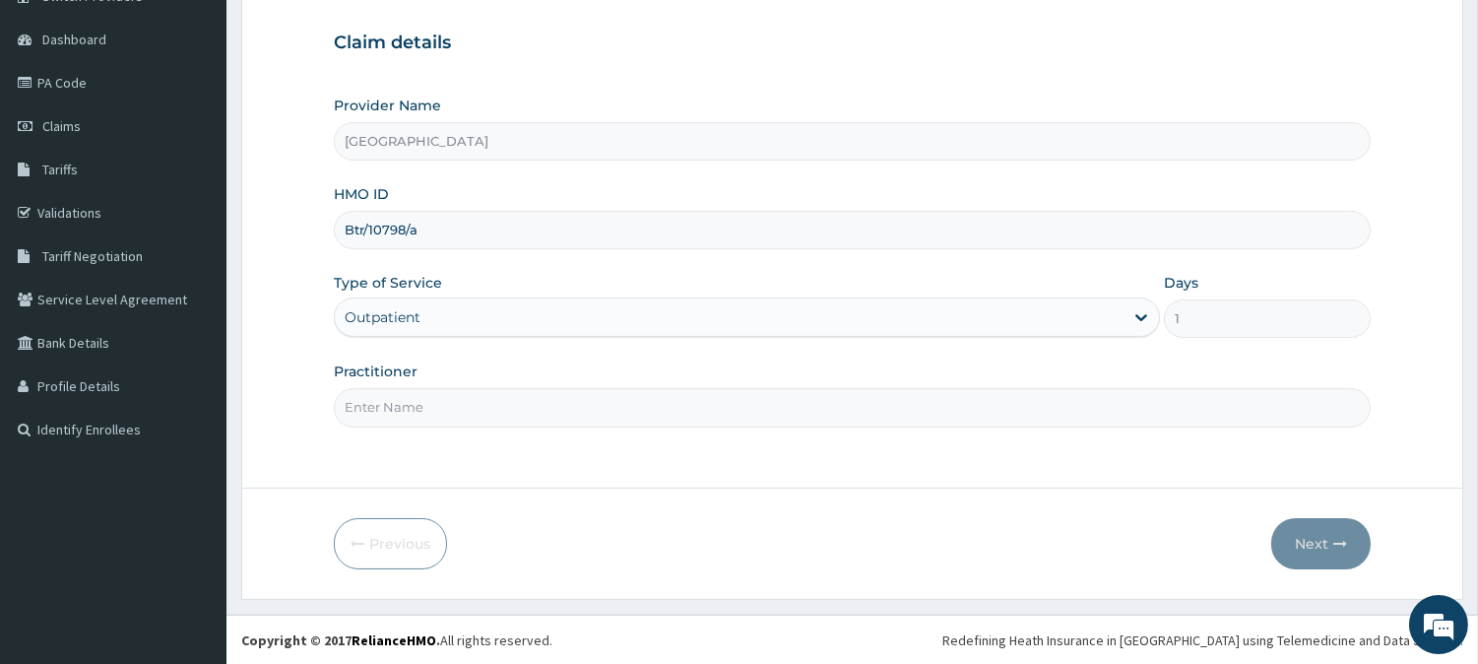
click at [715, 412] on input "Practitioner" at bounding box center [852, 407] width 1037 height 38
type input "DR [PERSON_NAME]"
click at [1308, 552] on button "Next" at bounding box center [1320, 543] width 99 height 51
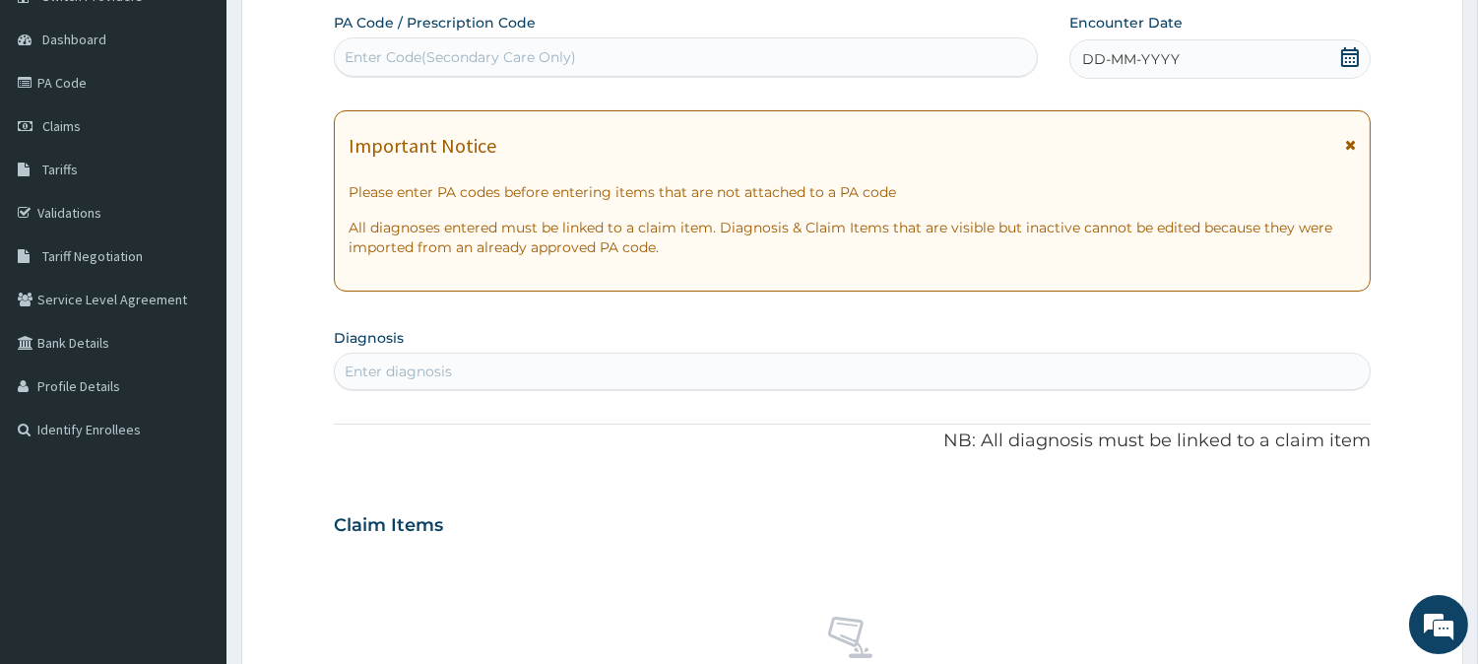
click at [1350, 53] on icon at bounding box center [1350, 57] width 18 height 20
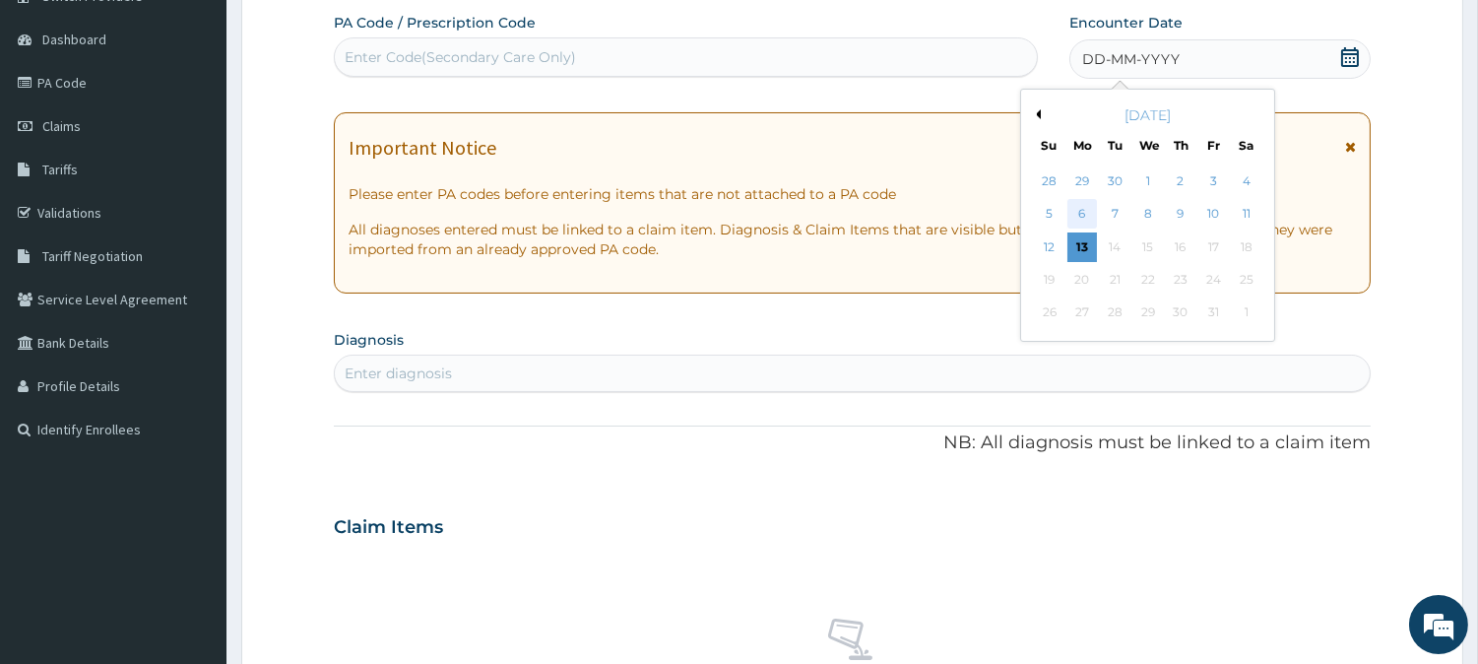
click at [1088, 203] on div "6" at bounding box center [1082, 215] width 30 height 30
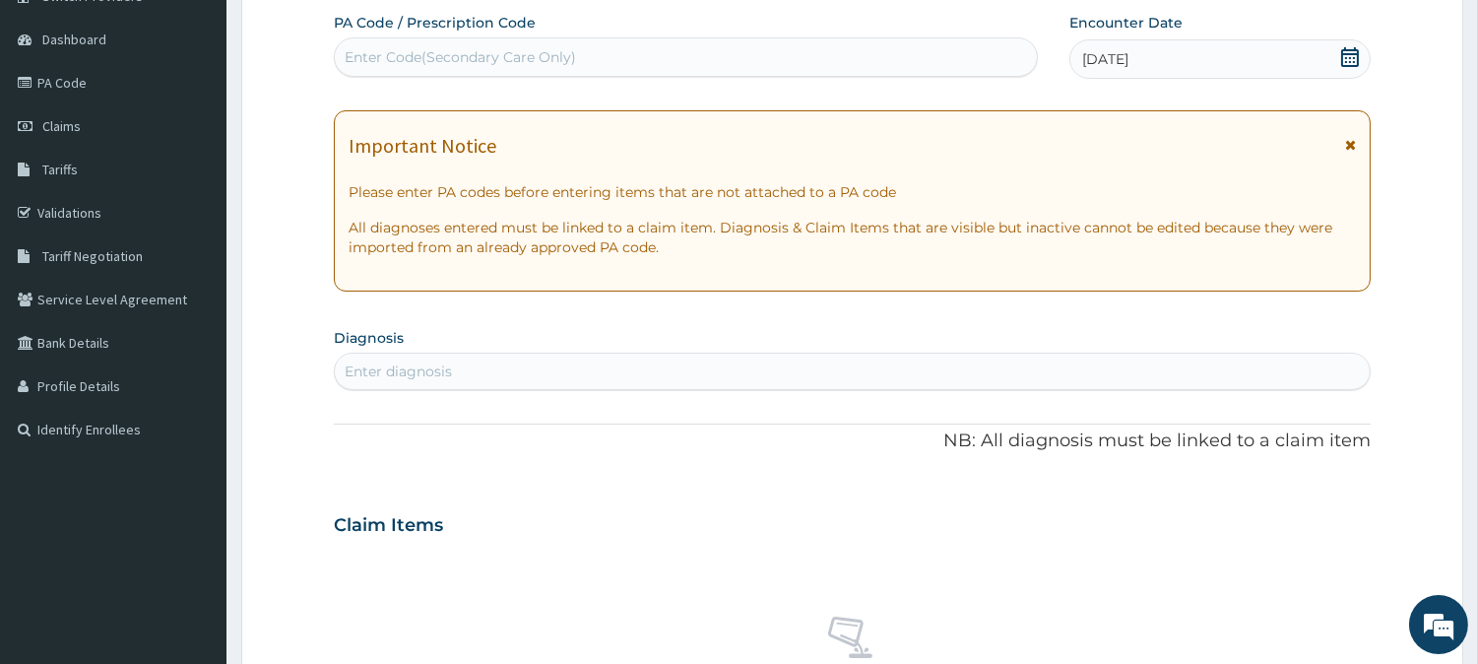
click at [622, 59] on div "Enter Code(Secondary Care Only)" at bounding box center [686, 57] width 702 height 32
click at [509, 372] on div "Enter diagnosis" at bounding box center [852, 371] width 1035 height 32
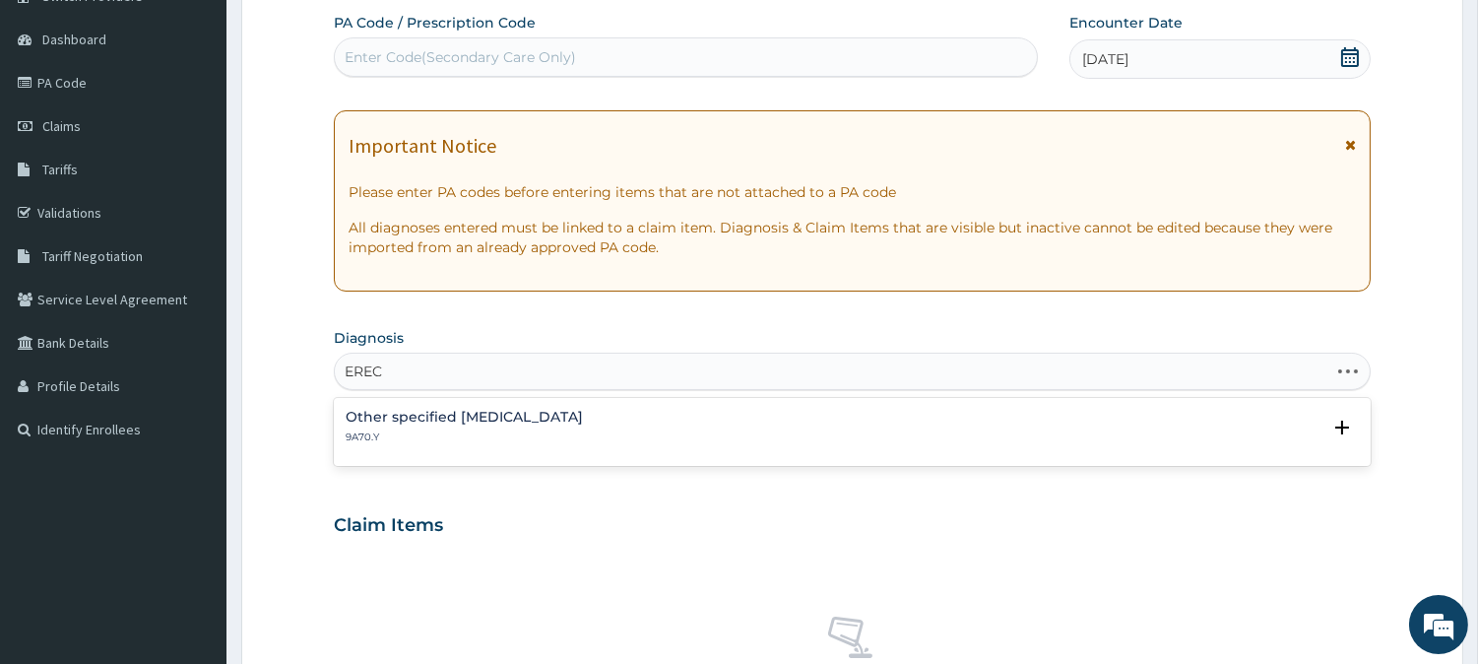
type input "ERECT"
click at [450, 421] on h4 "[DEMOGRAPHIC_DATA][MEDICAL_DATA]" at bounding box center [490, 417] width 289 height 15
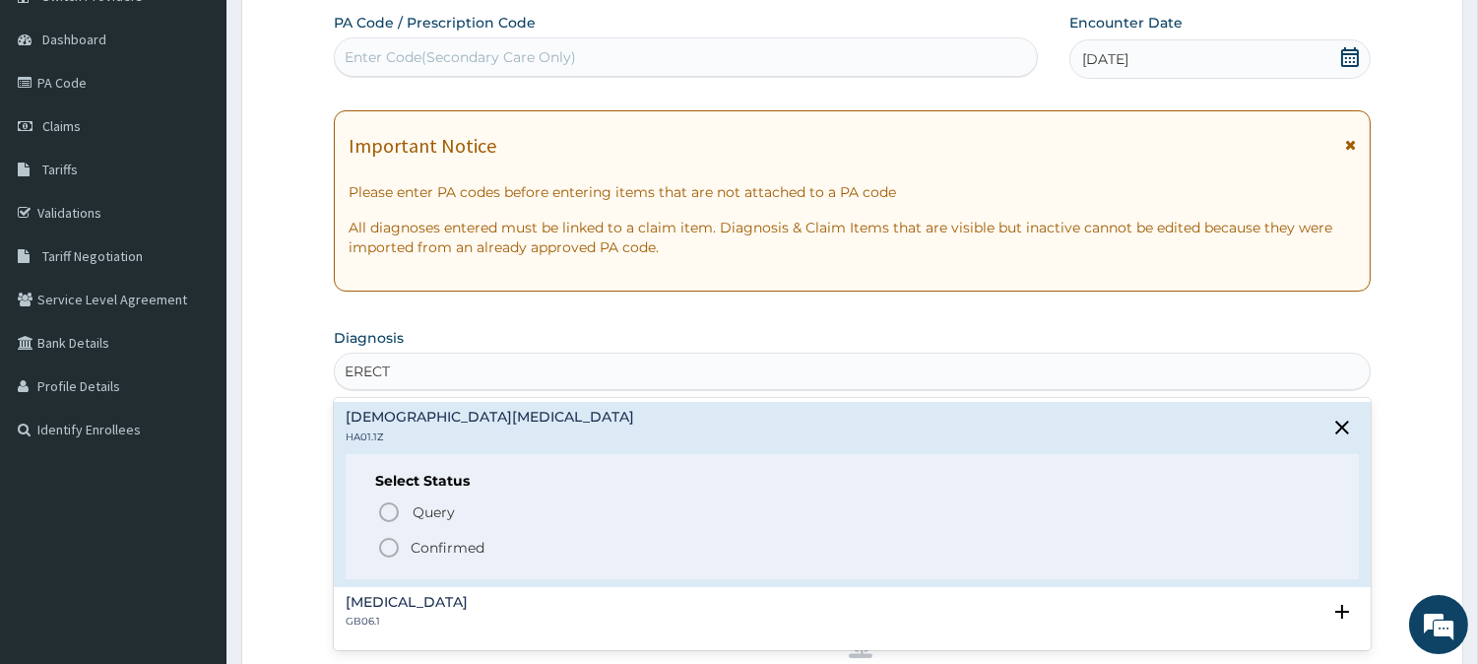
click at [390, 552] on icon "status option filled" at bounding box center [389, 548] width 24 height 24
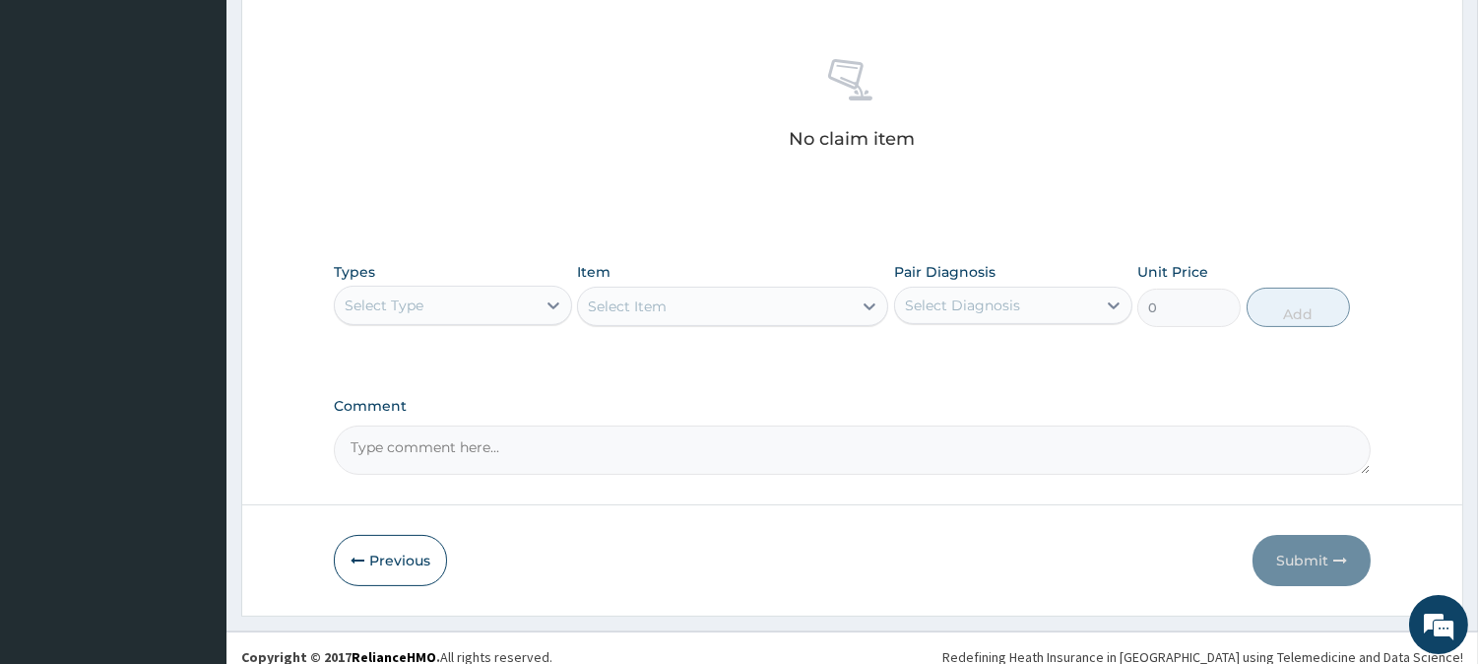
scroll to position [755, 0]
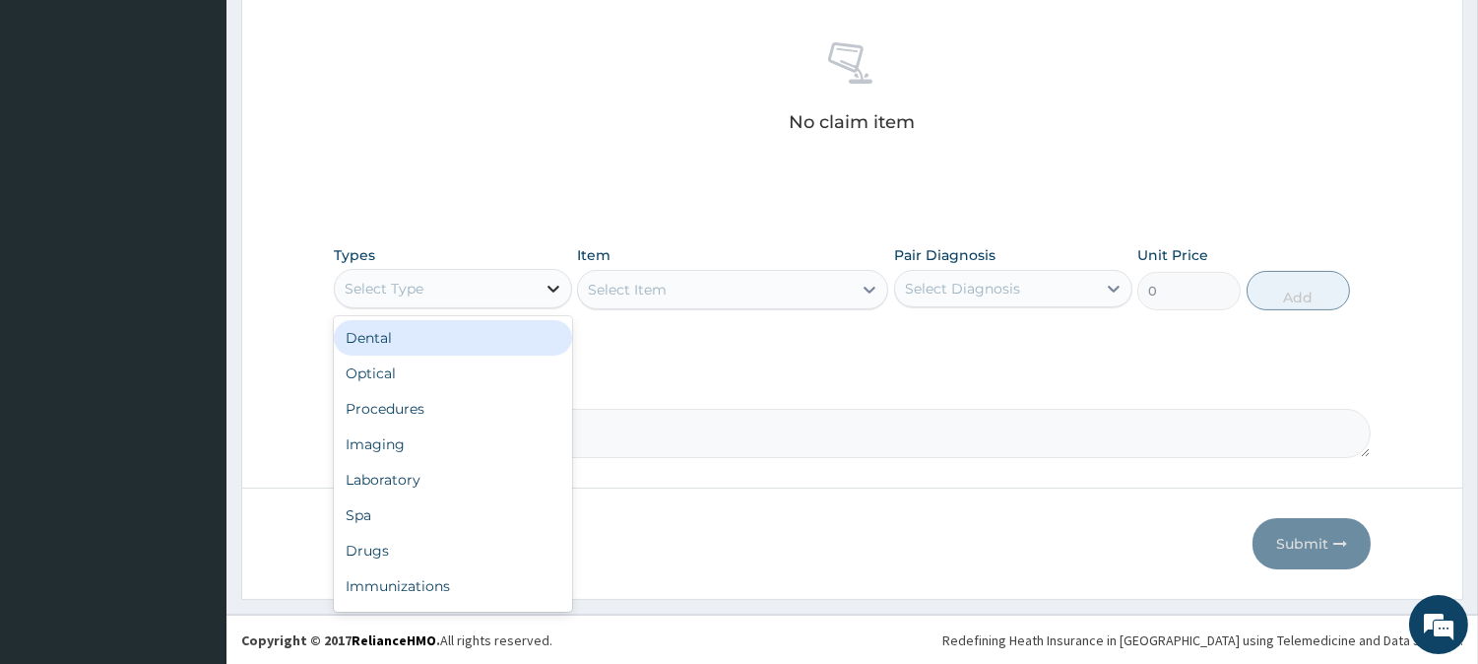
click at [546, 279] on icon at bounding box center [554, 289] width 20 height 20
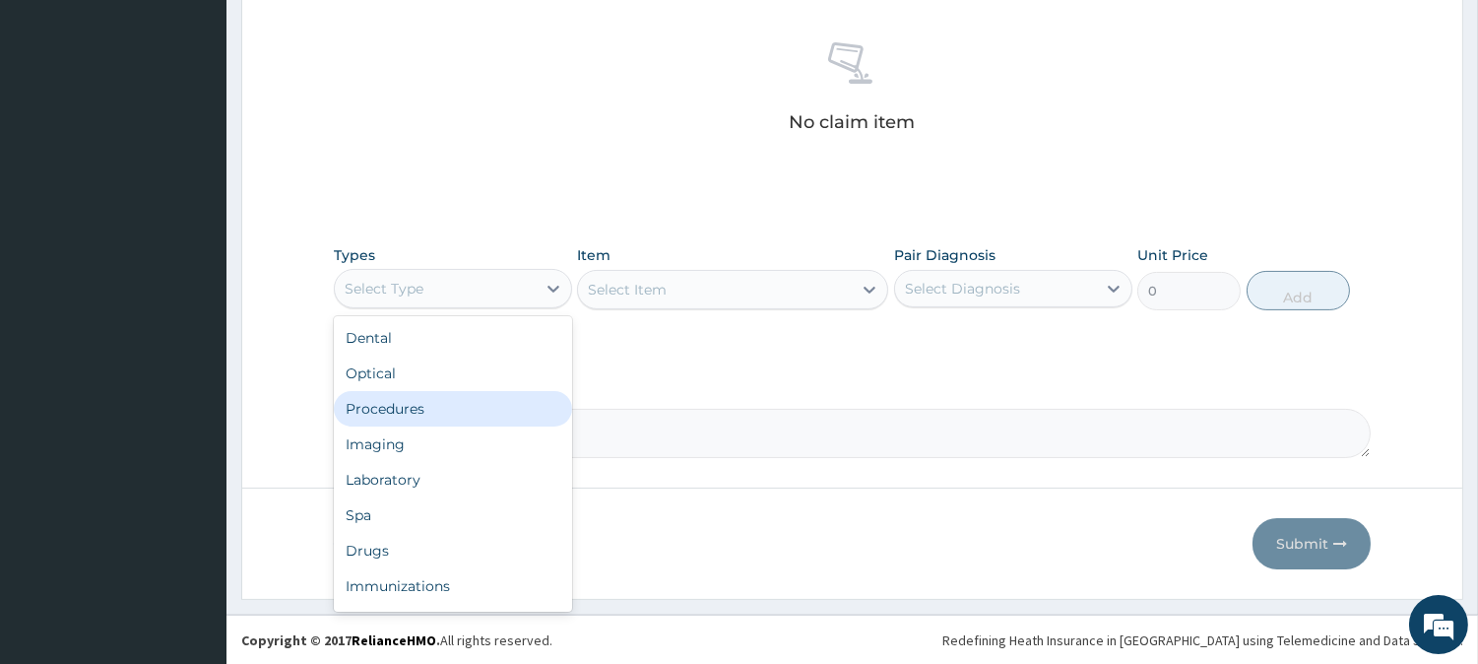
click at [425, 414] on div "Procedures" at bounding box center [453, 408] width 238 height 35
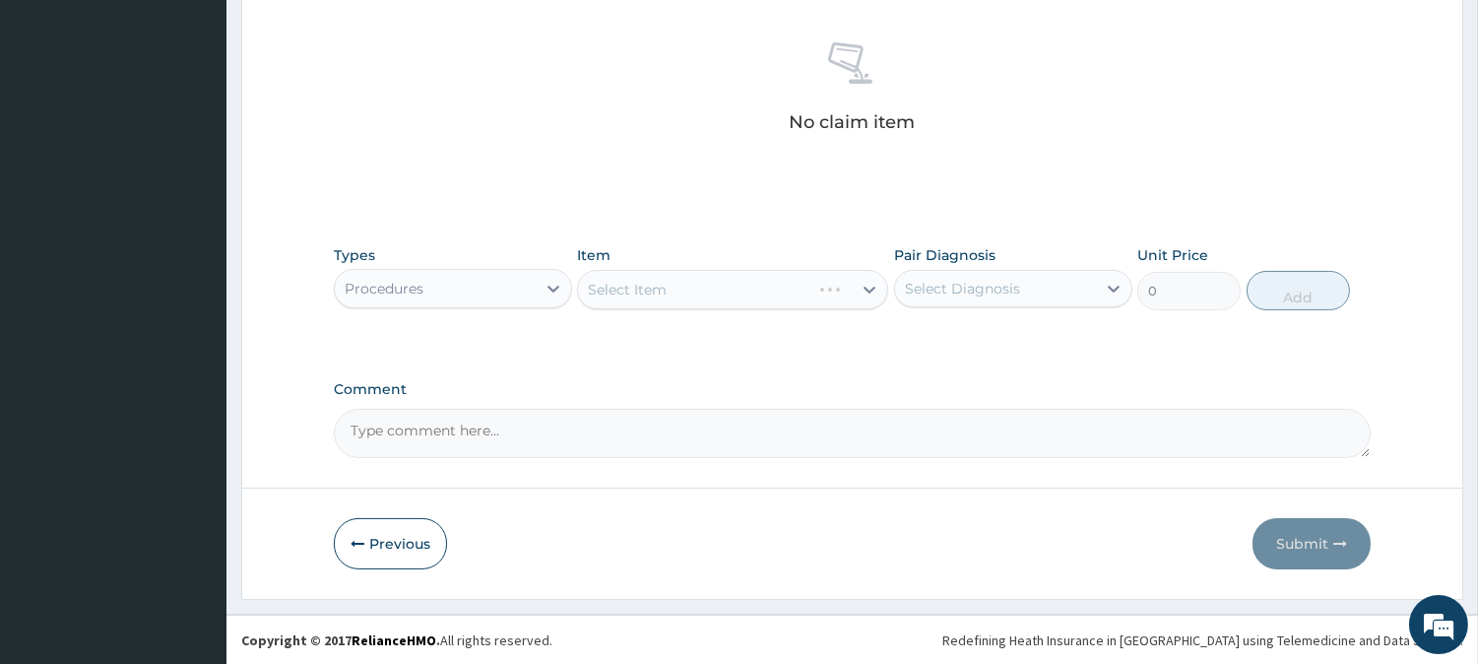
click at [857, 288] on div "Select Item" at bounding box center [732, 289] width 311 height 39
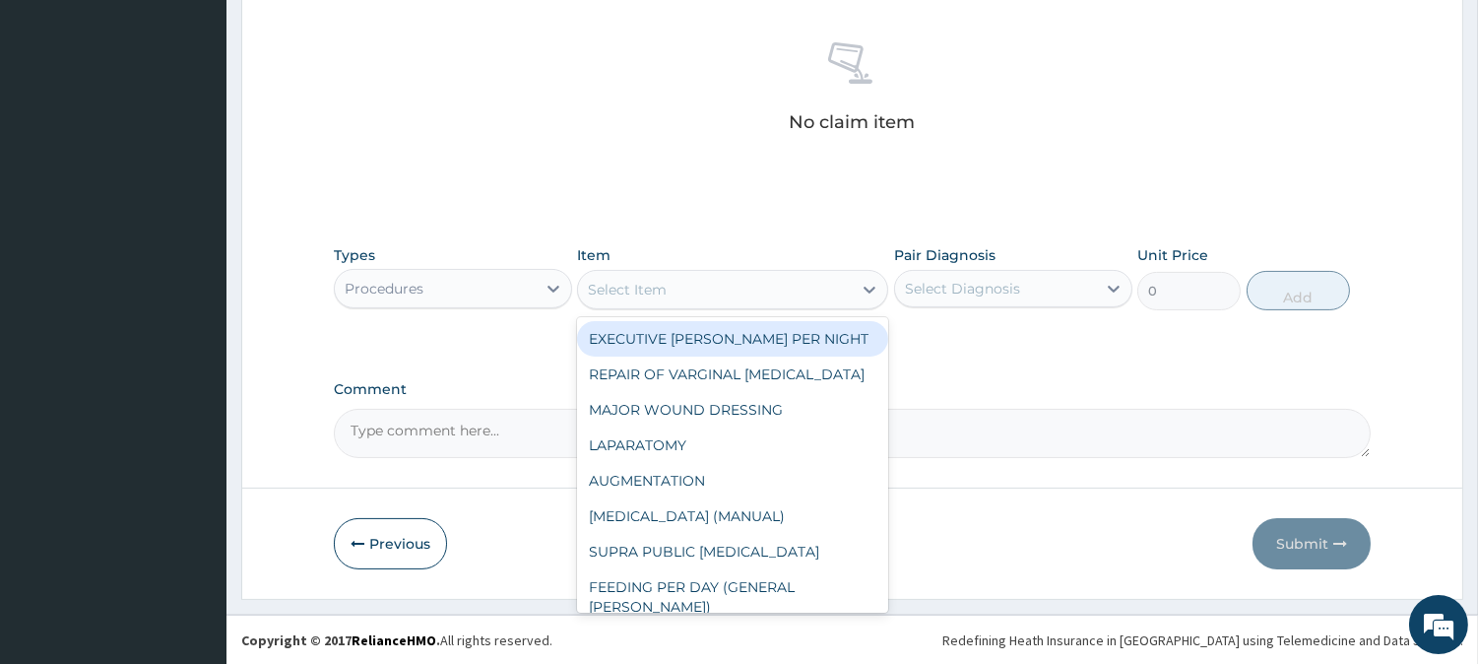
click at [857, 288] on div at bounding box center [869, 289] width 35 height 35
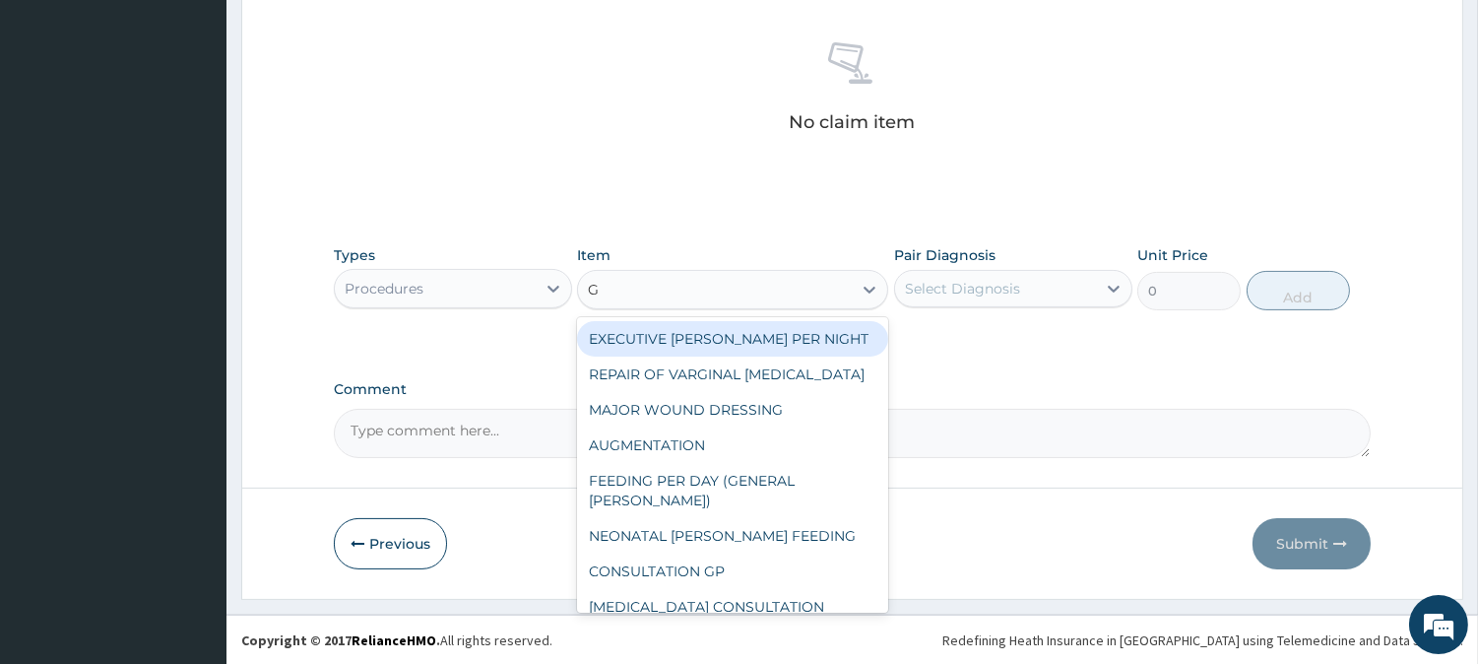
type input "GP"
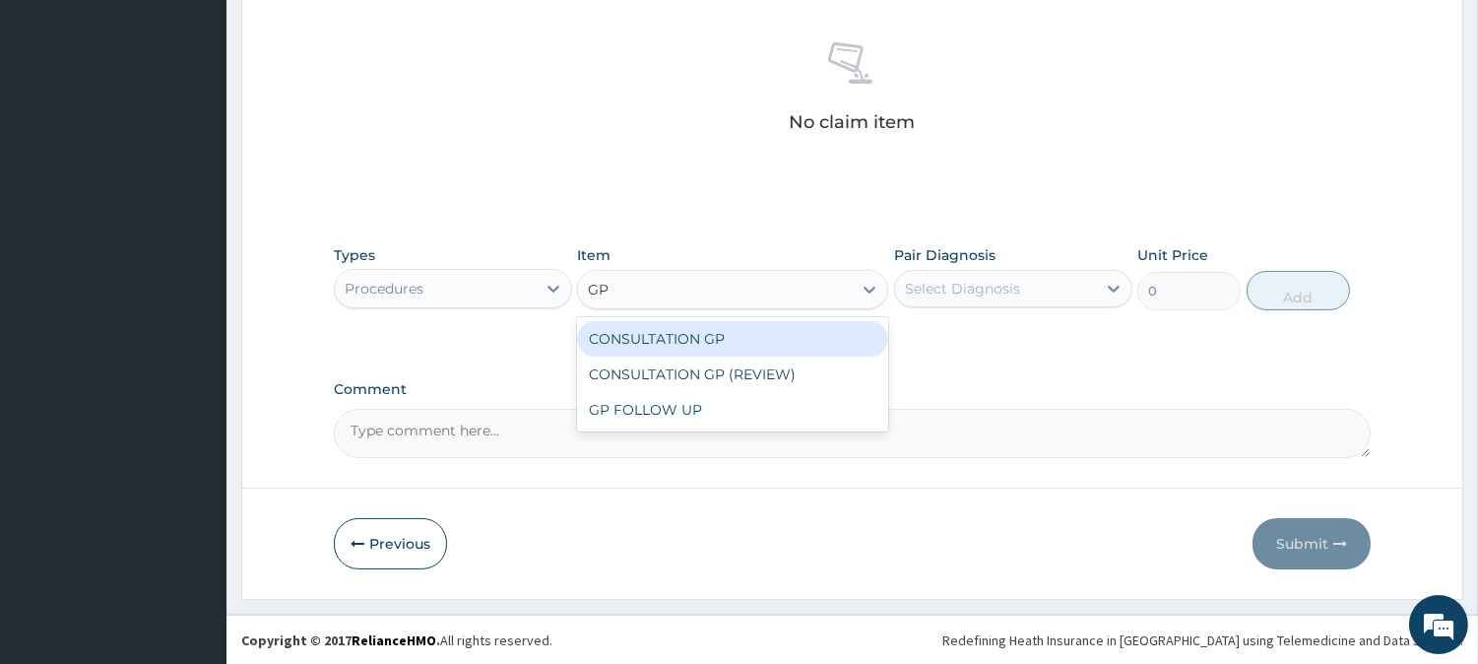
click at [733, 332] on div "CONSULTATION GP" at bounding box center [732, 338] width 311 height 35
type input "2500"
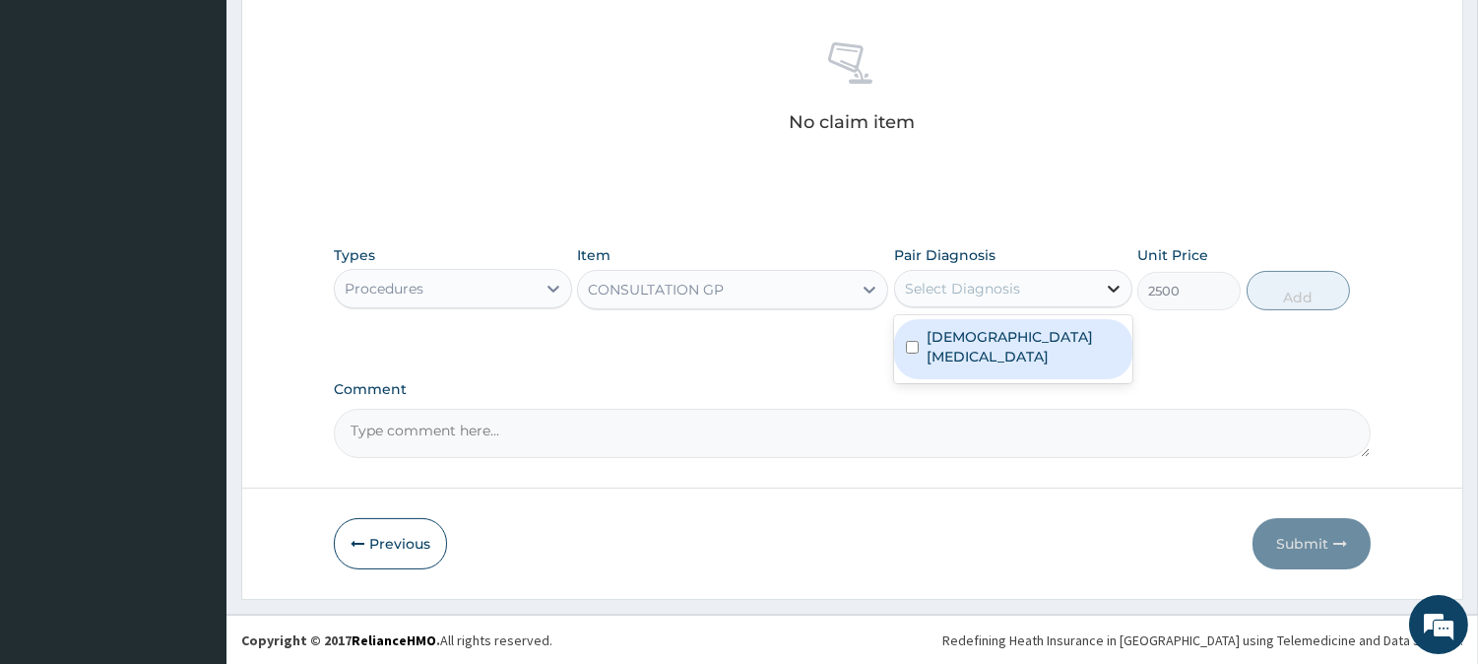
click at [1113, 287] on icon at bounding box center [1114, 289] width 20 height 20
click at [989, 340] on label "[DEMOGRAPHIC_DATA][MEDICAL_DATA]" at bounding box center [1024, 346] width 194 height 39
checkbox input "true"
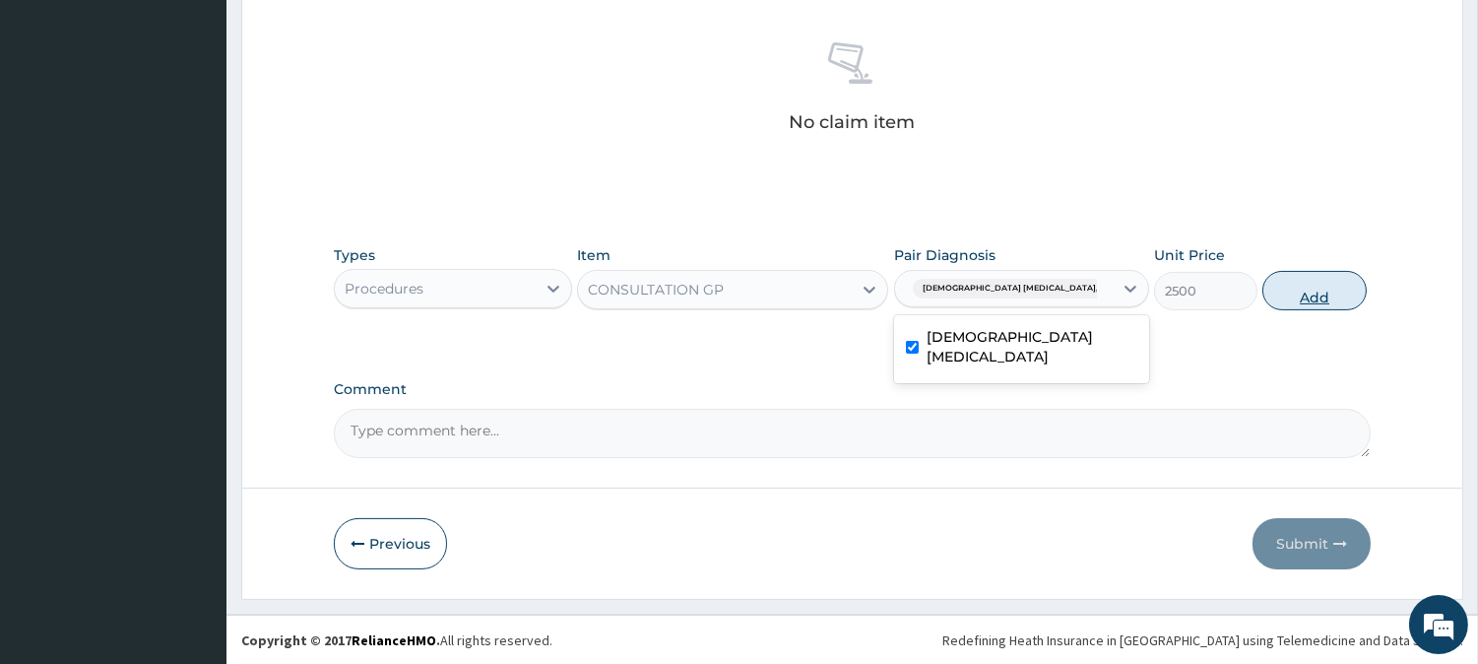
click at [1304, 292] on button "Add" at bounding box center [1313, 290] width 103 height 39
type input "0"
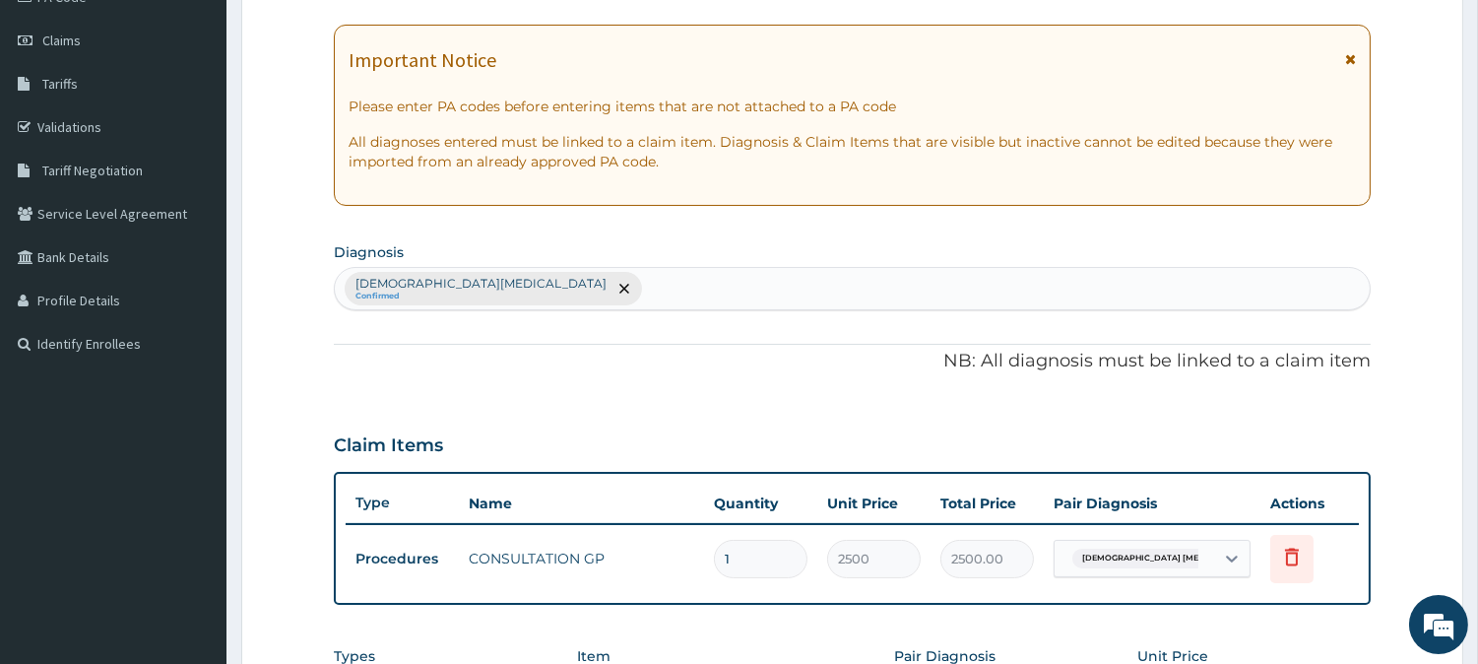
scroll to position [259, 0]
click at [653, 288] on div "[DEMOGRAPHIC_DATA][MEDICAL_DATA] Confirmed" at bounding box center [852, 290] width 1035 height 41
type input "V"
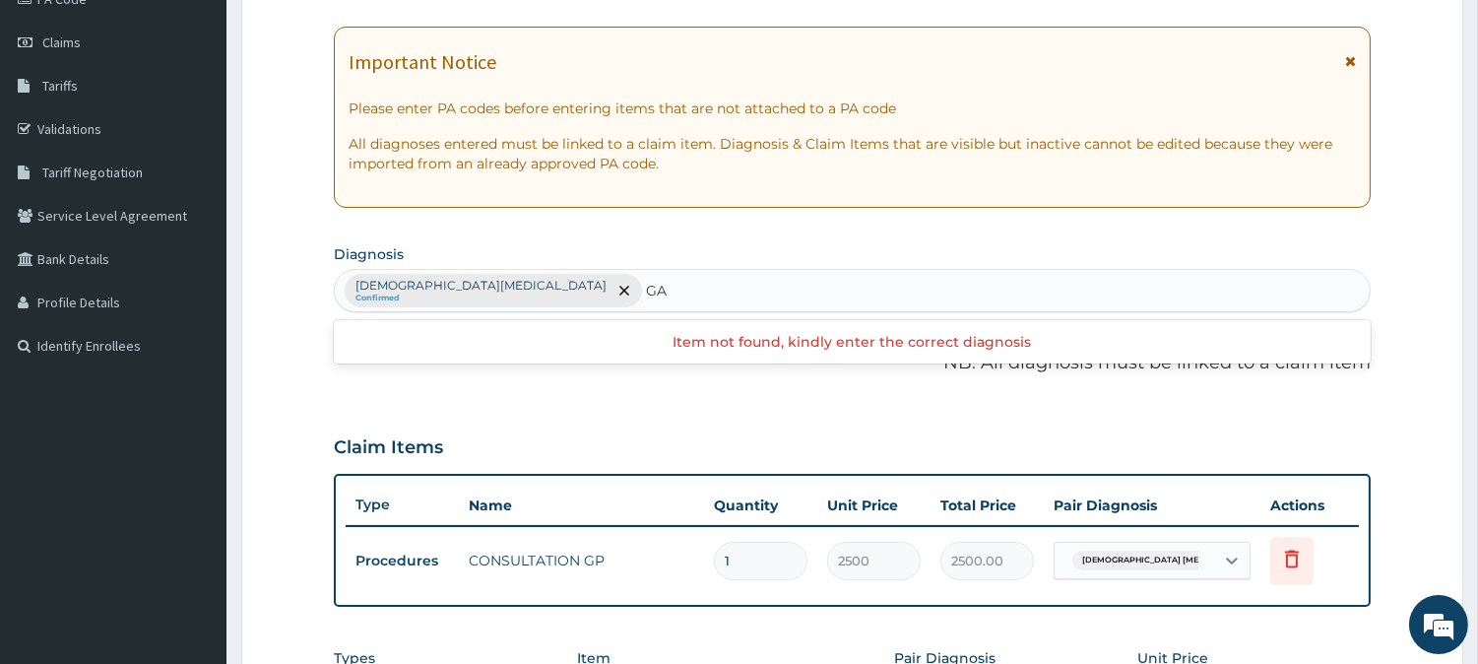
type input "G"
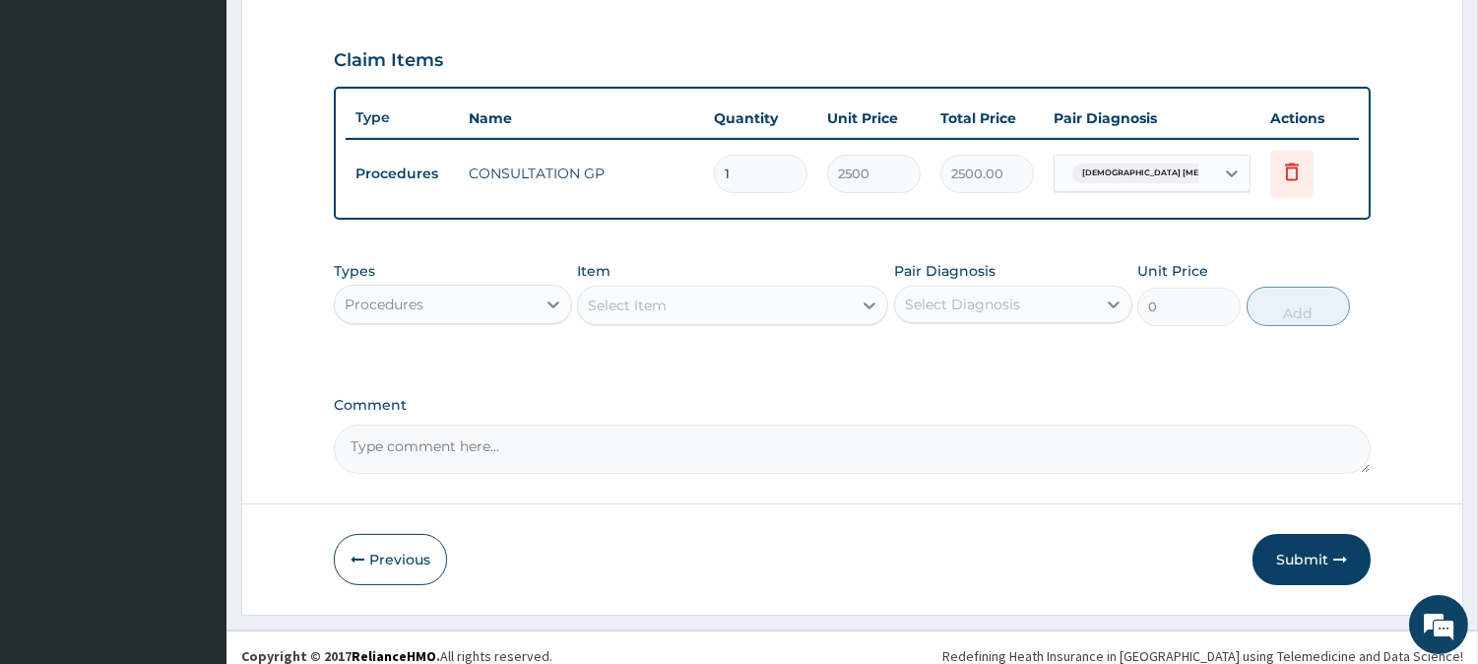
scroll to position [661, 0]
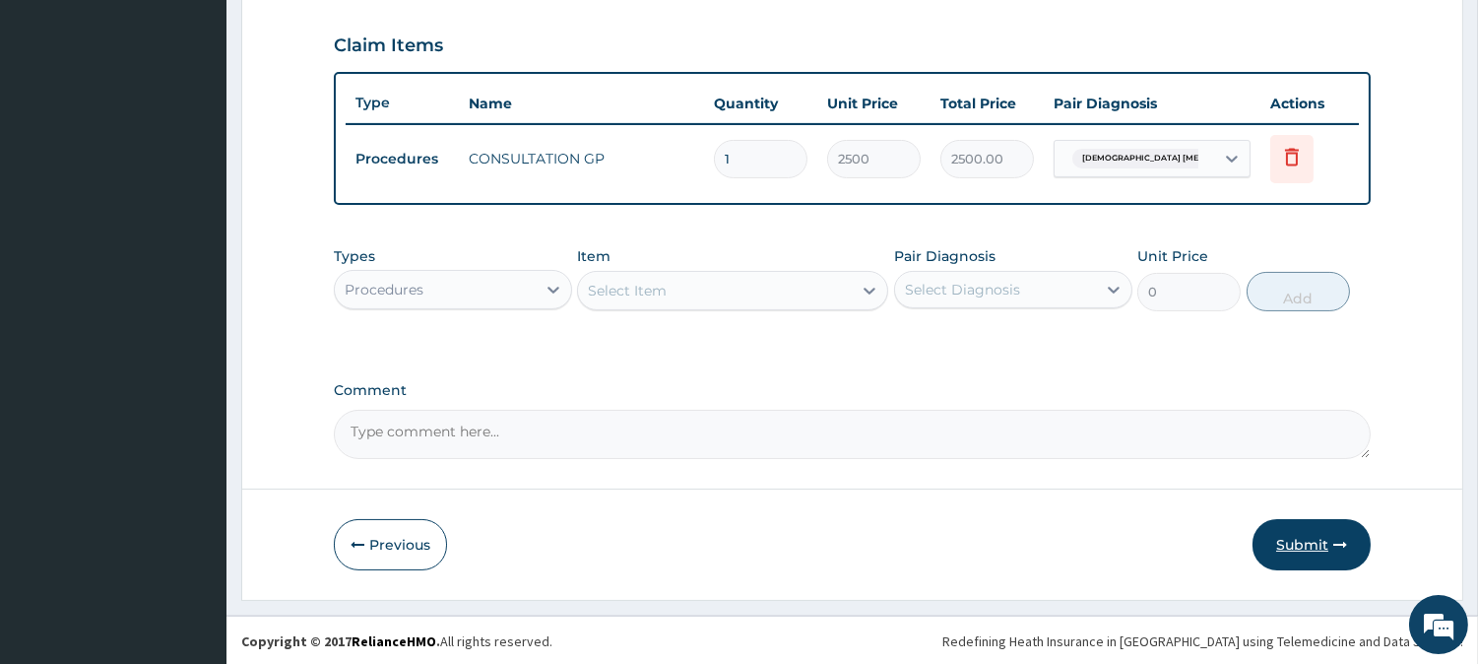
click at [1314, 539] on button "Submit" at bounding box center [1312, 544] width 118 height 51
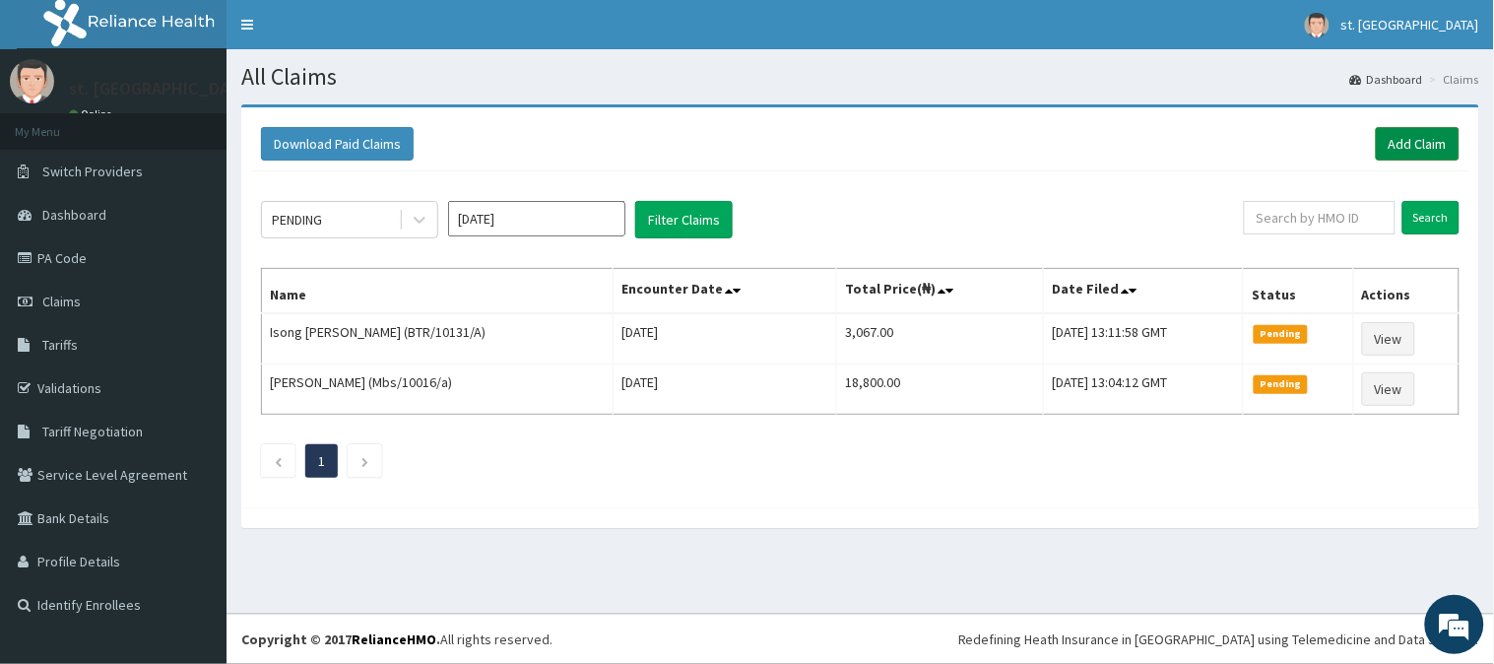
click at [1416, 142] on link "Add Claim" at bounding box center [1418, 143] width 84 height 33
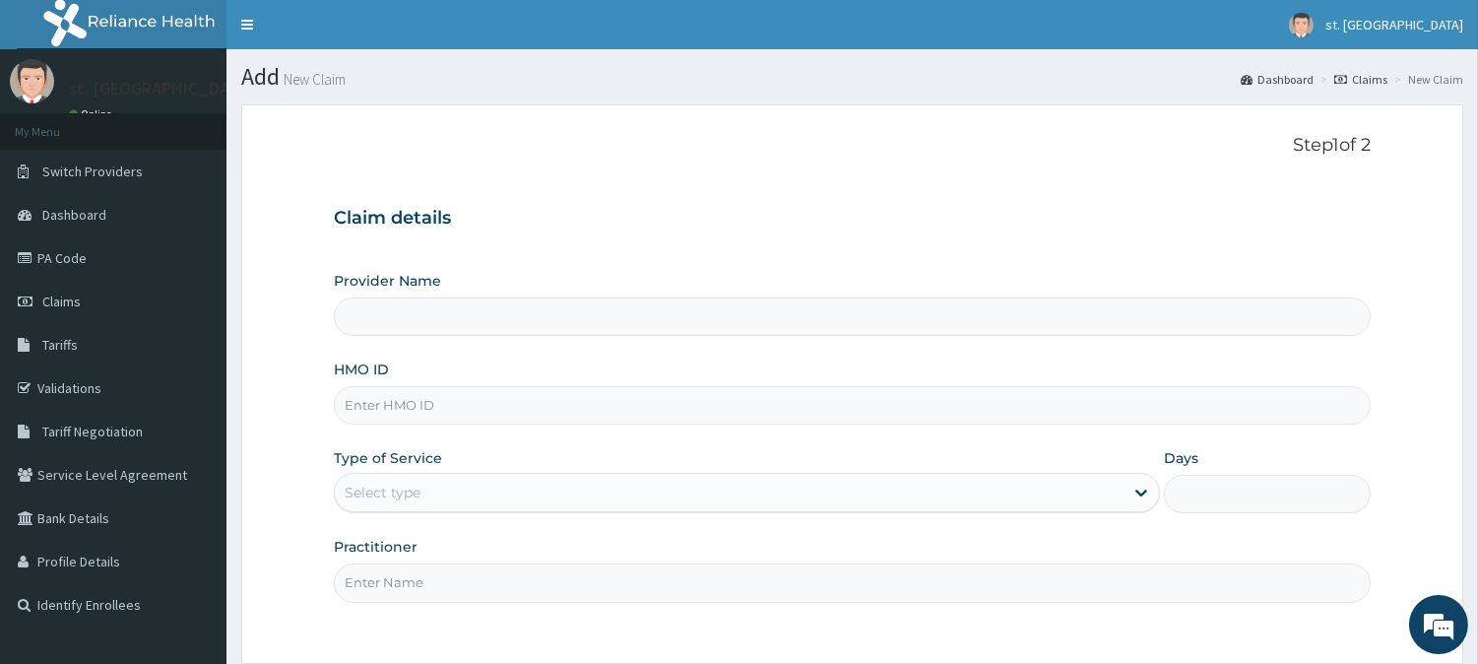
click at [638, 418] on input "HMO ID" at bounding box center [852, 405] width 1037 height 38
type input "[GEOGRAPHIC_DATA]"
paste input "Onc/10072/c"
type input "Onc/10072/c"
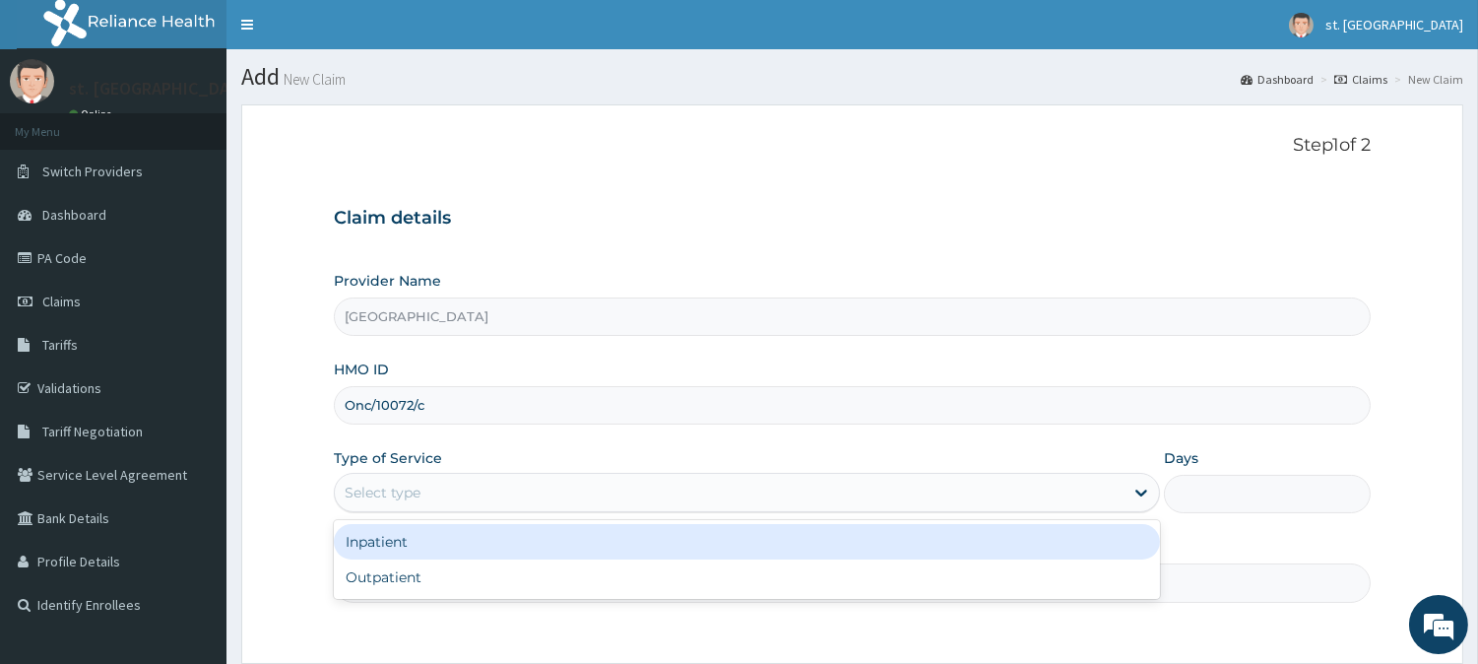
click at [535, 497] on div "Select type" at bounding box center [729, 493] width 789 height 32
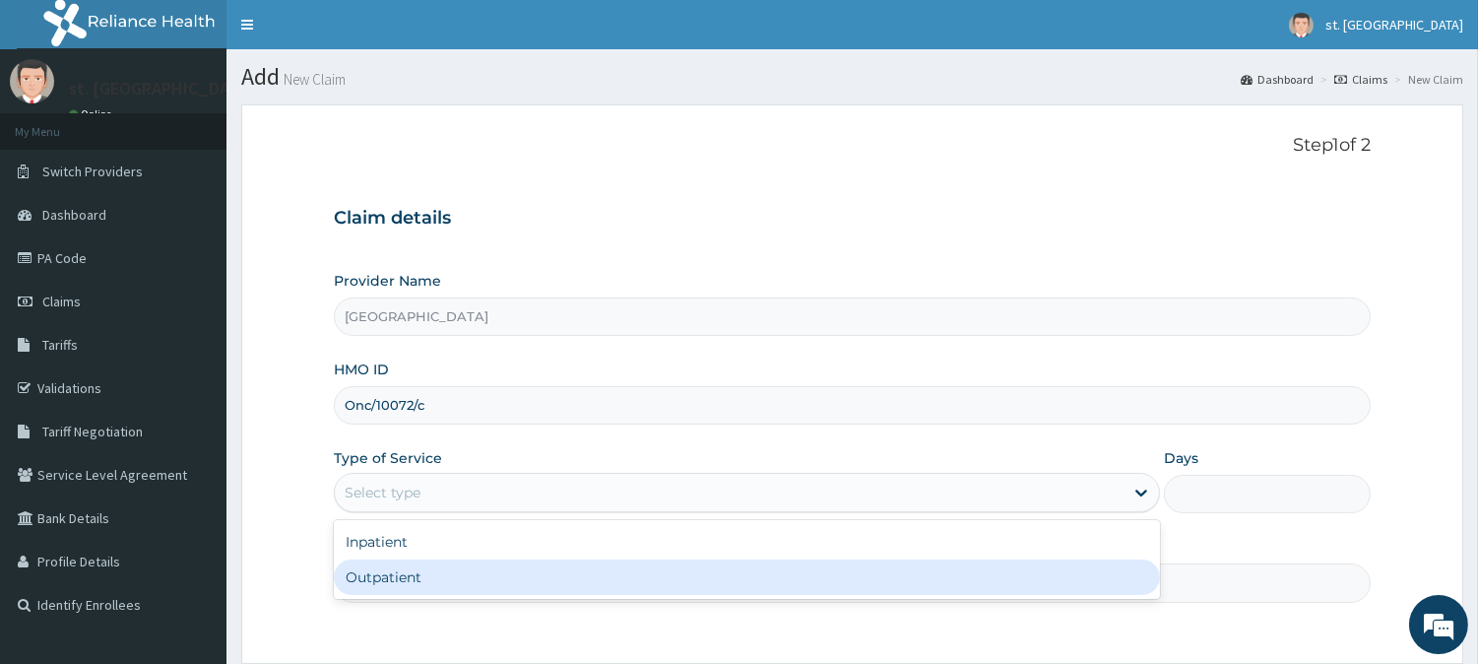
click at [444, 577] on div "Outpatient" at bounding box center [747, 576] width 826 height 35
type input "1"
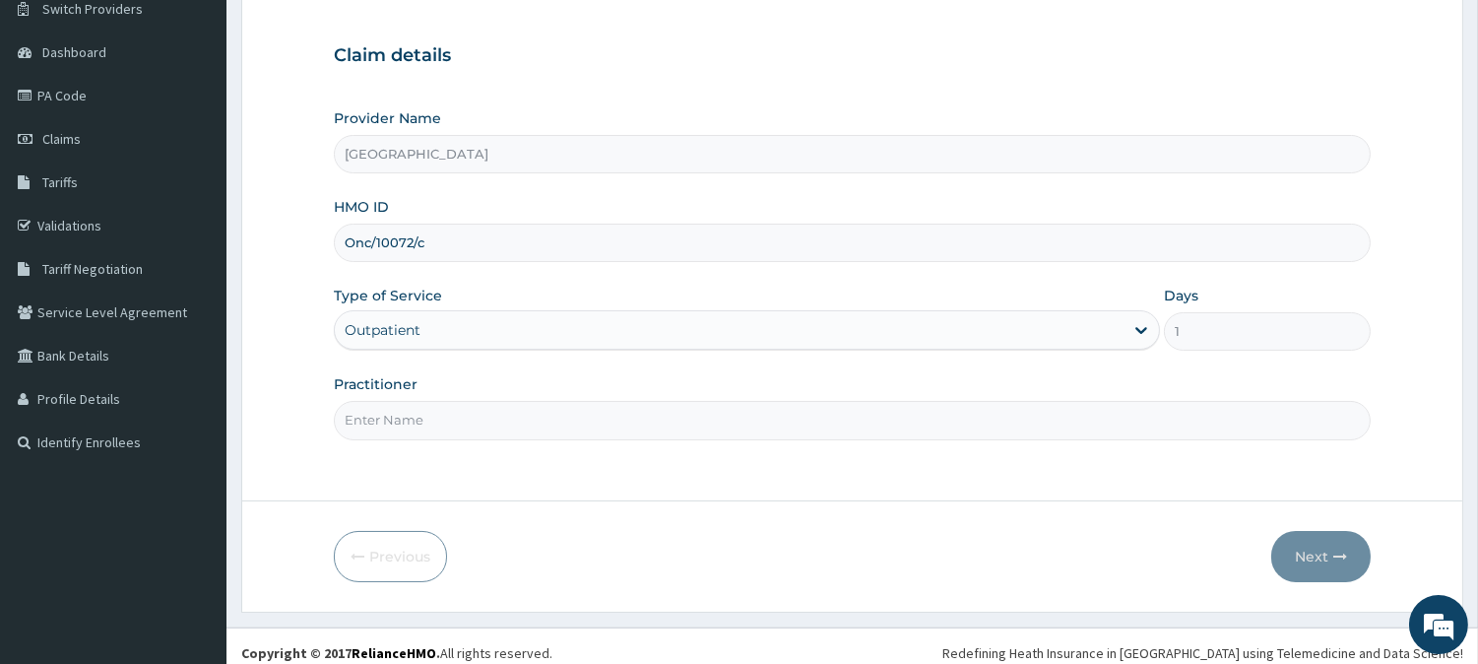
scroll to position [175, 0]
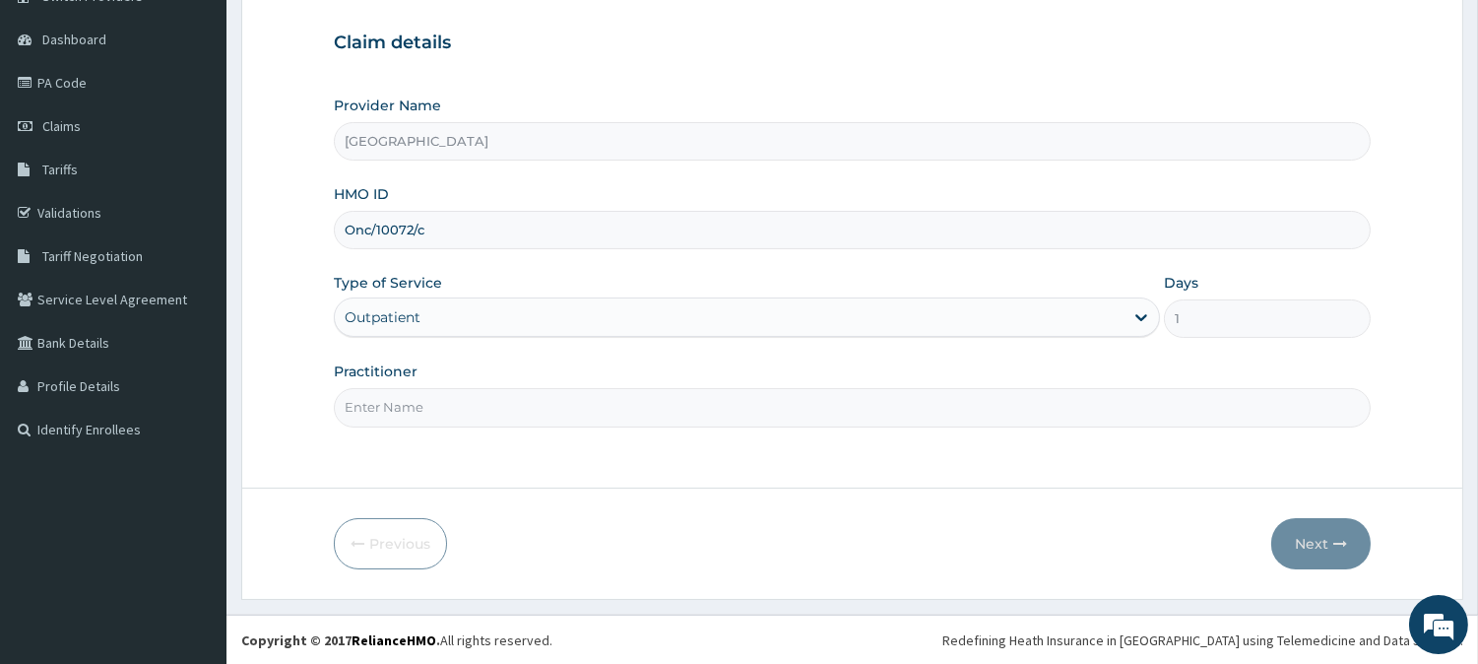
click at [766, 414] on input "Practitioner" at bounding box center [852, 407] width 1037 height 38
type input "DR [PERSON_NAME]"
click at [1302, 539] on button "Next" at bounding box center [1320, 543] width 99 height 51
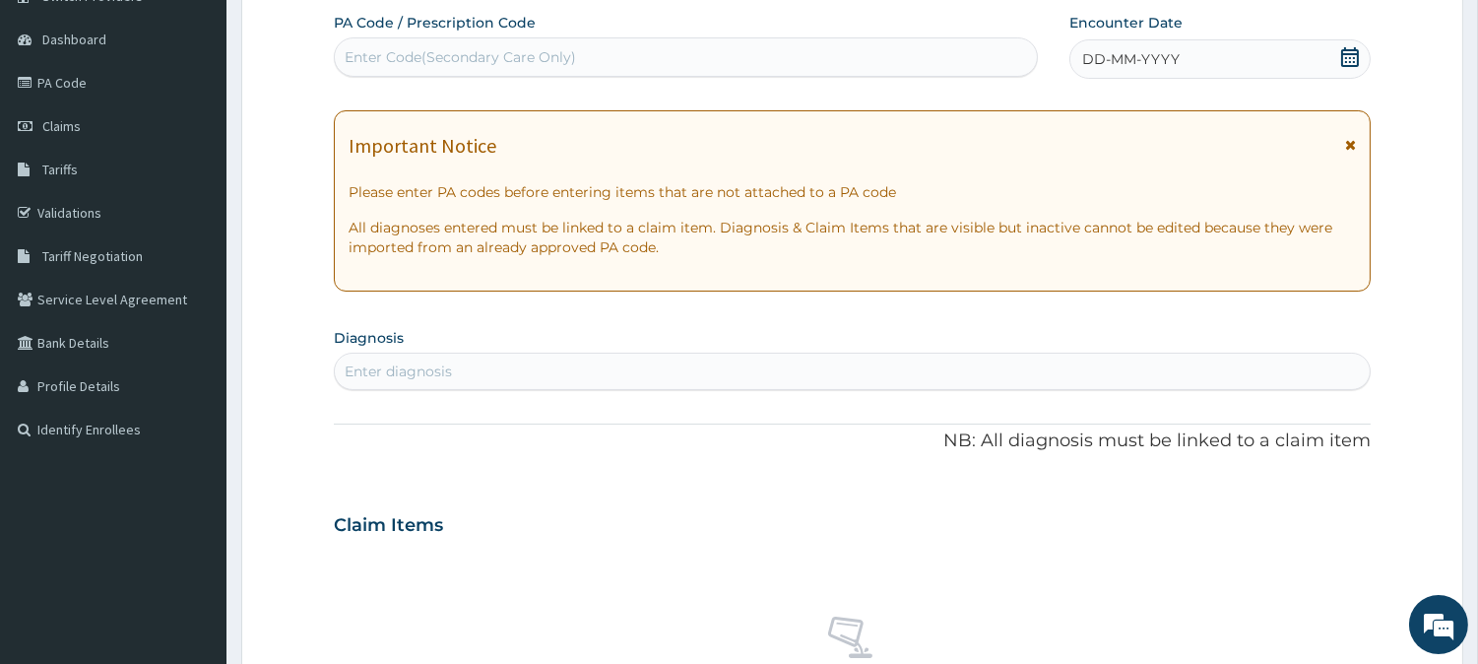
click at [1346, 53] on icon at bounding box center [1350, 57] width 18 height 20
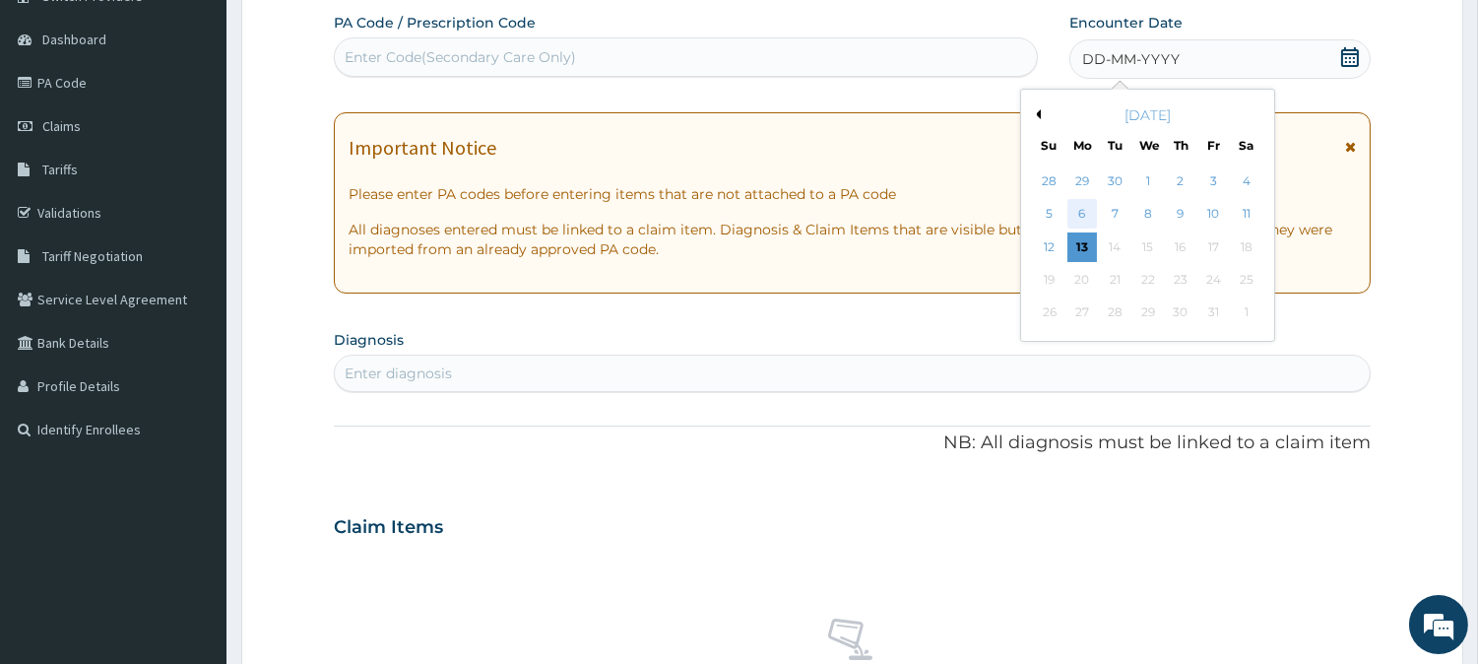
click at [1081, 207] on div "6" at bounding box center [1082, 215] width 30 height 30
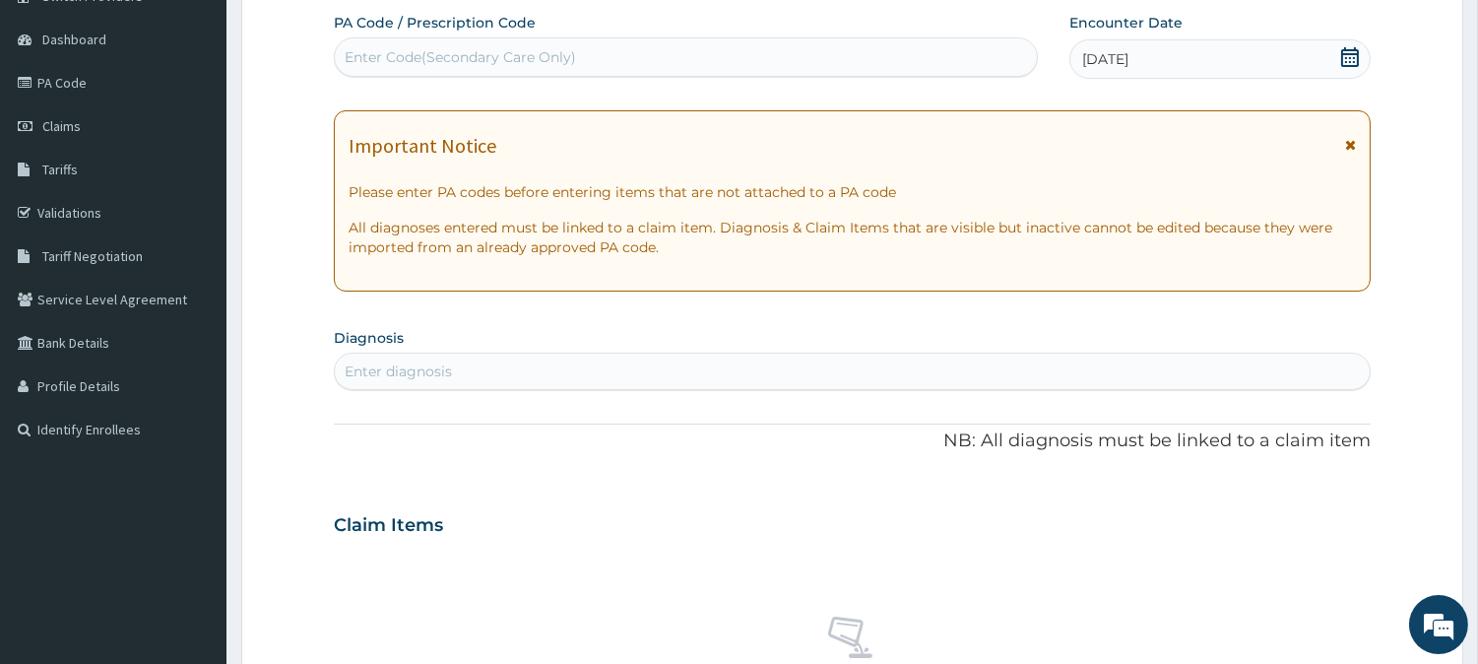
click at [618, 364] on div "Enter diagnosis" at bounding box center [852, 371] width 1035 height 32
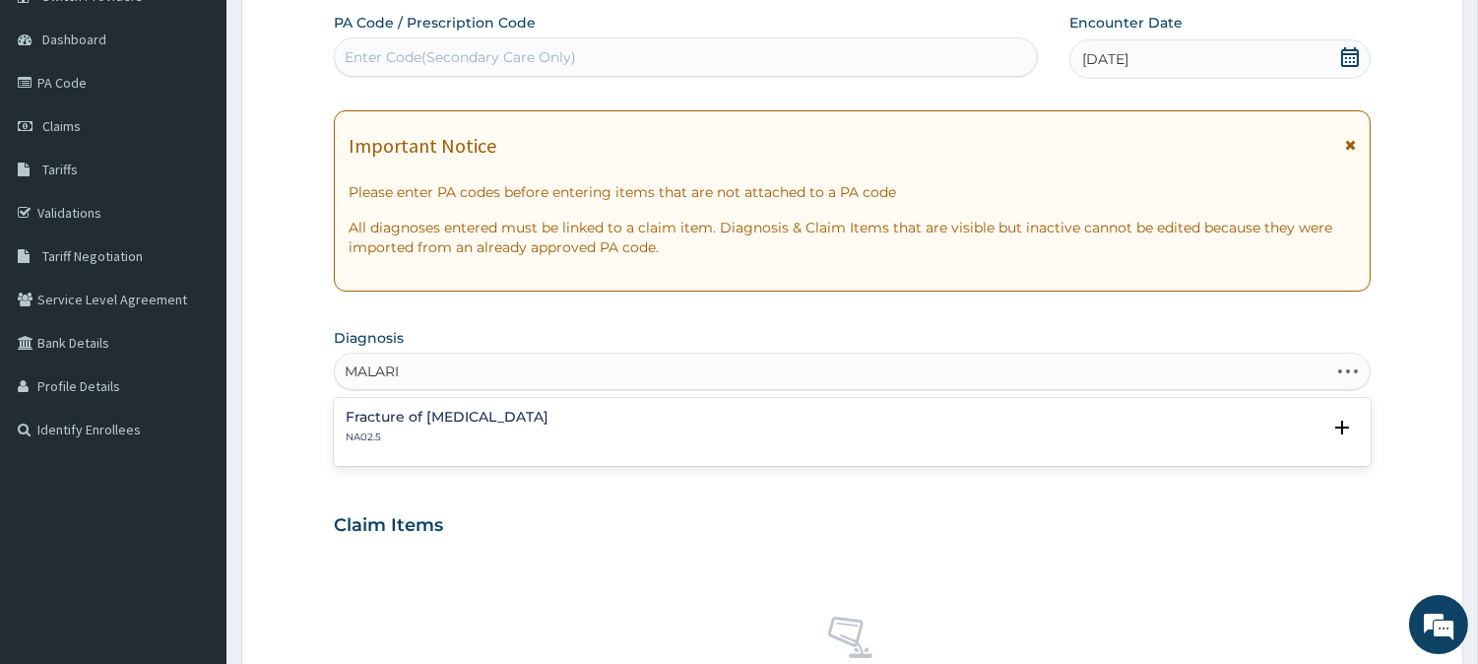
type input "MALARIA"
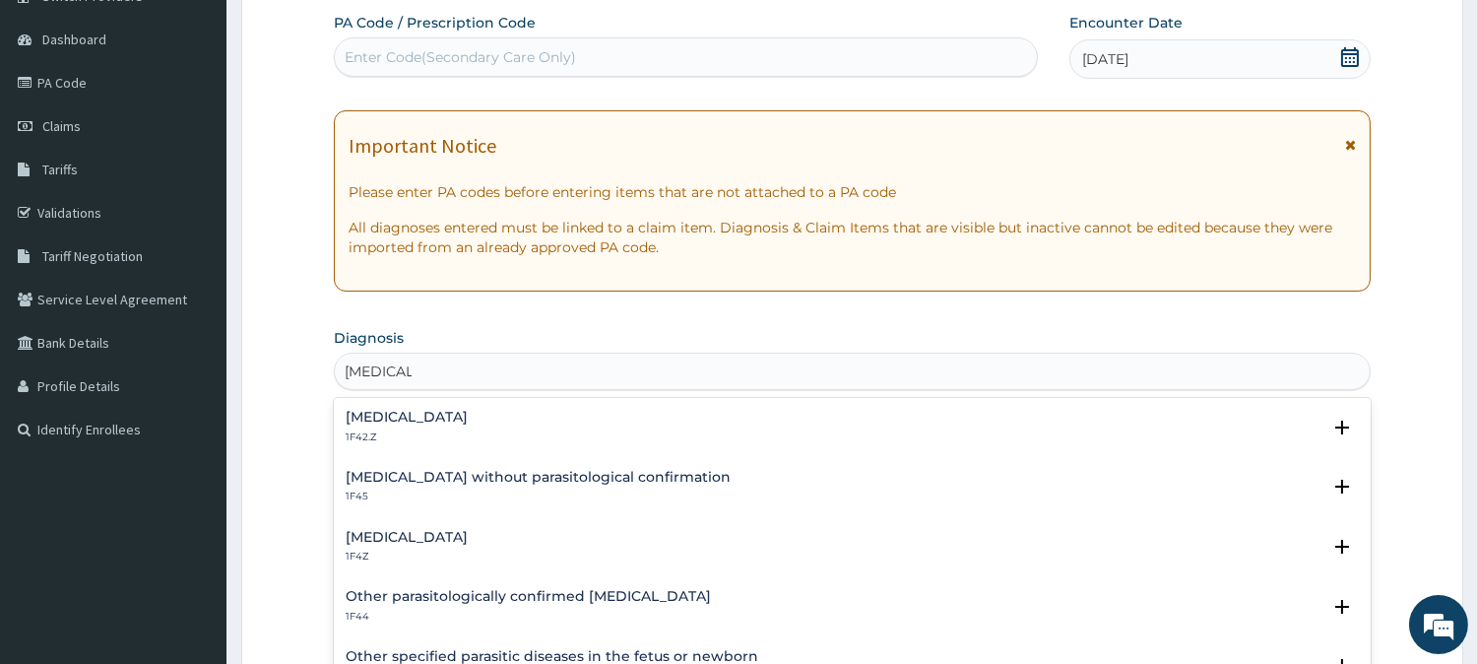
click at [421, 540] on h4 "Malaria, unspecified" at bounding box center [407, 537] width 122 height 15
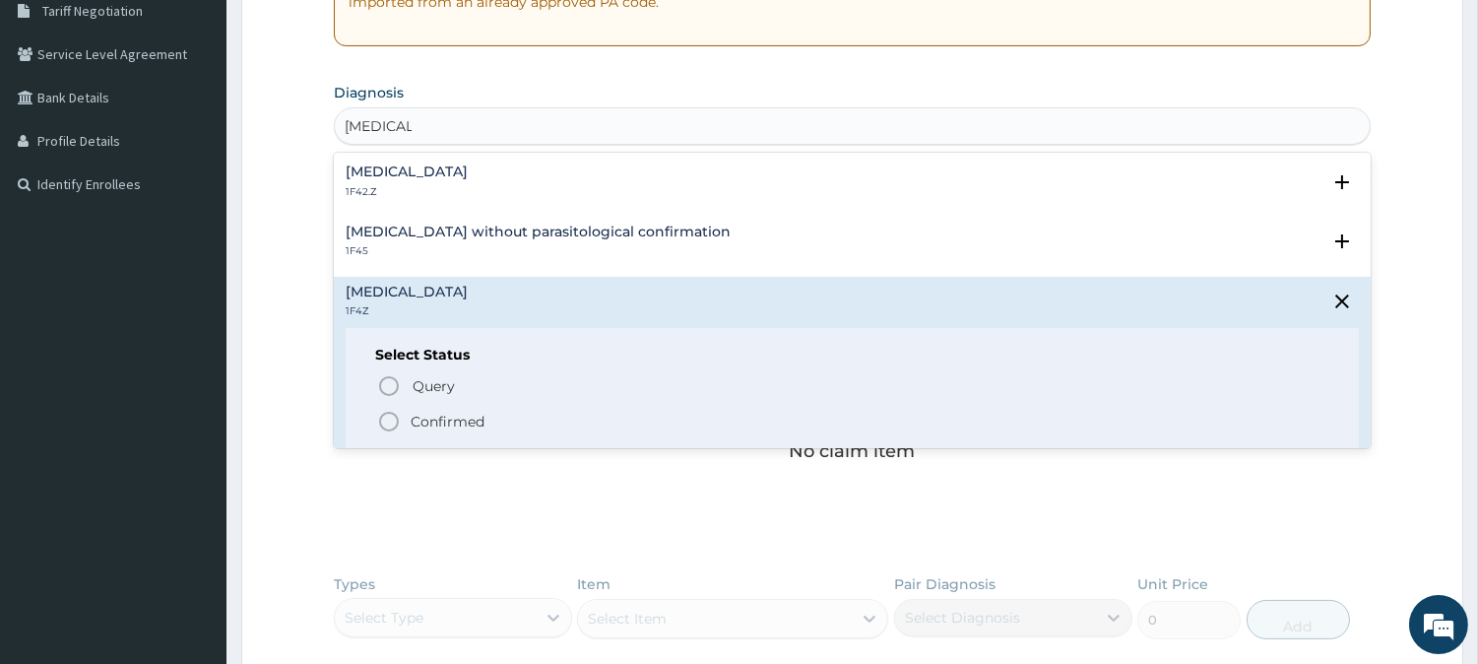
scroll to position [468, 0]
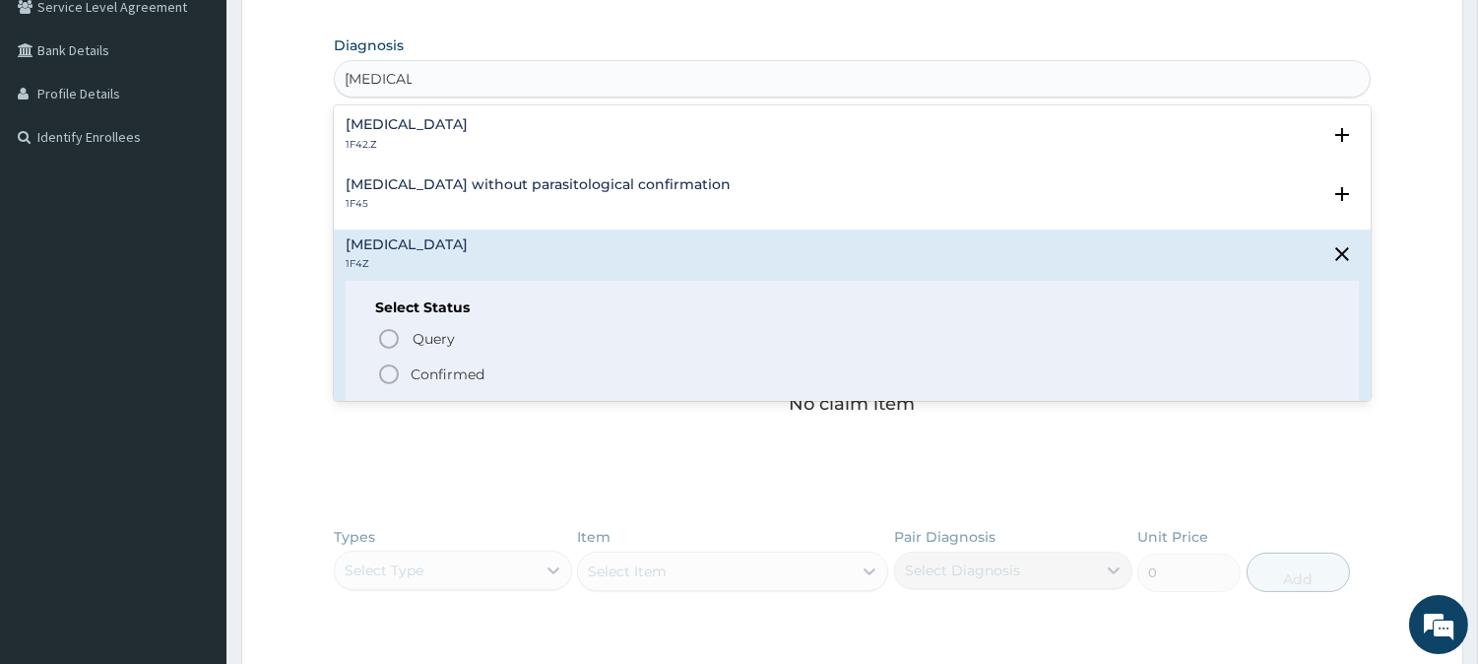
click at [389, 370] on icon "status option filled" at bounding box center [389, 374] width 24 height 24
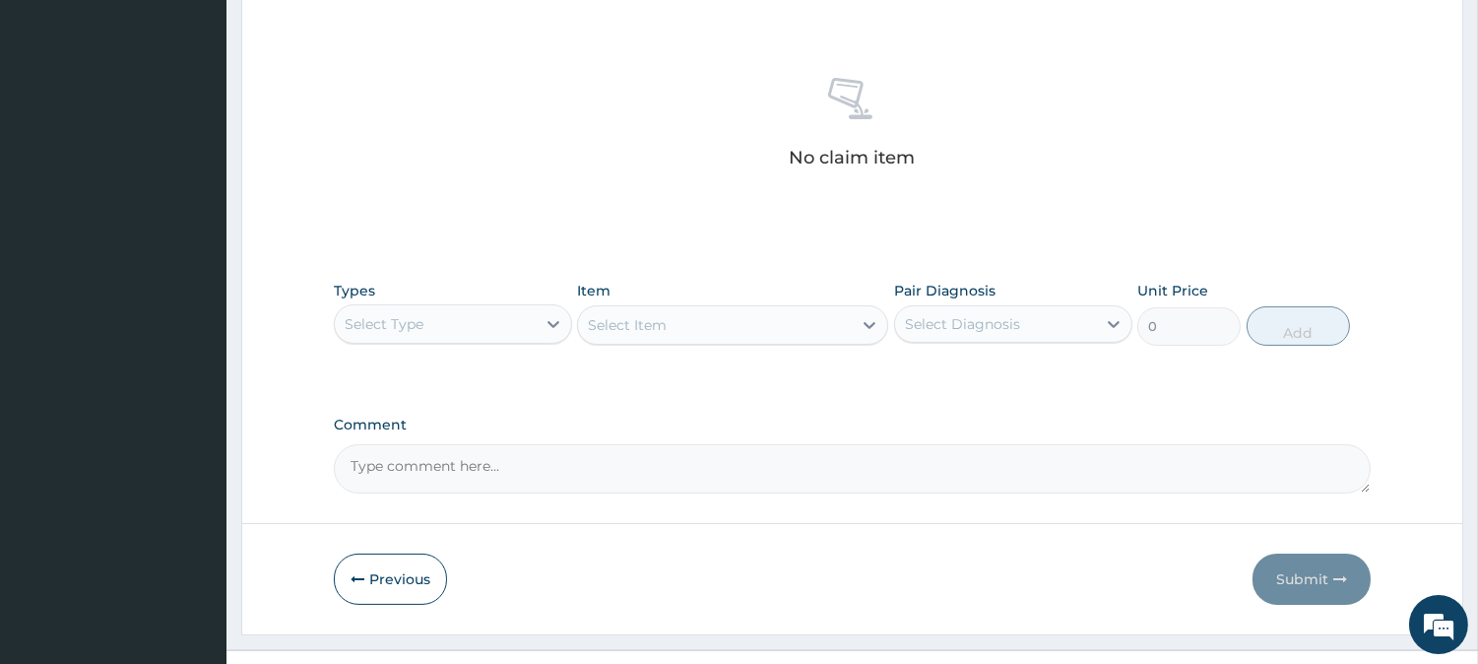
scroll to position [755, 0]
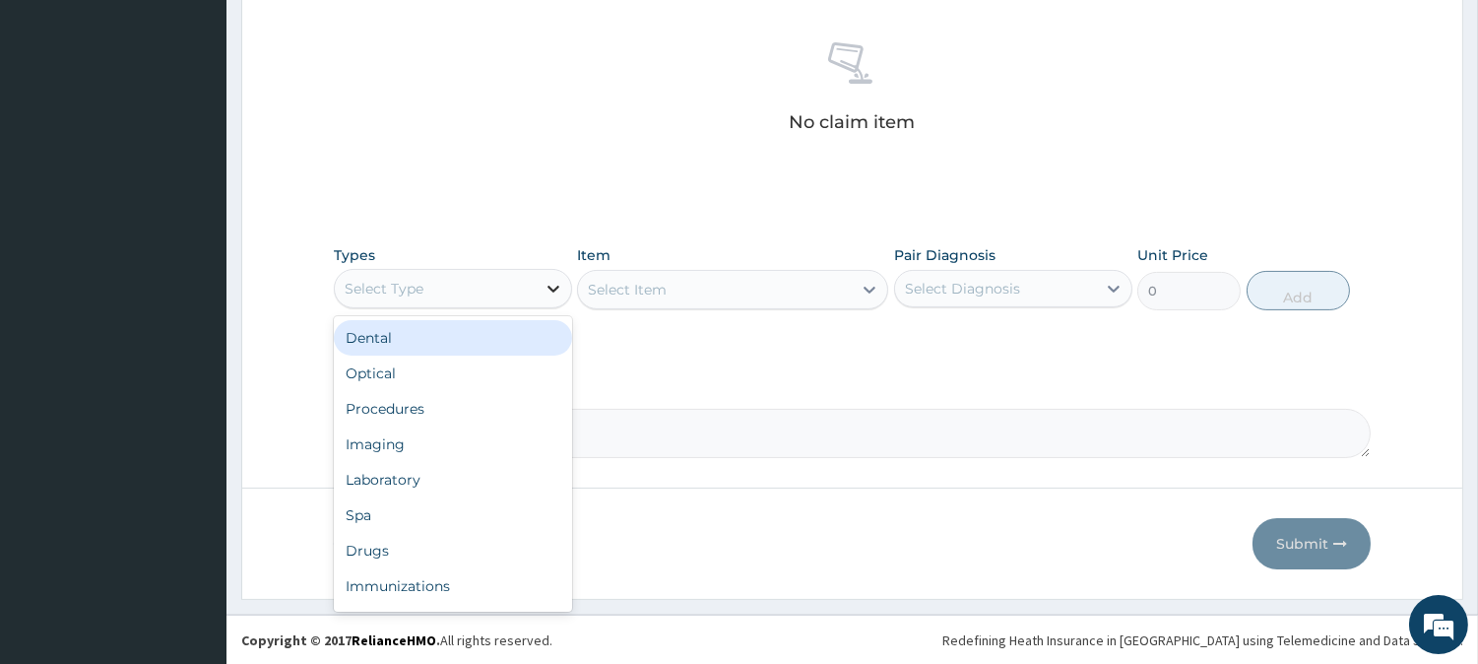
click at [553, 290] on icon at bounding box center [554, 289] width 20 height 20
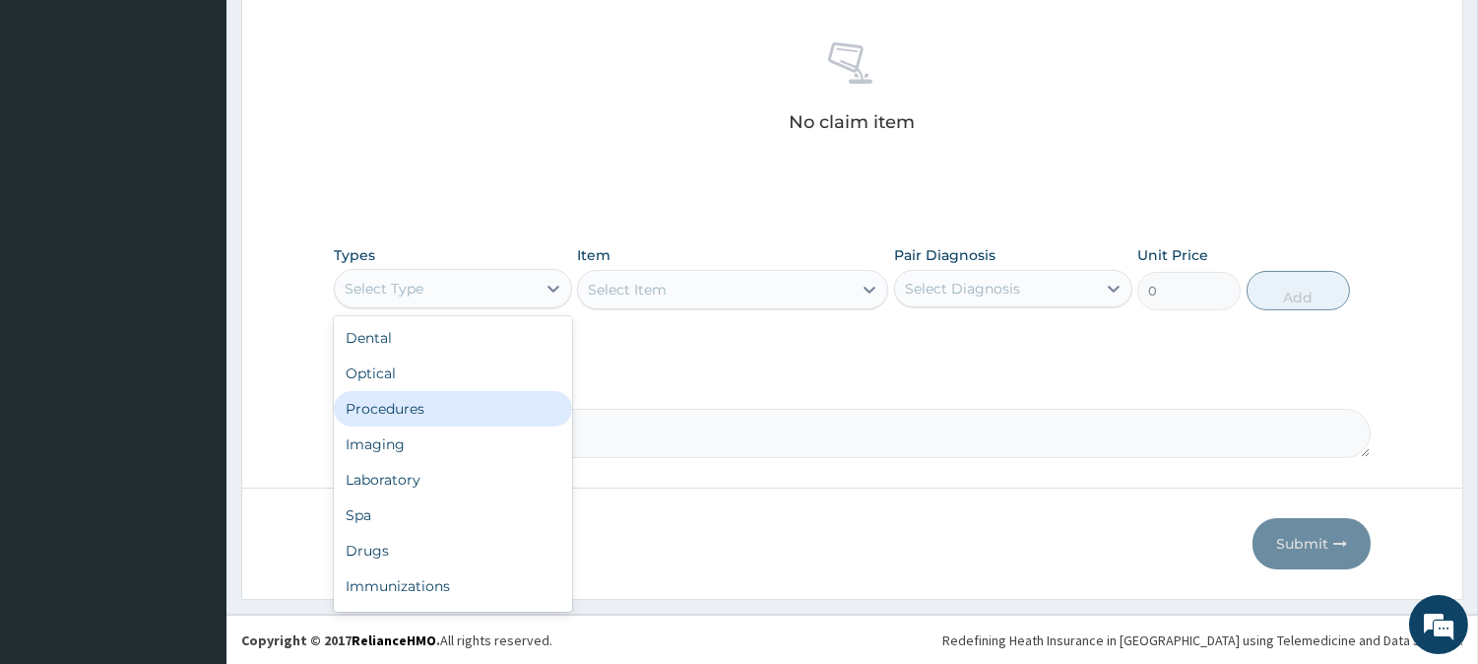
click at [425, 404] on div "Procedures" at bounding box center [453, 408] width 238 height 35
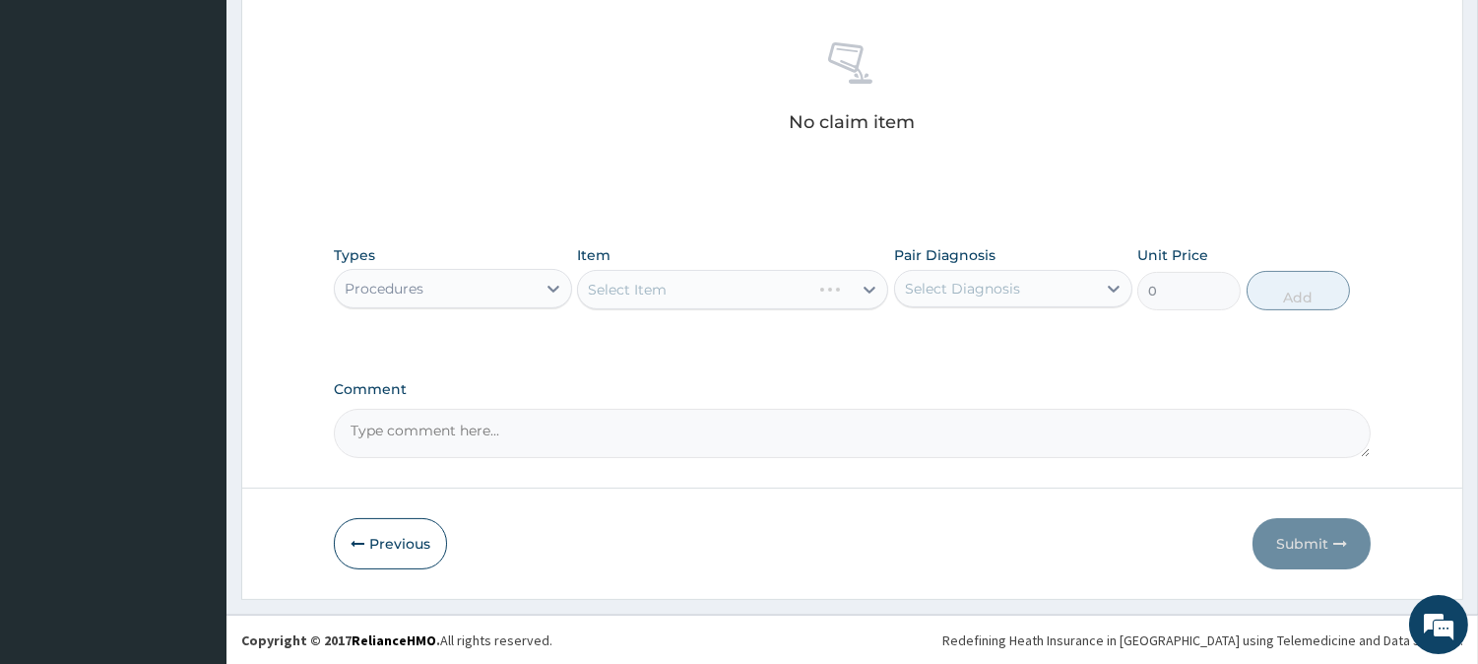
click at [857, 284] on div "Select Item" at bounding box center [732, 289] width 311 height 39
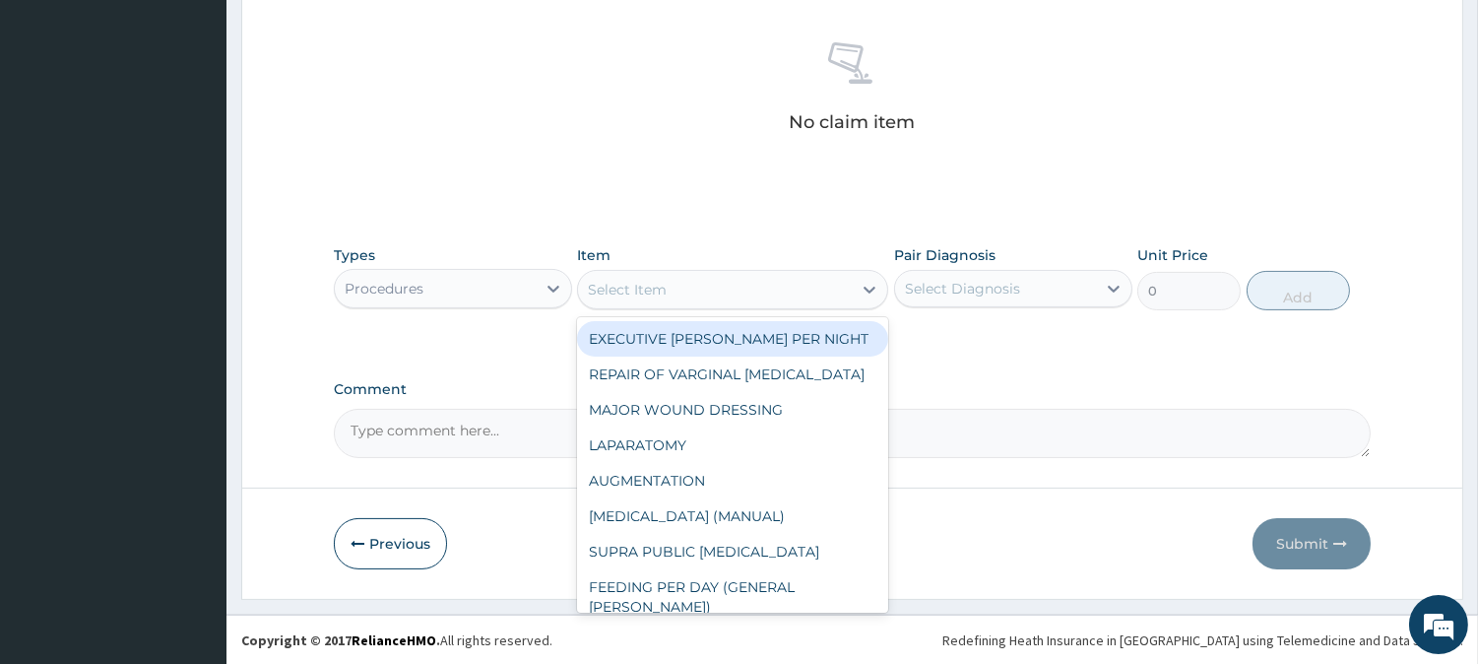
click at [857, 284] on div at bounding box center [869, 289] width 35 height 35
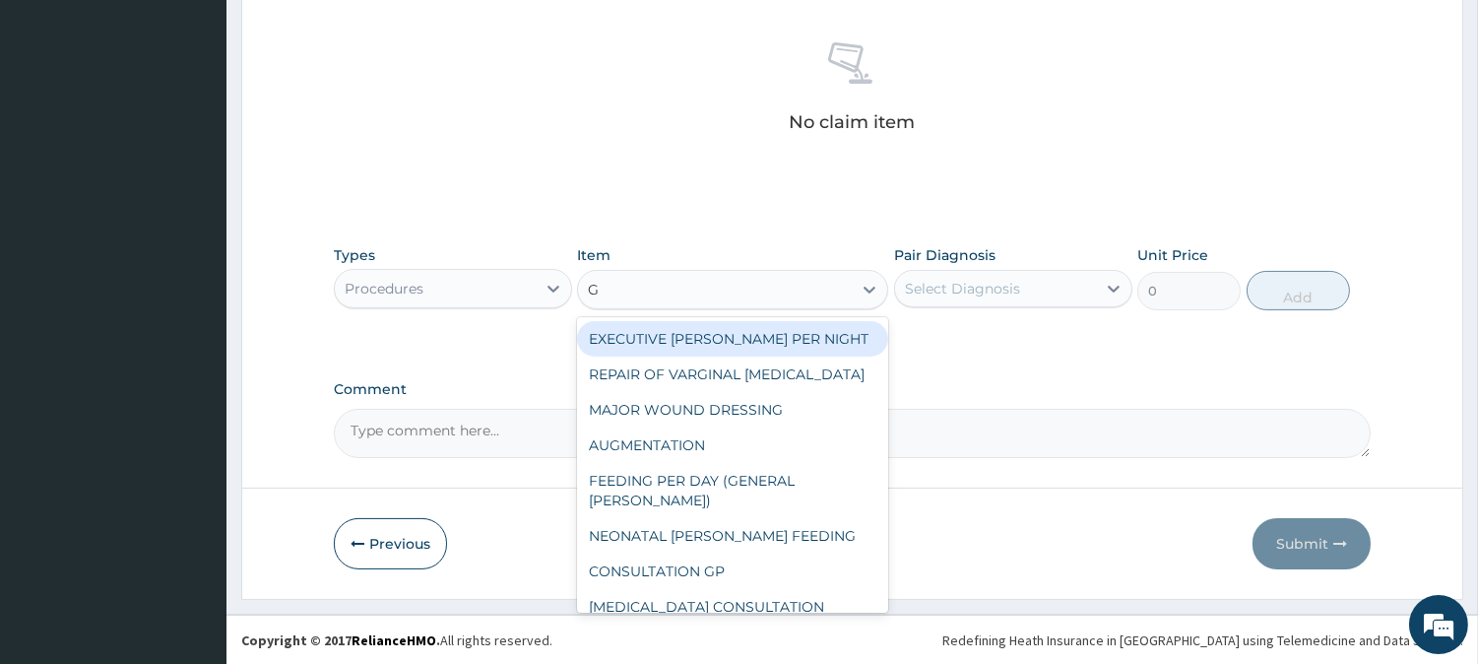
type input "GP"
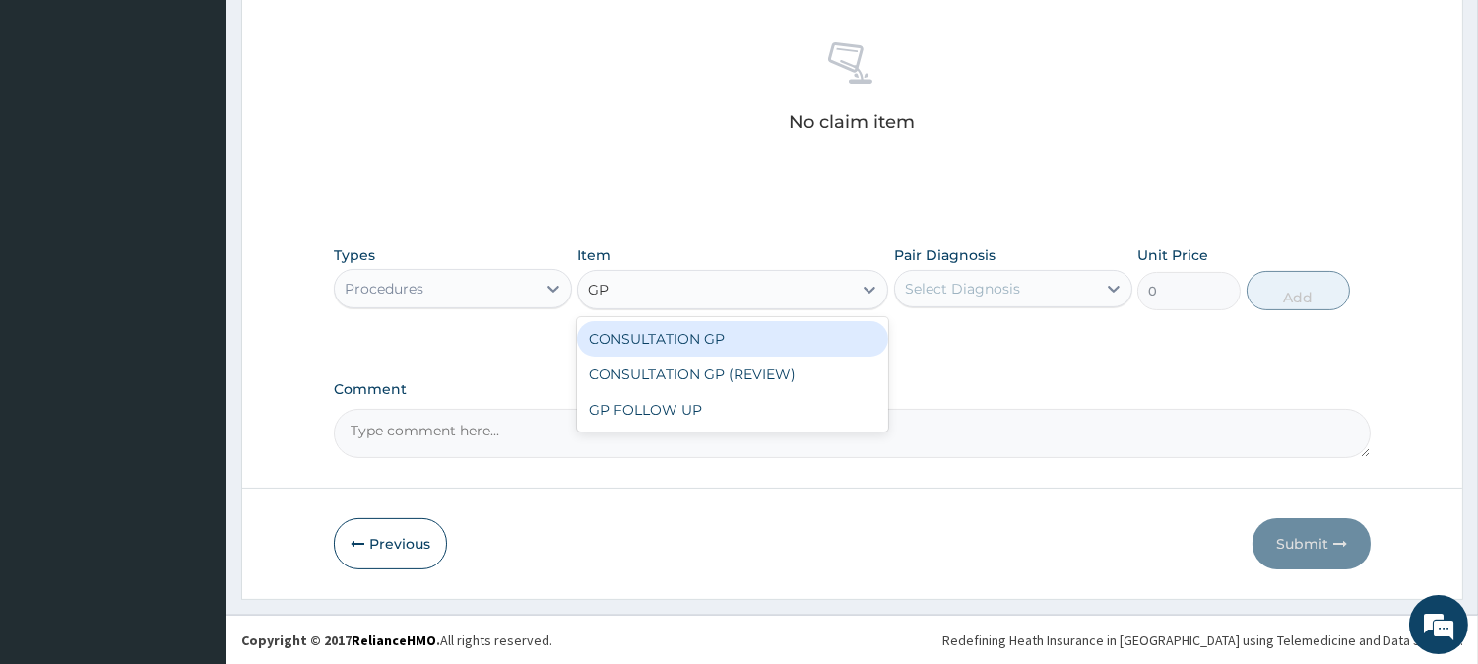
click at [664, 337] on div "CONSULTATION GP" at bounding box center [732, 338] width 311 height 35
type input "2500"
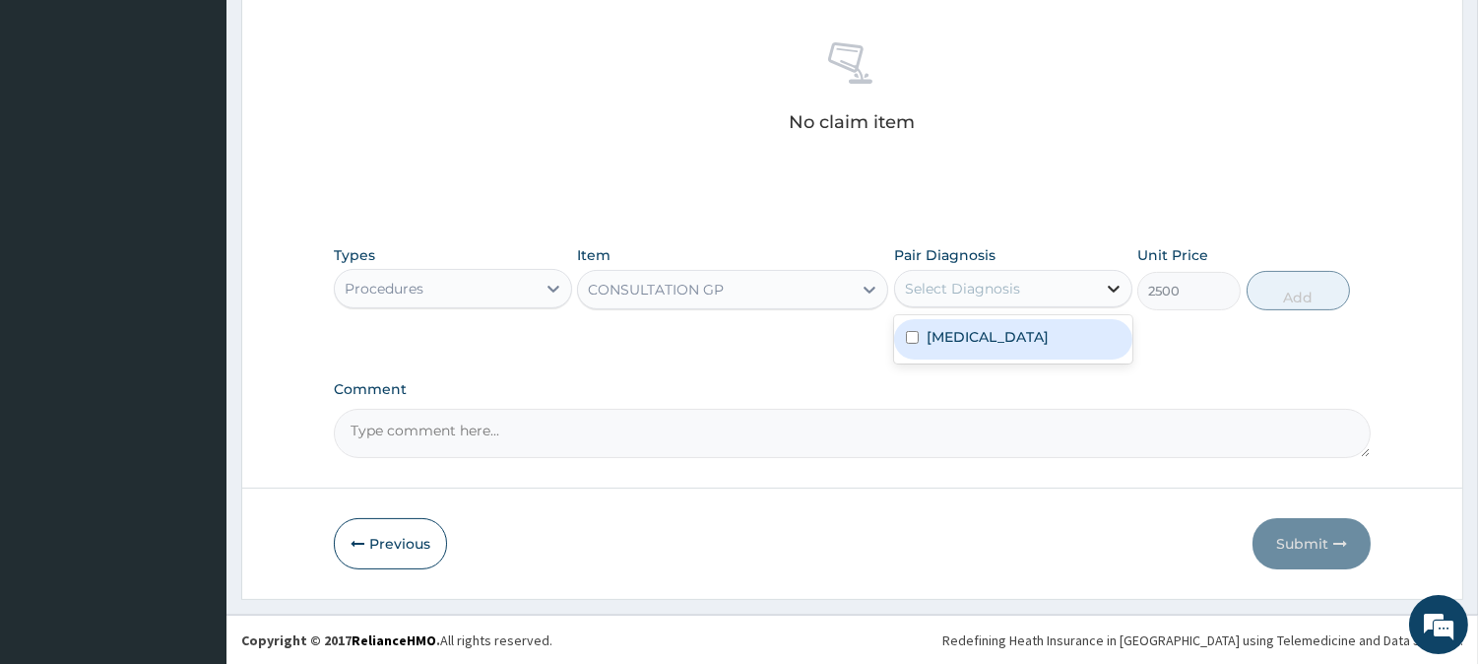
click at [1124, 283] on div at bounding box center [1113, 288] width 35 height 35
click at [1015, 340] on label "Malaria, unspecified" at bounding box center [988, 337] width 122 height 20
checkbox input "true"
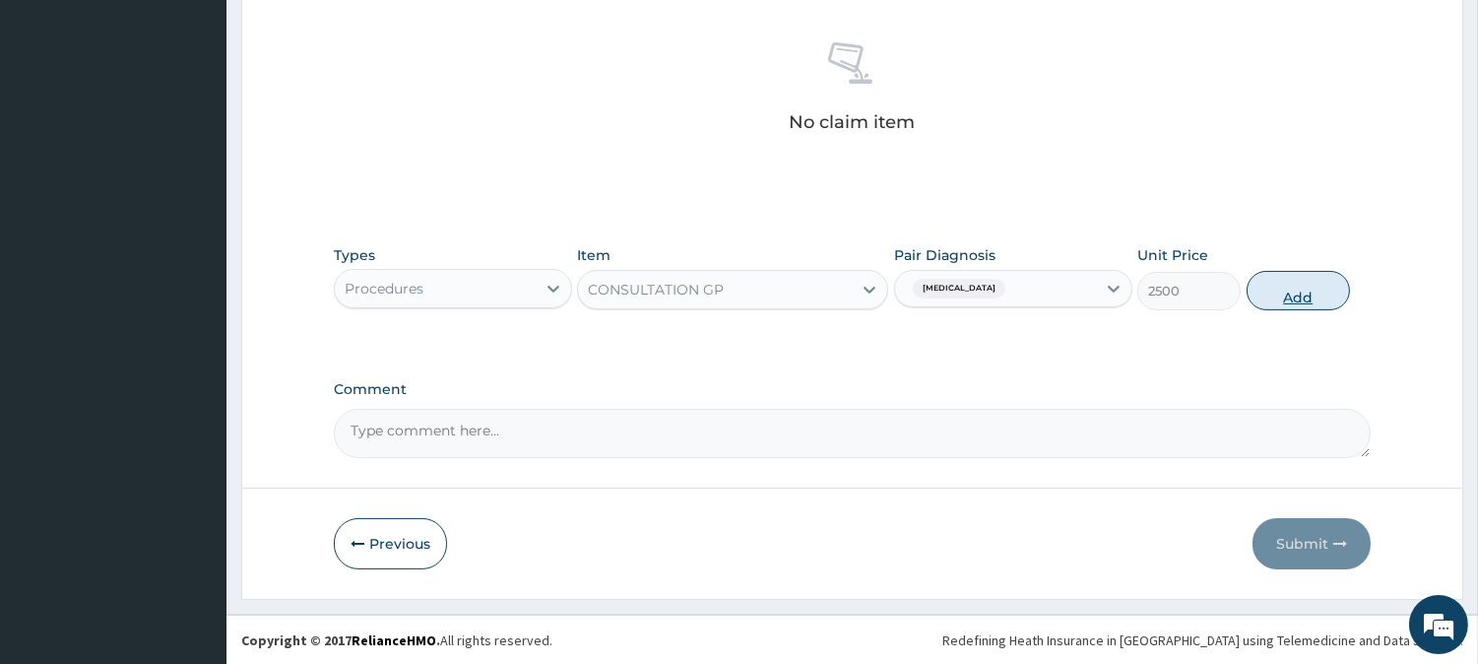
click at [1277, 303] on button "Add" at bounding box center [1298, 290] width 103 height 39
type input "0"
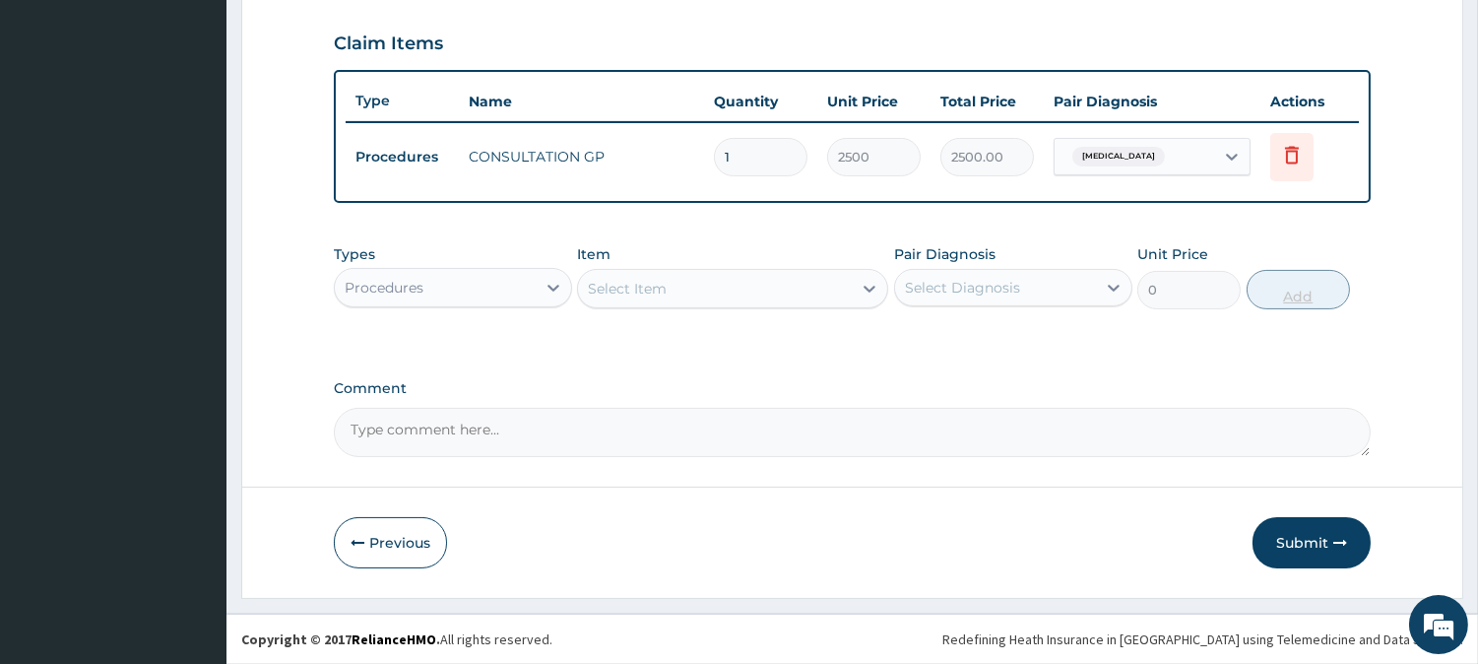
scroll to position [661, 0]
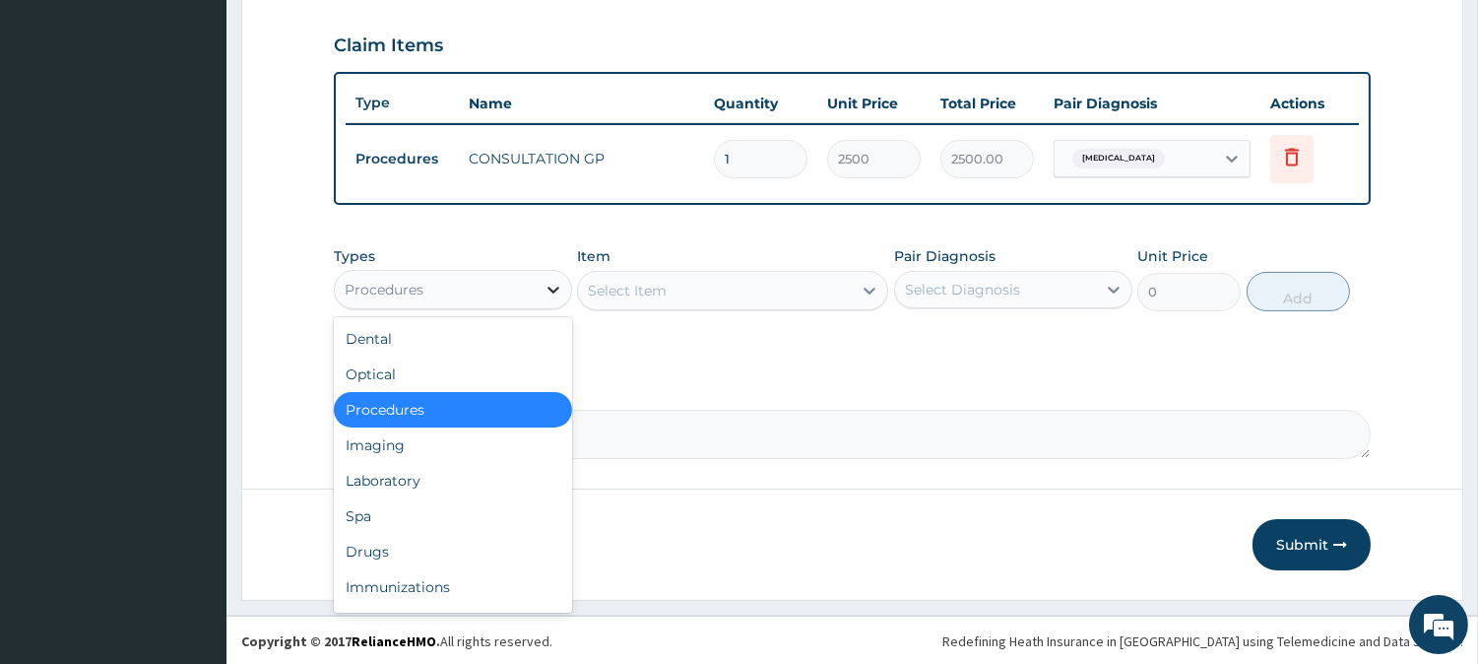
click at [562, 280] on icon at bounding box center [554, 290] width 20 height 20
click at [401, 474] on div "Laboratory" at bounding box center [453, 480] width 238 height 35
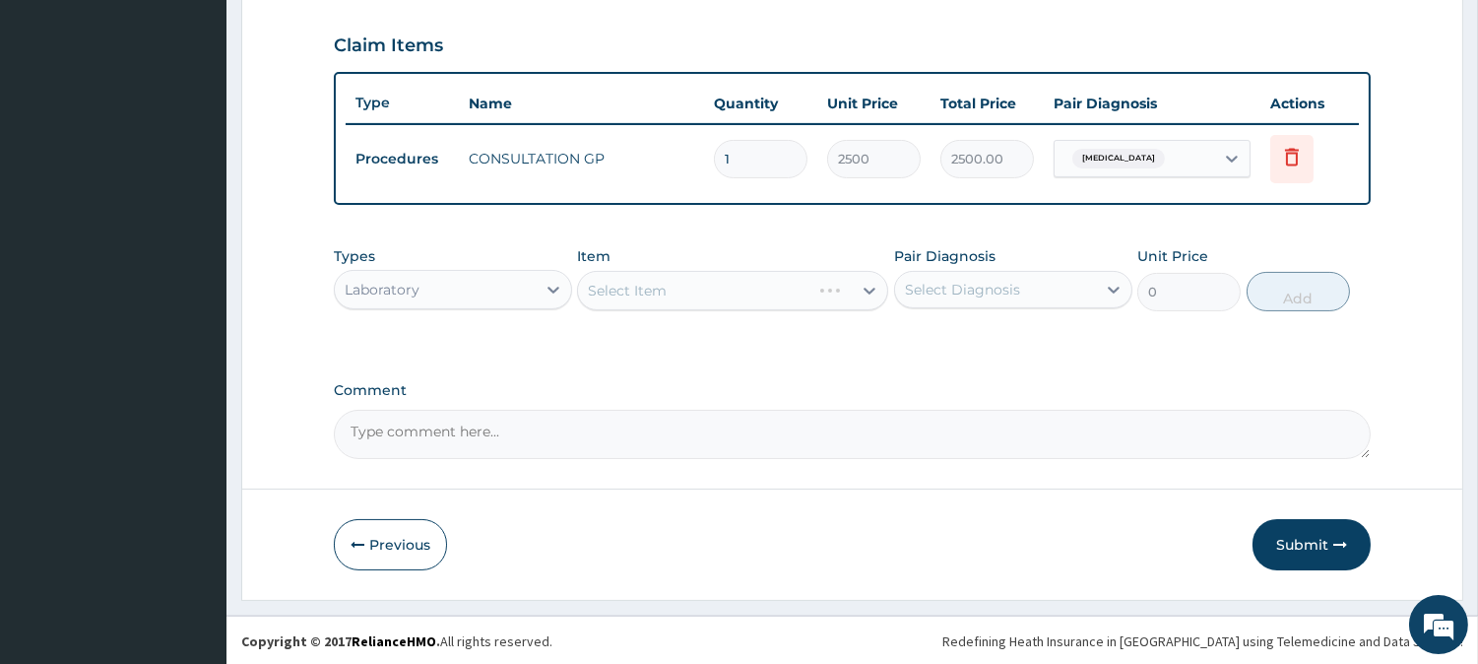
click at [858, 278] on div "Select Item" at bounding box center [732, 290] width 311 height 39
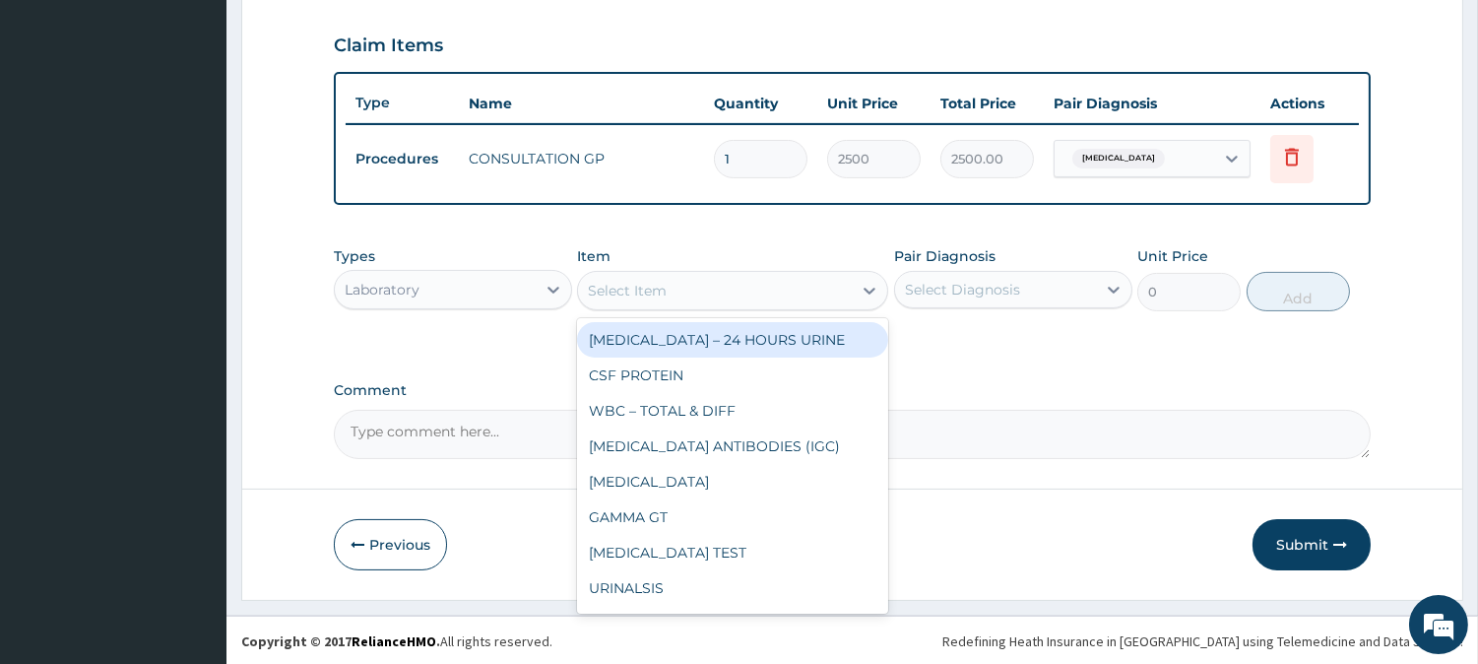
click at [831, 289] on div "Select Item" at bounding box center [715, 291] width 274 height 32
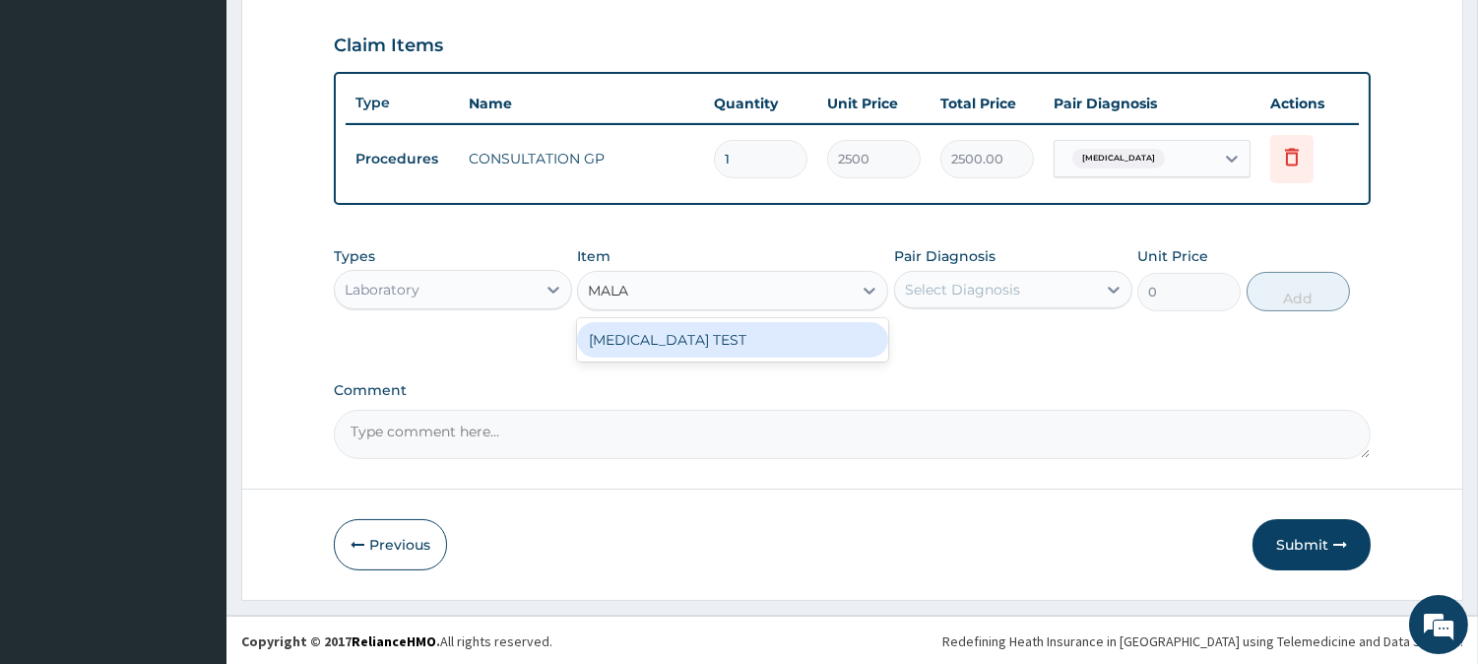
type input "MALAR"
click at [748, 339] on div "MALARIA TEST" at bounding box center [732, 339] width 311 height 35
type input "700"
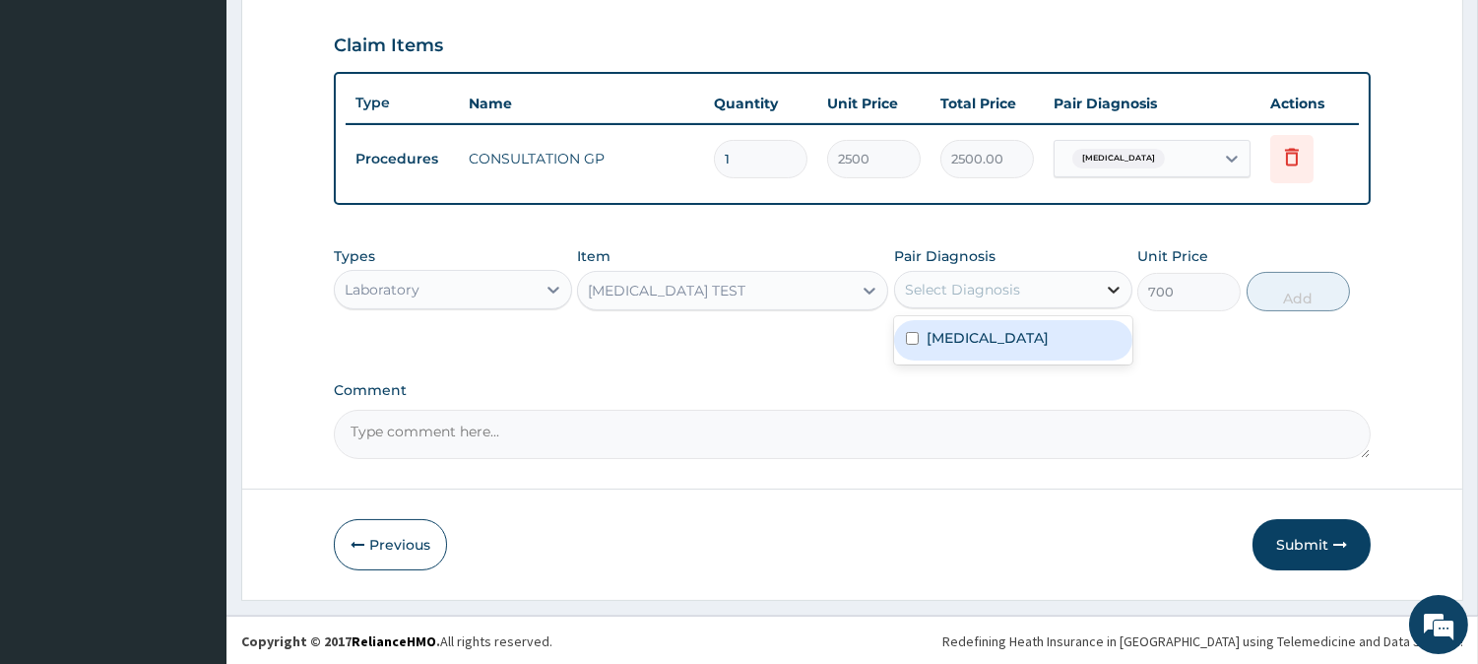
click at [1115, 281] on icon at bounding box center [1114, 290] width 20 height 20
click at [1016, 346] on div "Malaria, unspecified" at bounding box center [1013, 340] width 238 height 40
checkbox input "true"
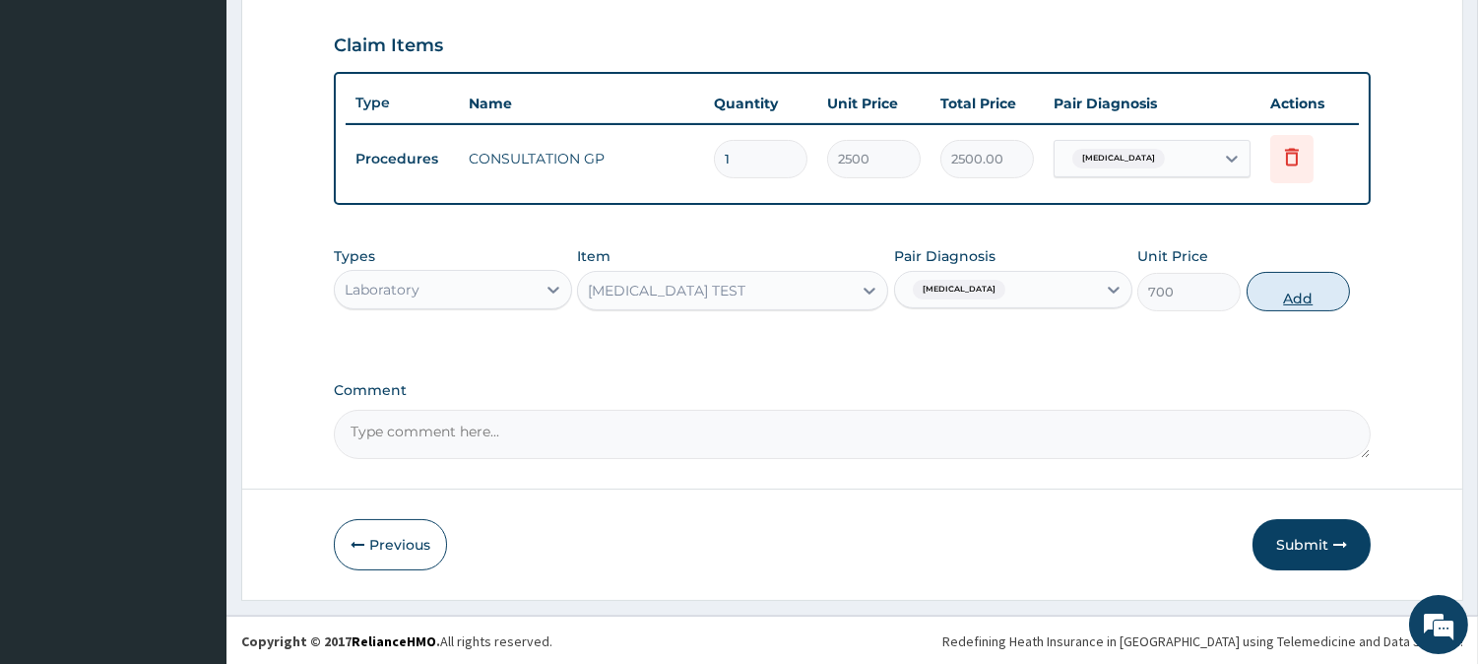
click at [1280, 288] on button "Add" at bounding box center [1298, 291] width 103 height 39
type input "0"
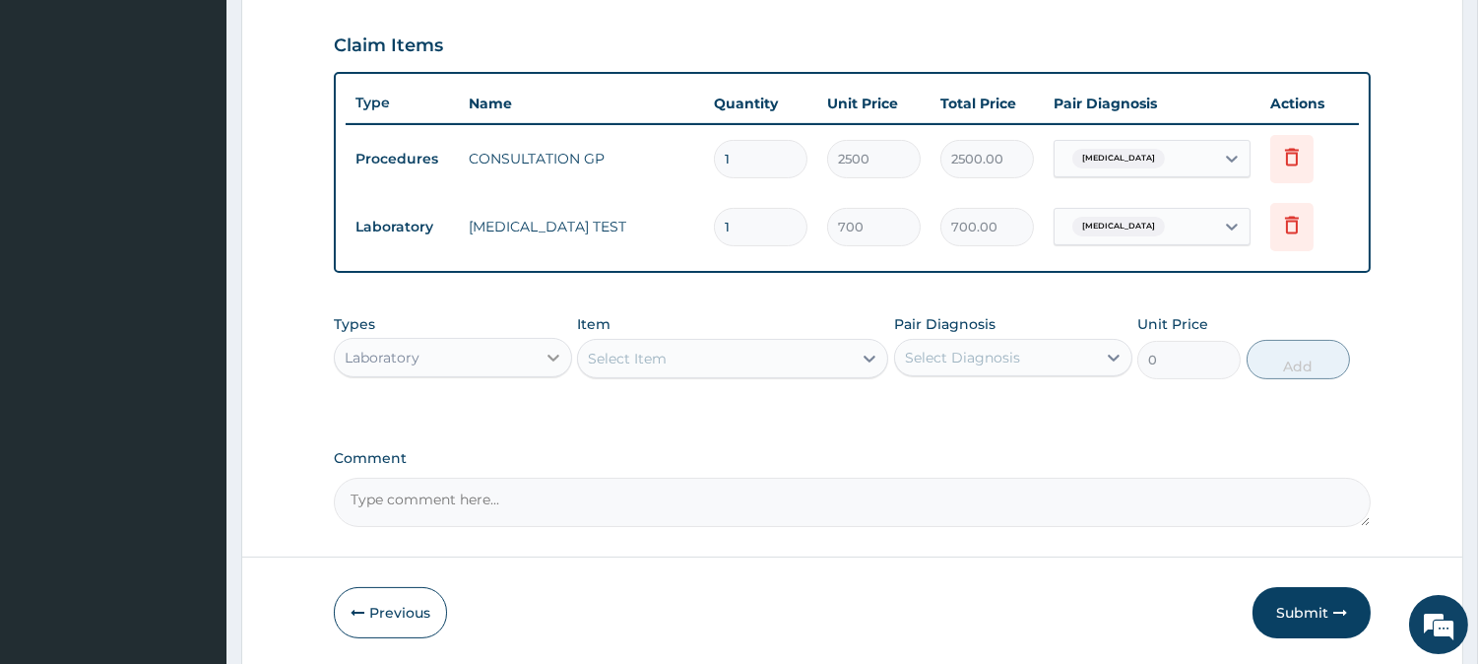
click at [555, 354] on icon at bounding box center [553, 357] width 12 height 7
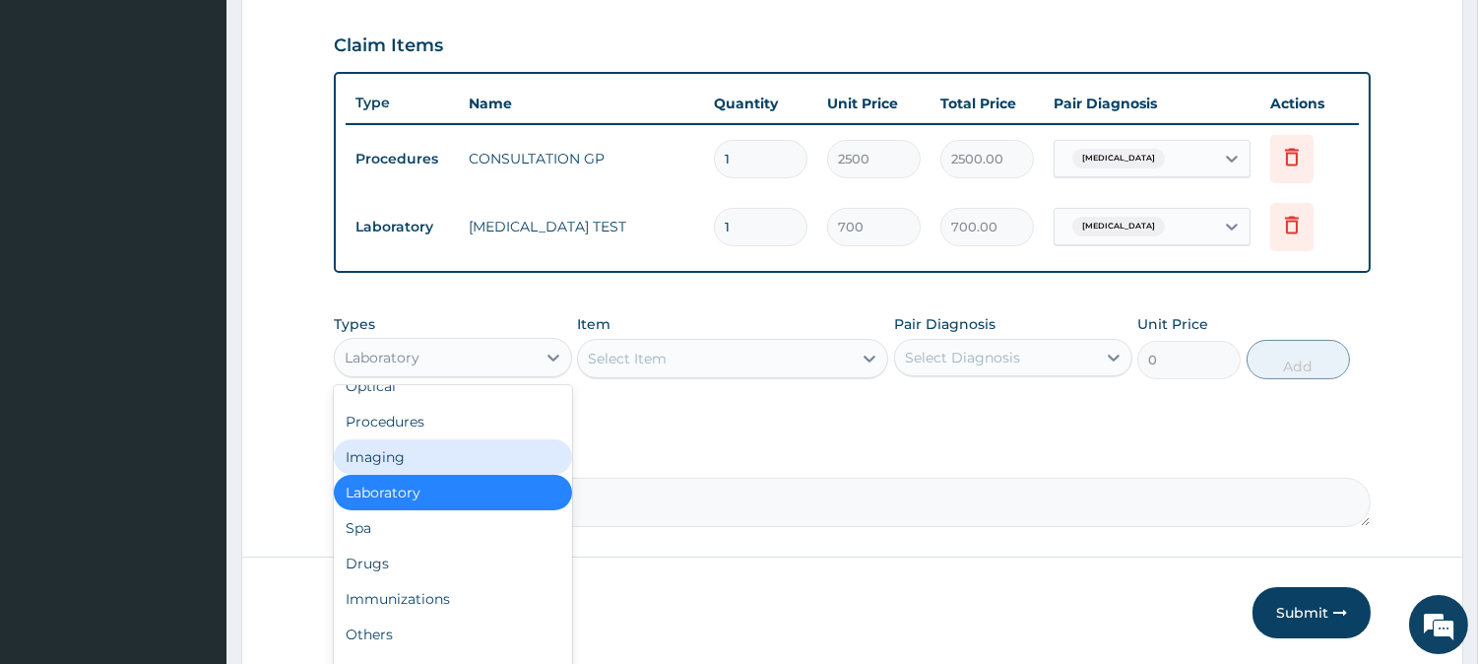
scroll to position [65, 0]
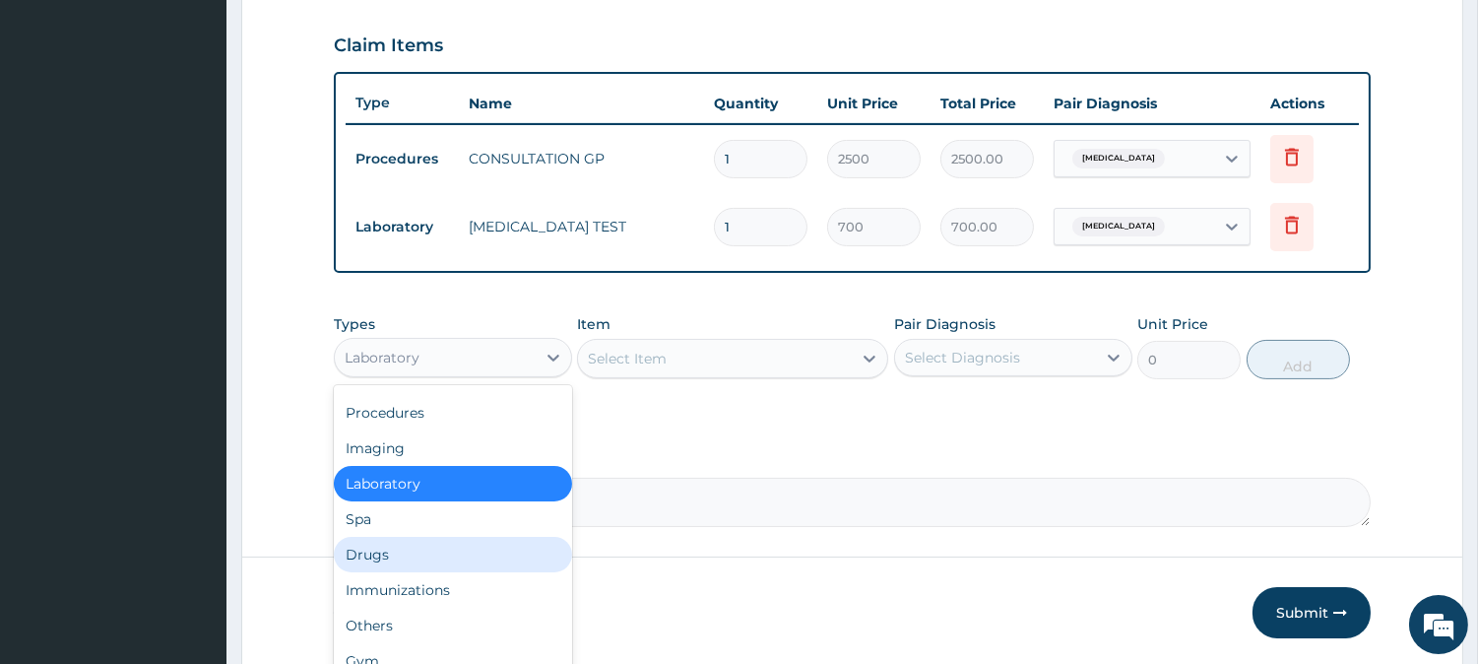
click at [412, 538] on div "Drugs" at bounding box center [453, 554] width 238 height 35
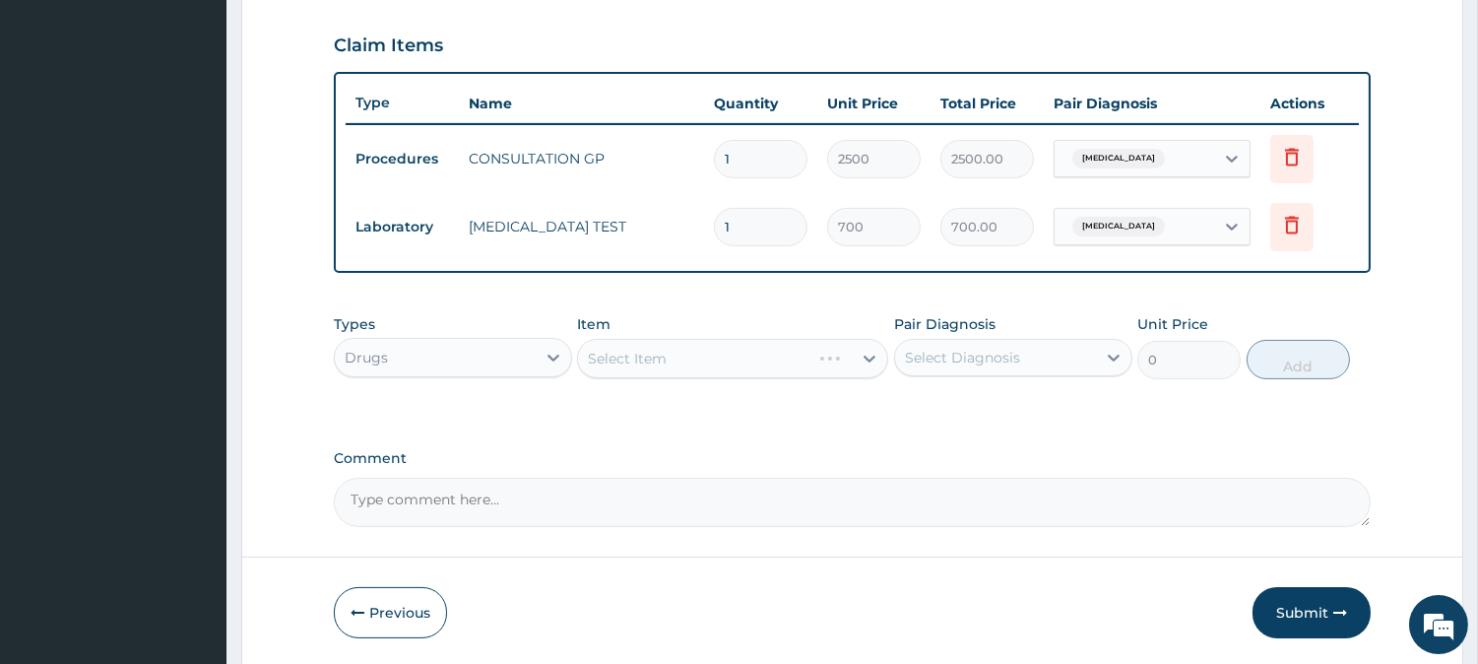
click at [855, 357] on div "Select Item" at bounding box center [732, 358] width 311 height 39
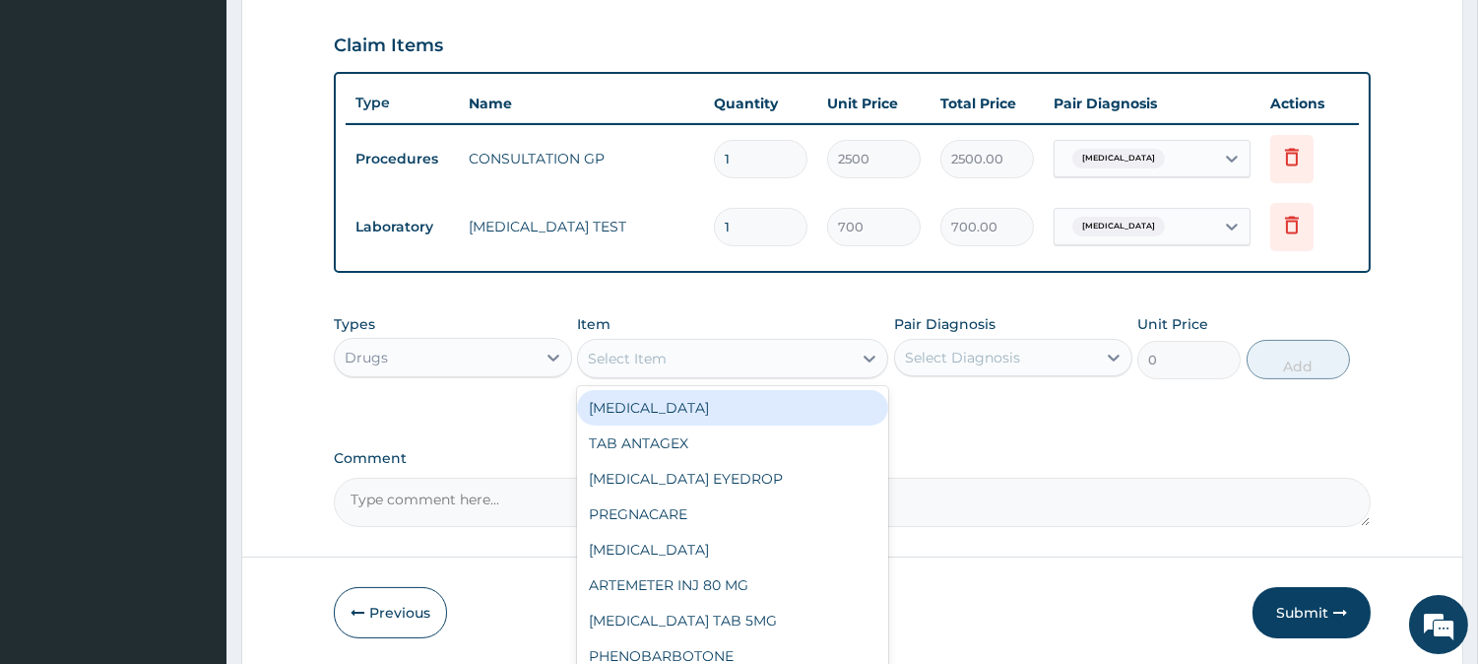
click at [849, 351] on div "Select Item" at bounding box center [715, 359] width 274 height 32
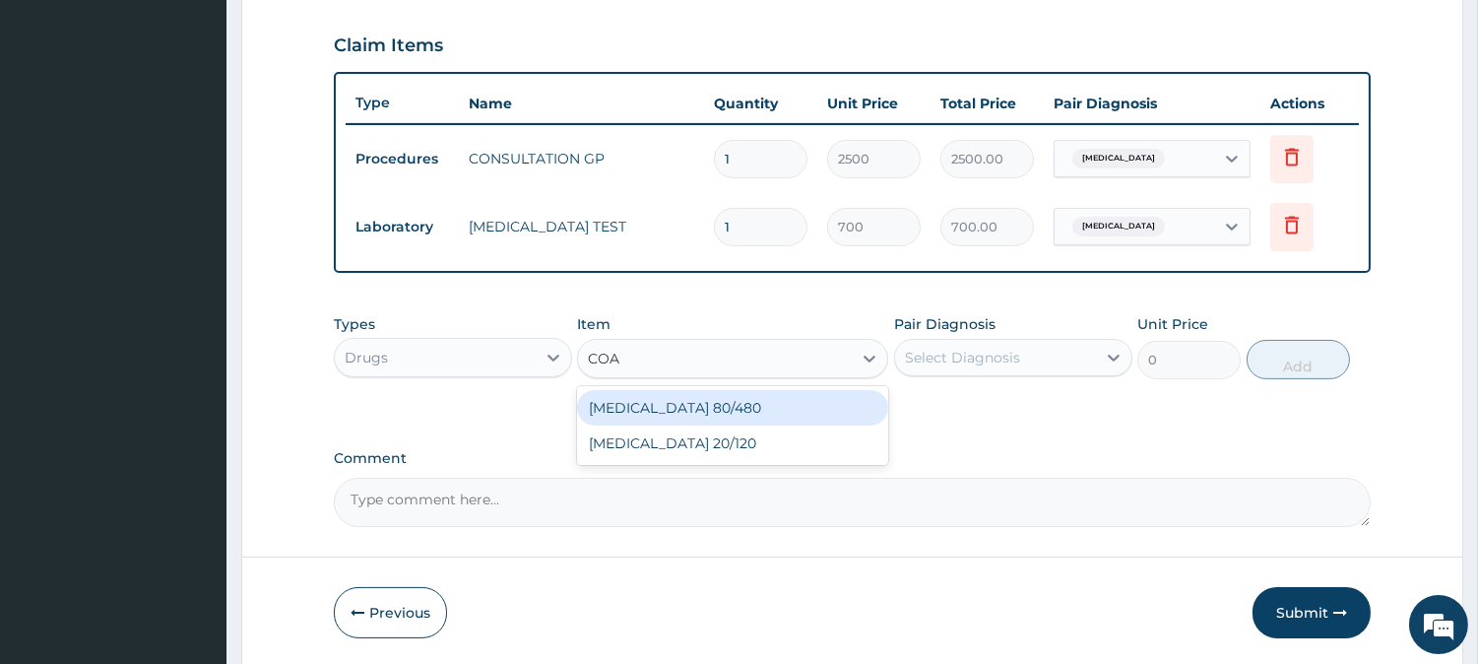
type input "COAR"
click at [783, 405] on div "COARTEM 80/480" at bounding box center [732, 407] width 311 height 35
type input "250"
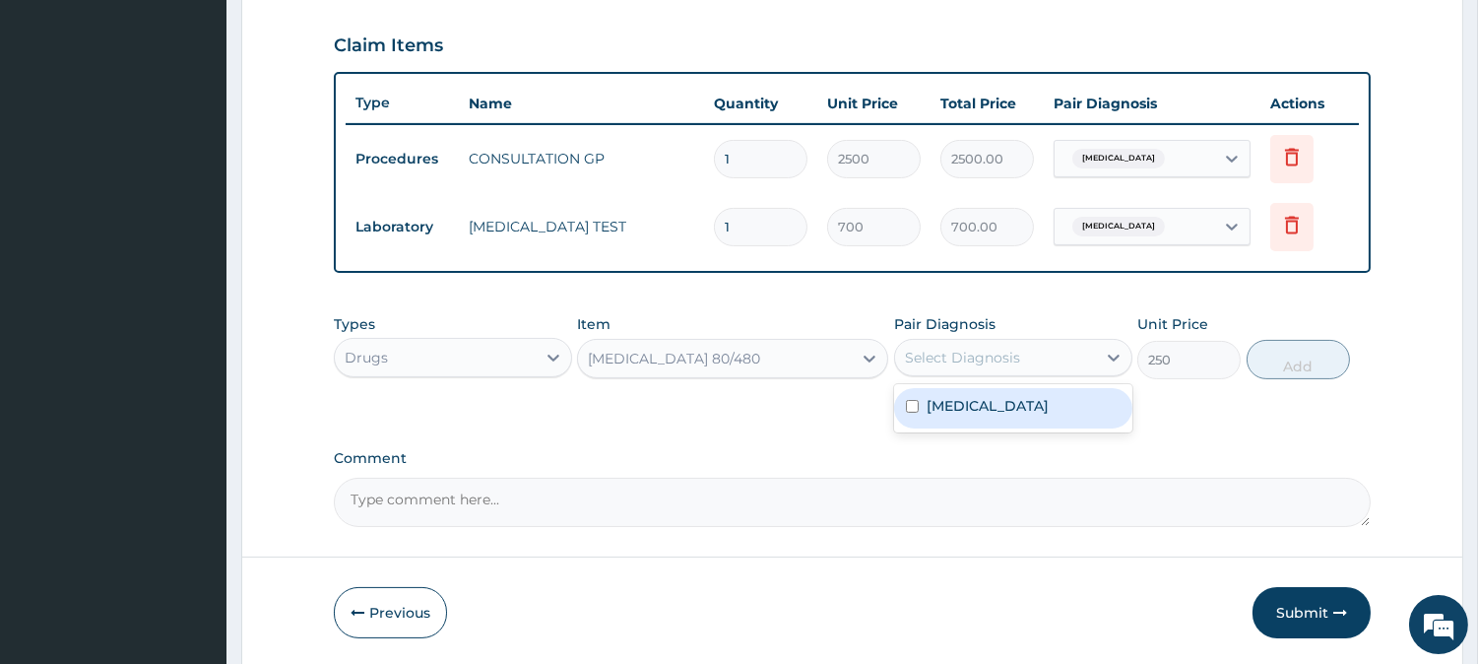
click at [990, 358] on div "Select Diagnosis" at bounding box center [962, 358] width 115 height 20
click at [981, 411] on label "Malaria, unspecified" at bounding box center [988, 406] width 122 height 20
checkbox input "true"
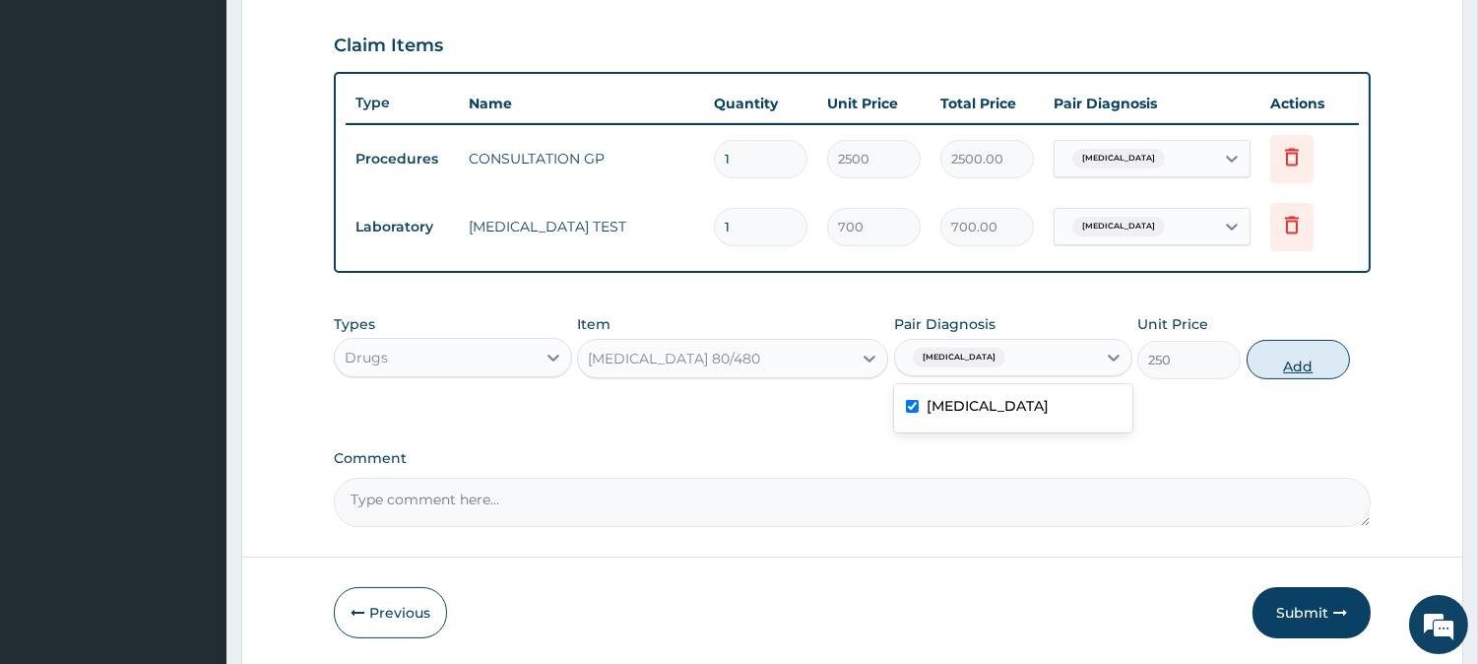
click at [1304, 364] on button "Add" at bounding box center [1298, 359] width 103 height 39
type input "0"
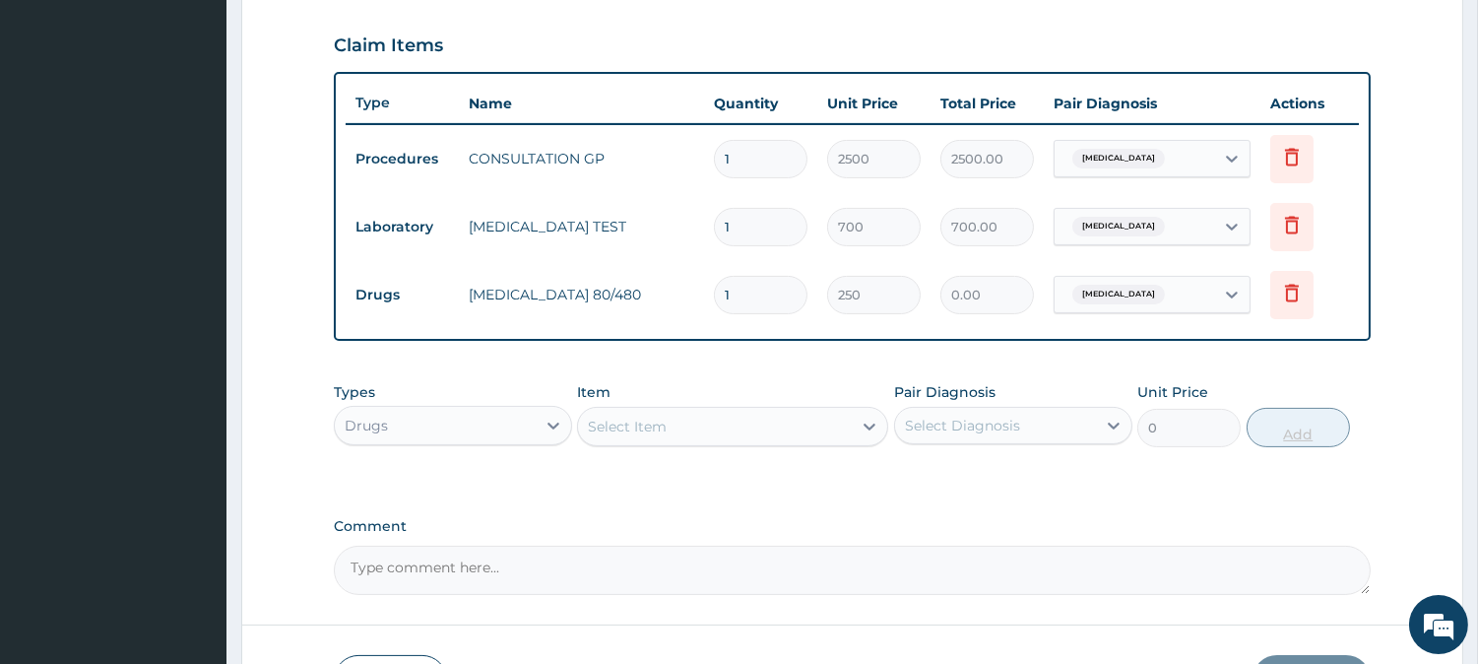
type input "0.00"
type input "6"
type input "1500.00"
type input "6"
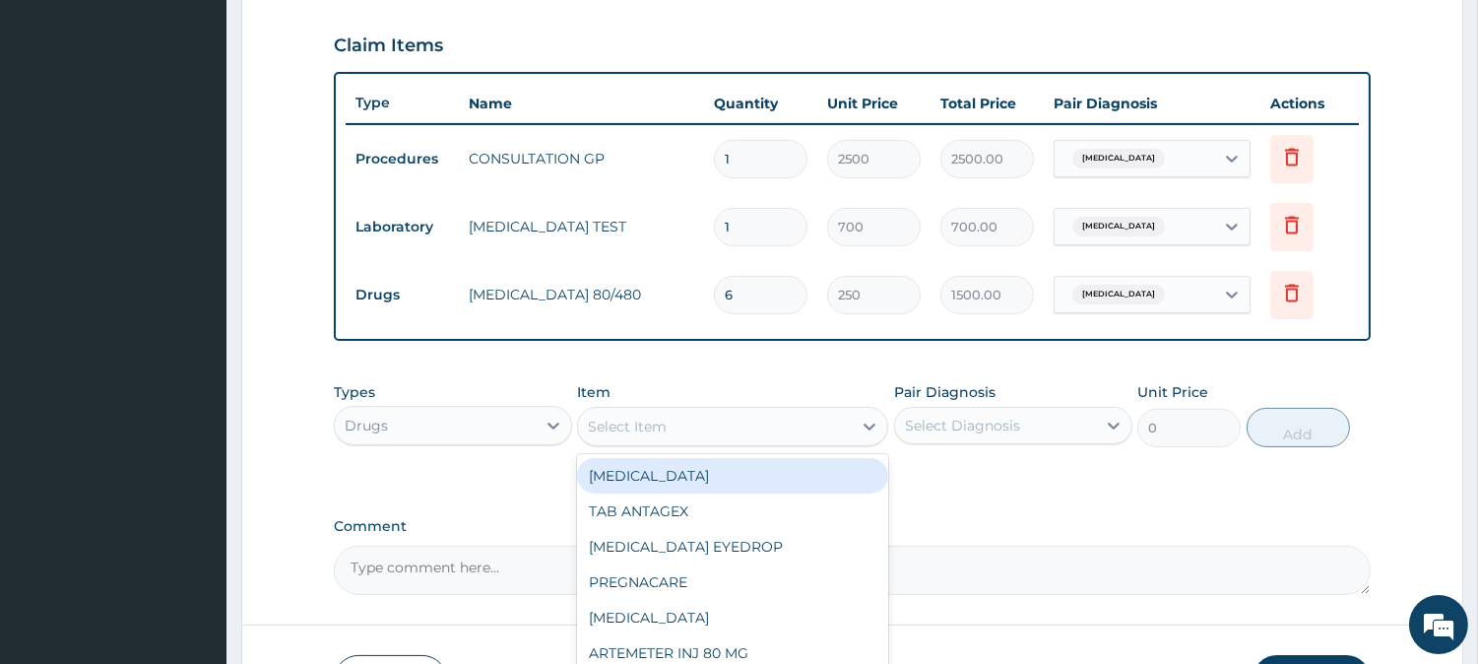
click at [828, 419] on div "Select Item" at bounding box center [715, 427] width 274 height 32
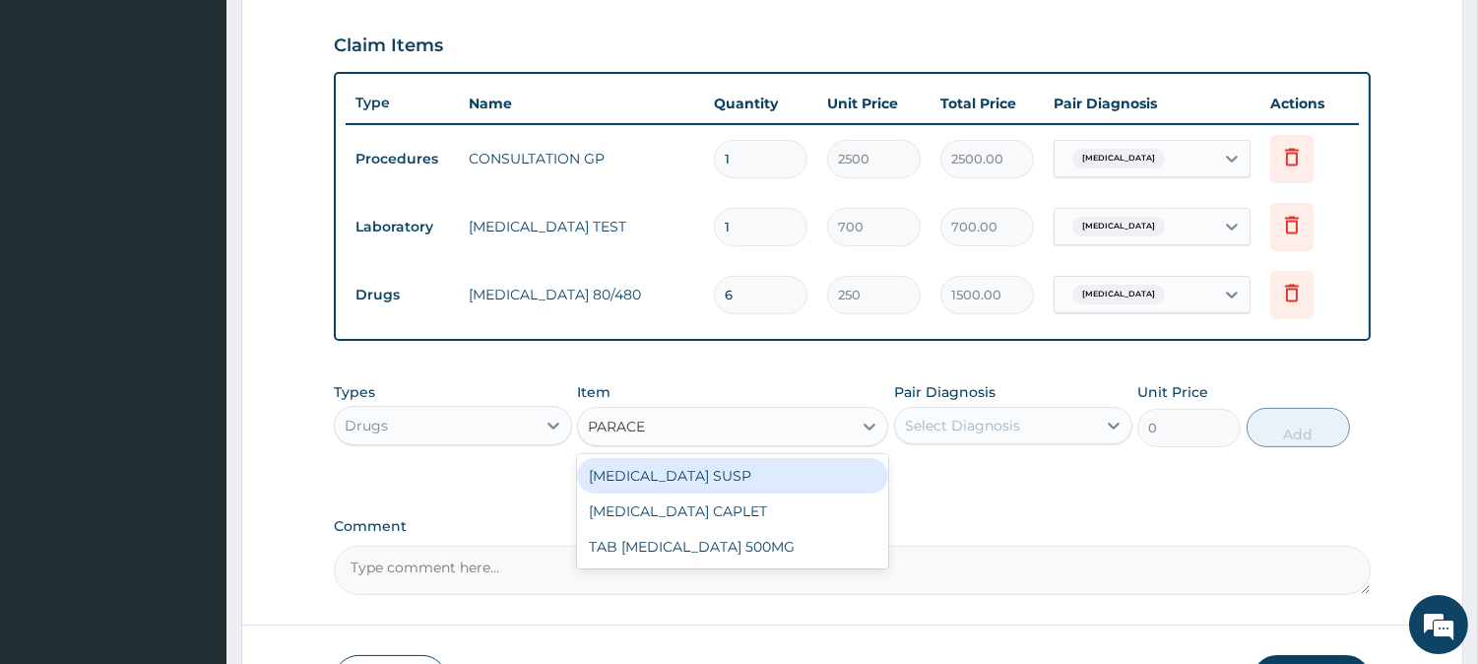
type input "PARACET"
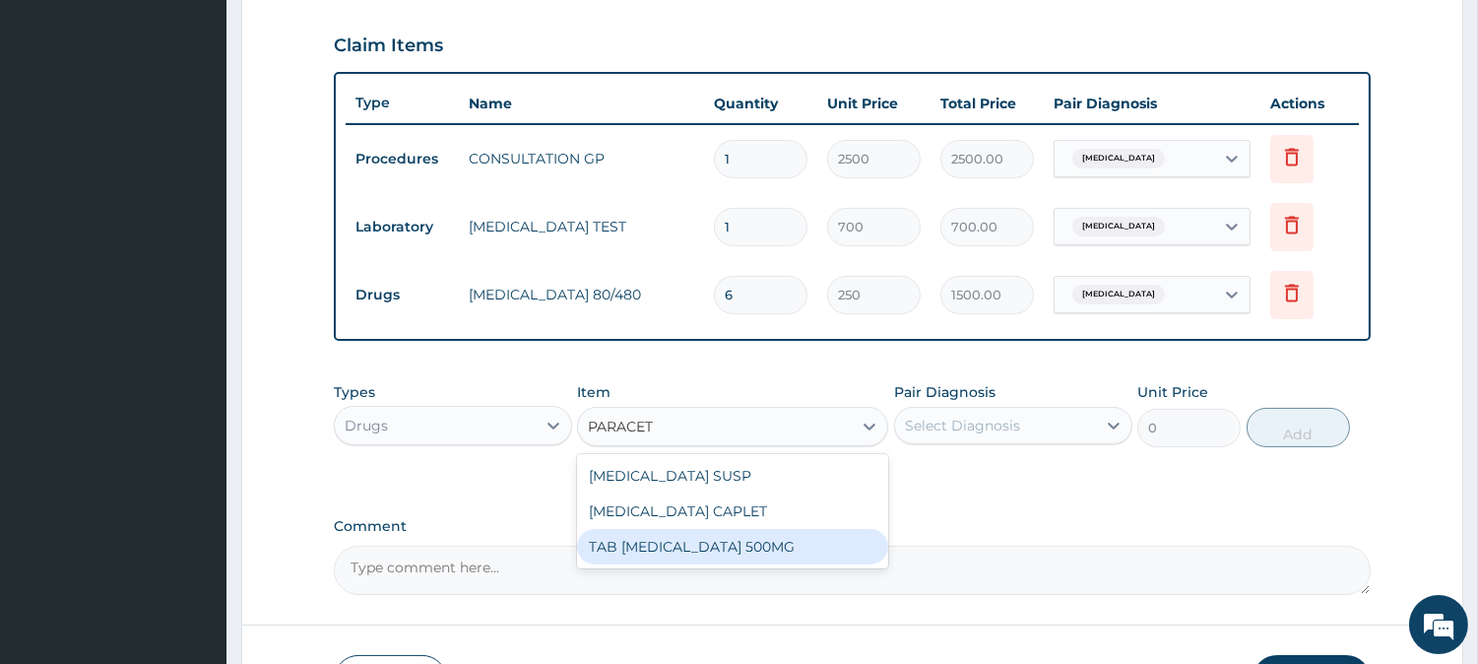
click at [744, 536] on div "TAB PARACETAMOL 500MG" at bounding box center [732, 546] width 311 height 35
type input "30"
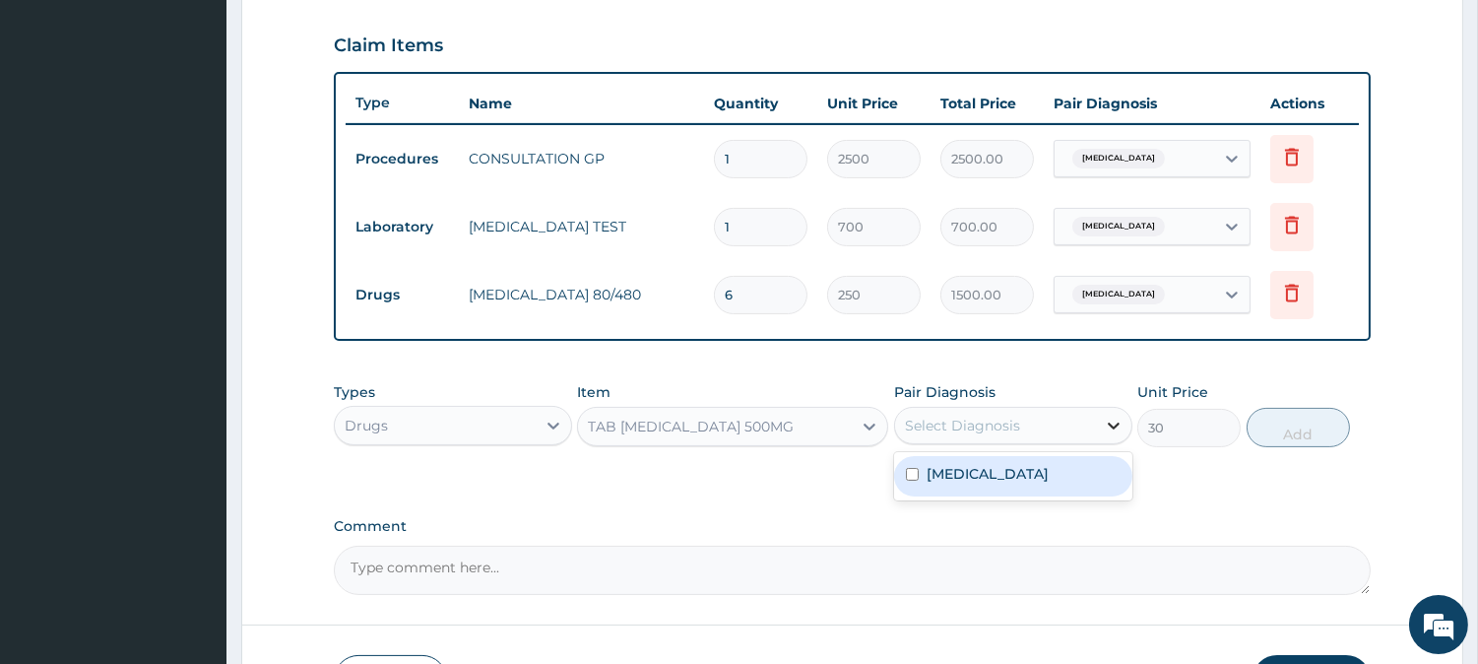
click at [1096, 426] on div at bounding box center [1113, 425] width 35 height 35
click at [1049, 479] on label "Malaria, unspecified" at bounding box center [988, 474] width 122 height 20
checkbox input "true"
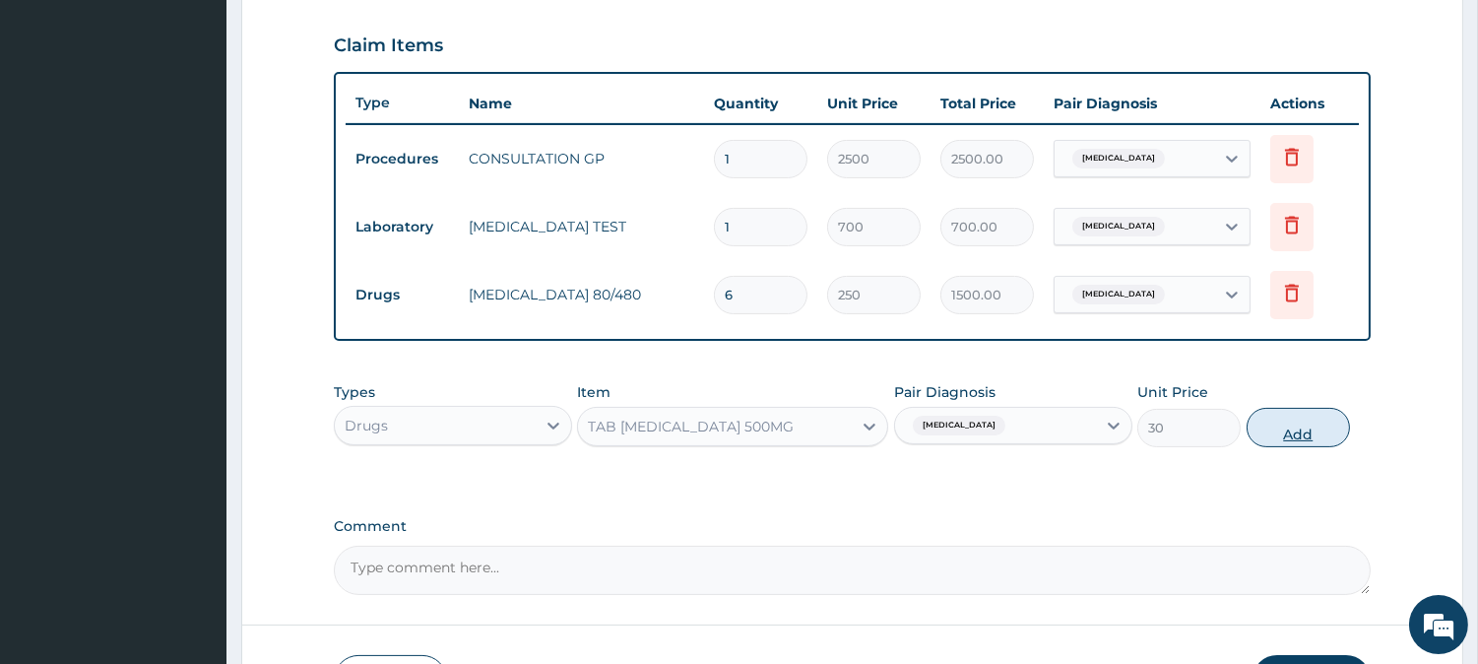
click at [1305, 430] on button "Add" at bounding box center [1298, 427] width 103 height 39
type input "0"
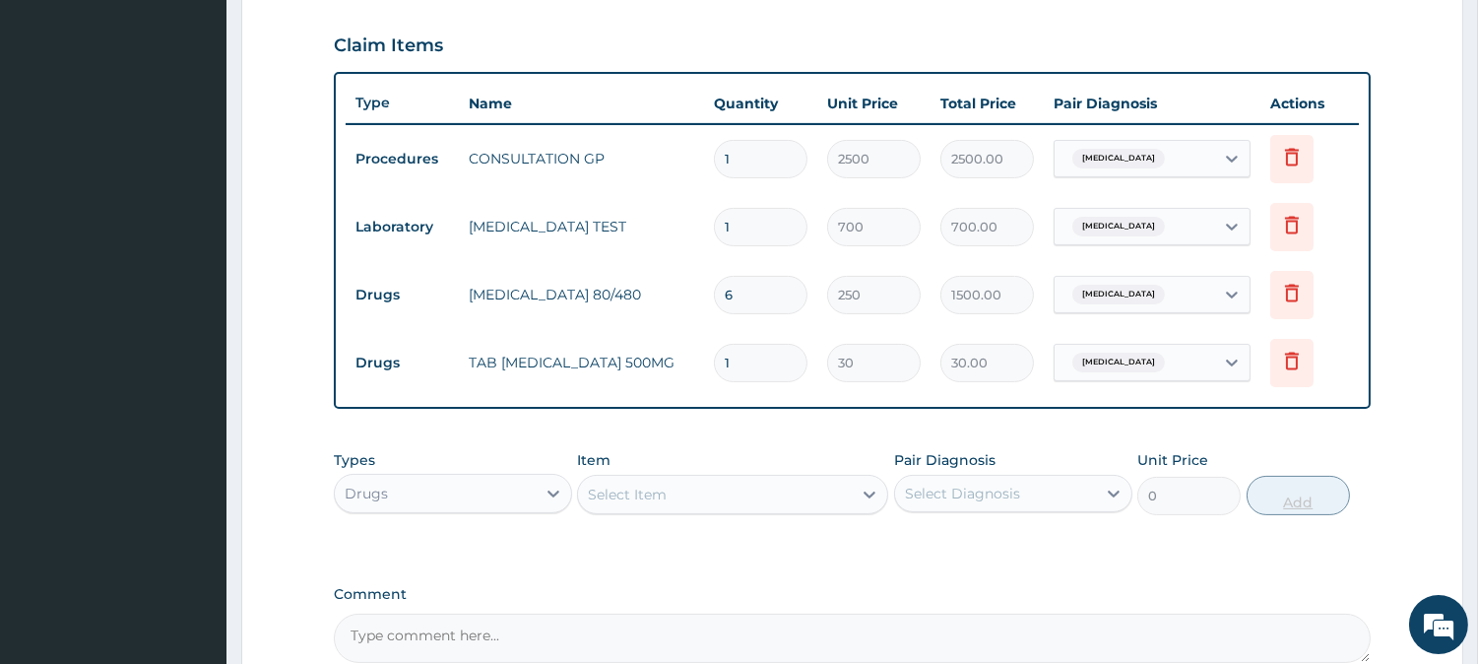
type input "18"
type input "540.00"
type input "18"
click at [867, 566] on div "PA Code / Prescription Code Enter Code(Secondary Care Only) Encounter Date 06-1…" at bounding box center [852, 94] width 1037 height 1135
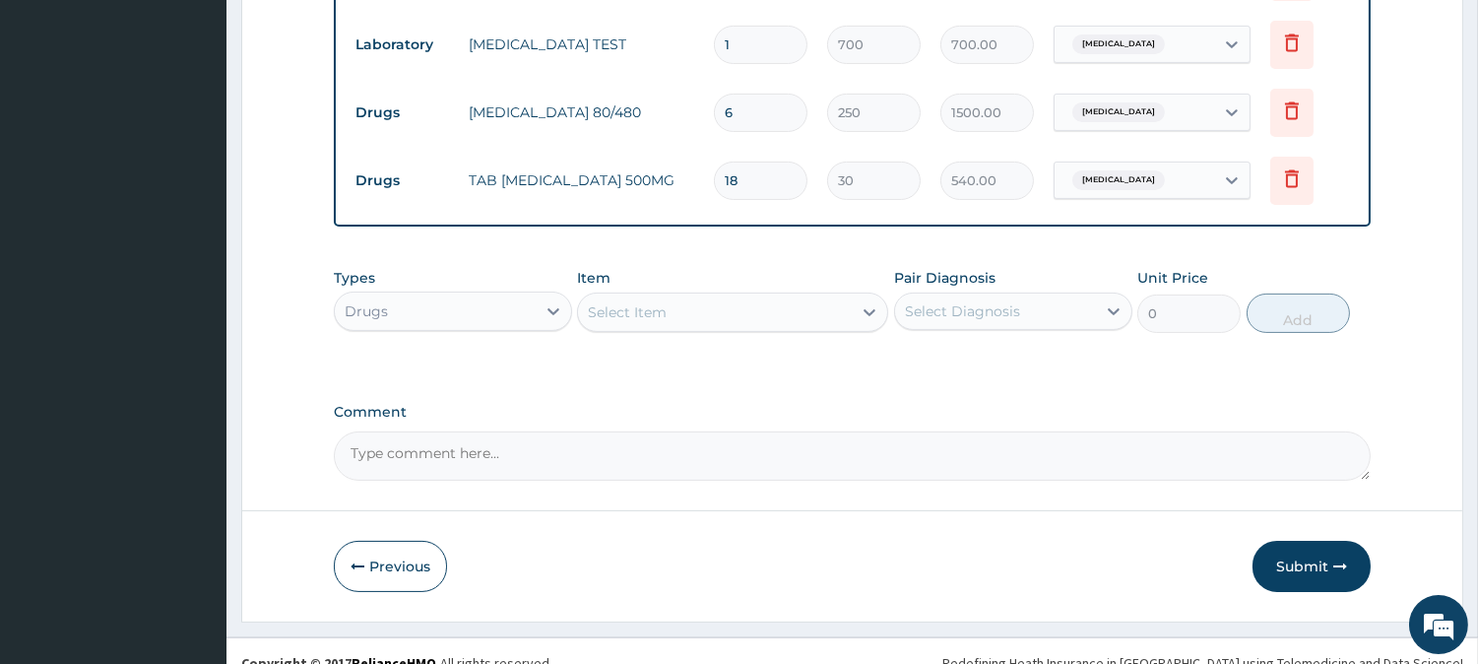
scroll to position [867, 0]
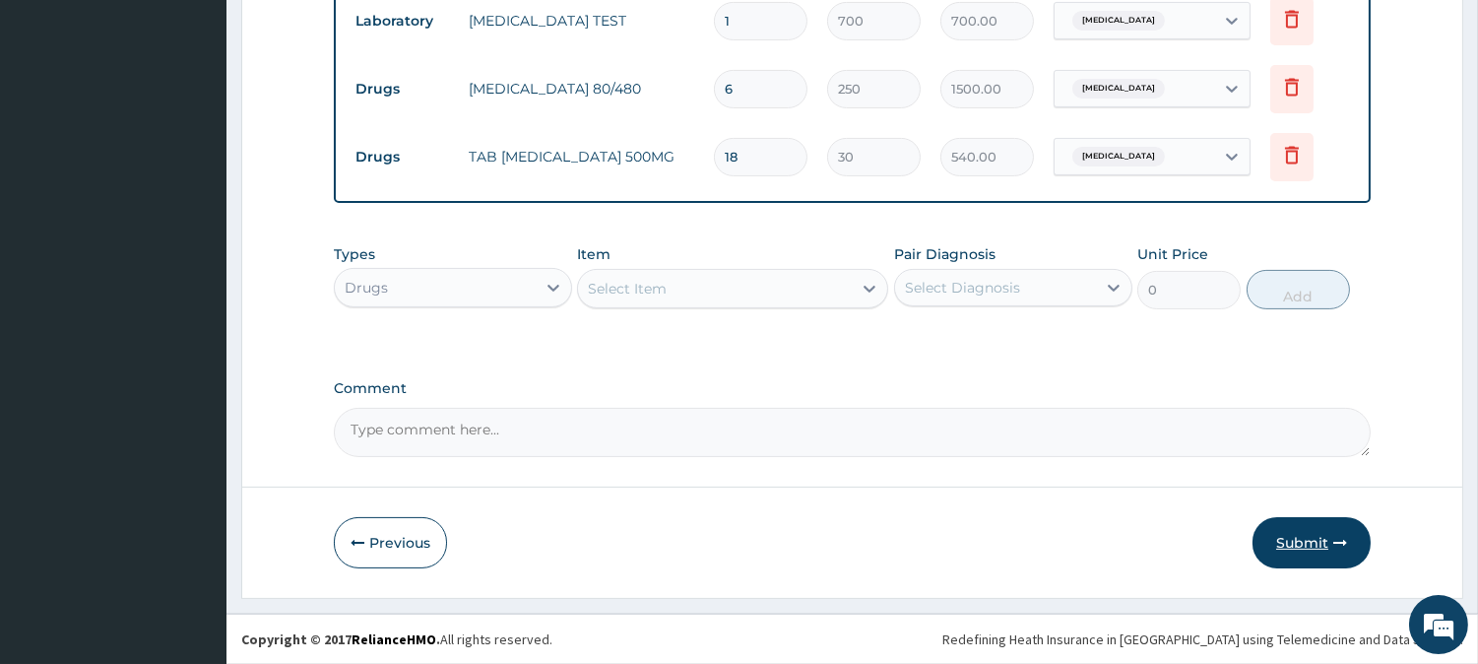
click at [1291, 543] on button "Submit" at bounding box center [1312, 542] width 118 height 51
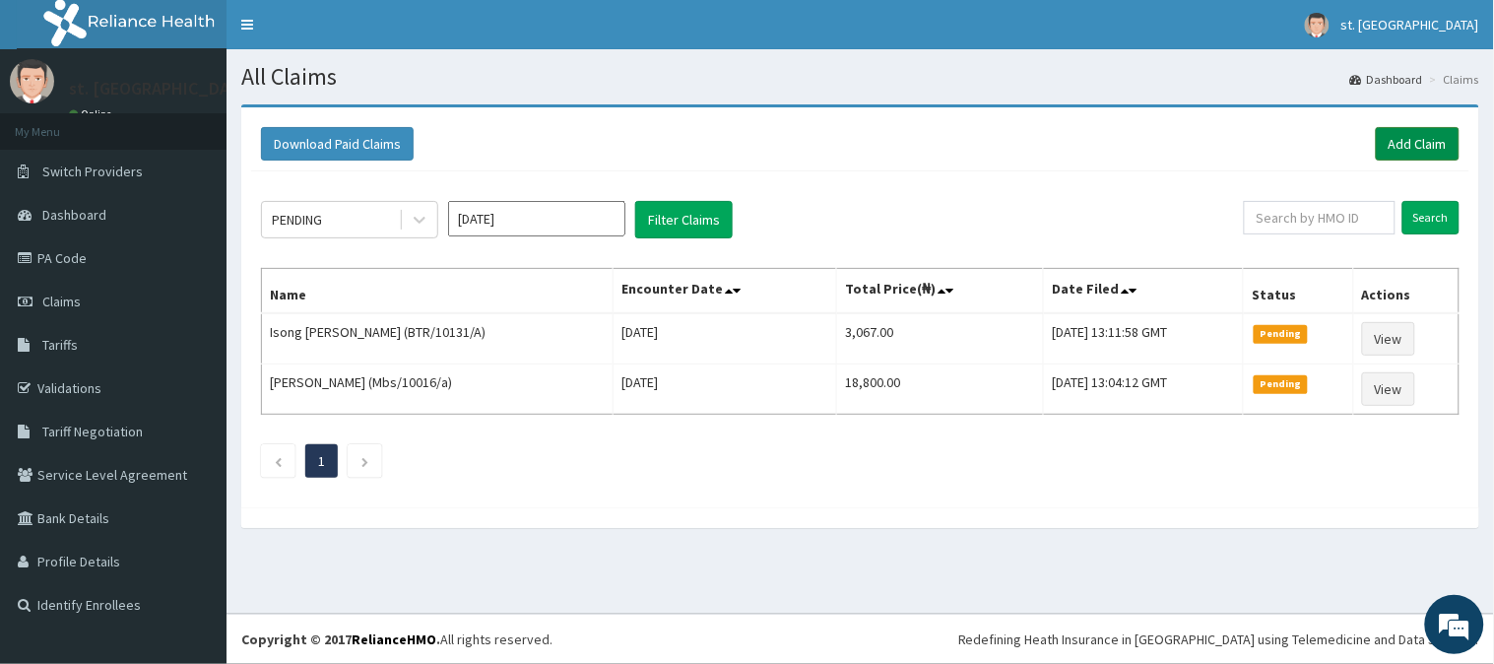
click at [1440, 140] on link "Add Claim" at bounding box center [1418, 143] width 84 height 33
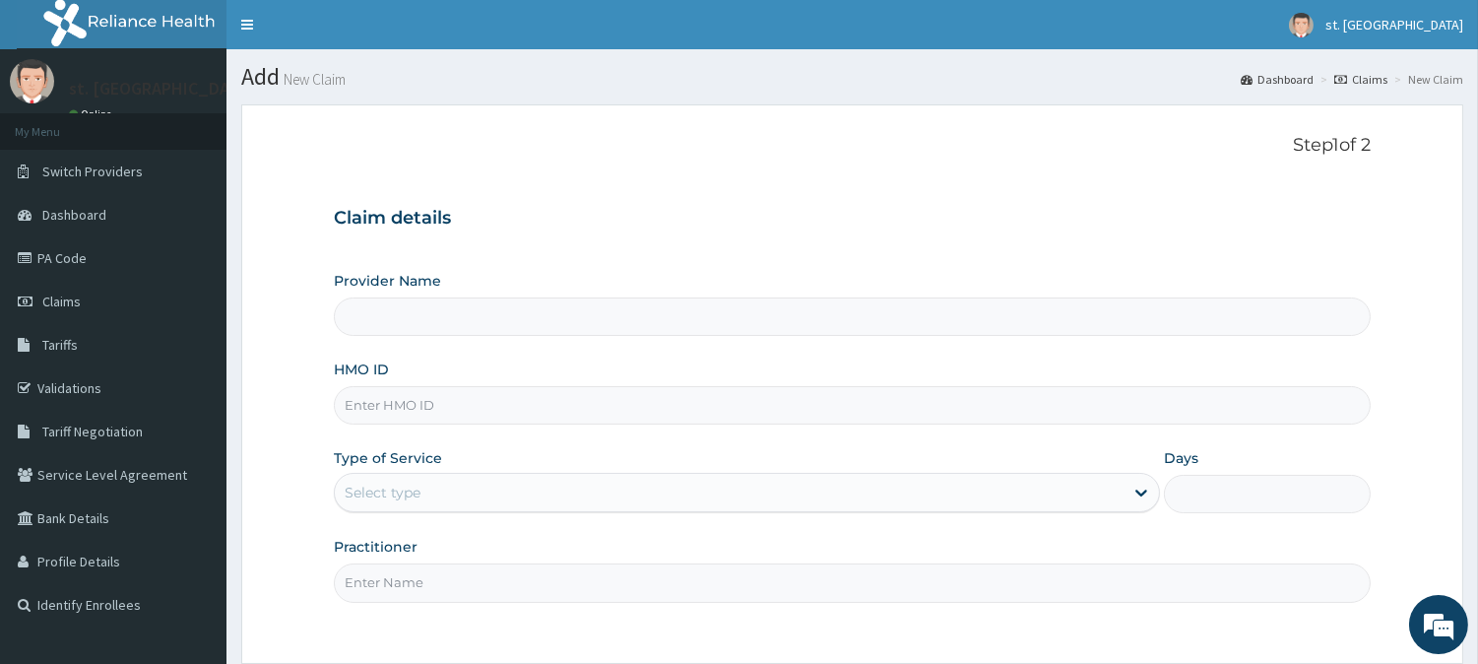
type input "[GEOGRAPHIC_DATA]"
click at [557, 416] on input "HMO ID" at bounding box center [852, 405] width 1037 height 38
paste input "Btr/11424/a"
type input "BTR/11424/A"
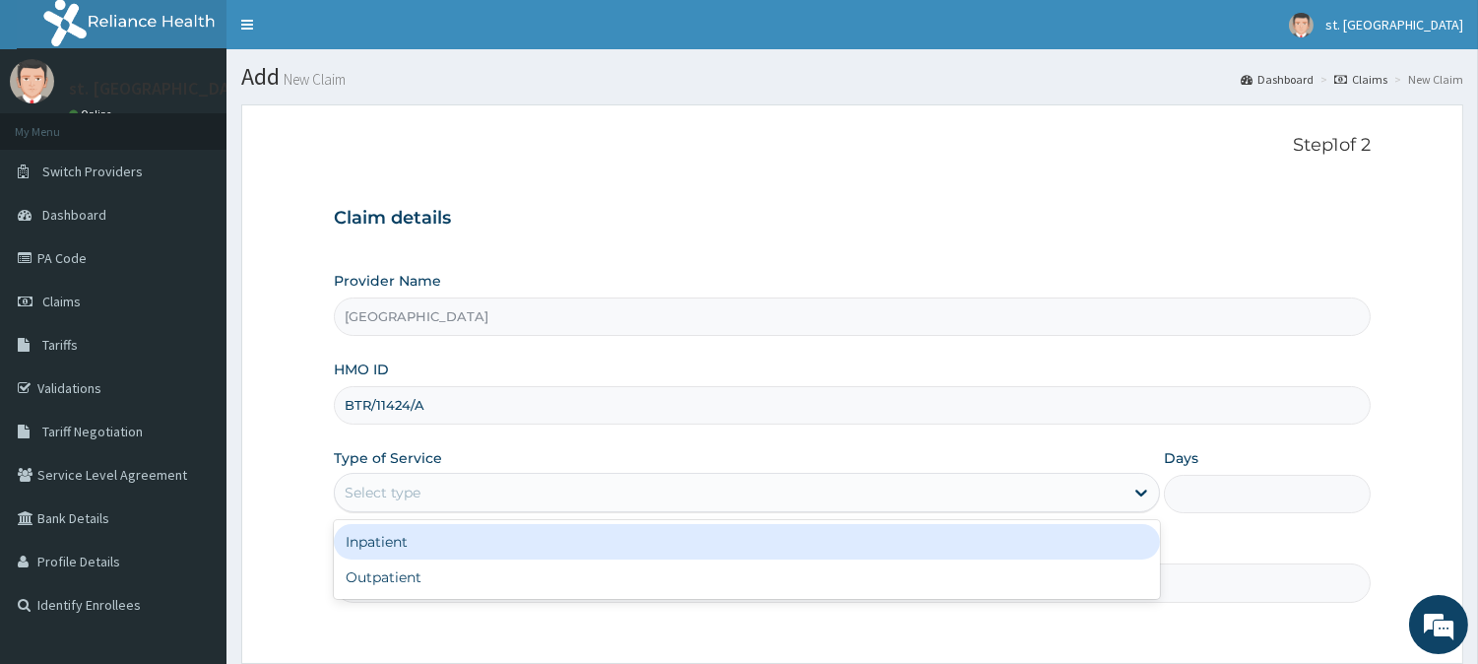
click at [490, 494] on div "Select type" at bounding box center [729, 493] width 789 height 32
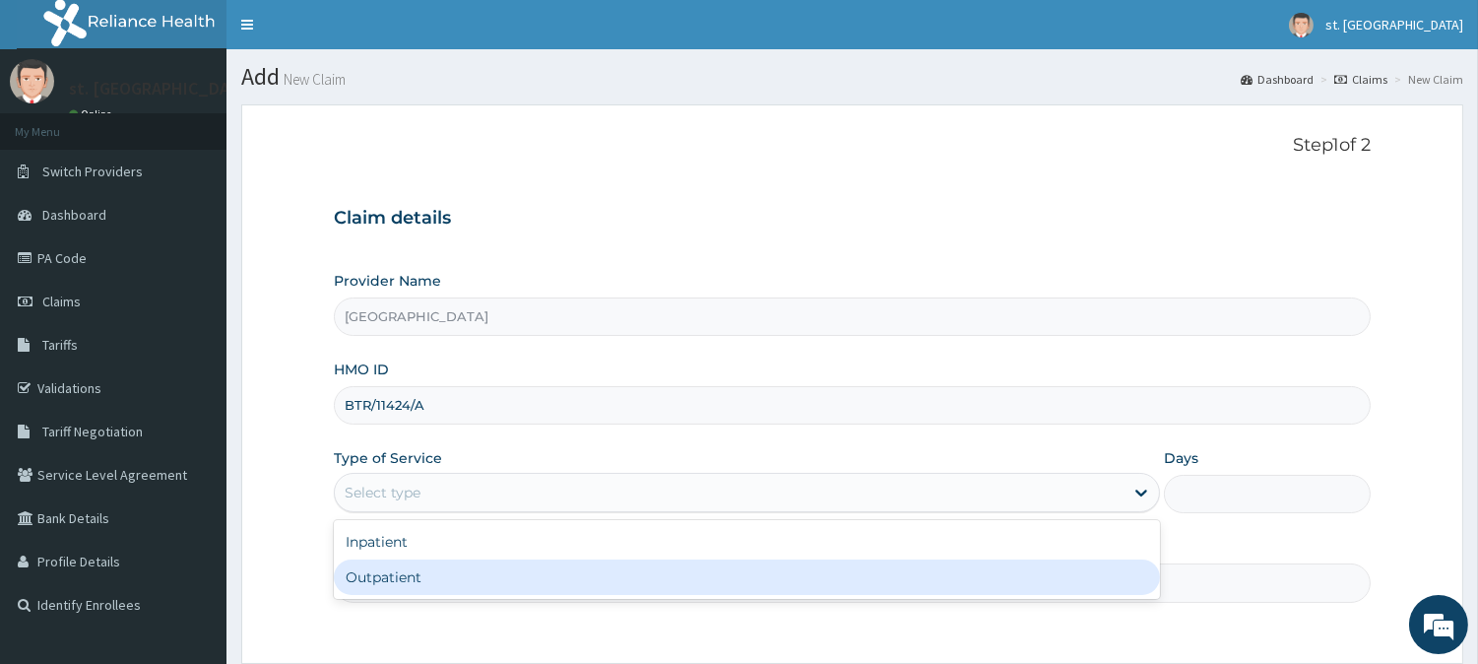
click at [426, 575] on div "Outpatient" at bounding box center [747, 576] width 826 height 35
type input "1"
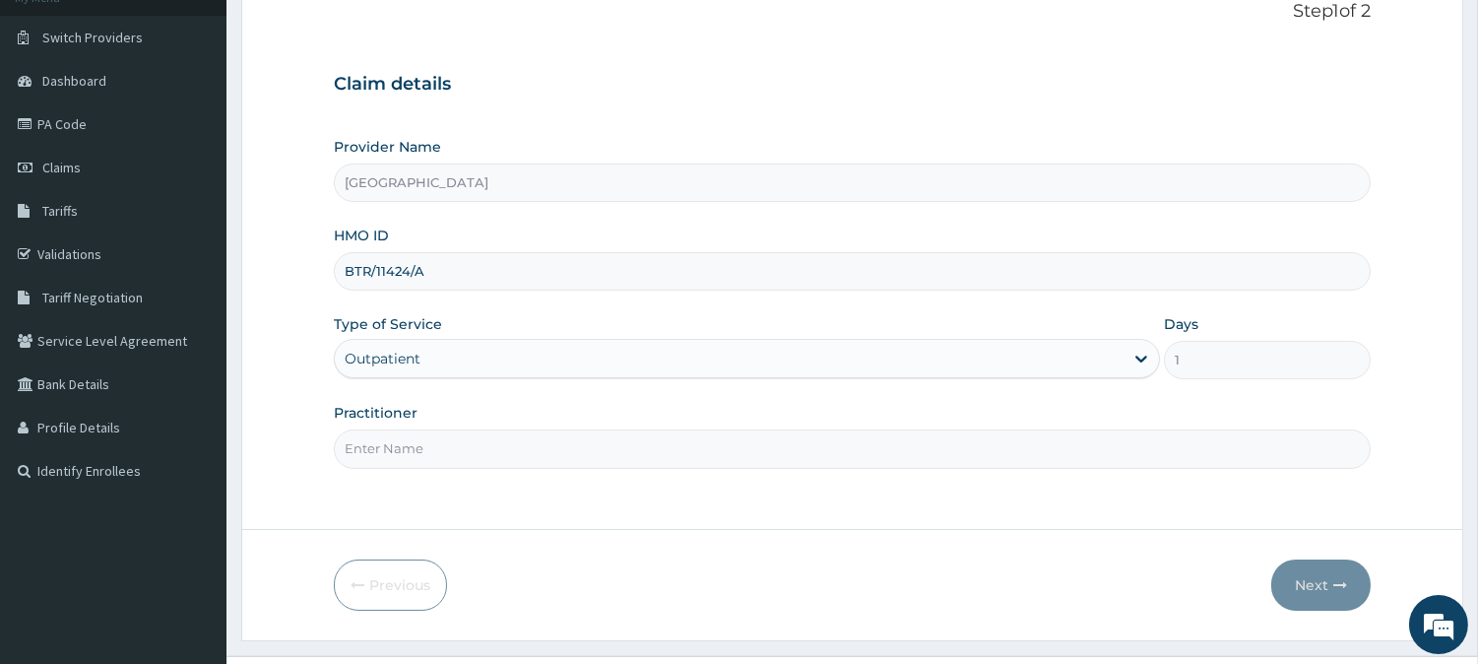
scroll to position [175, 0]
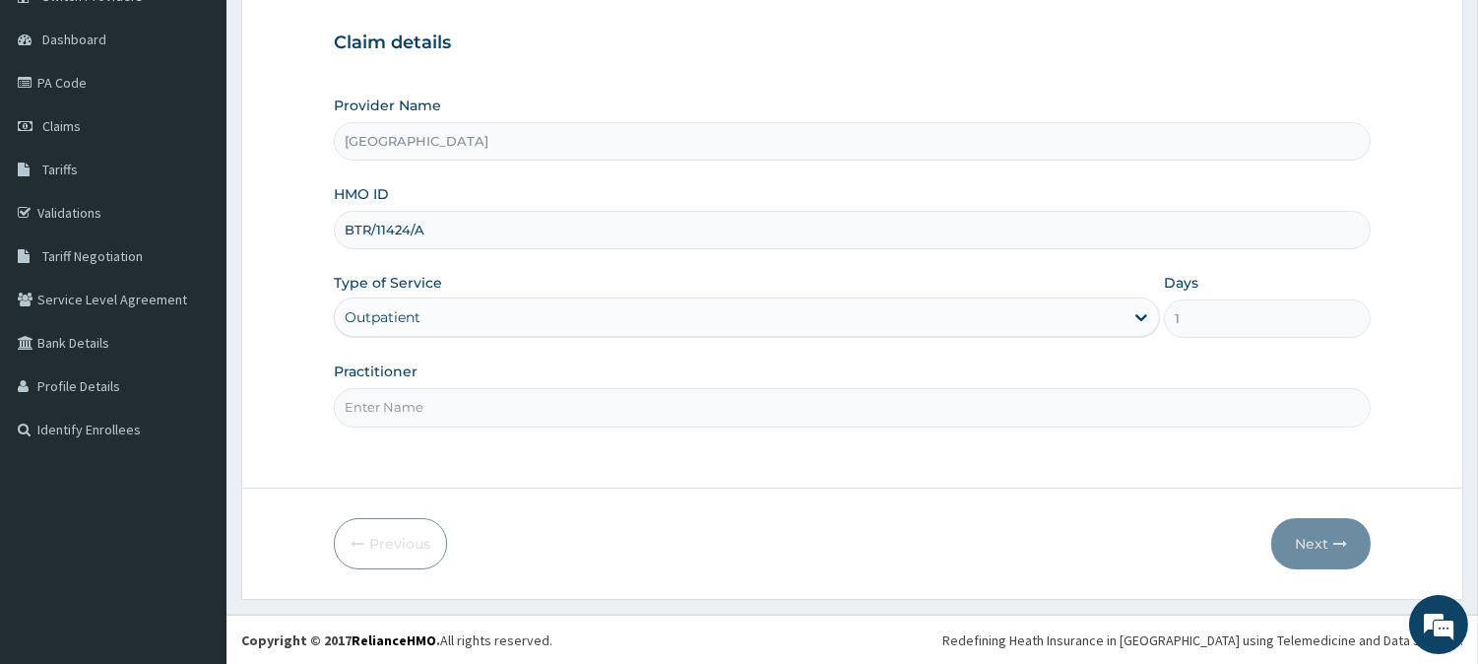
click at [697, 406] on input "Practitioner" at bounding box center [852, 407] width 1037 height 38
type input "DR [PERSON_NAME]"
click at [1316, 538] on button "Next" at bounding box center [1320, 543] width 99 height 51
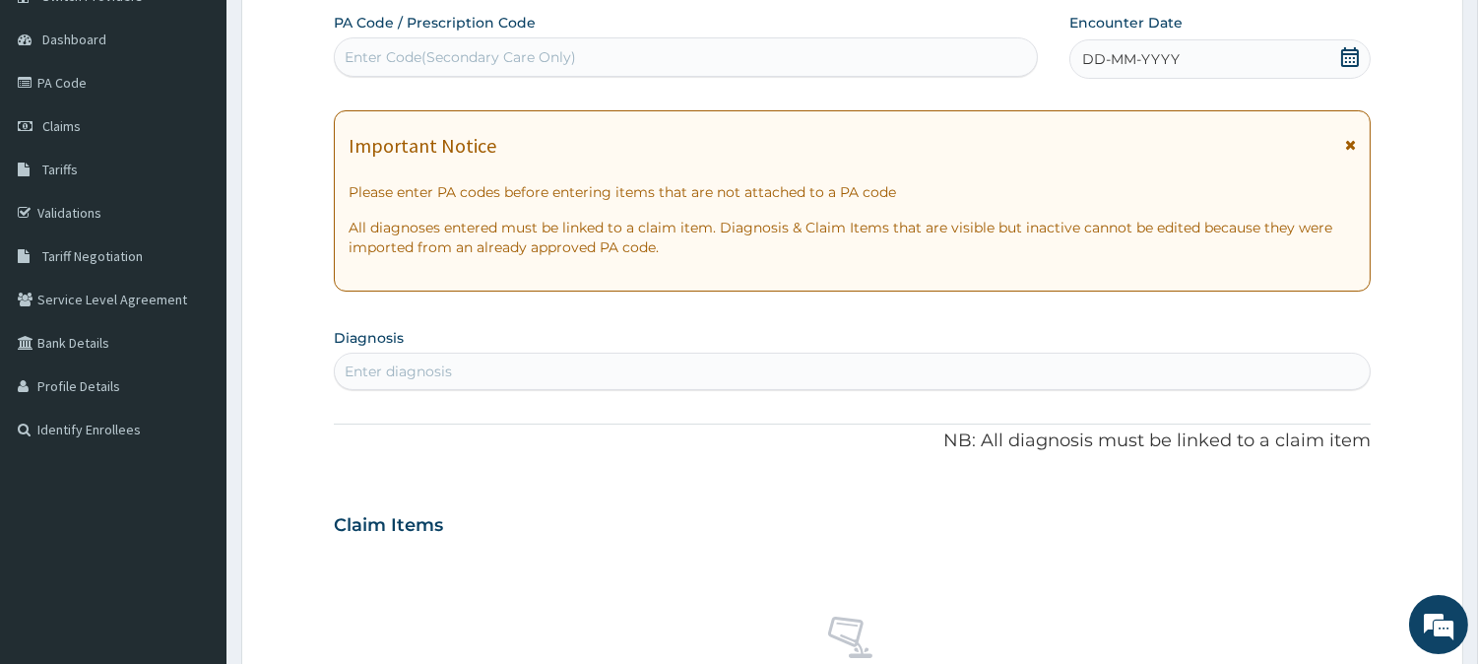
click at [686, 45] on div "Enter Code(Secondary Care Only)" at bounding box center [686, 57] width 702 height 32
paste input "PA/C787F7"
type input "PA/C787F7"
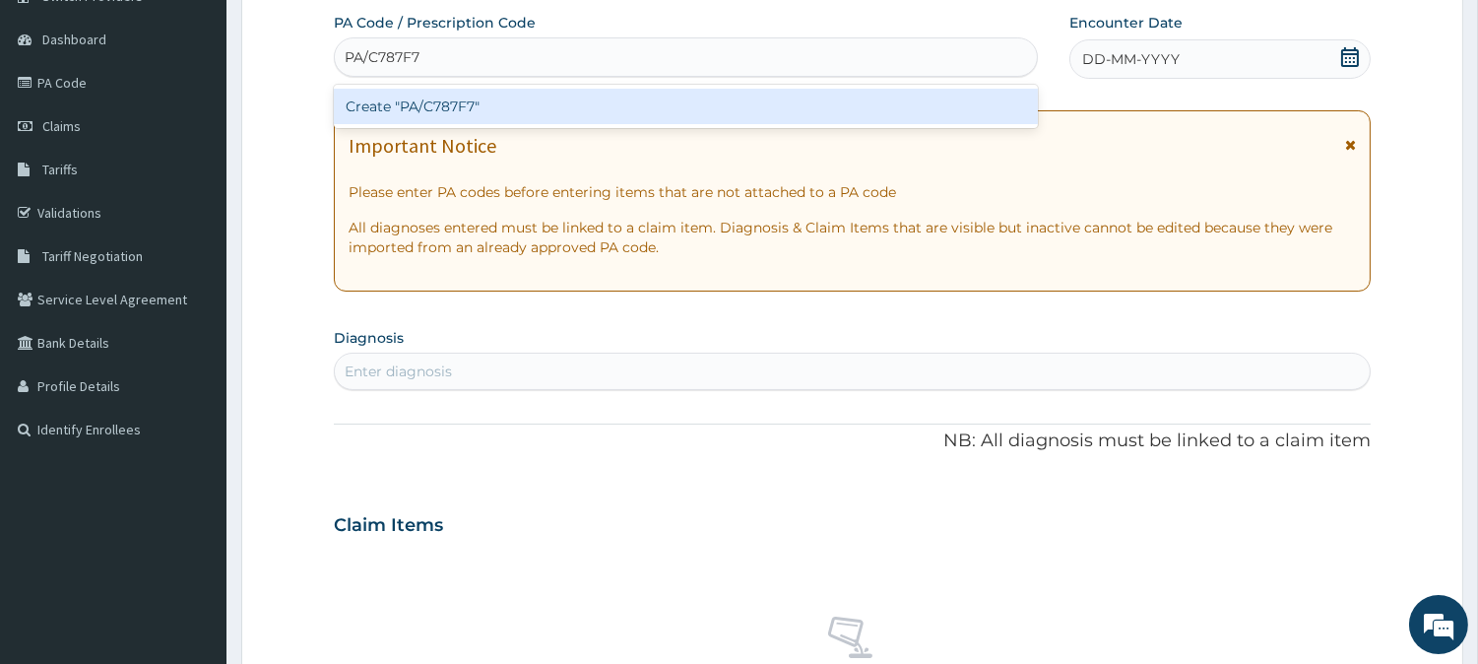
click at [470, 101] on div "Create "PA/C787F7"" at bounding box center [686, 106] width 704 height 35
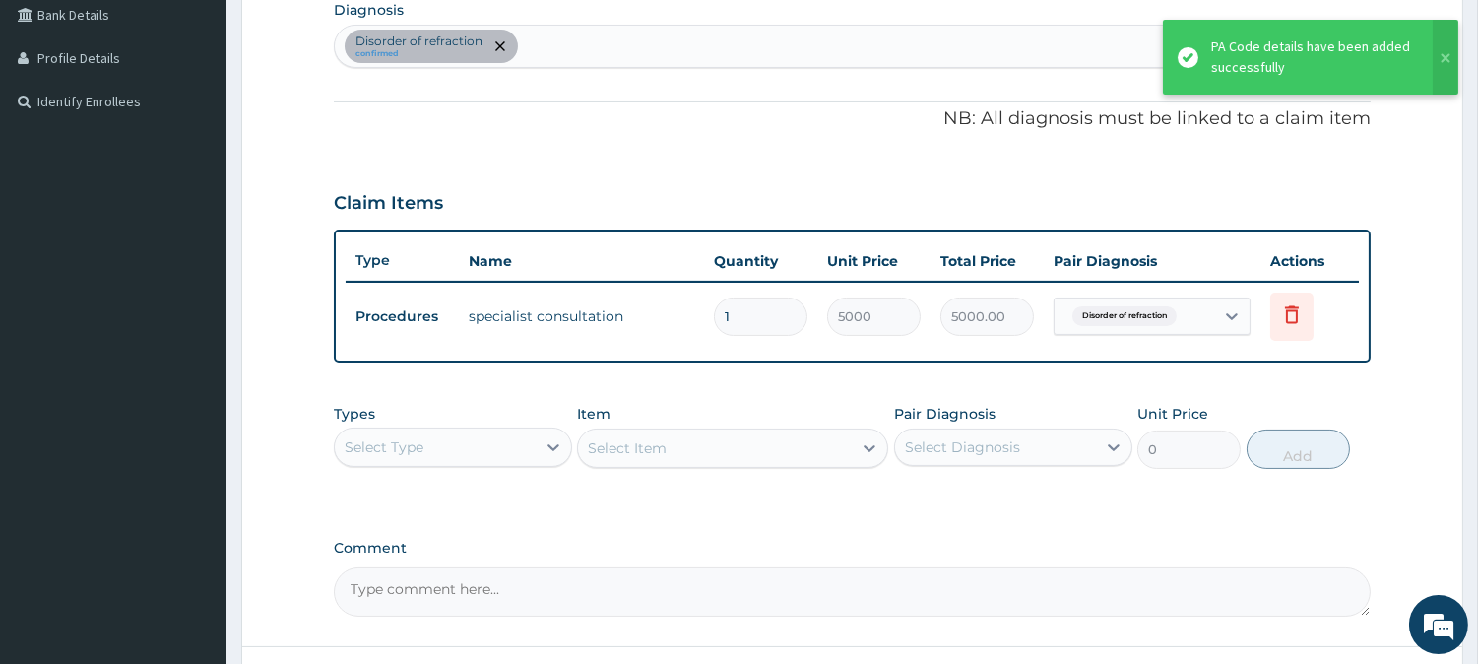
scroll to position [548, 0]
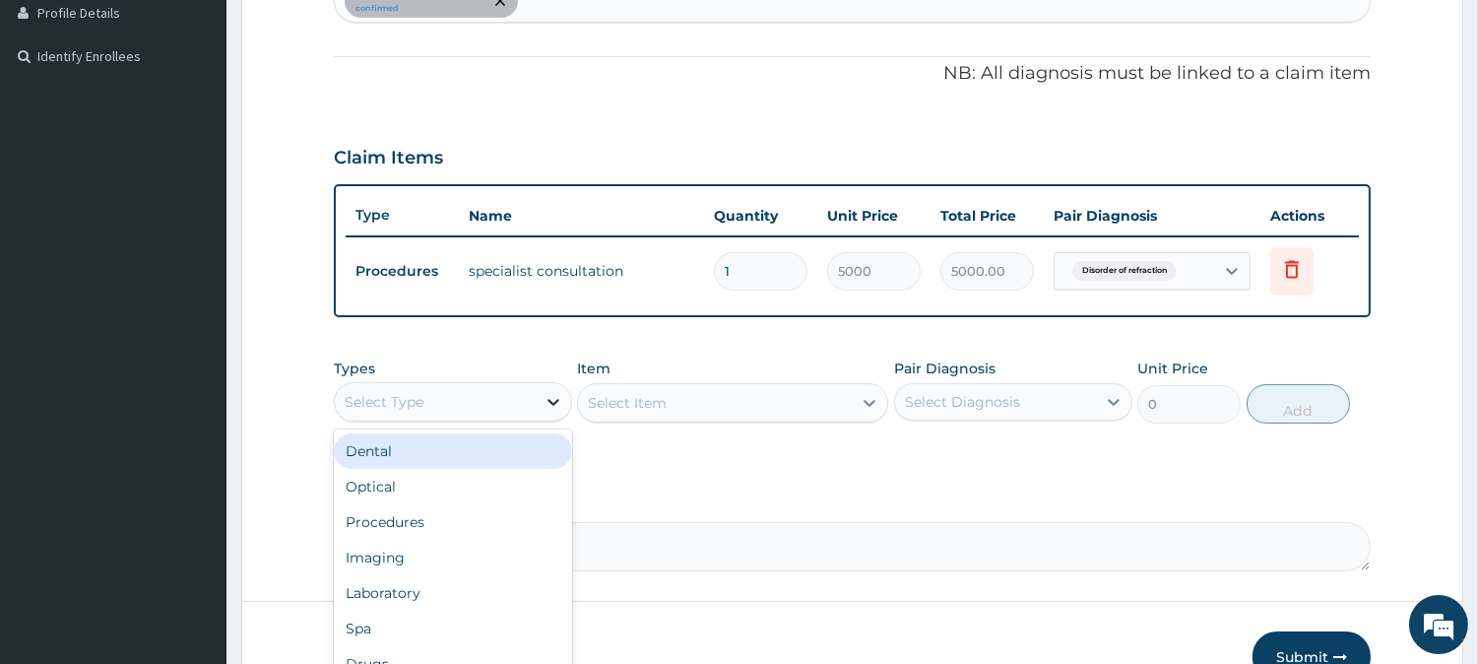
click at [544, 397] on icon at bounding box center [554, 402] width 20 height 20
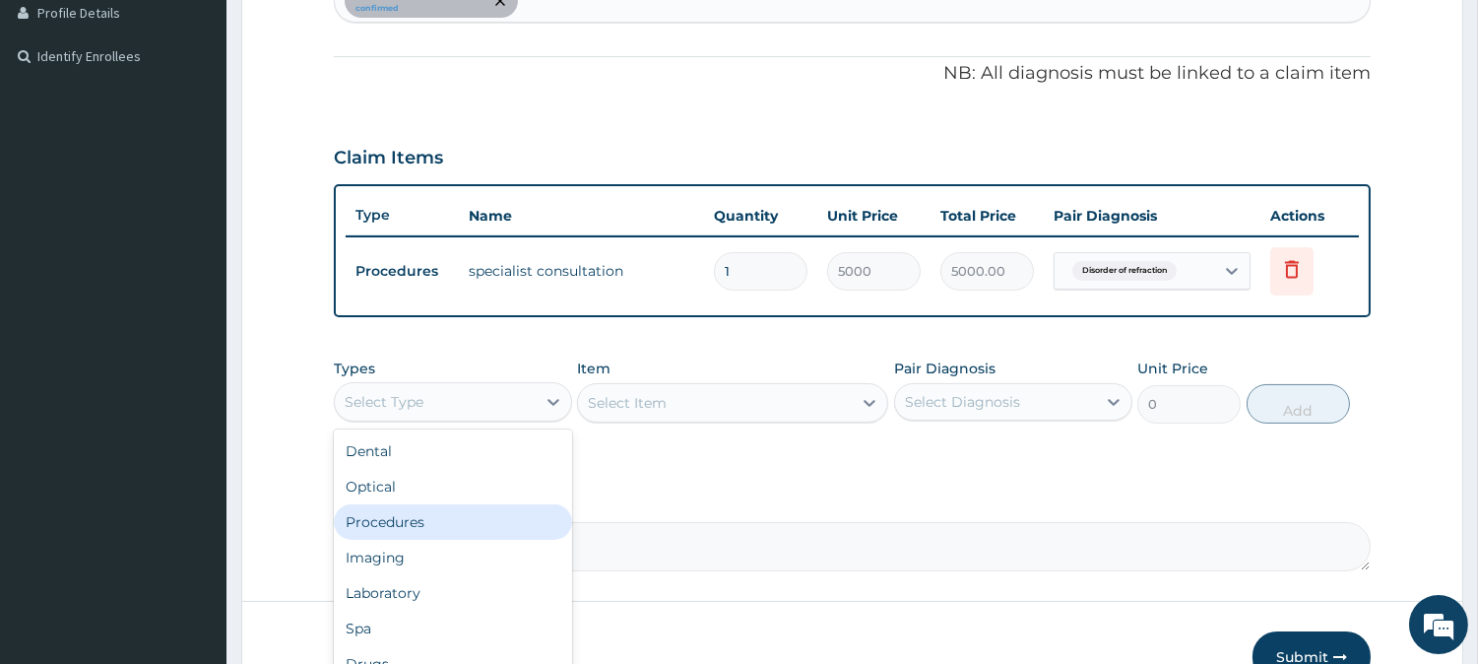
click at [441, 525] on div "Procedures" at bounding box center [453, 521] width 238 height 35
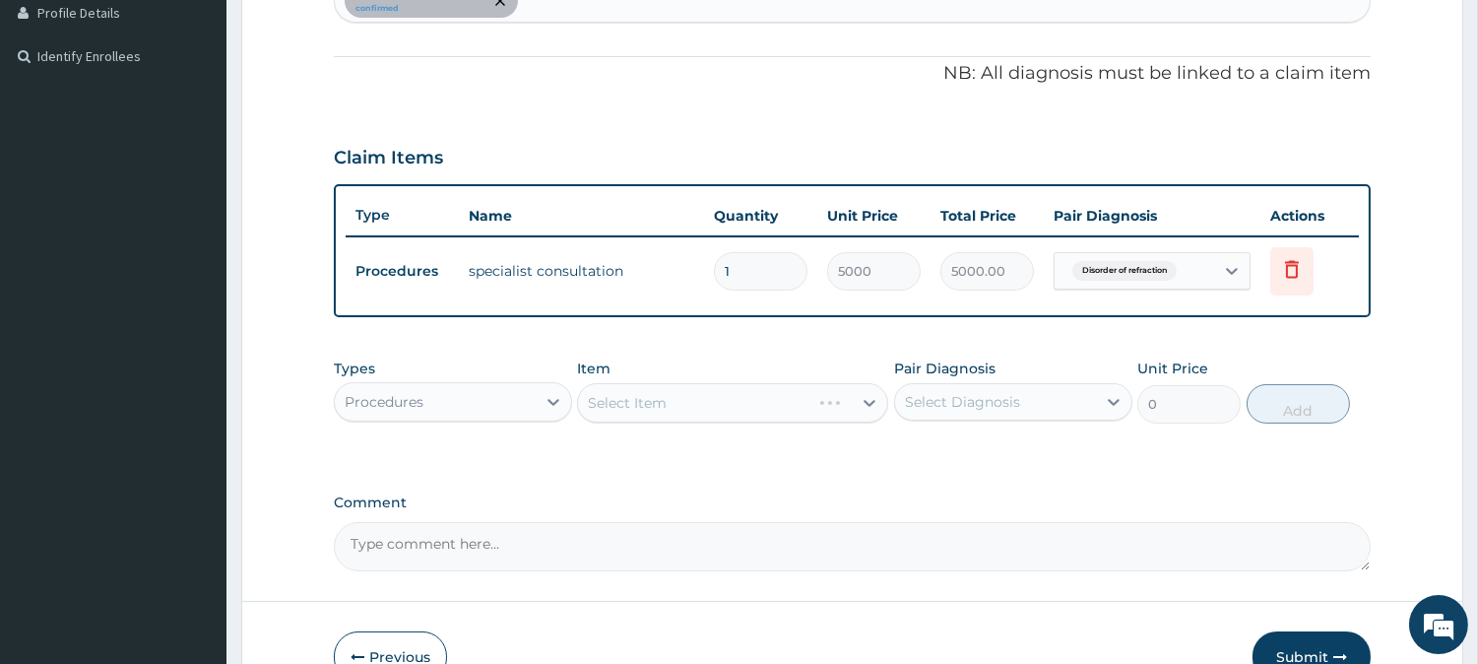
click at [864, 400] on div "Select Item" at bounding box center [732, 402] width 311 height 39
click at [832, 400] on div "Select Item" at bounding box center [732, 402] width 311 height 39
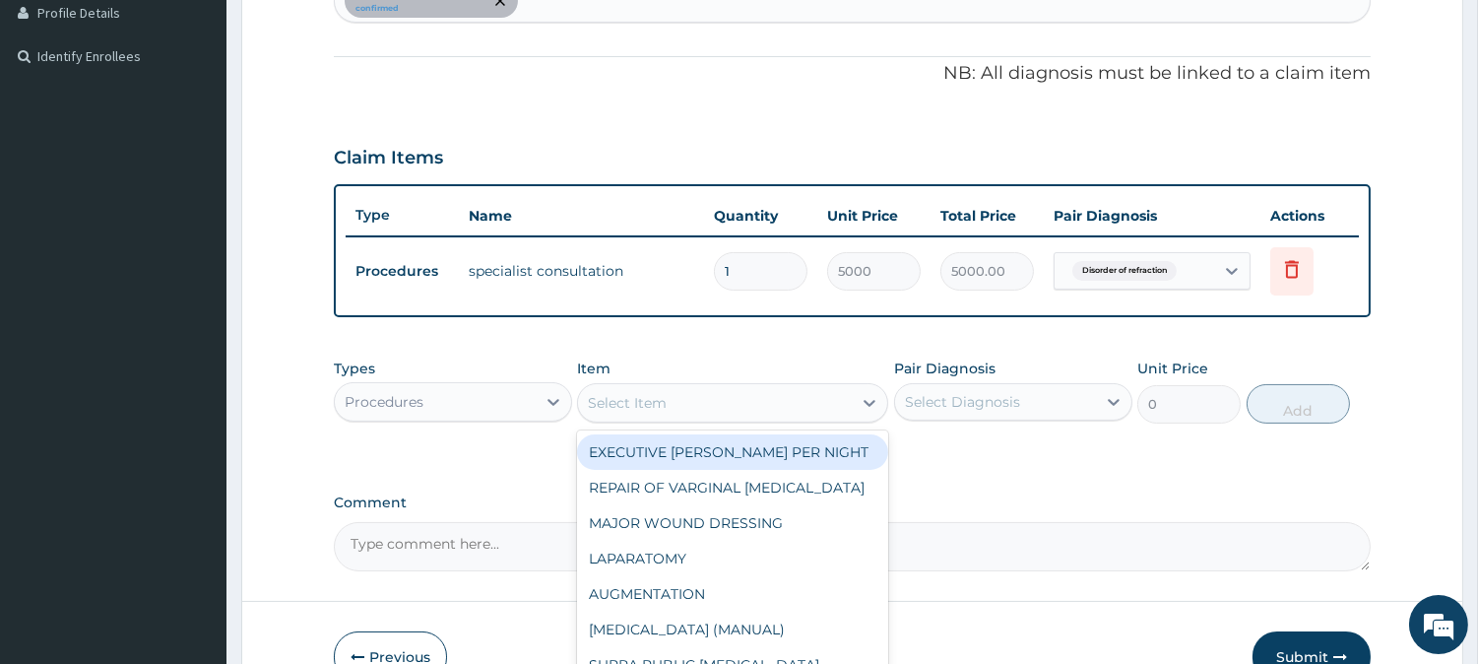
click at [835, 400] on div "Select Item" at bounding box center [715, 403] width 274 height 32
type input "GP"
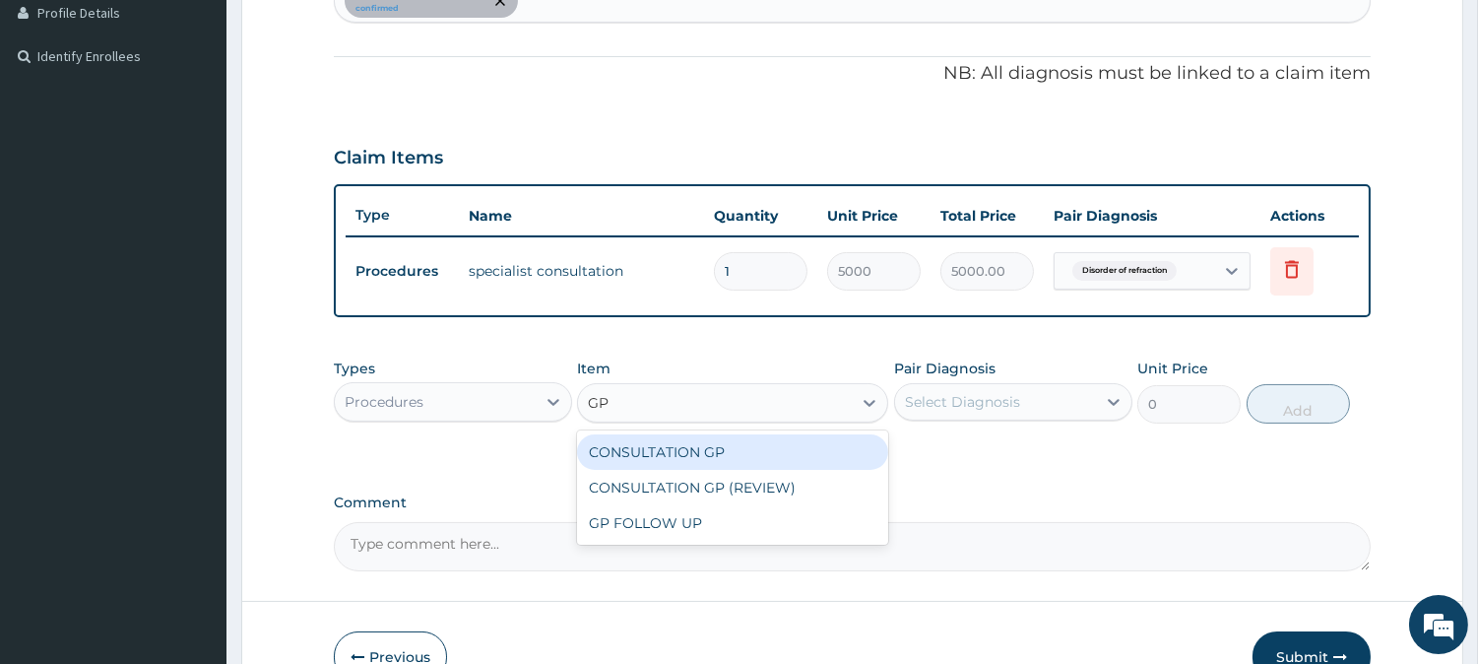
click at [696, 444] on div "CONSULTATION GP" at bounding box center [732, 451] width 311 height 35
type input "2500"
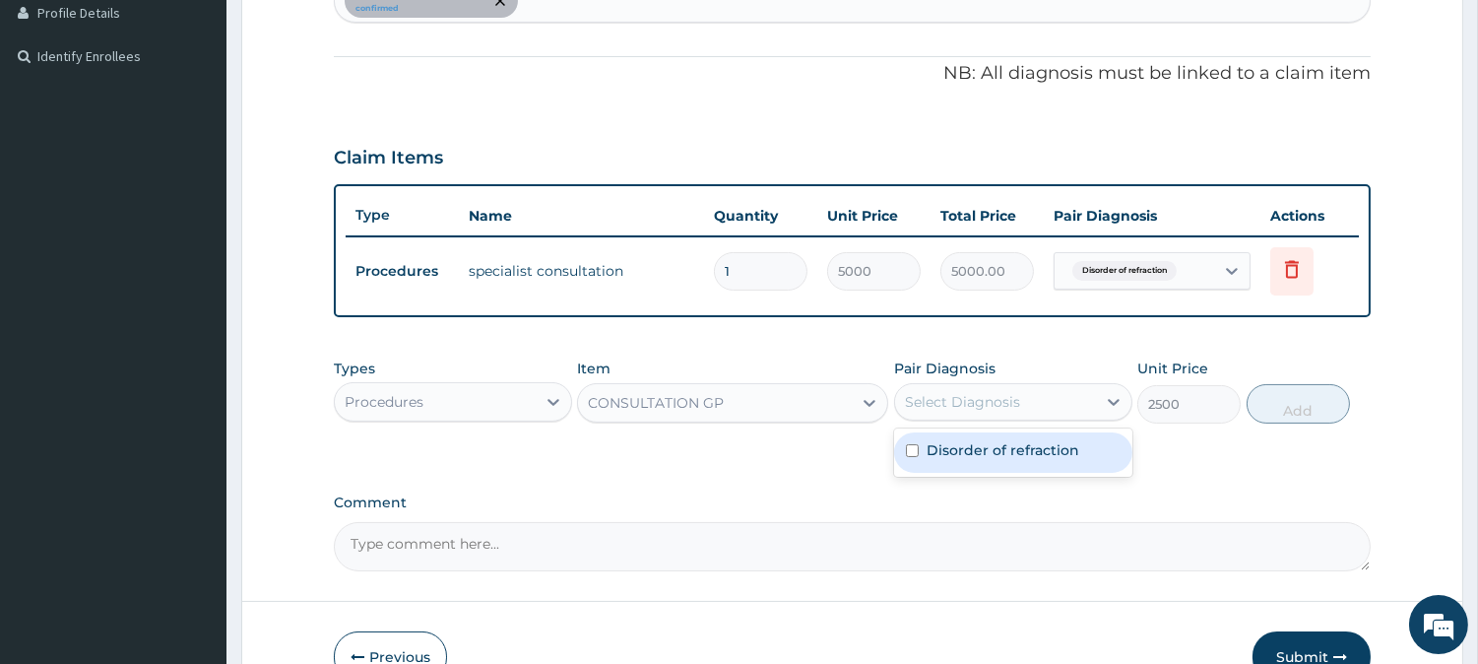
click at [1087, 397] on div "Select Diagnosis" at bounding box center [995, 402] width 201 height 32
click at [1021, 449] on label "Disorder of refraction" at bounding box center [1003, 450] width 153 height 20
checkbox input "true"
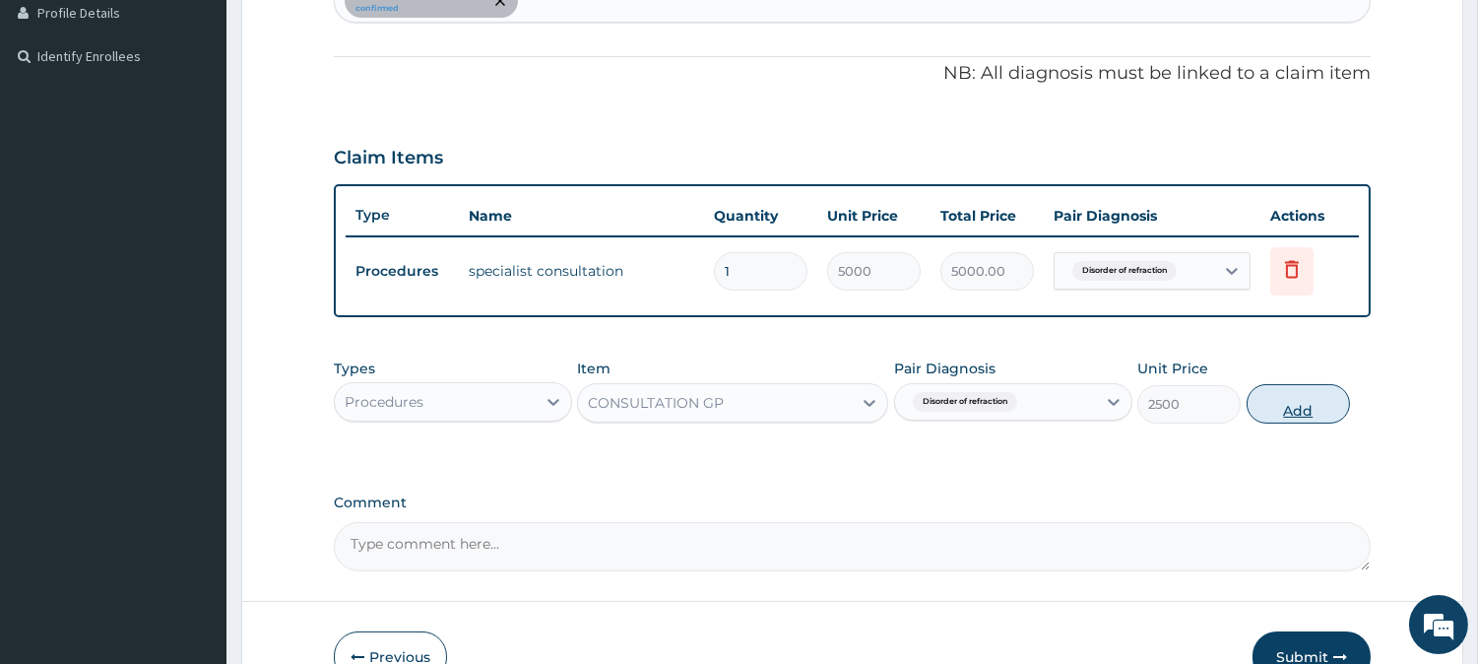
click at [1306, 410] on button "Add" at bounding box center [1298, 403] width 103 height 39
type input "0"
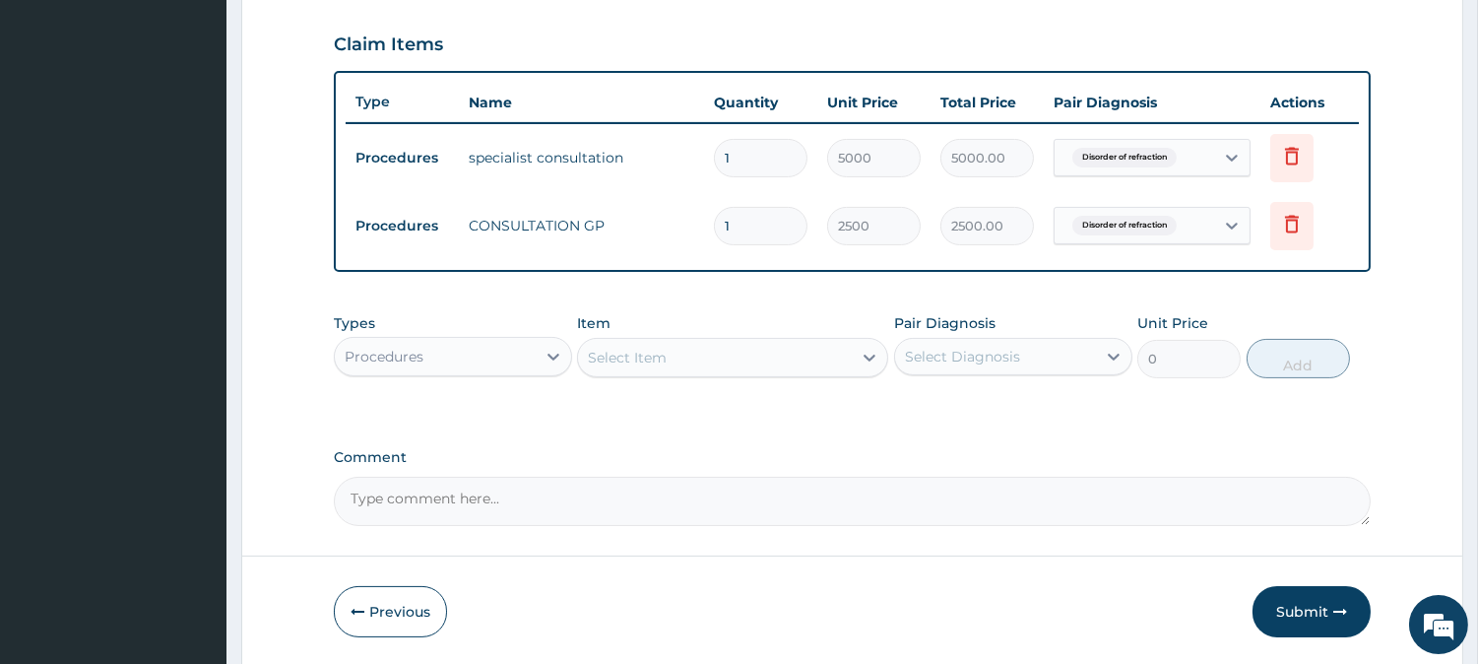
scroll to position [729, 0]
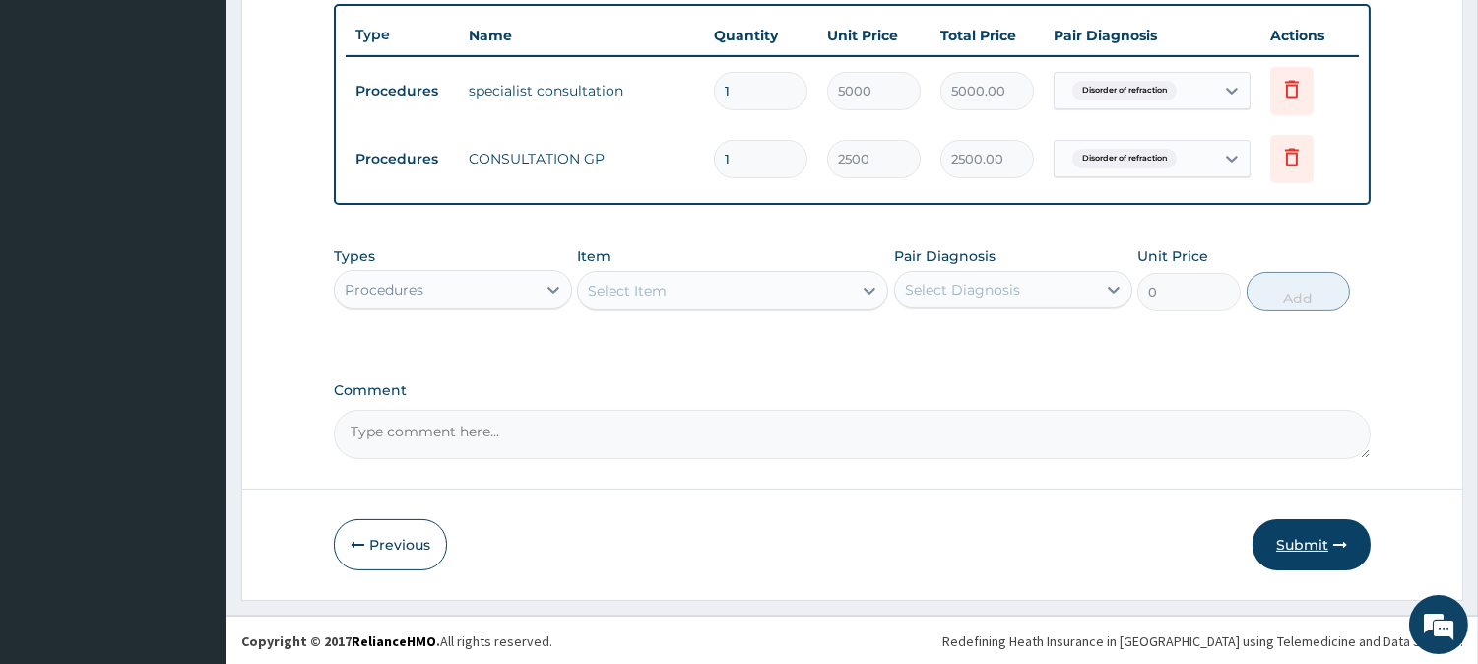
click at [1319, 540] on button "Submit" at bounding box center [1312, 544] width 118 height 51
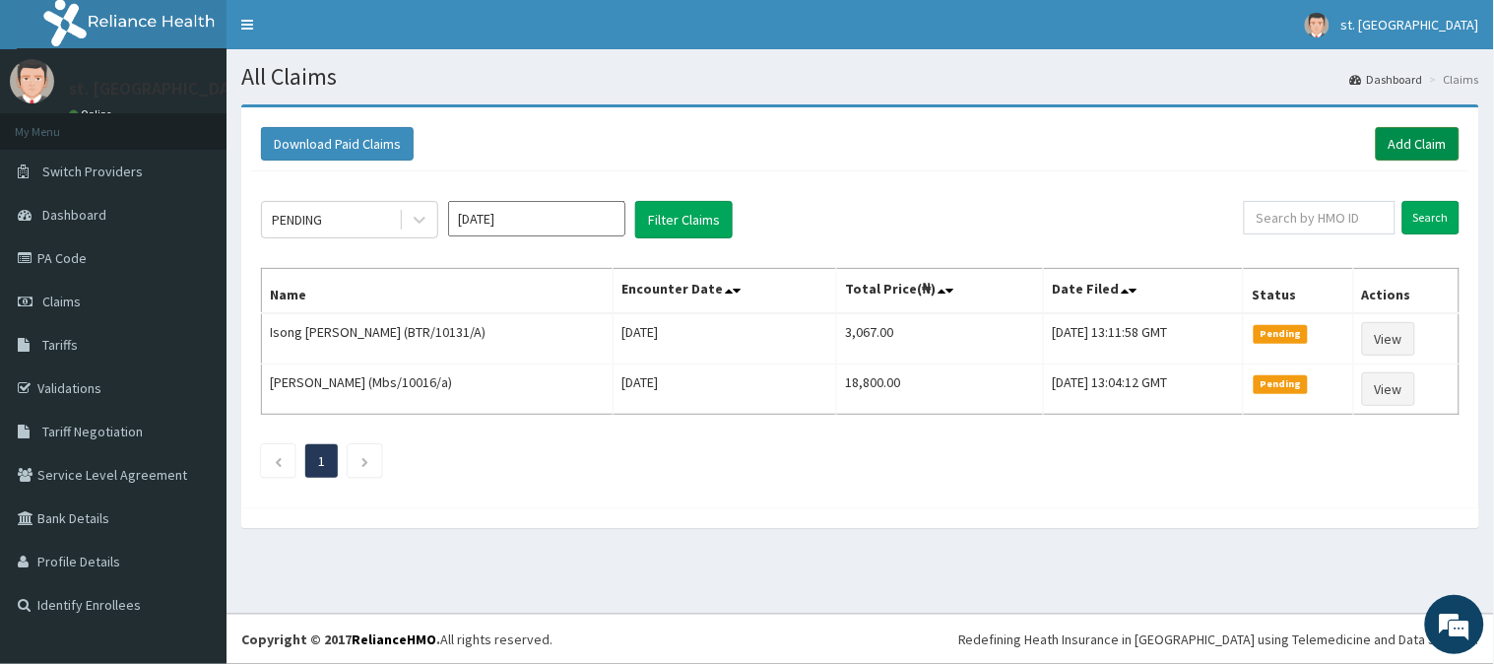
click at [1433, 143] on link "Add Claim" at bounding box center [1418, 143] width 84 height 33
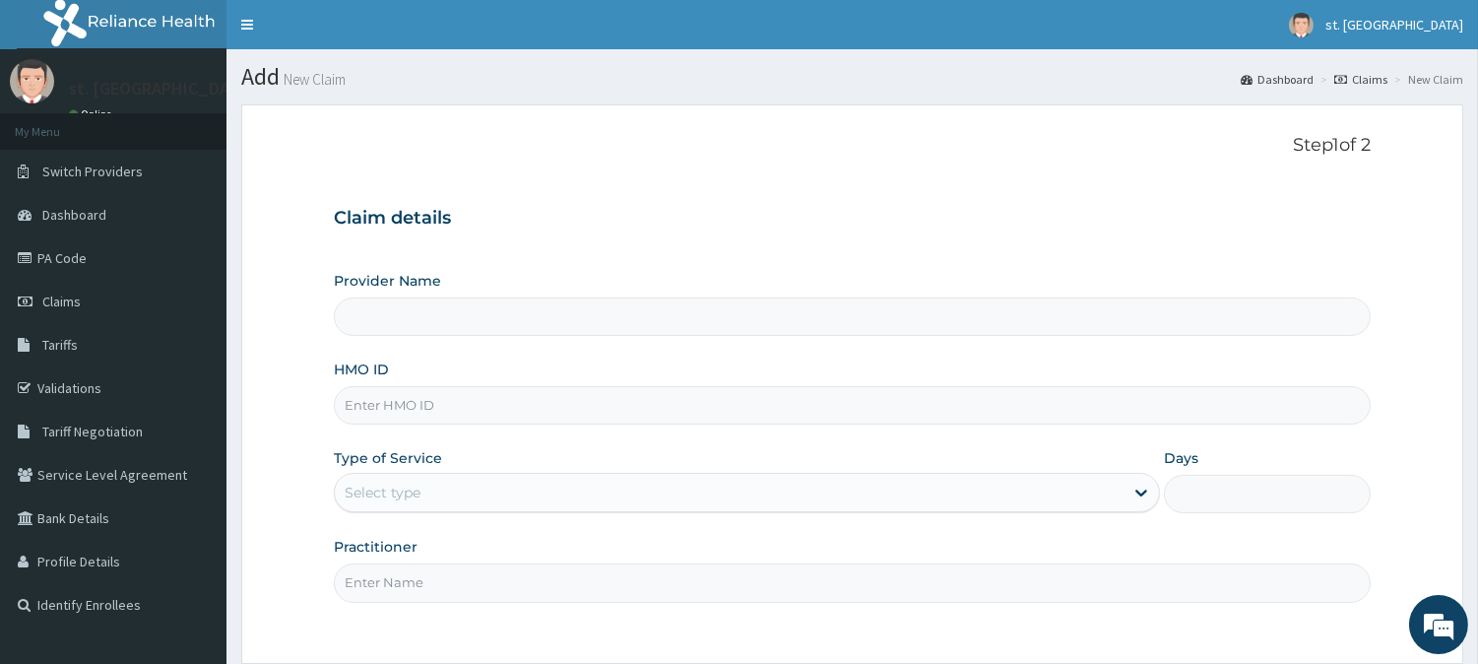
click at [494, 411] on input "HMO ID" at bounding box center [852, 405] width 1037 height 38
type input "[GEOGRAPHIC_DATA]"
paste input "EIA/10274/A"
type input "EIA/10274/A"
click at [490, 489] on div "Select type" at bounding box center [729, 493] width 789 height 32
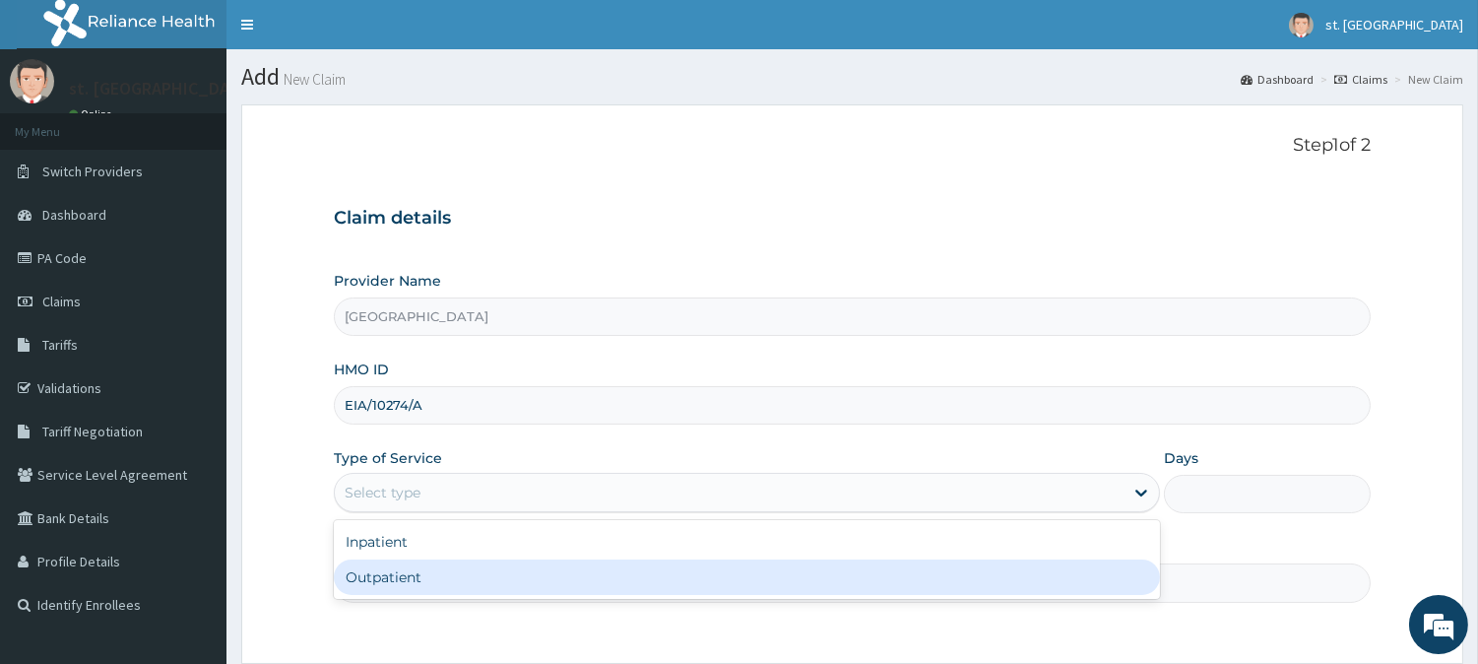
click at [423, 579] on div "Outpatient" at bounding box center [747, 576] width 826 height 35
type input "1"
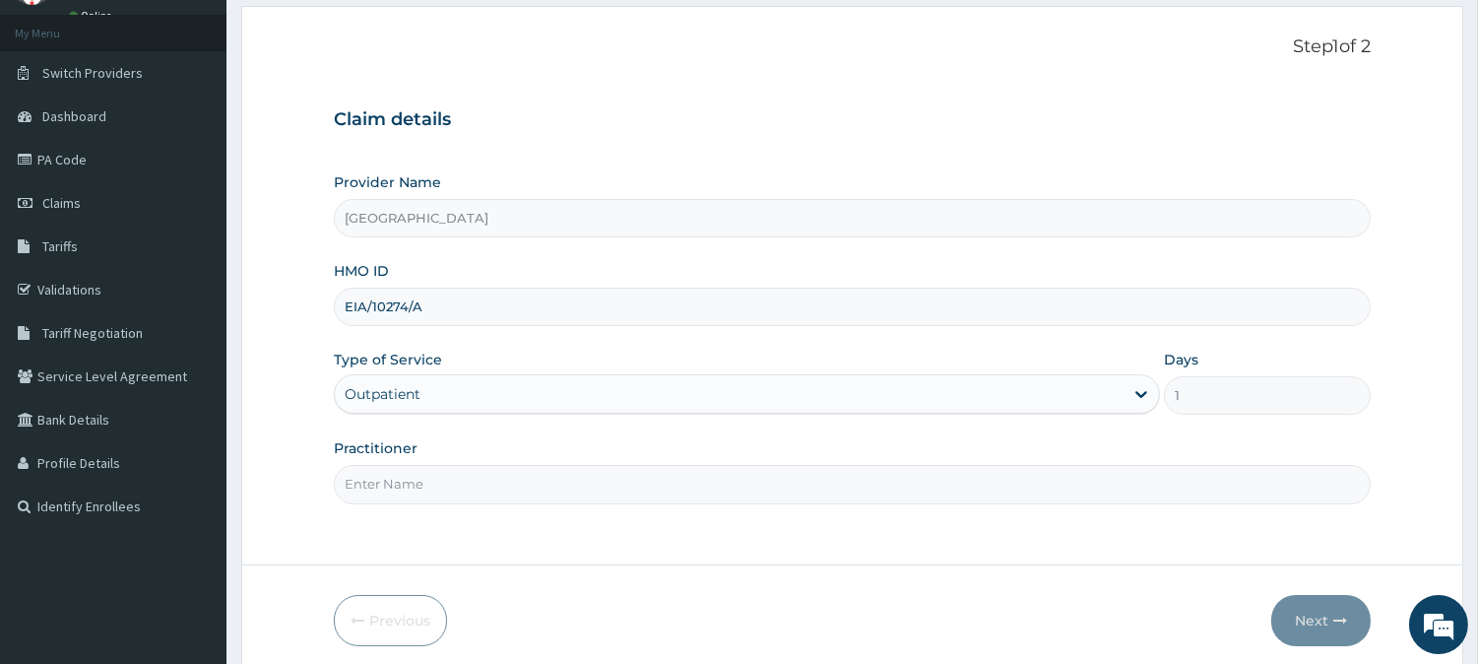
scroll to position [101, 0]
click at [508, 483] on input "Practitioner" at bounding box center [852, 481] width 1037 height 38
type input "DR [PERSON_NAME]"
click at [1294, 612] on button "Next" at bounding box center [1320, 617] width 99 height 51
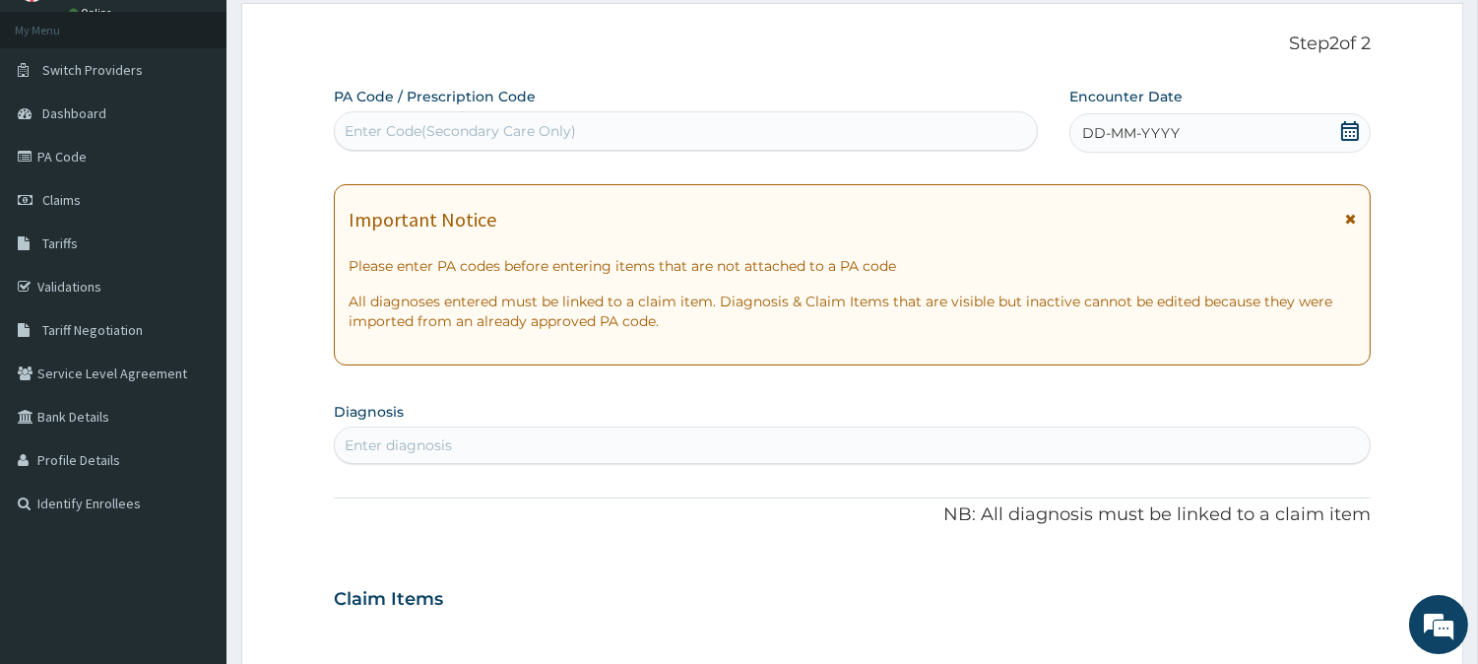
click at [1351, 129] on icon at bounding box center [1350, 131] width 20 height 20
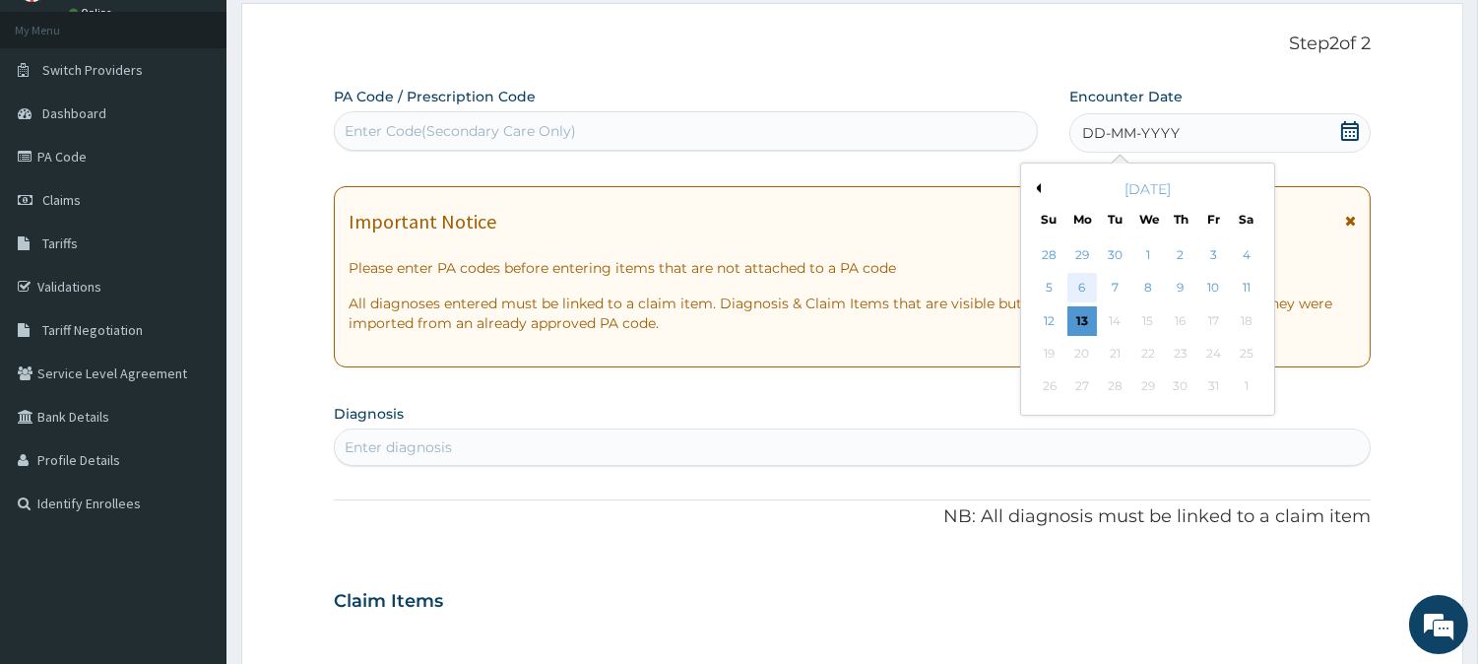
click at [1080, 274] on div "6" at bounding box center [1082, 289] width 30 height 30
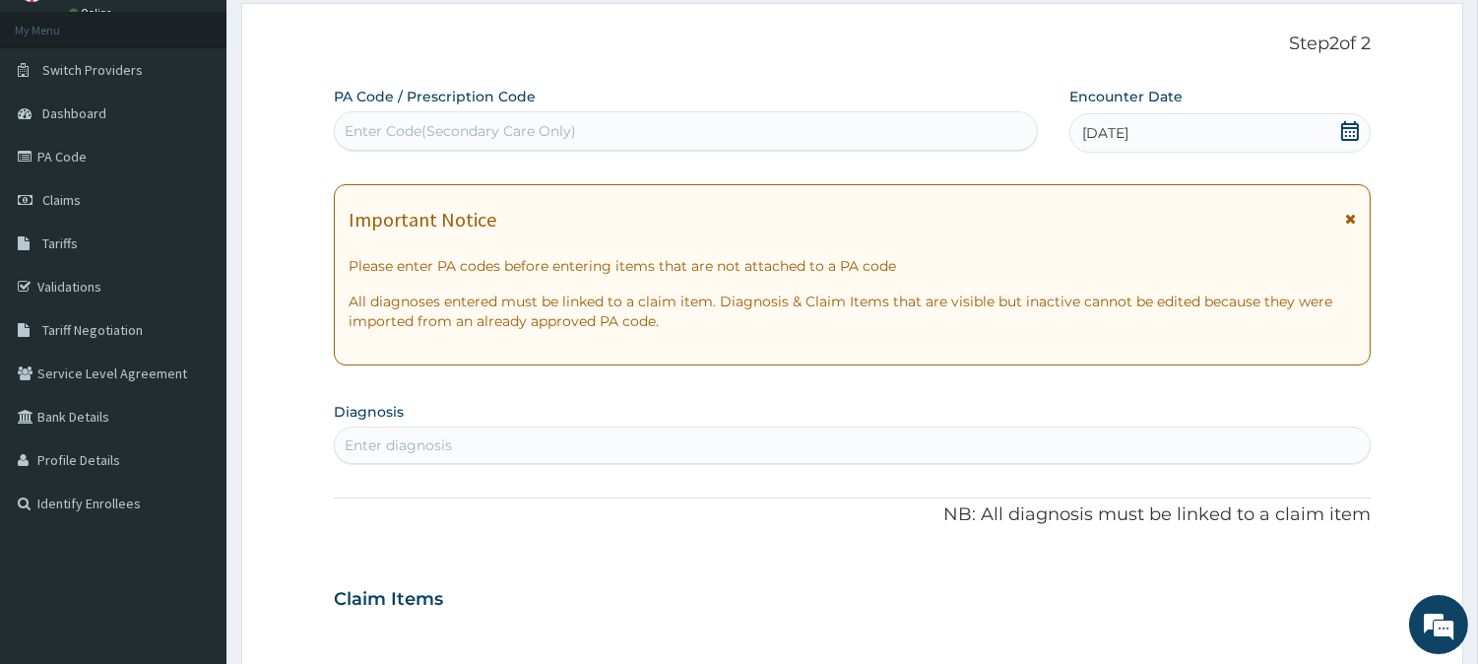
click at [415, 440] on div "Enter diagnosis" at bounding box center [398, 445] width 107 height 20
type input "INFERTILITY"
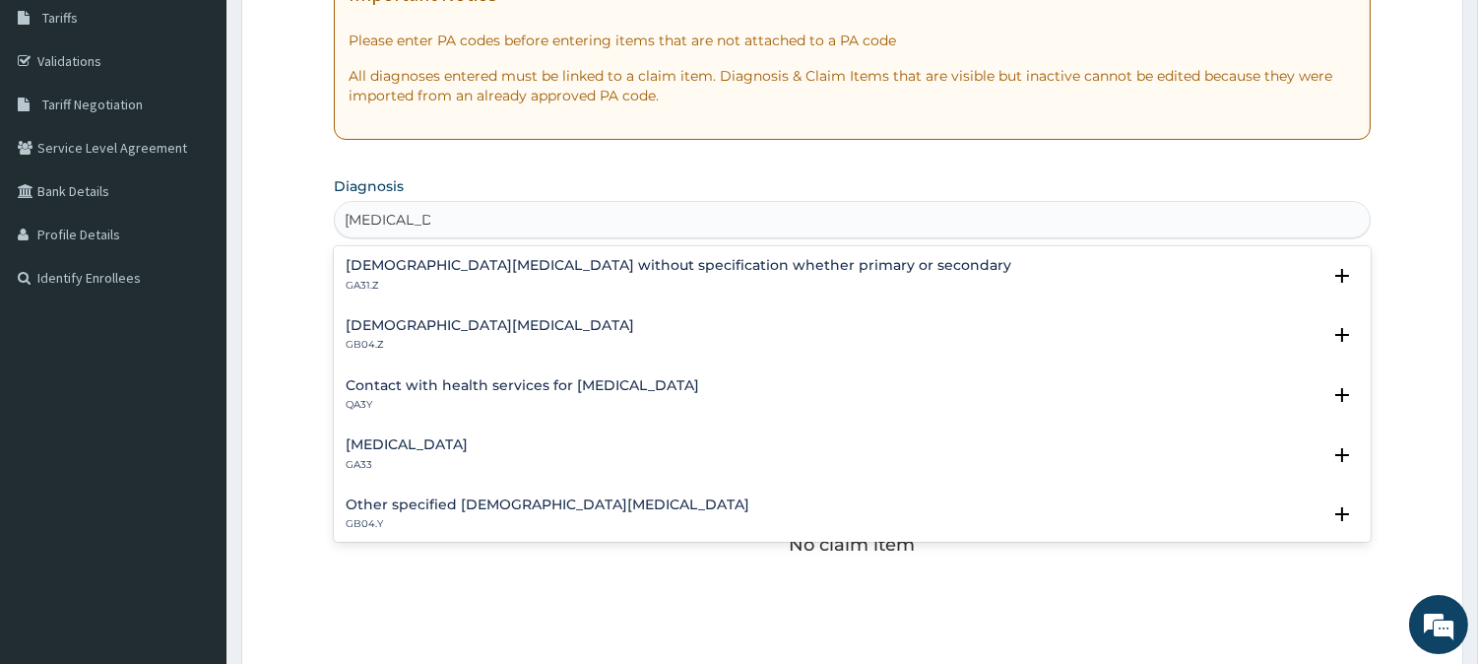
scroll to position [323, 0]
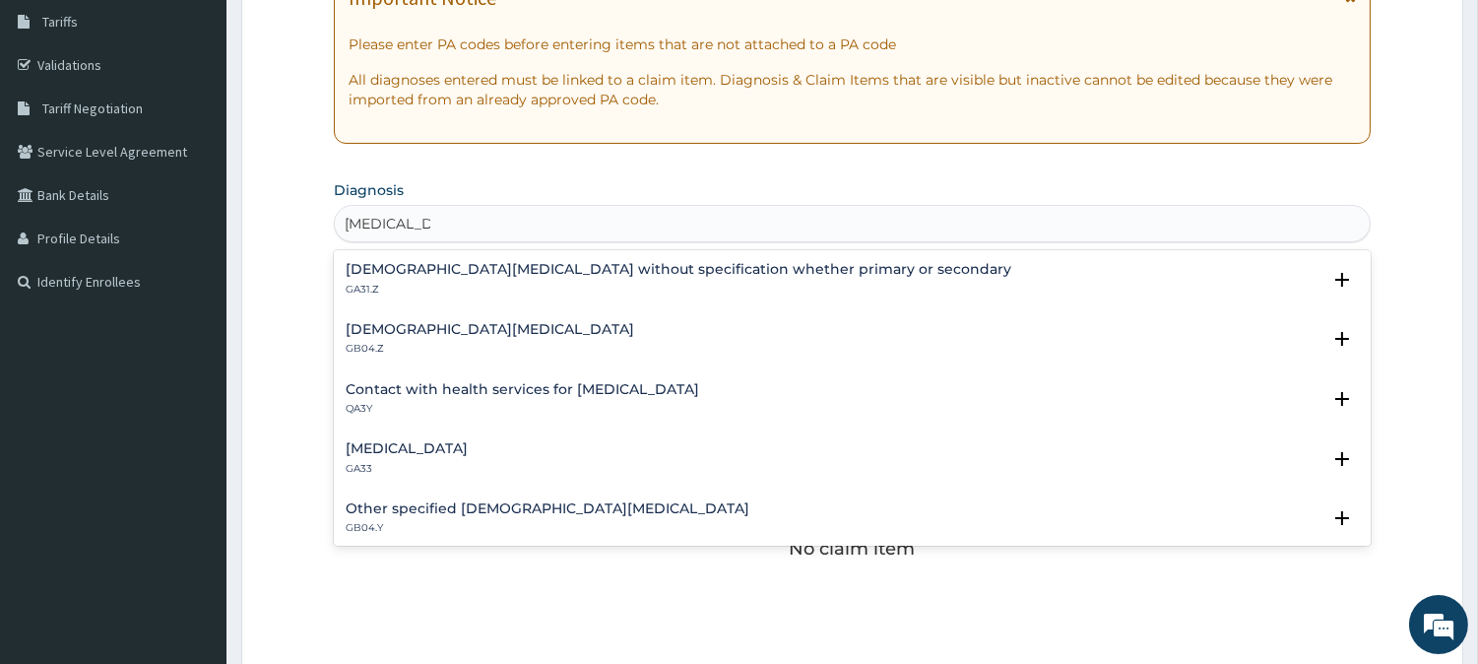
click at [617, 269] on h4 "Female infertility without specification whether primary or secondary" at bounding box center [679, 269] width 666 height 15
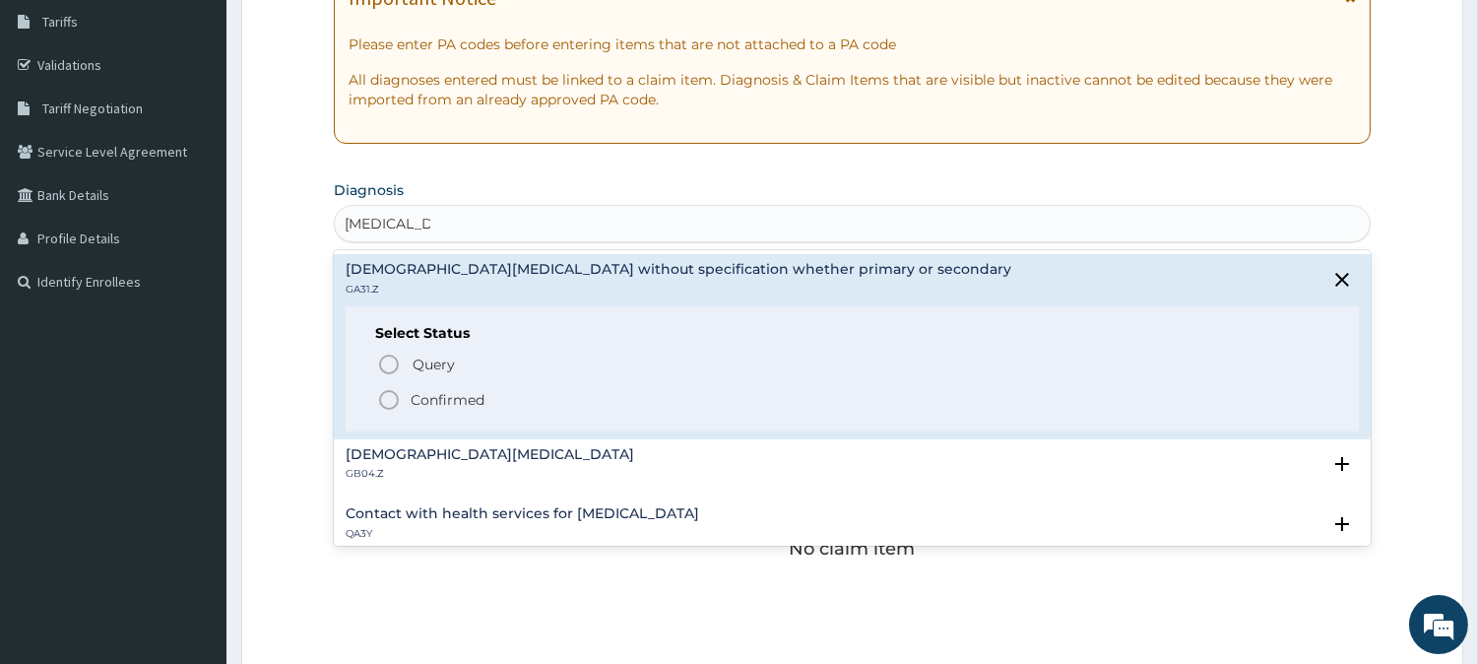
click at [386, 397] on icon "status option filled" at bounding box center [389, 400] width 24 height 24
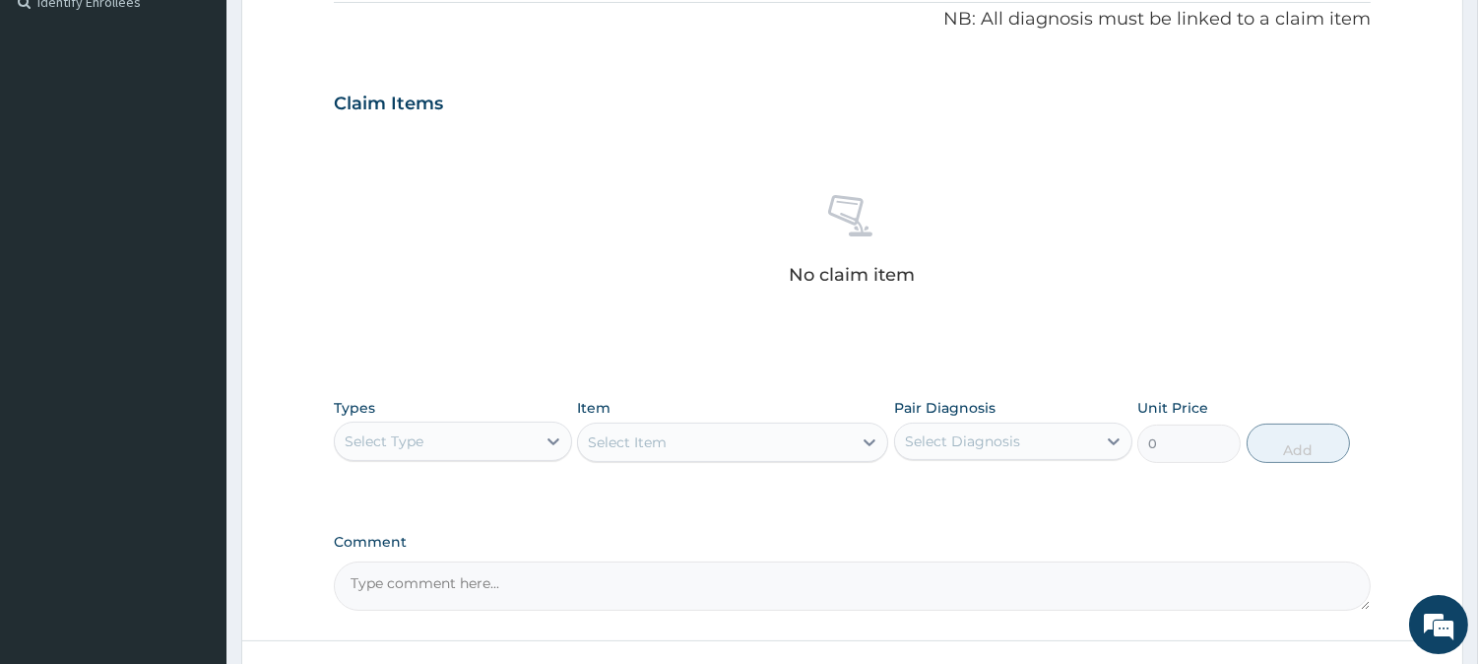
scroll to position [634, 0]
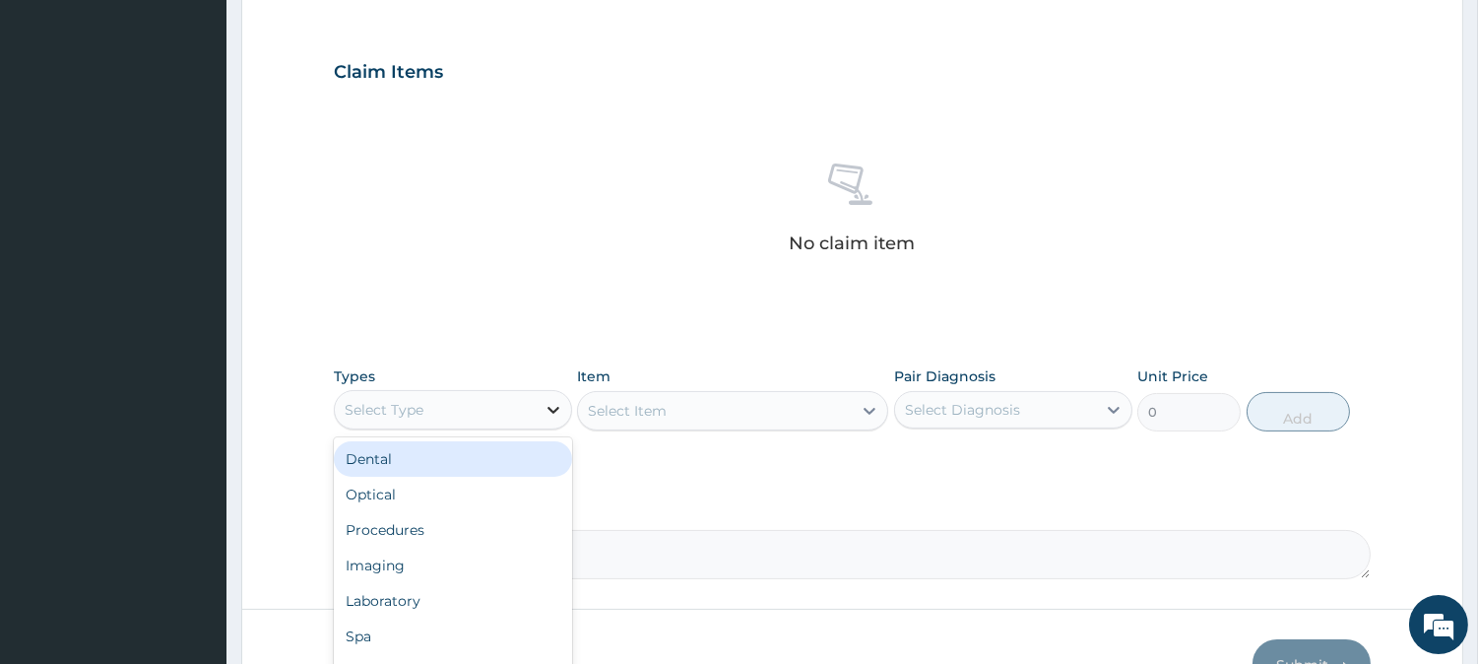
click at [545, 404] on icon at bounding box center [554, 410] width 20 height 20
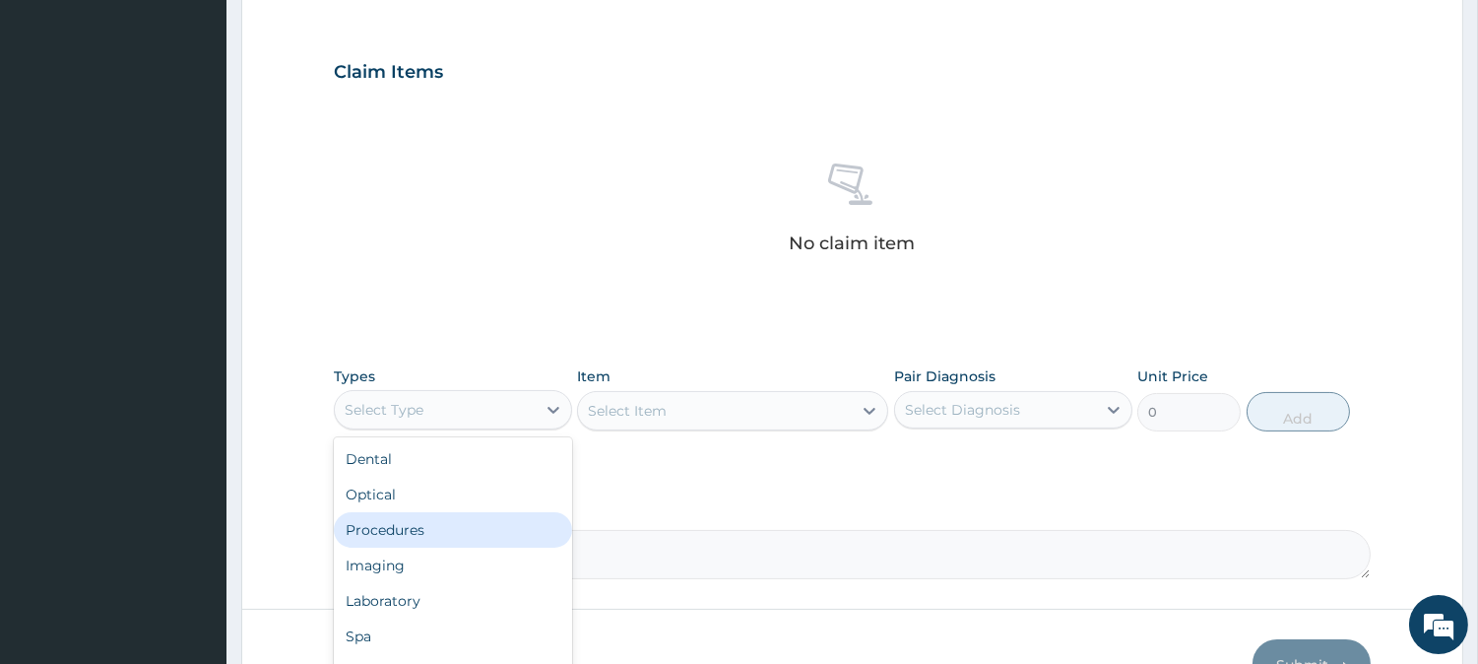
click at [439, 537] on div "Procedures" at bounding box center [453, 529] width 238 height 35
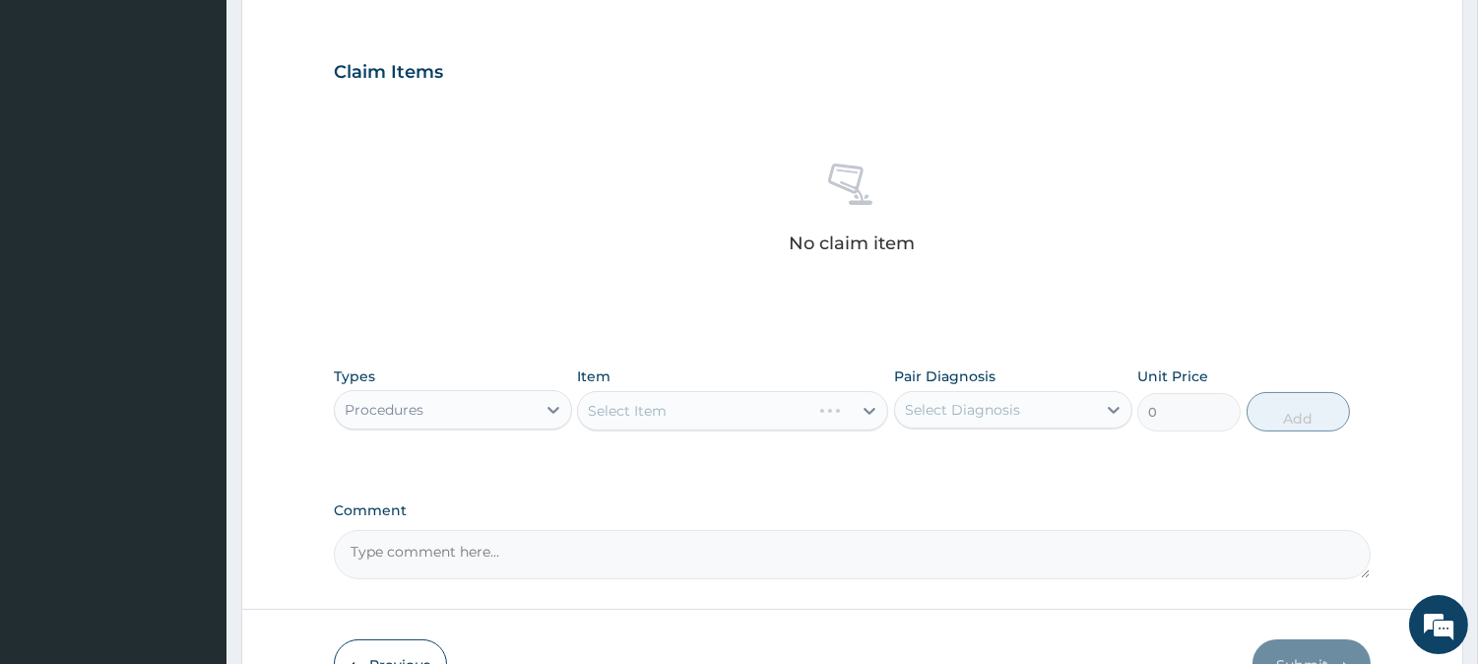
click at [855, 396] on div "Select Item" at bounding box center [732, 410] width 311 height 39
click at [858, 415] on div "Select Item" at bounding box center [732, 410] width 311 height 39
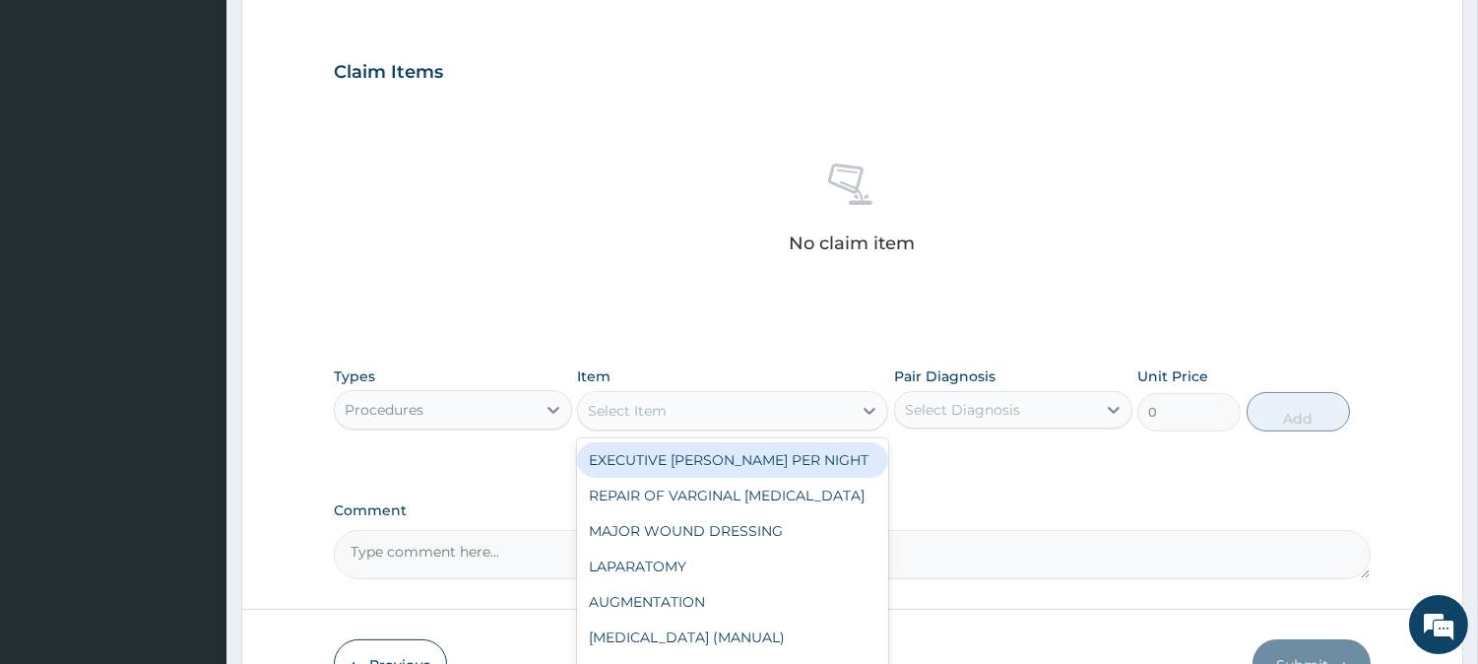
click at [841, 411] on div "Select Item" at bounding box center [715, 411] width 274 height 32
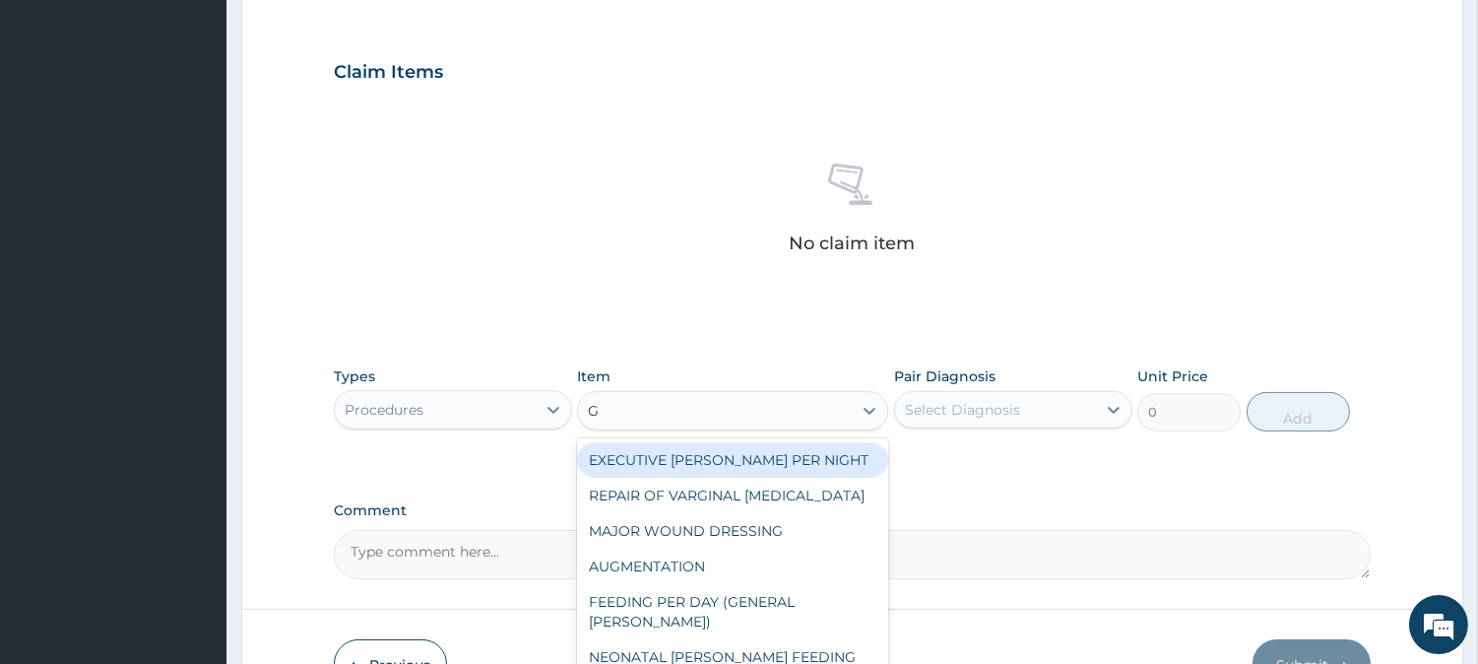
type input "GP"
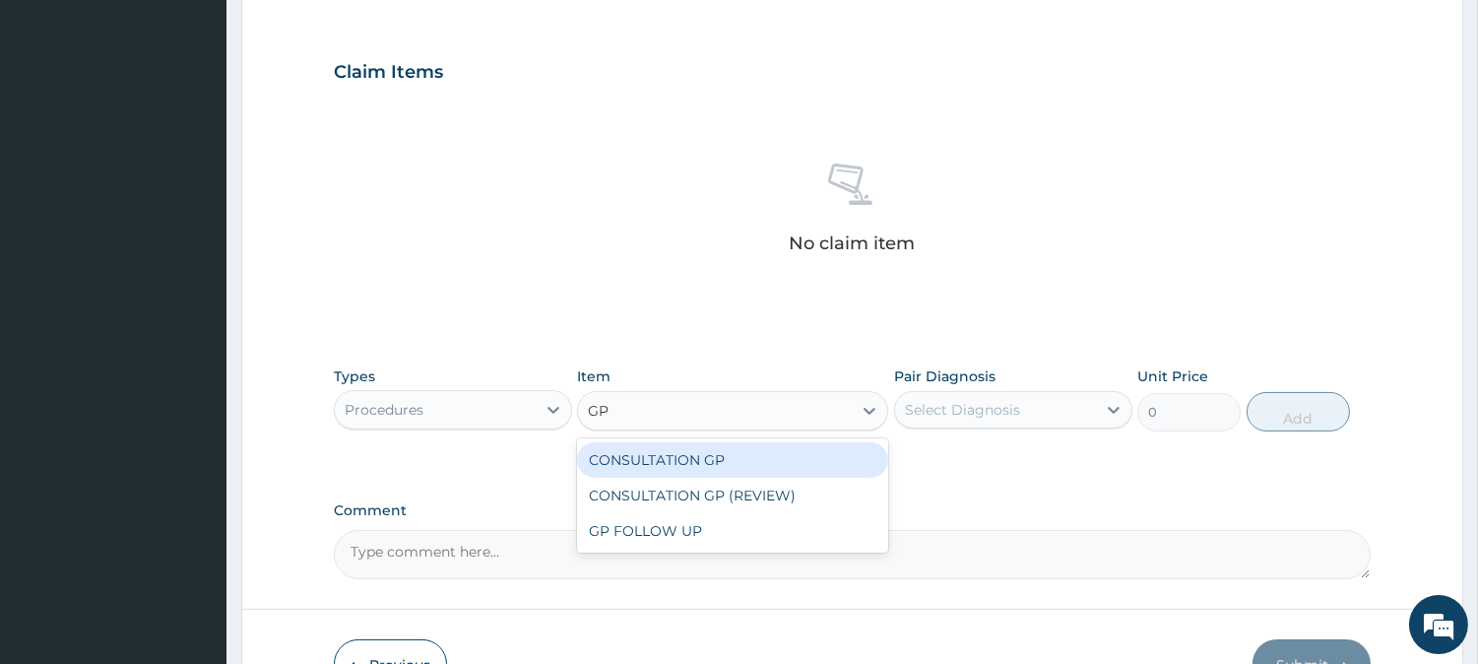
click at [770, 460] on div "CONSULTATION GP" at bounding box center [732, 459] width 311 height 35
type input "2500"
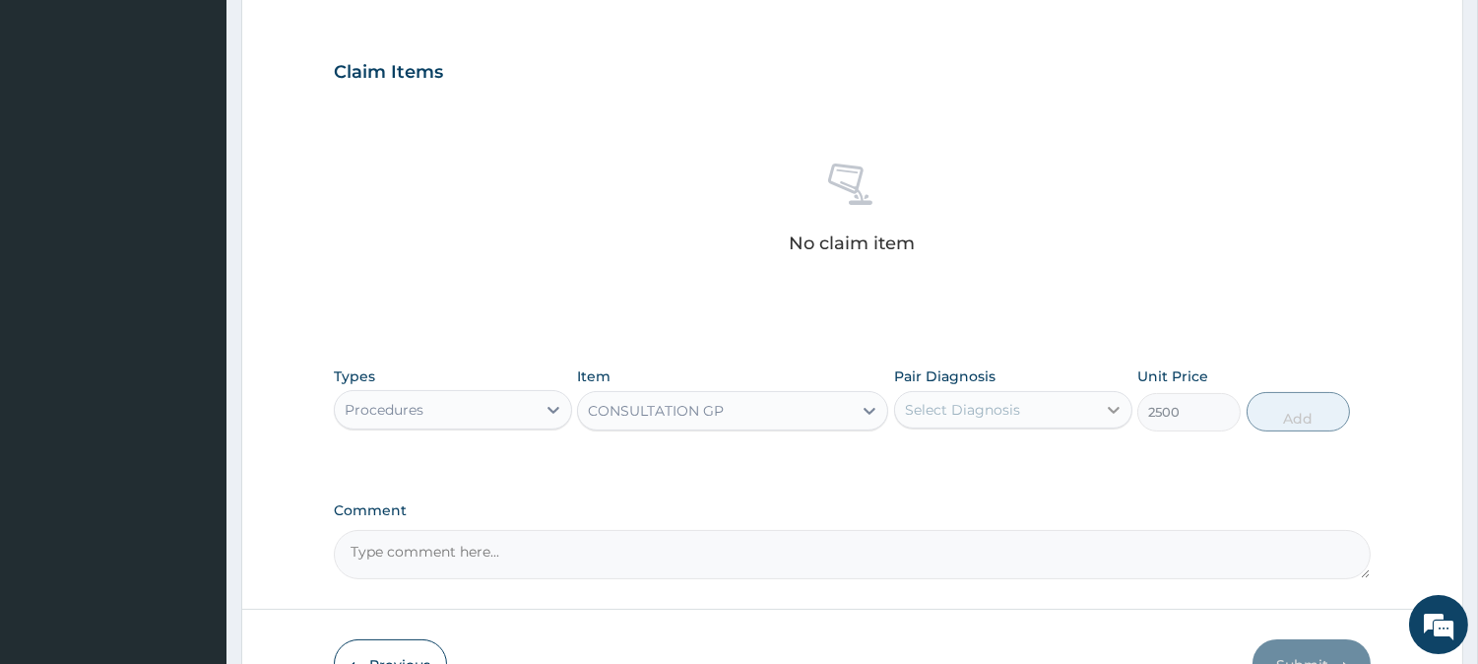
click at [1111, 414] on icon at bounding box center [1114, 410] width 20 height 20
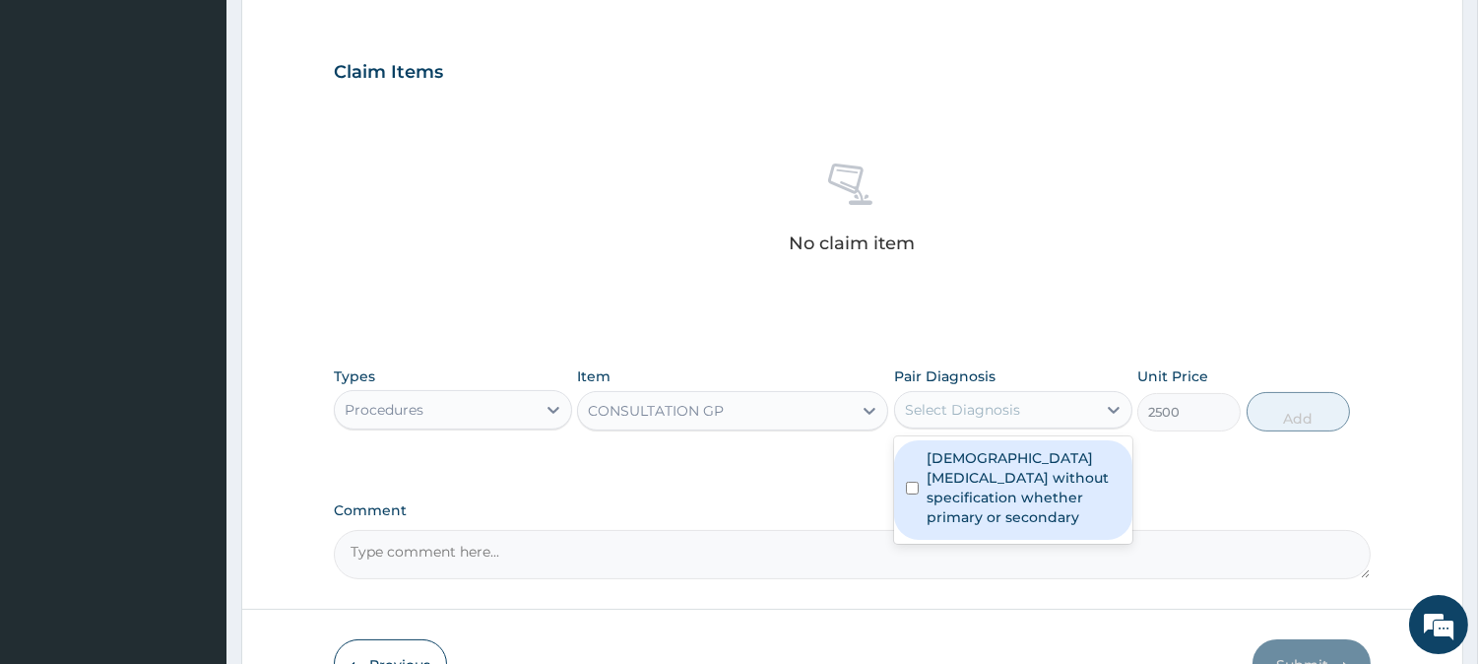
click at [969, 466] on label "Female infertility without specification whether primary or secondary" at bounding box center [1024, 487] width 194 height 79
checkbox input "true"
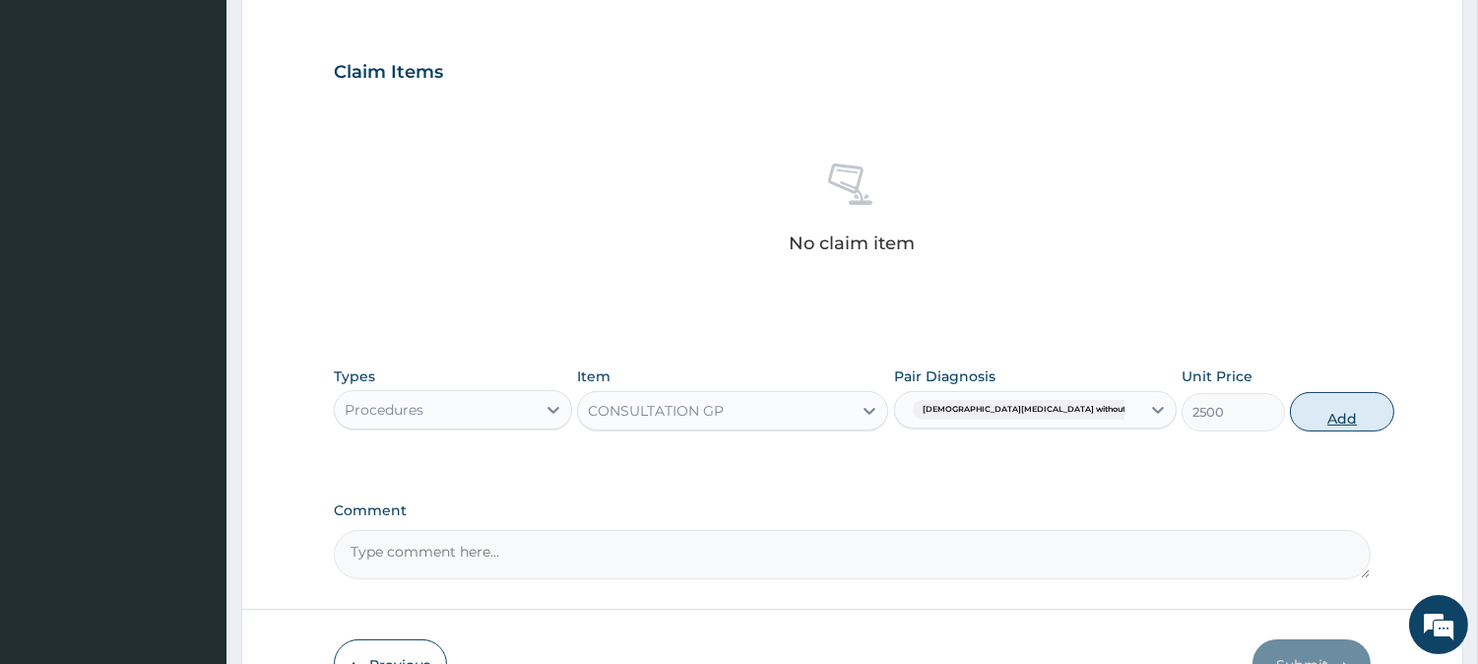
click at [1290, 408] on button "Add" at bounding box center [1341, 411] width 103 height 39
type input "0"
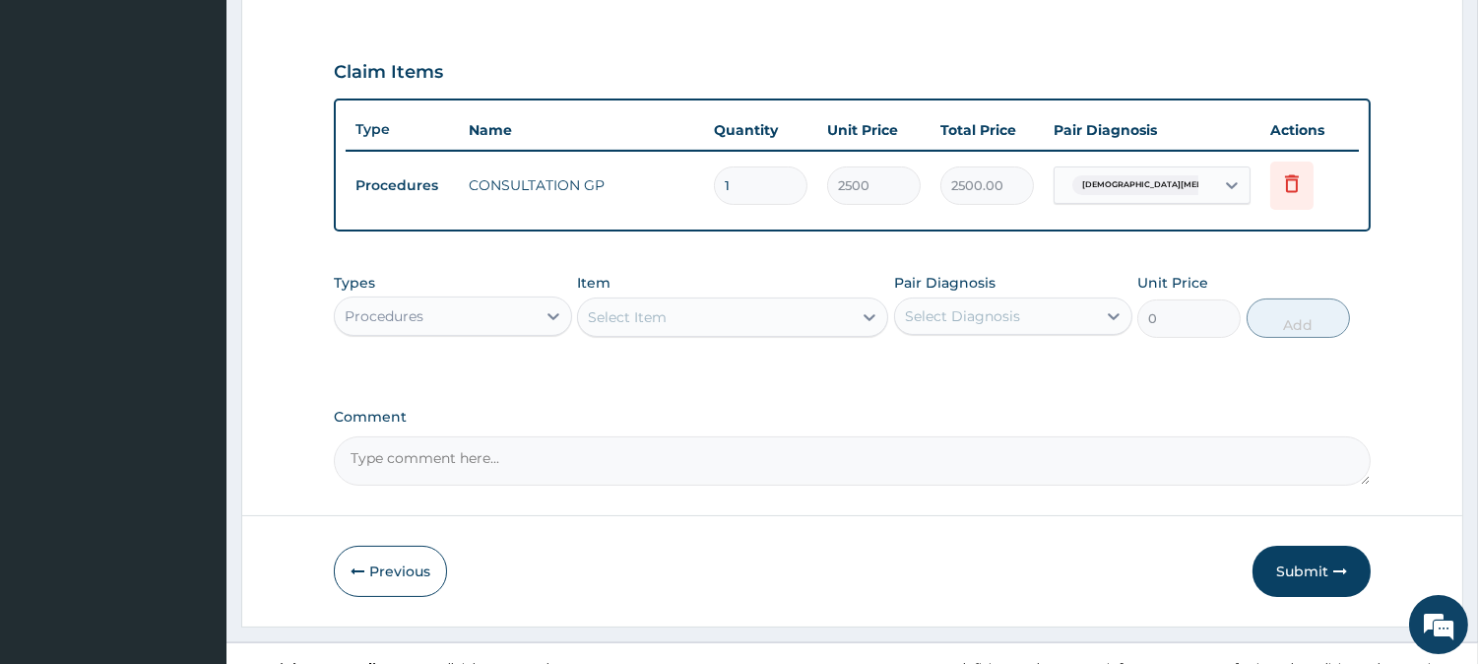
scroll to position [661, 0]
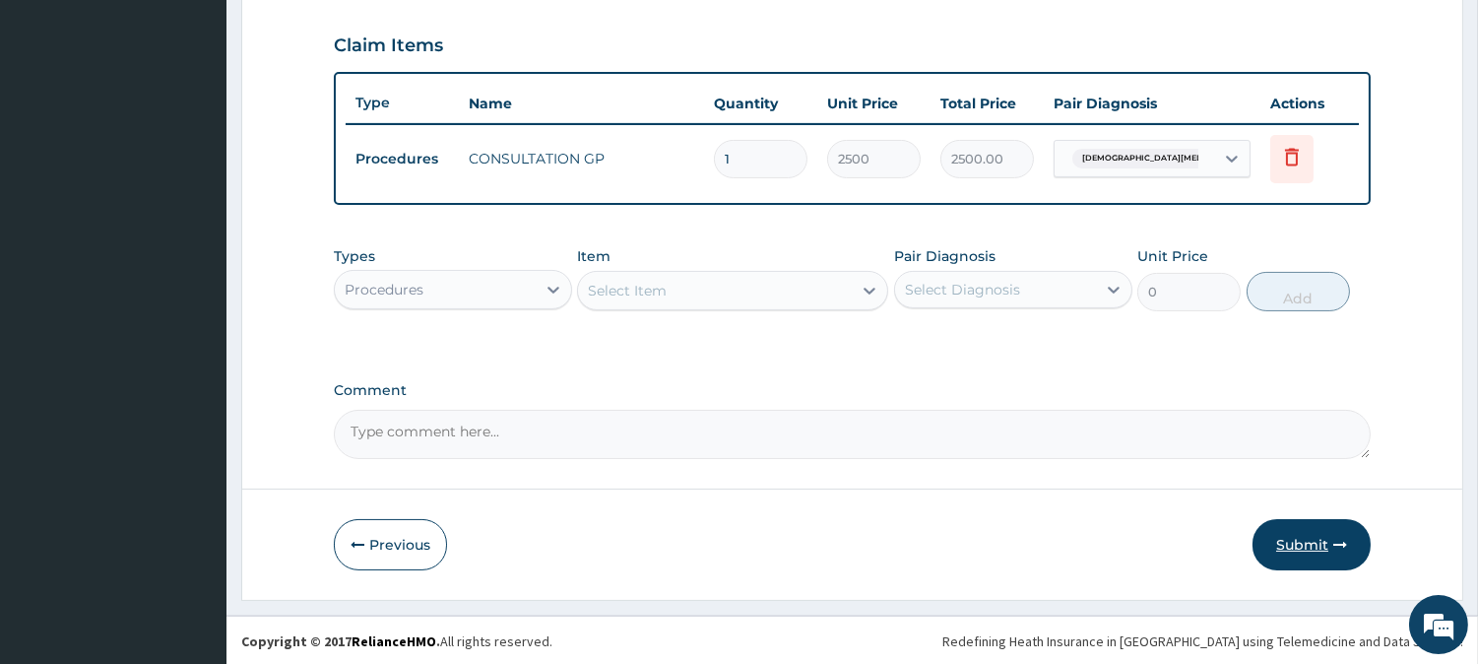
click at [1285, 544] on button "Submit" at bounding box center [1312, 544] width 118 height 51
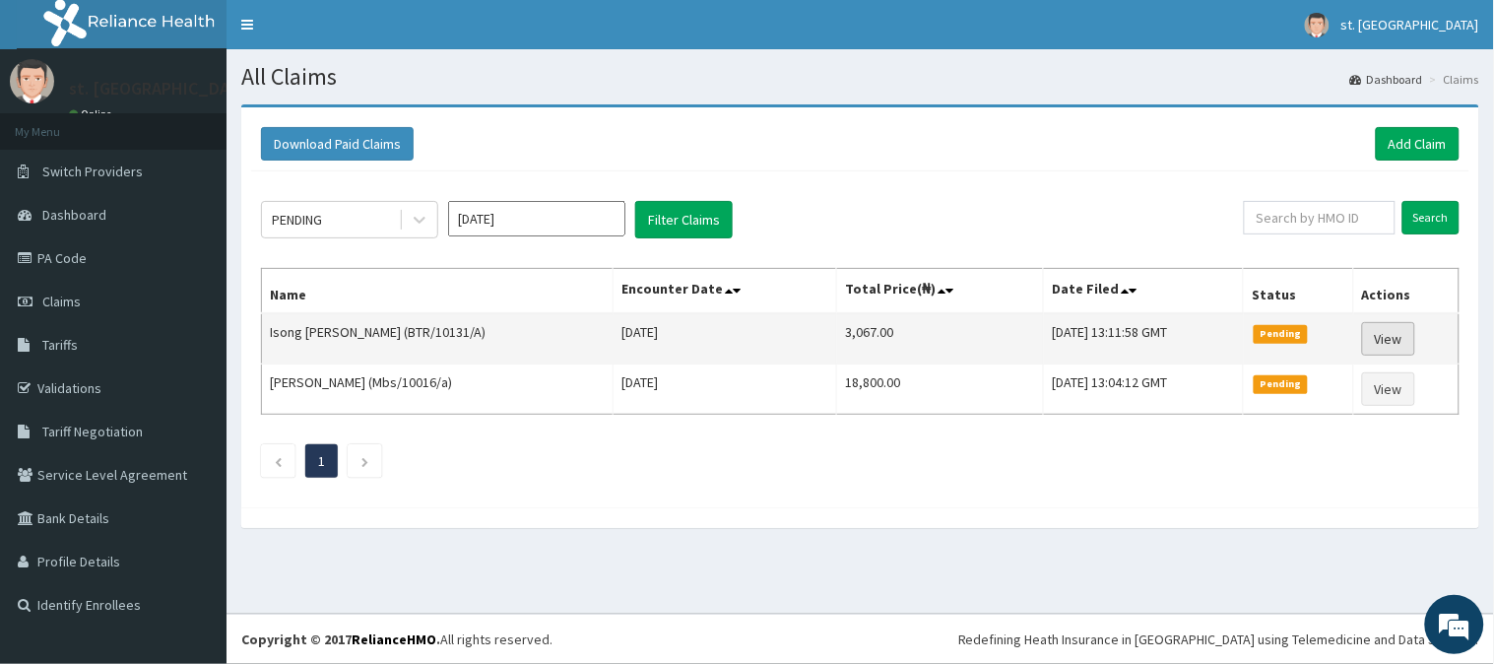
click at [1400, 336] on link "View" at bounding box center [1388, 338] width 53 height 33
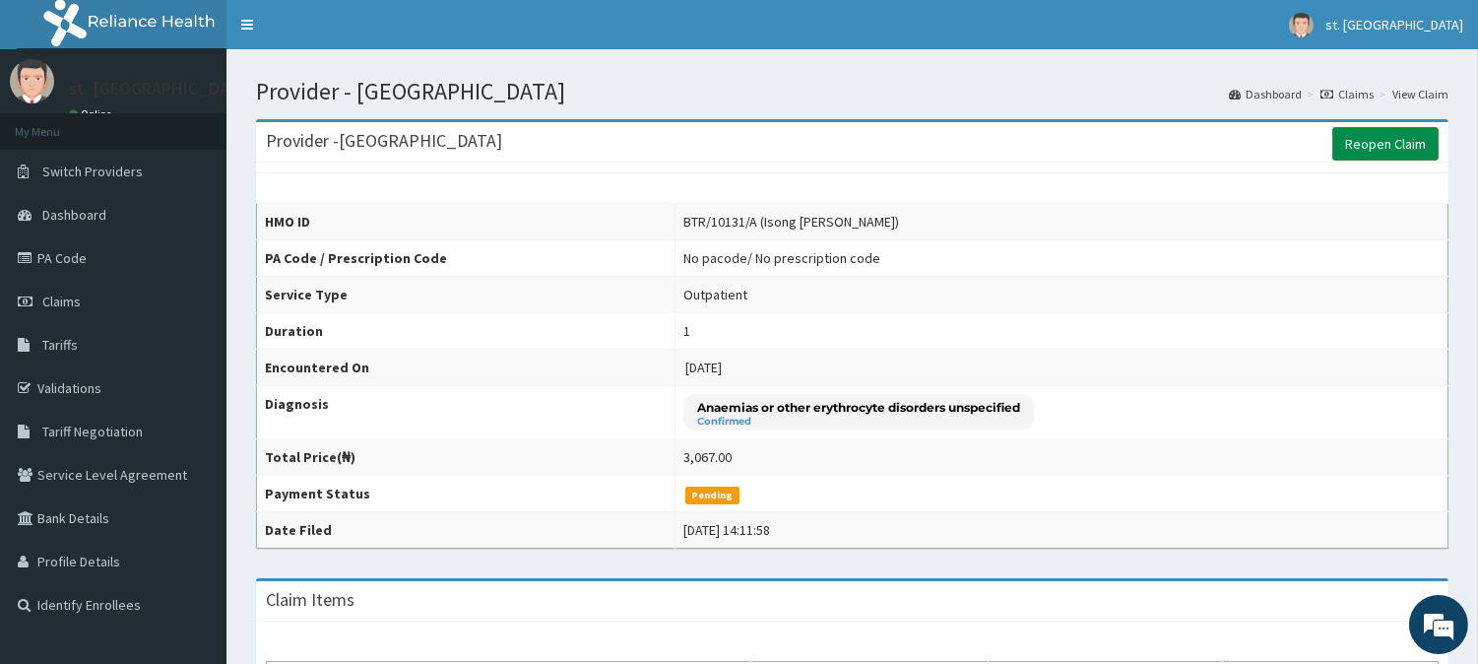
click at [1351, 149] on link "Reopen Claim" at bounding box center [1385, 143] width 106 height 33
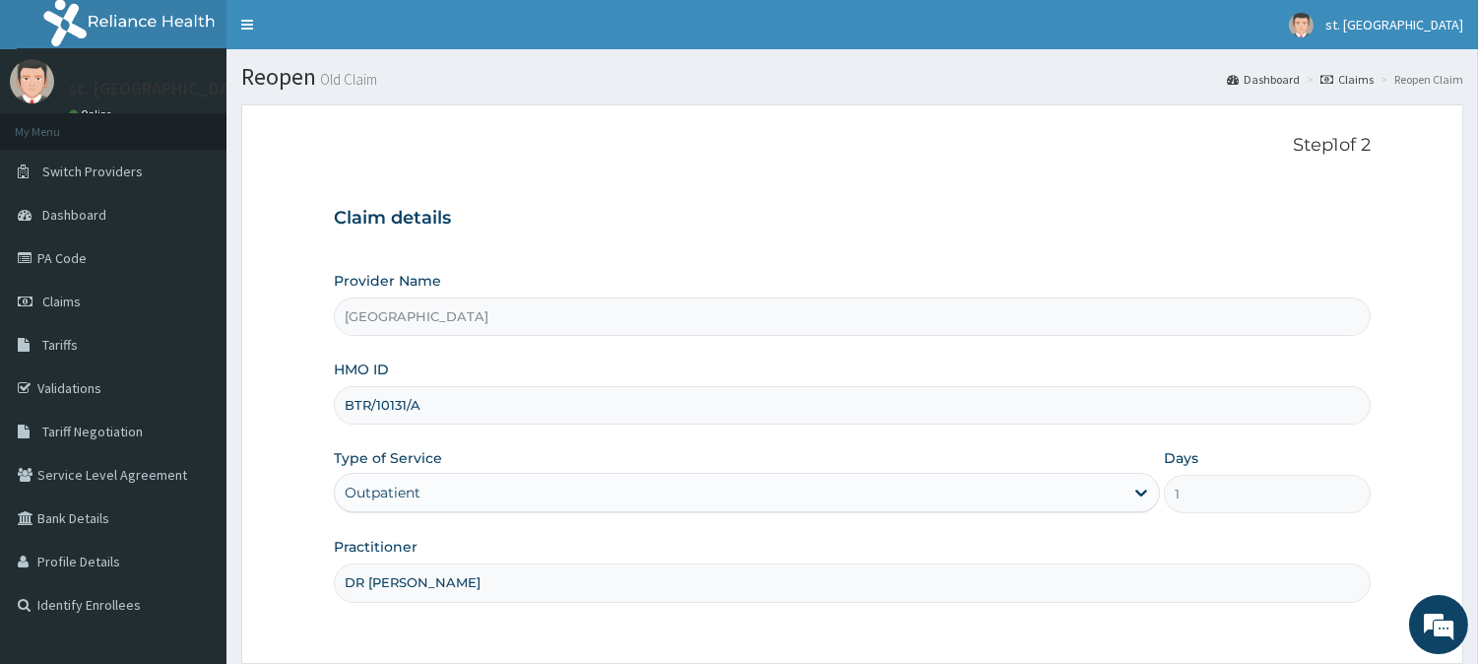
scroll to position [175, 0]
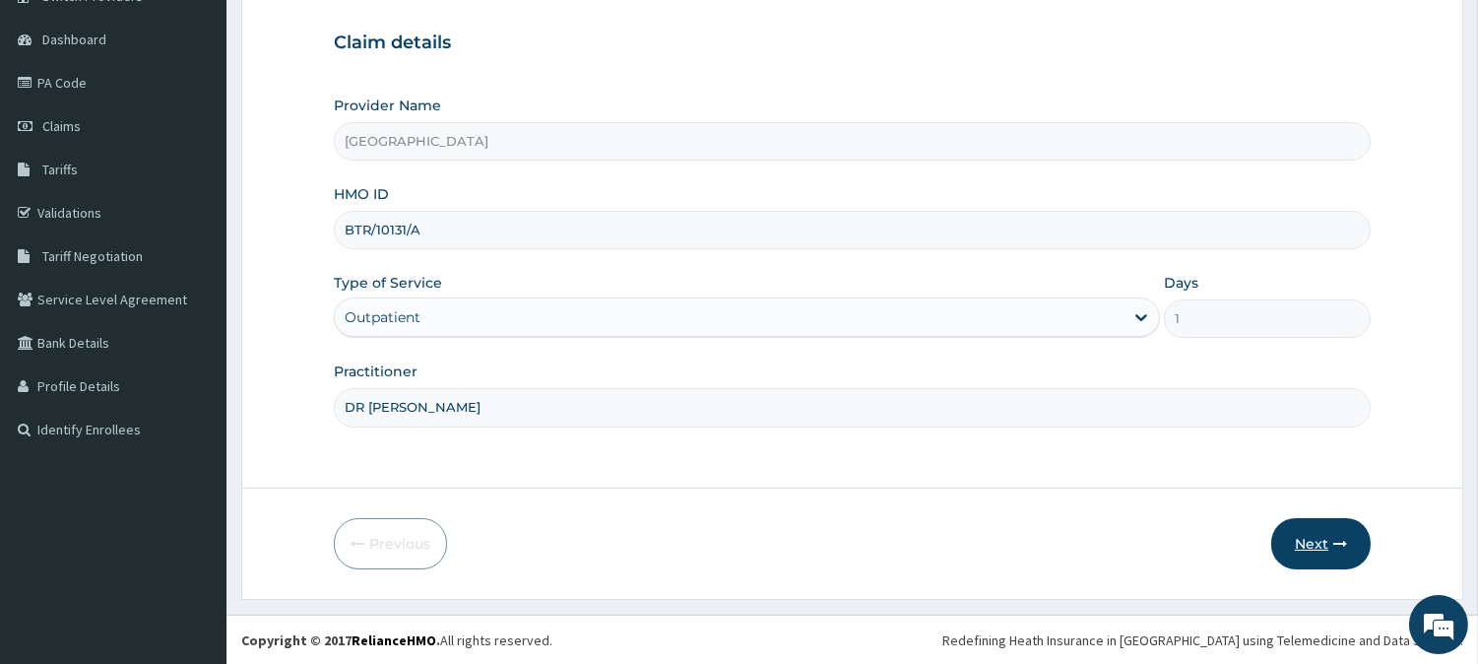
click at [1305, 538] on button "Next" at bounding box center [1320, 543] width 99 height 51
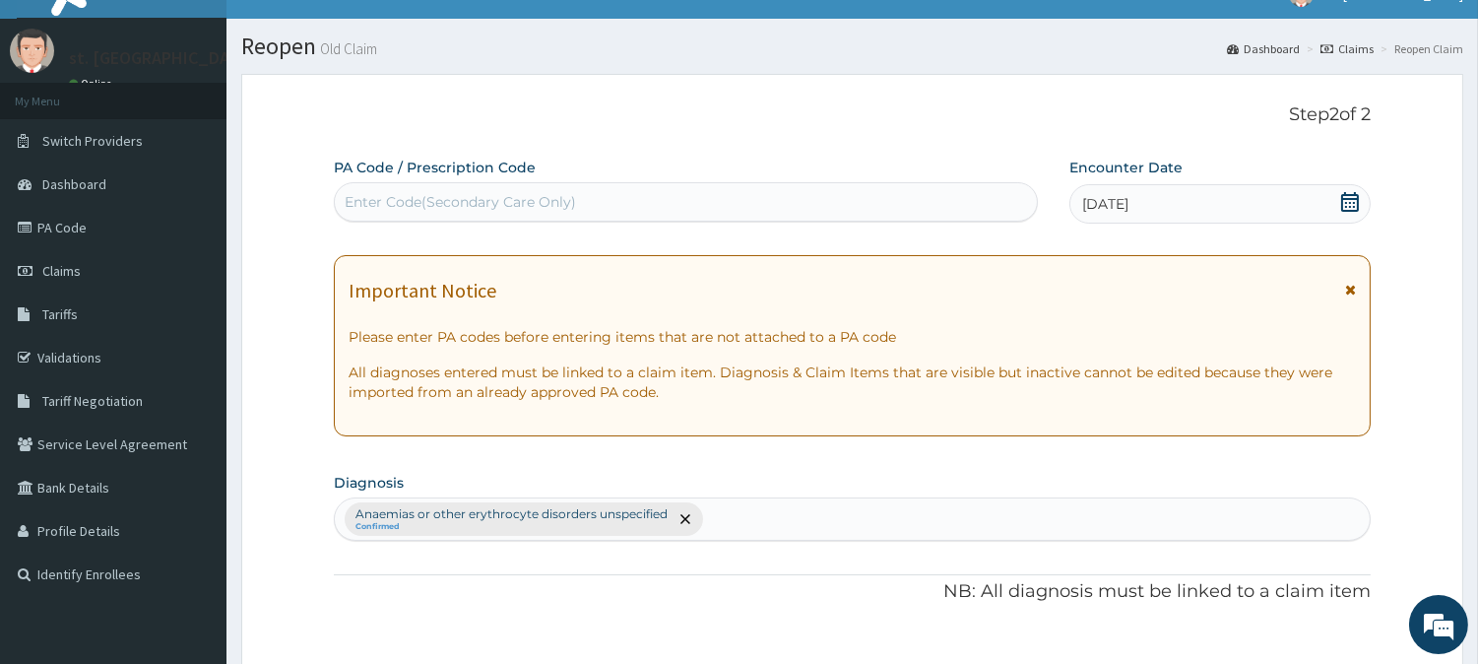
scroll to position [0, 0]
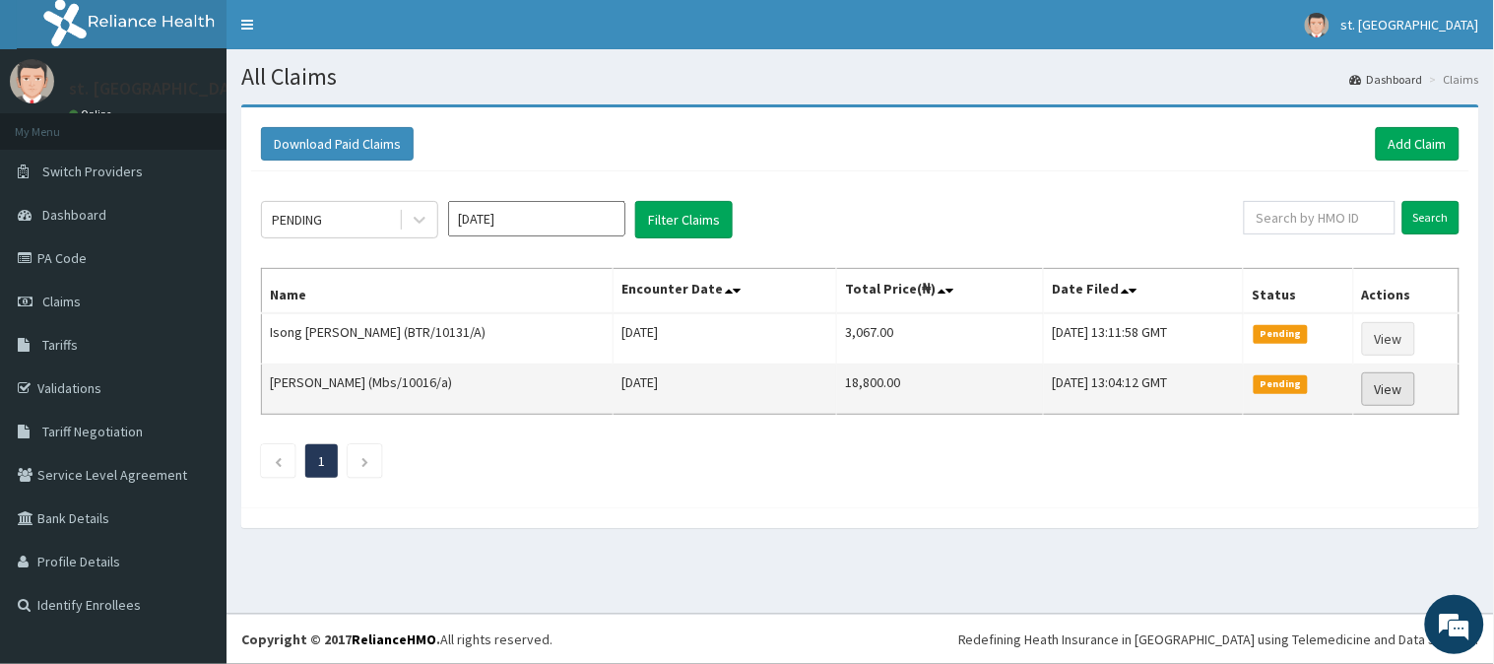
click at [1393, 395] on link "View" at bounding box center [1388, 388] width 53 height 33
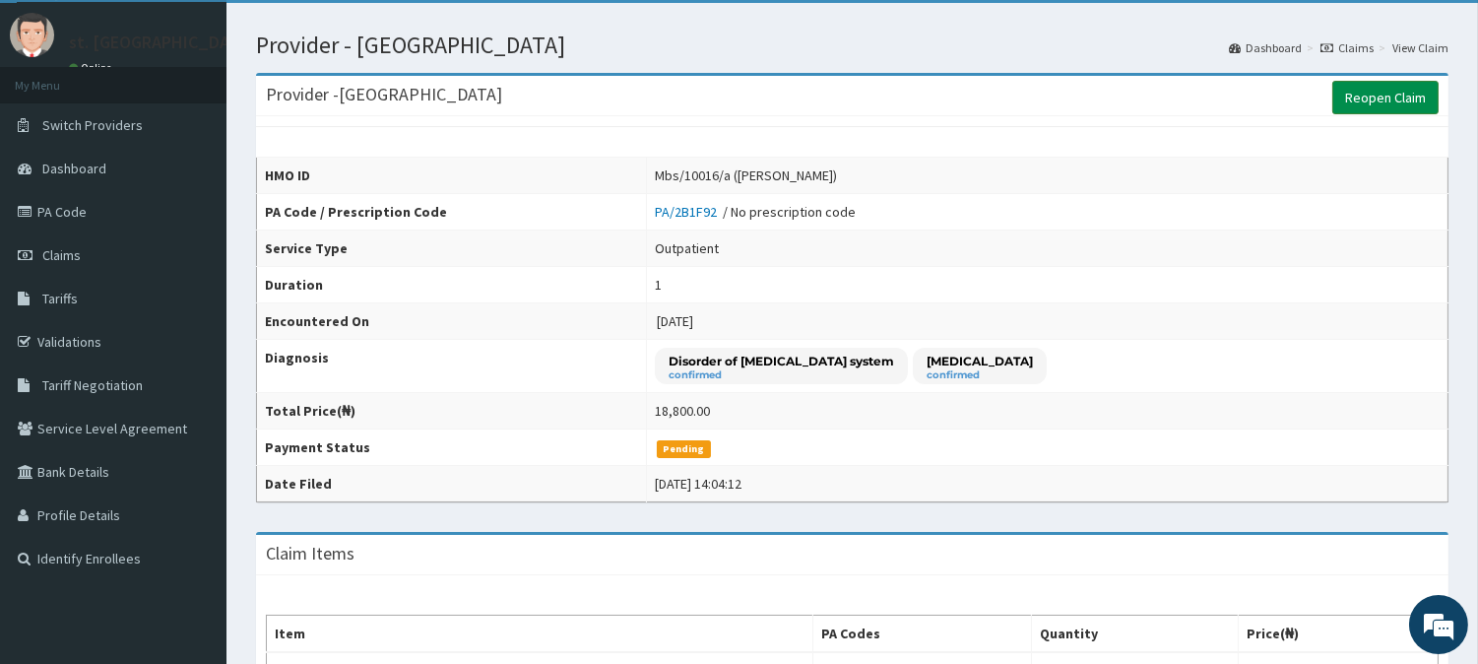
click at [1377, 95] on link "Reopen Claim" at bounding box center [1385, 97] width 106 height 33
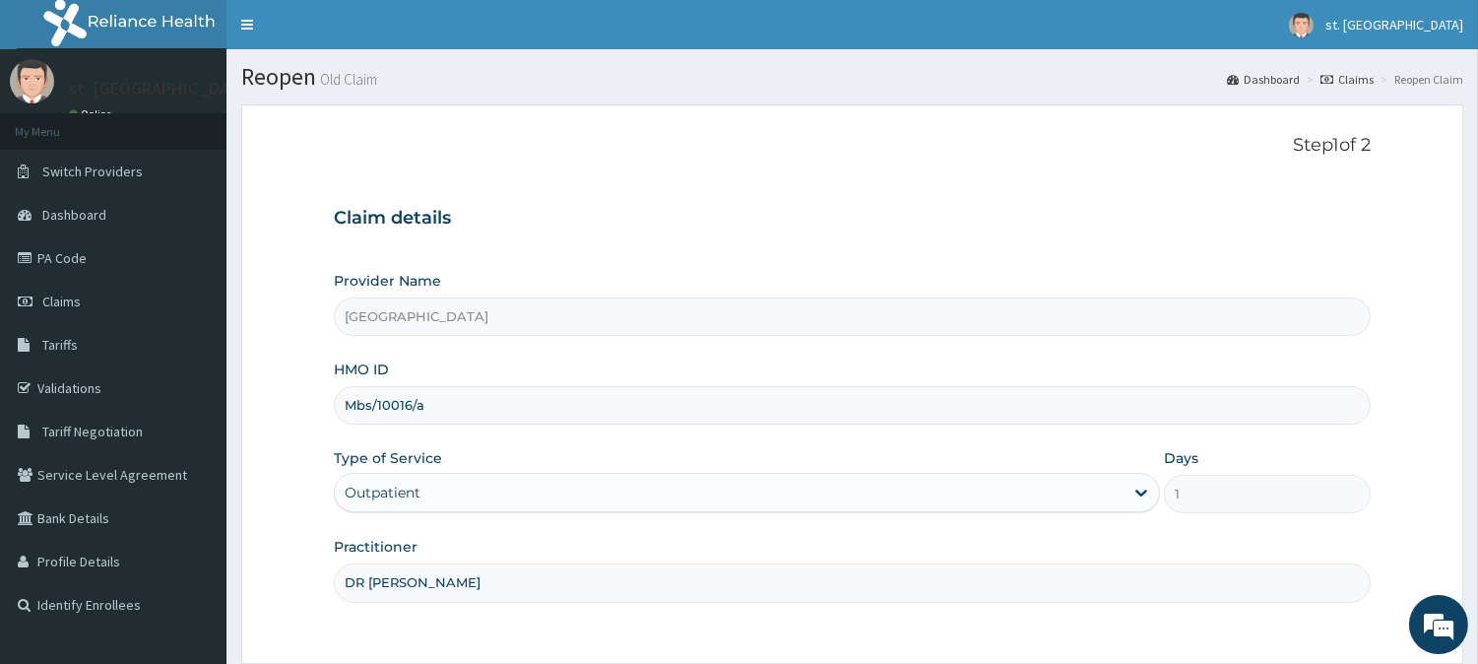
scroll to position [175, 0]
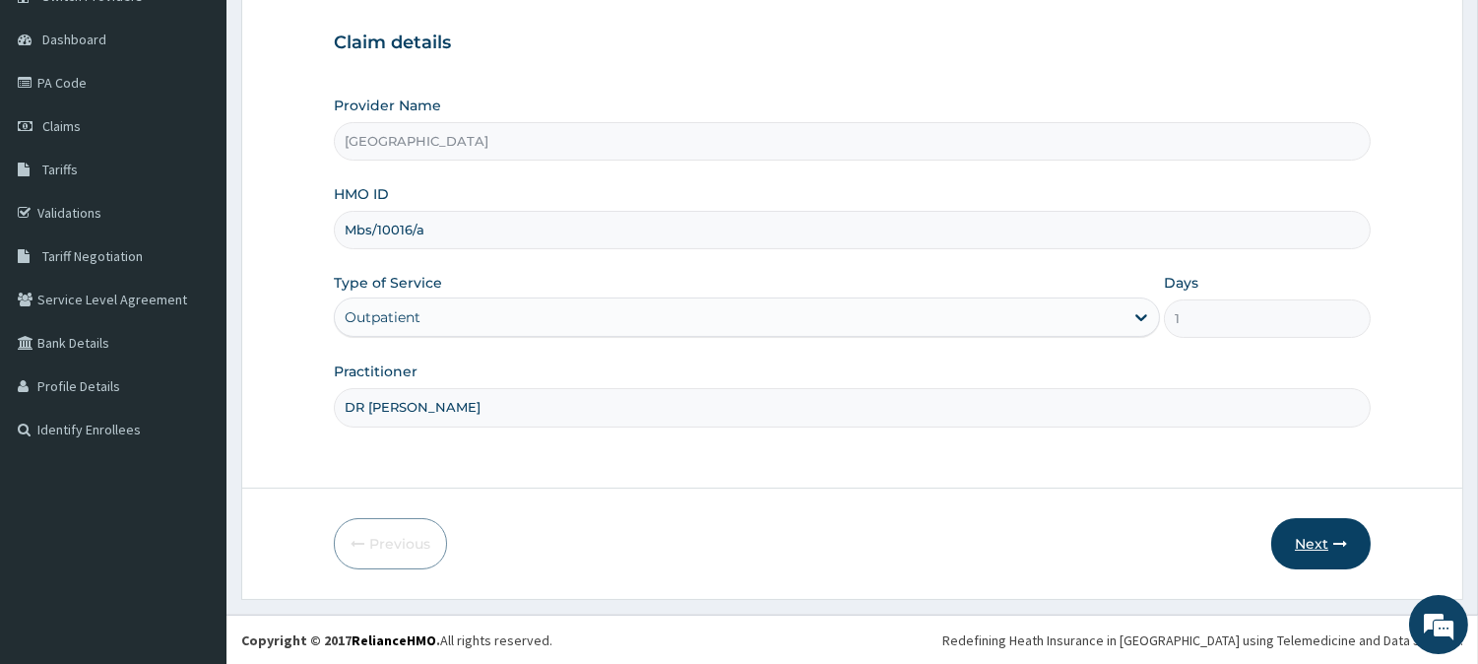
click at [1303, 540] on button "Next" at bounding box center [1320, 543] width 99 height 51
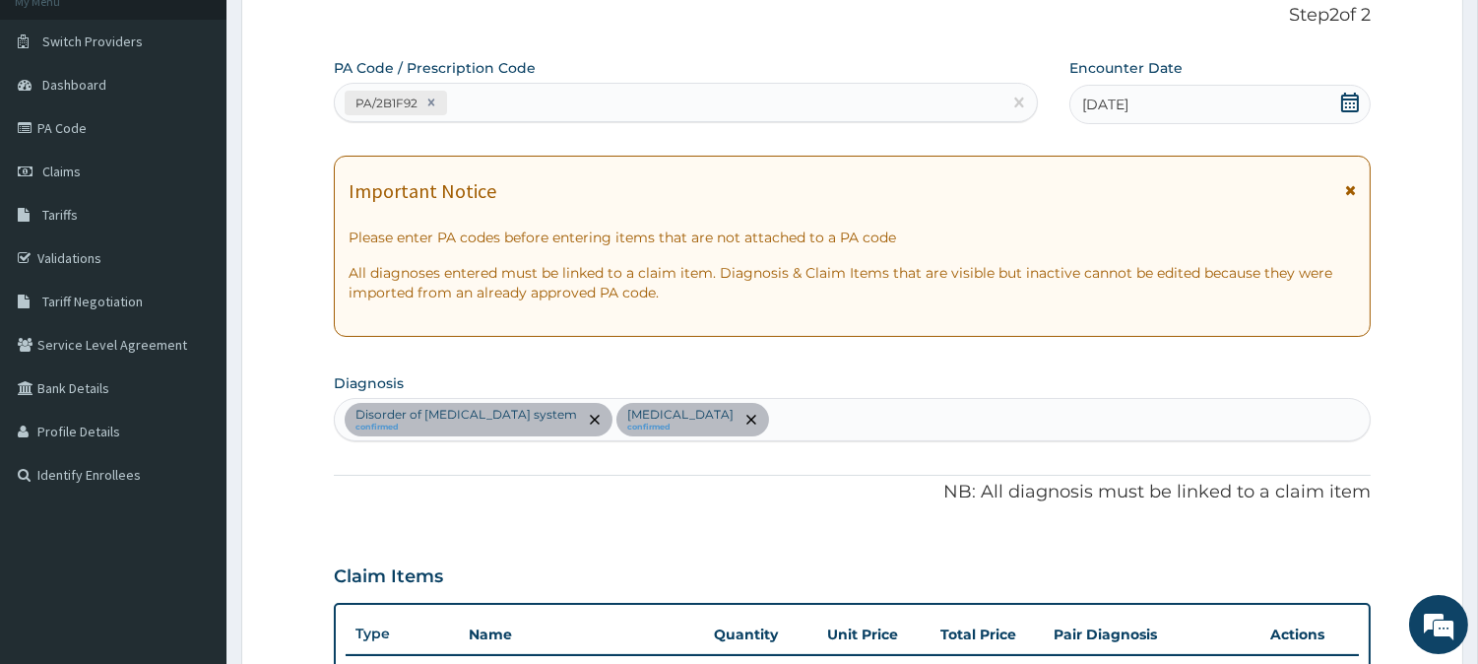
scroll to position [0, 0]
